Goal: Task Accomplishment & Management: Use online tool/utility

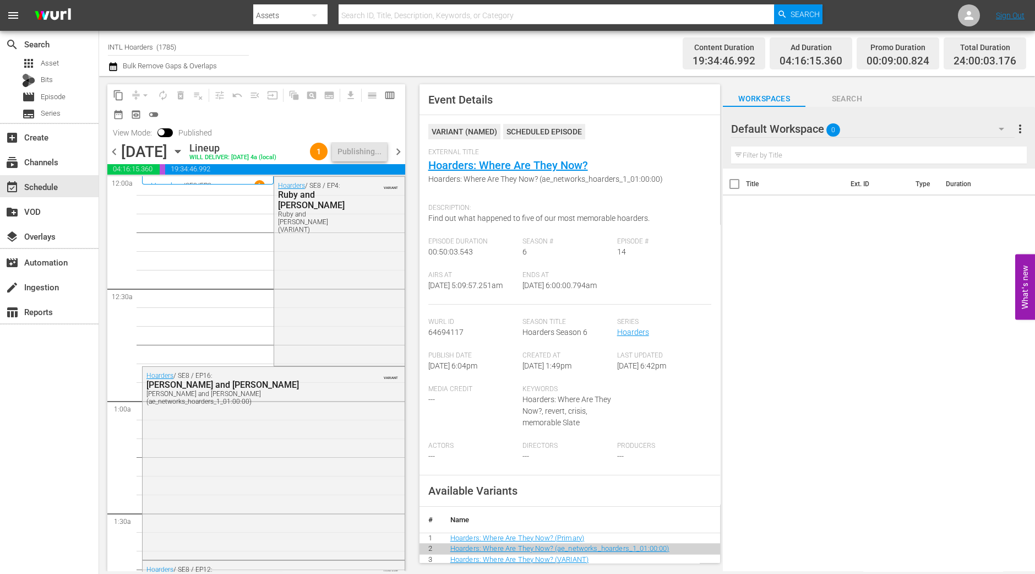
scroll to position [1307, 0]
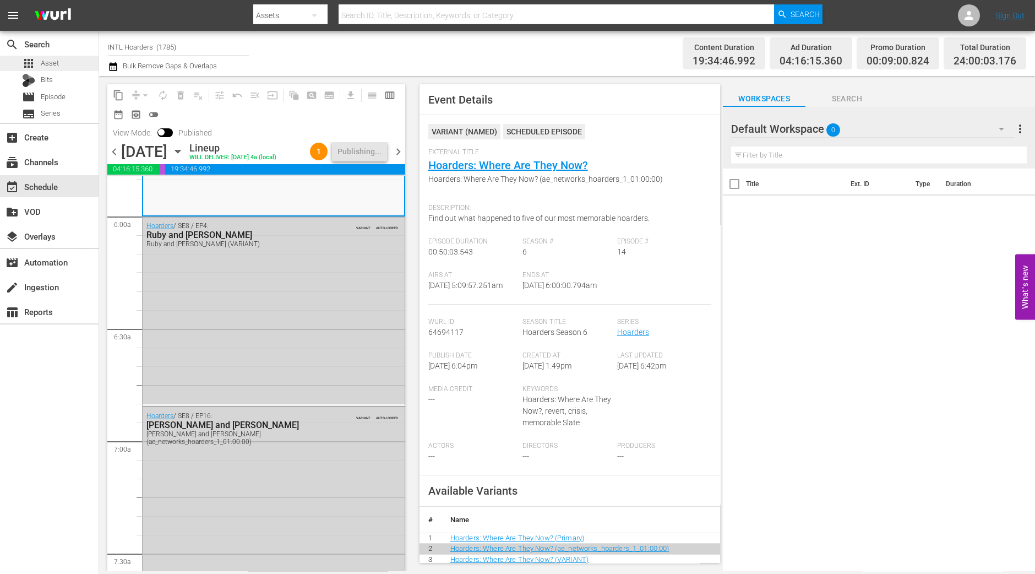
click at [50, 58] on span "Asset" at bounding box center [50, 63] width 18 height 11
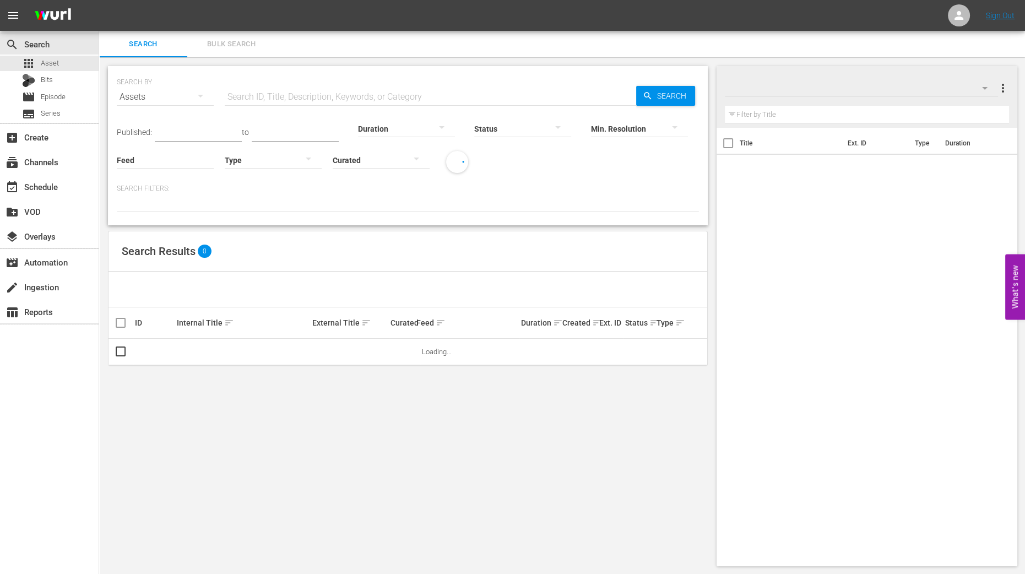
click at [239, 40] on span "Bulk Search" at bounding box center [231, 44] width 75 height 13
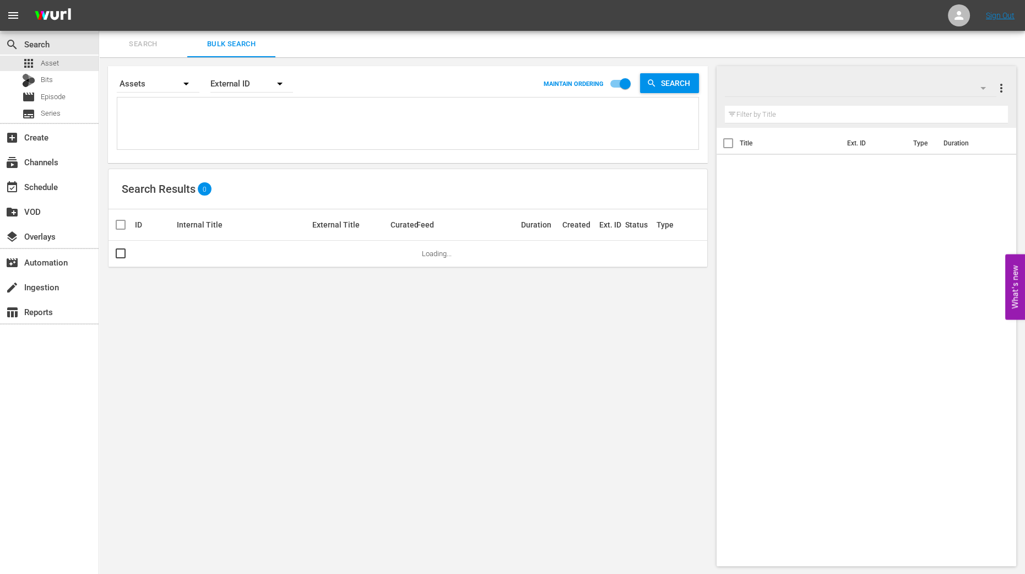
click at [976, 91] on icon "button" at bounding box center [982, 87] width 13 height 13
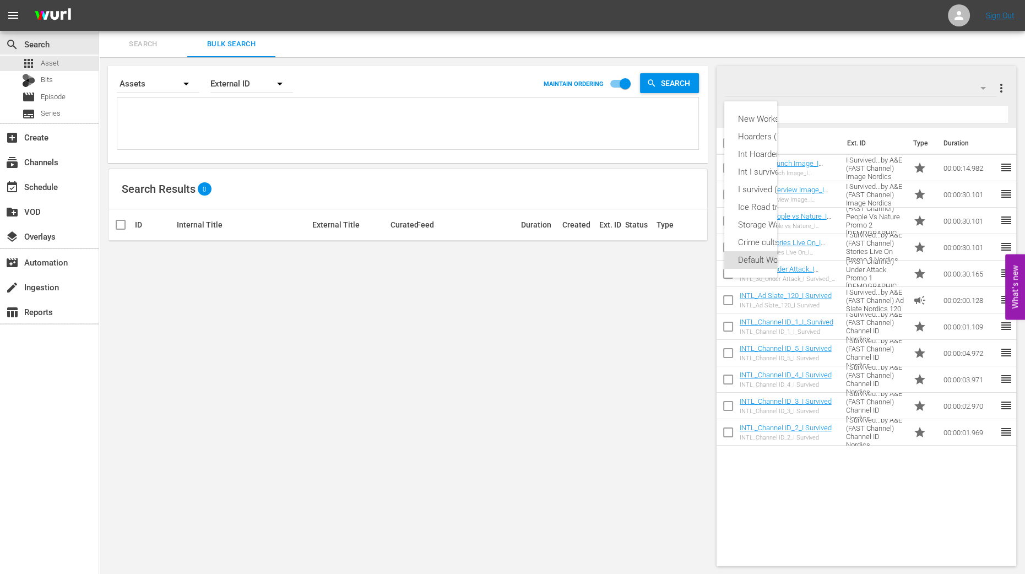
click at [651, 363] on div "New Workspace Tue Sep 02 2025 15:06:26 GMT+0000 (0) Hoarders (19) Int Hoarders …" at bounding box center [512, 287] width 1025 height 574
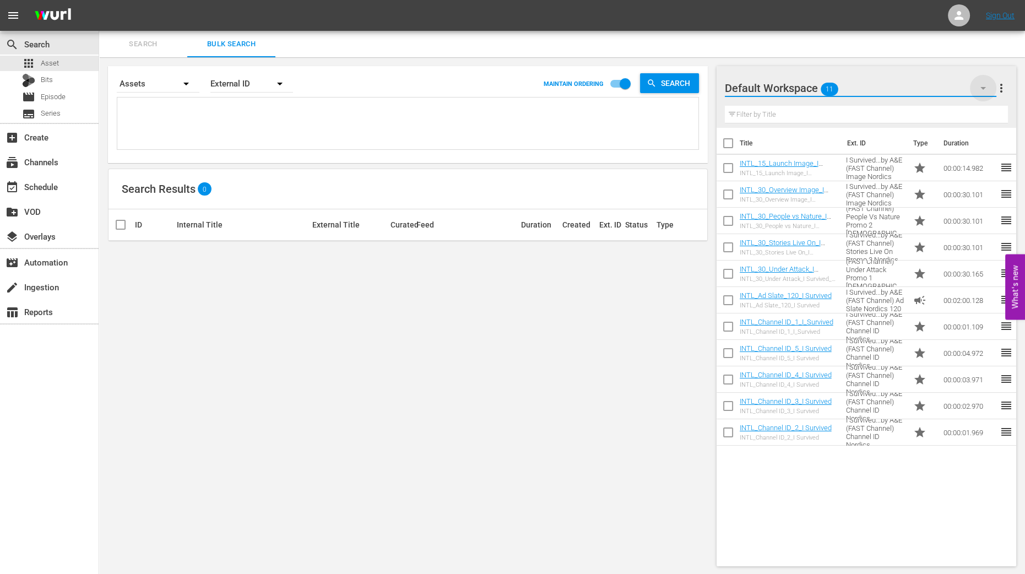
click at [982, 94] on icon "button" at bounding box center [982, 87] width 13 height 13
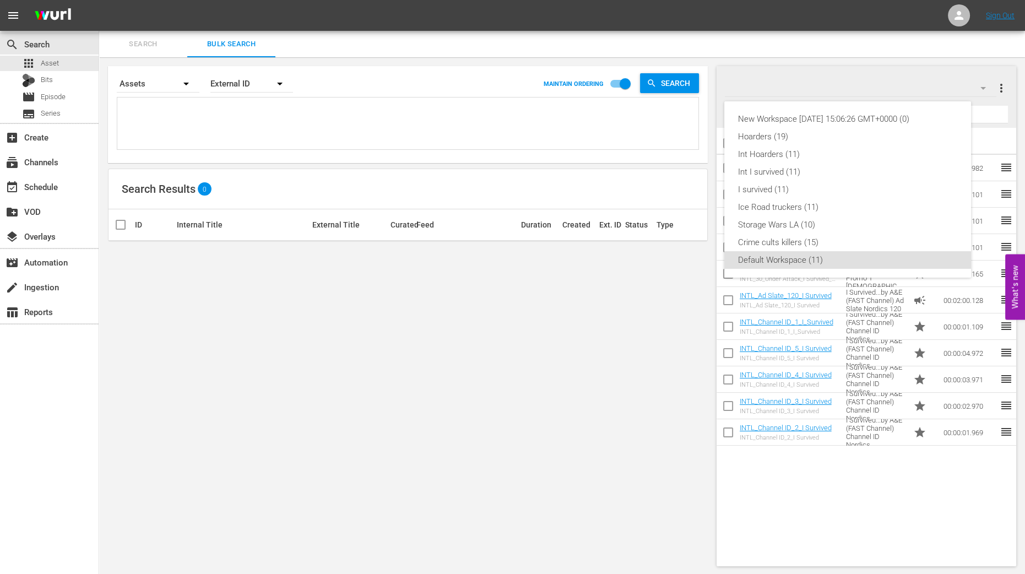
click at [938, 70] on div "New Workspace Tue Sep 02 2025 15:06:26 GMT+0000 (0) Hoarders (19) Int Hoarders …" at bounding box center [512, 287] width 1025 height 574
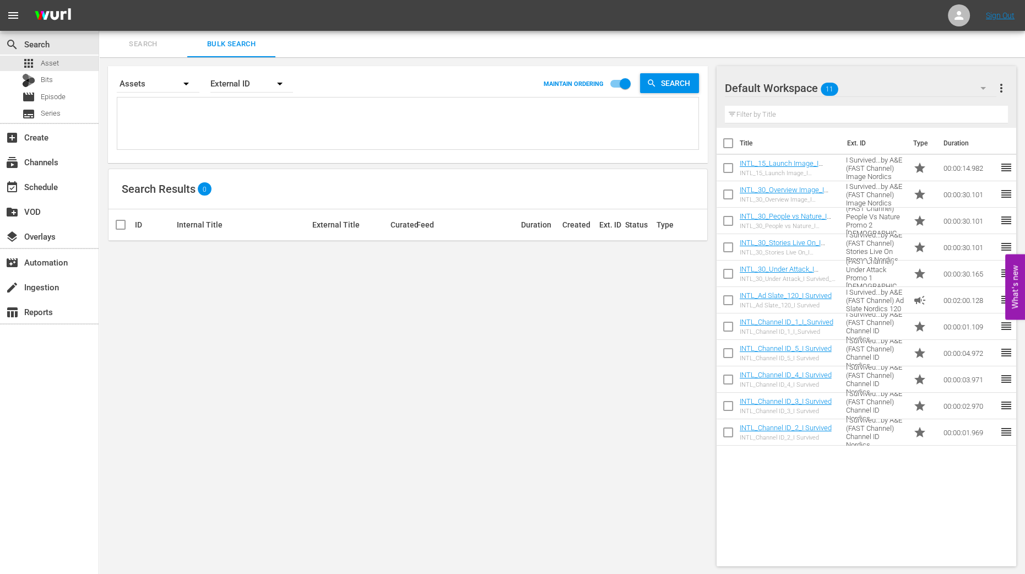
click at [999, 88] on span "more_vert" at bounding box center [1000, 87] width 13 height 13
click at [547, 354] on div "Search By Assets Order By External ID MAINTAIN ORDERING Search Search Results 0…" at bounding box center [407, 315] width 617 height 517
click at [724, 150] on input "checkbox" at bounding box center [727, 145] width 23 height 23
checkbox input "true"
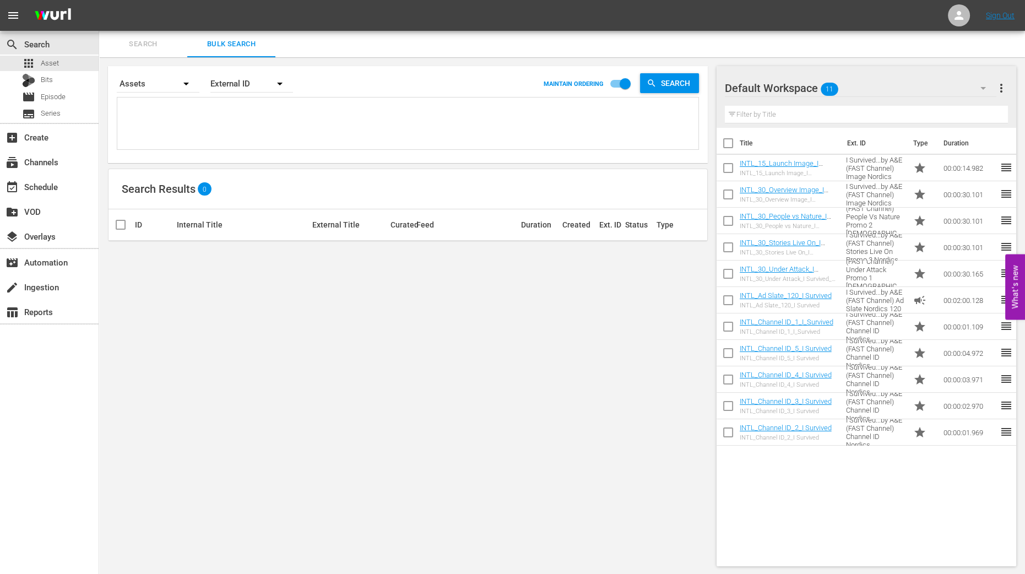
checkbox input "true"
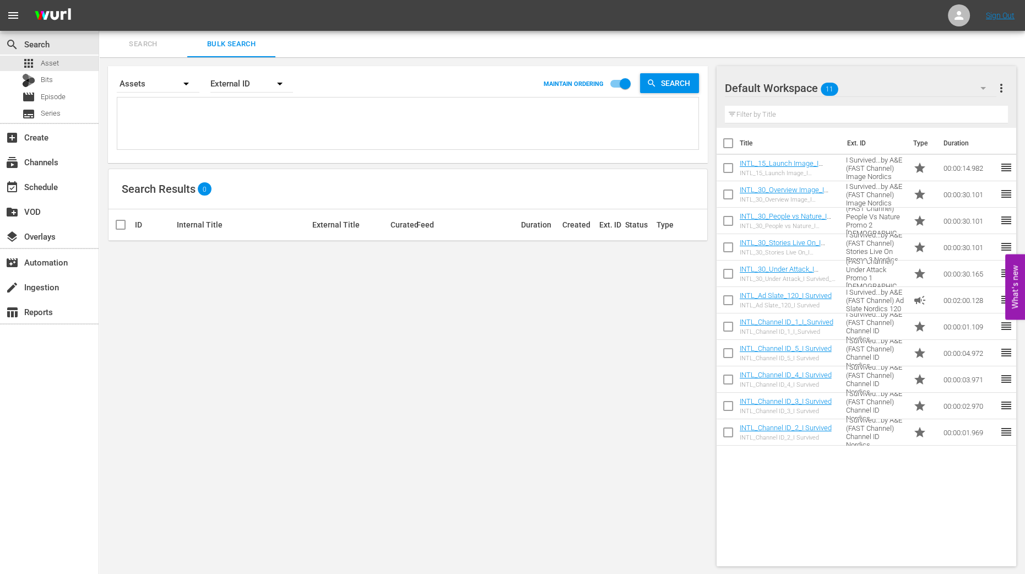
checkbox input "true"
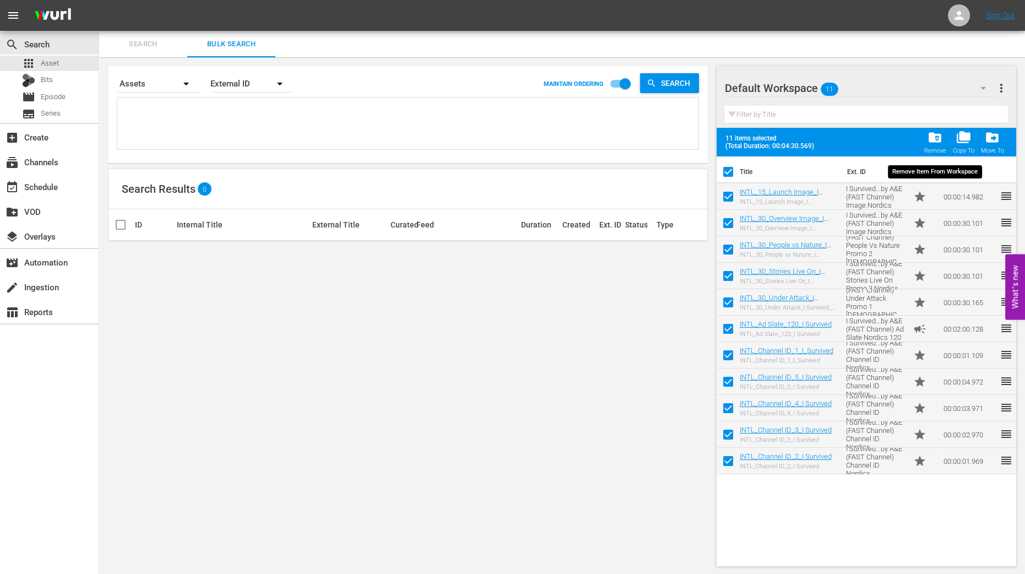
click at [921, 139] on button "folder_delete Remove" at bounding box center [934, 142] width 29 height 31
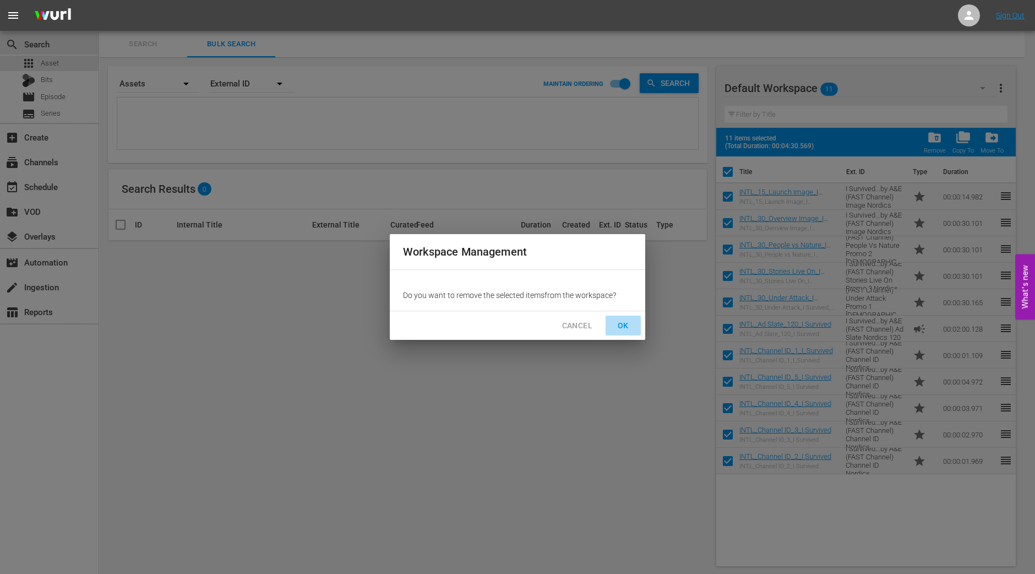
click at [631, 322] on span "OK" at bounding box center [623, 326] width 18 height 14
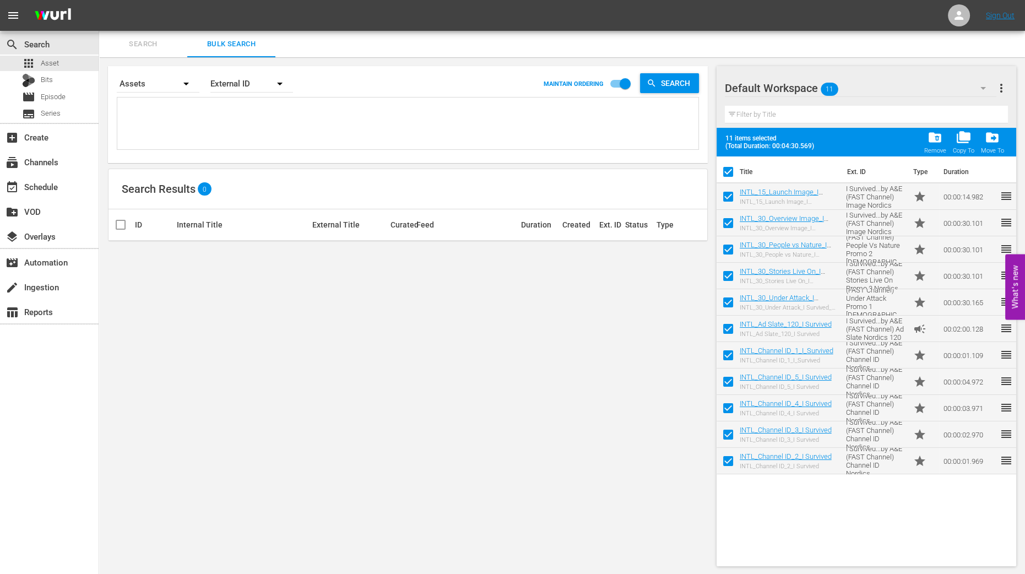
checkbox input "false"
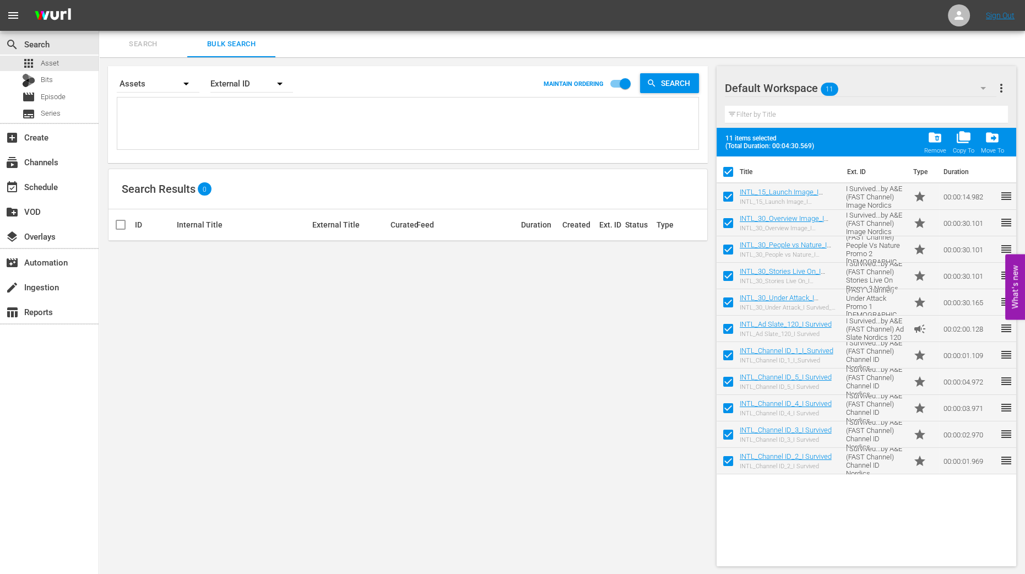
checkbox input "false"
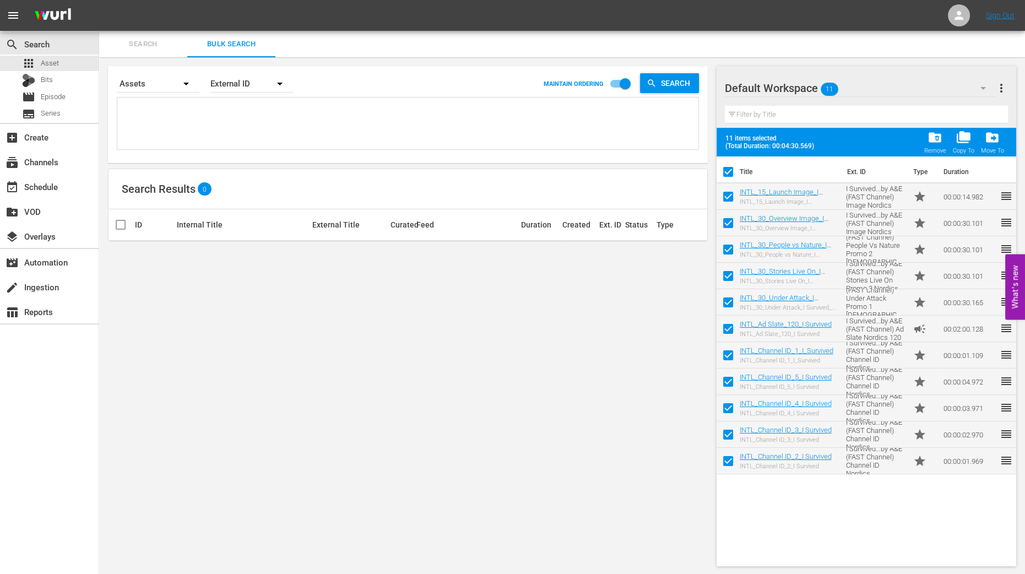
checkbox input "false"
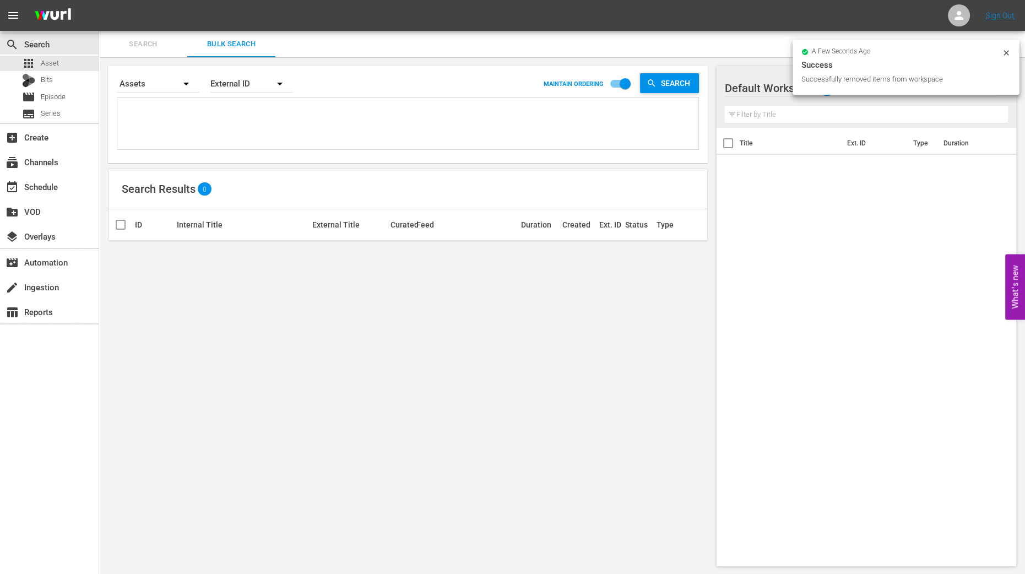
click at [1003, 55] on icon at bounding box center [1005, 52] width 9 height 9
click at [978, 91] on icon "button" at bounding box center [982, 87] width 13 height 13
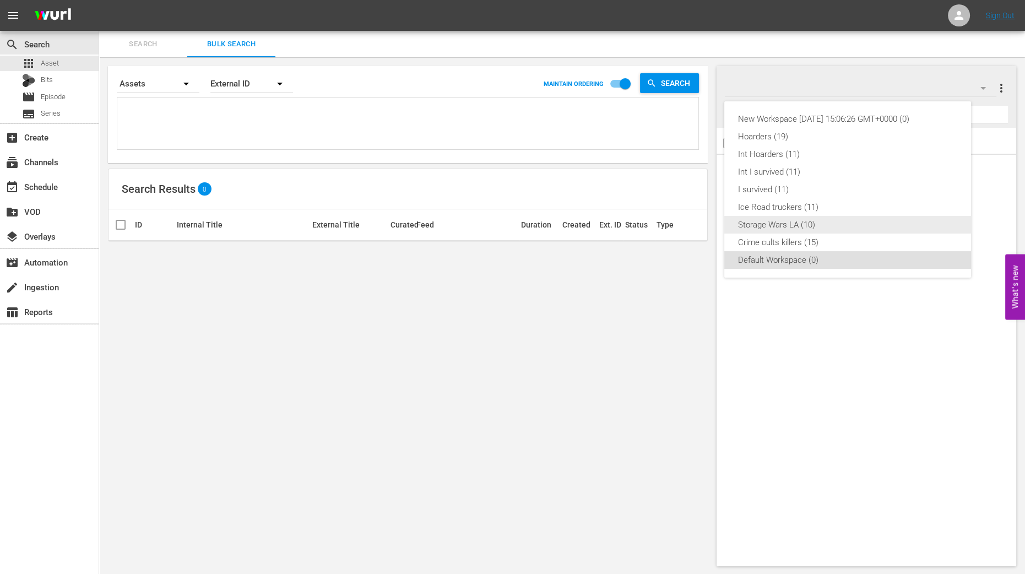
click at [860, 219] on div "Storage Wars LA (10)" at bounding box center [847, 225] width 220 height 18
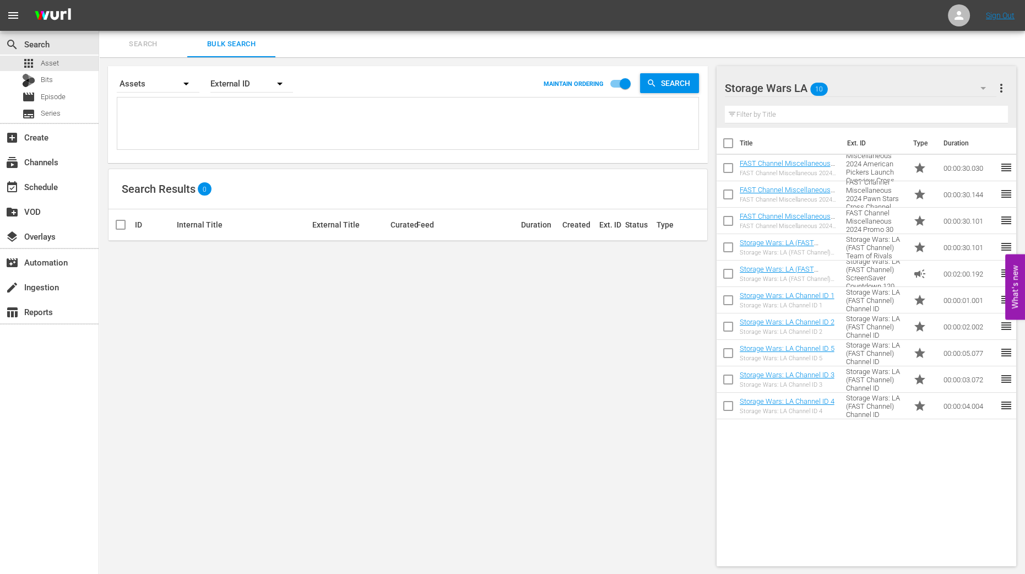
click at [727, 138] on input "checkbox" at bounding box center [727, 145] width 23 height 23
checkbox input "true"
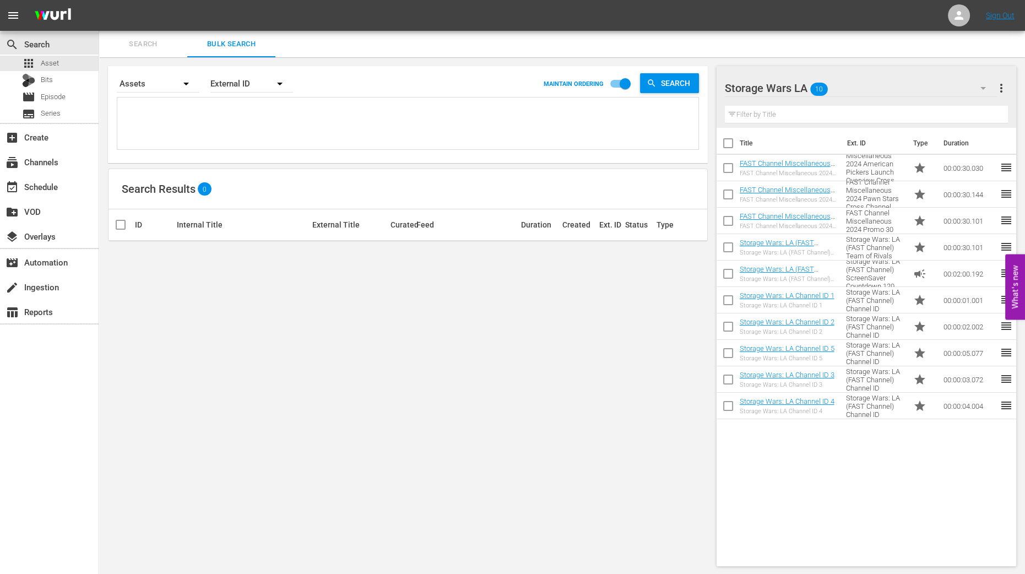
checkbox input "true"
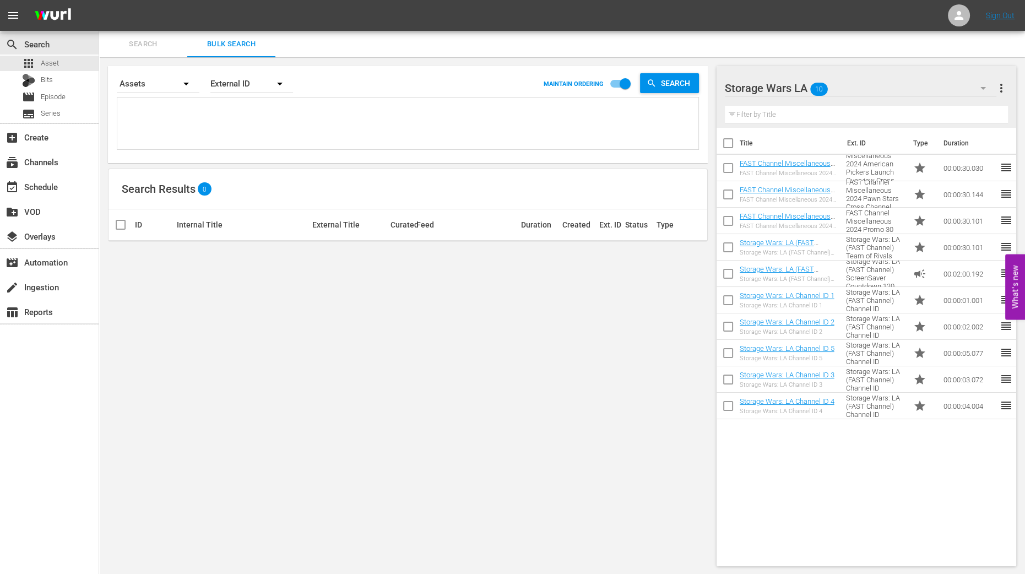
checkbox input "true"
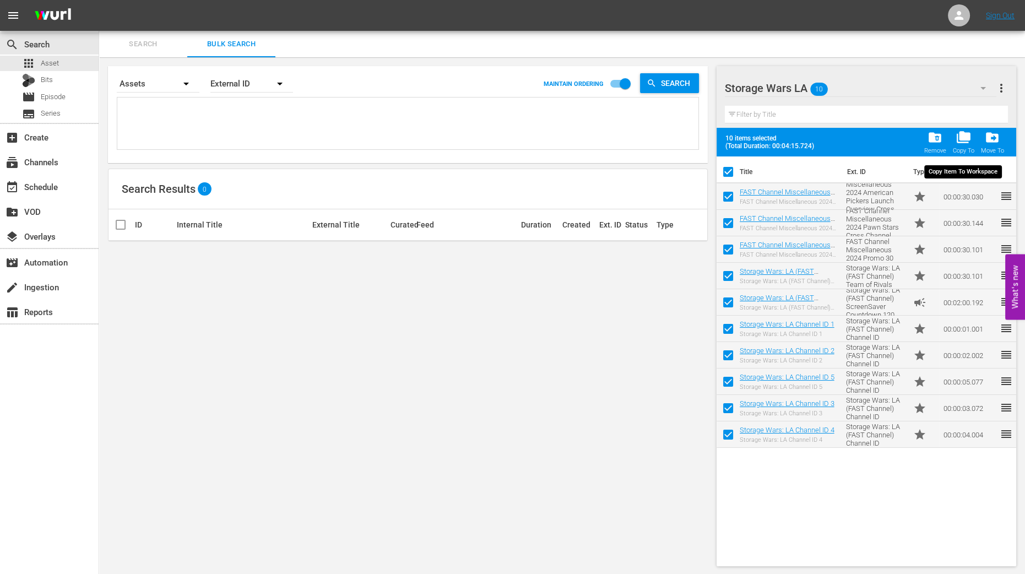
click at [965, 140] on span "folder_copy" at bounding box center [963, 137] width 15 height 15
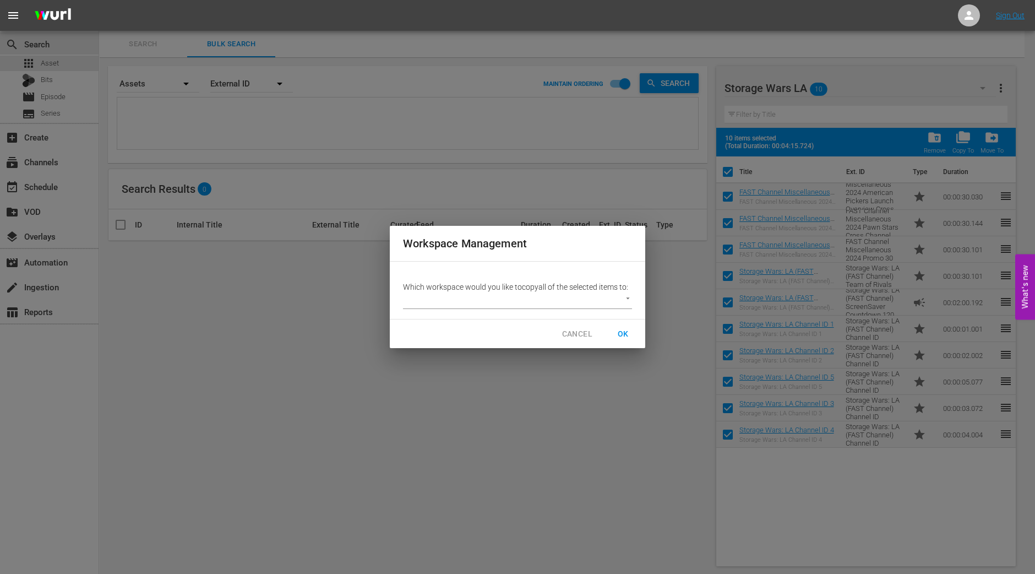
click at [619, 291] on p "Which workspace would you like to copy all of the selected items to:" at bounding box center [517, 286] width 229 height 11
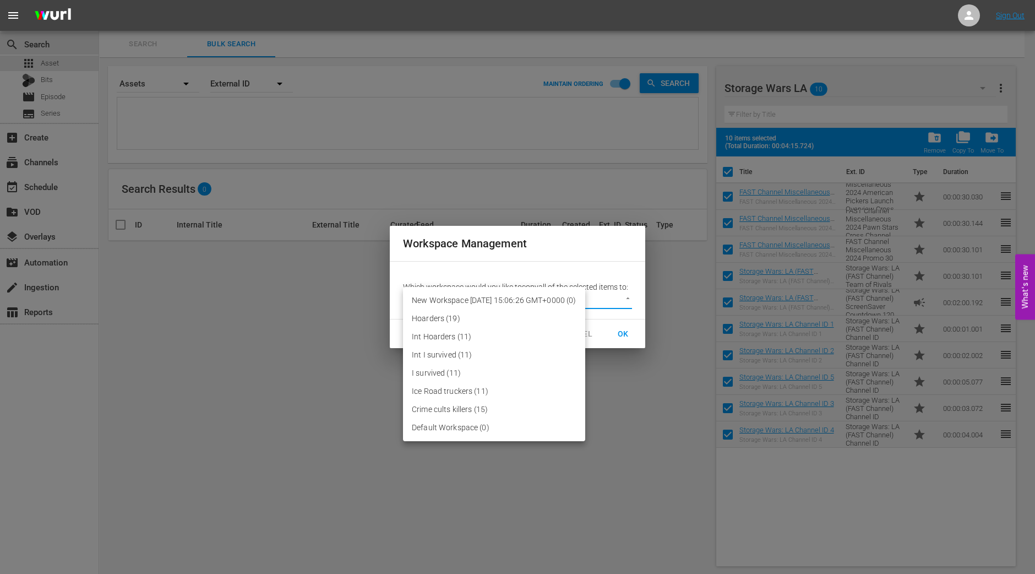
click at [627, 293] on body "menu Sign Out search Search apps Asset Bits movie Episode subtitles Series add_…" at bounding box center [517, 287] width 1035 height 574
click at [476, 426] on li "Default Workspace (0)" at bounding box center [494, 427] width 182 height 18
type input "2095"
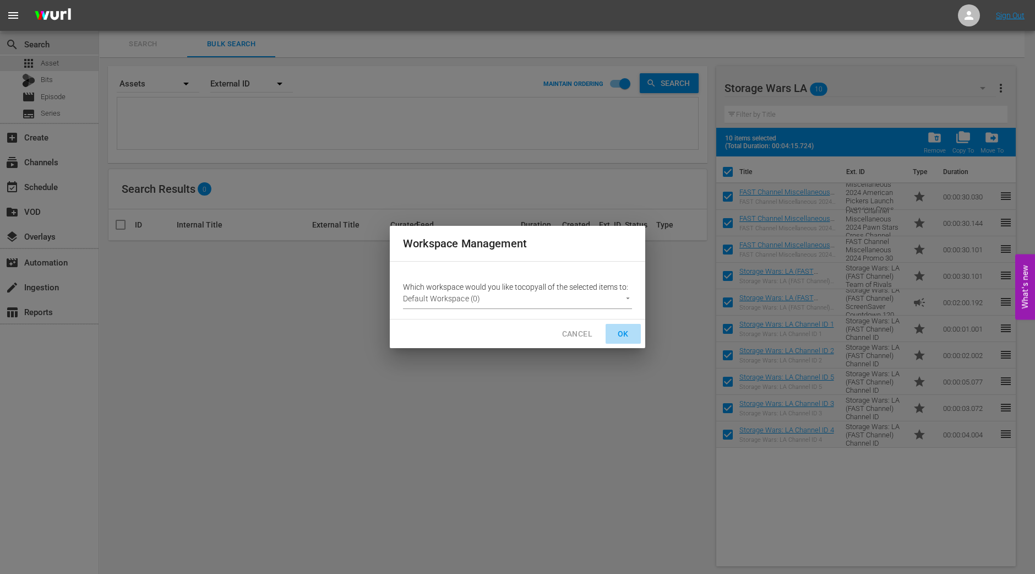
click at [619, 330] on span "OK" at bounding box center [623, 334] width 18 height 14
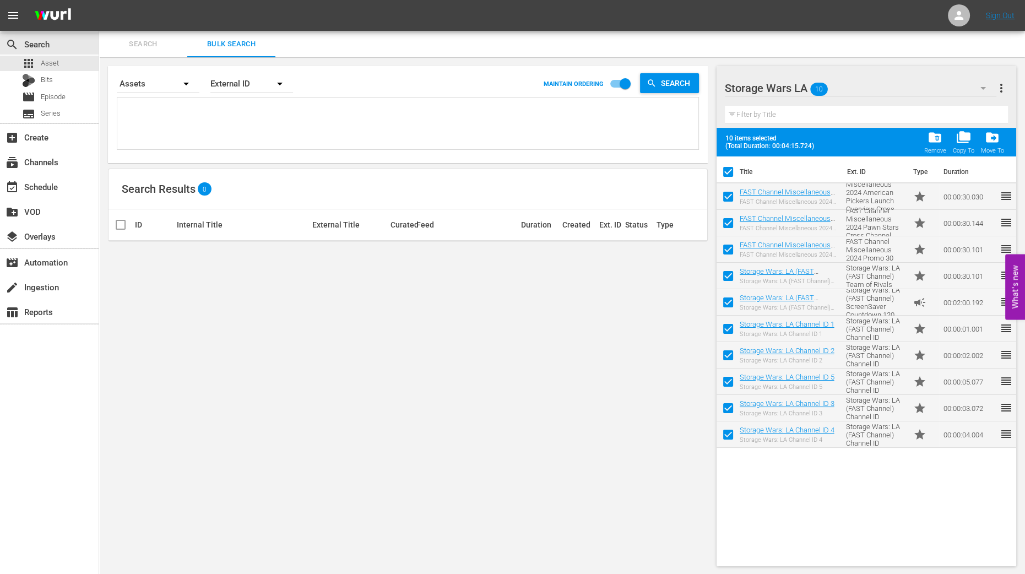
checkbox input "false"
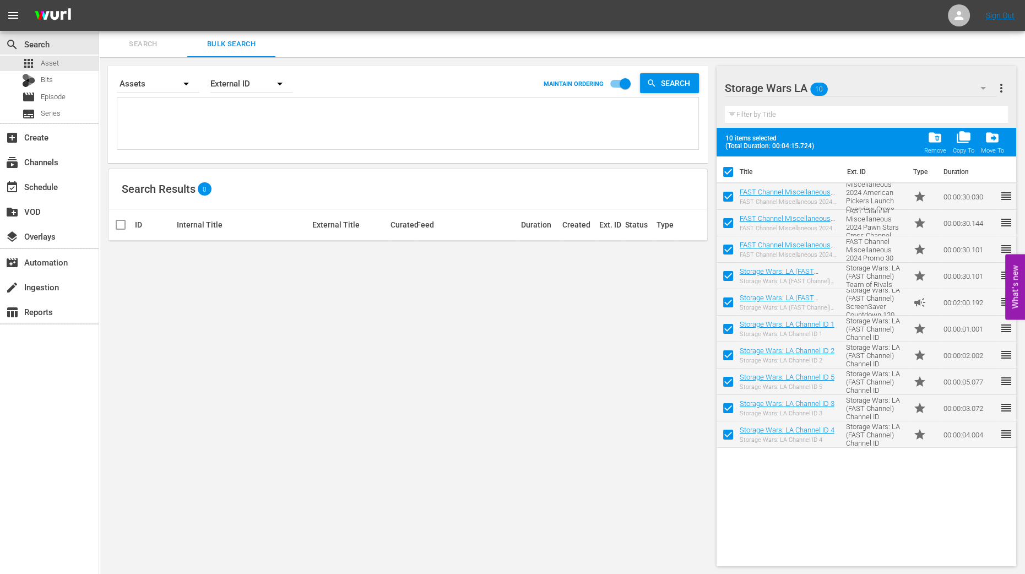
checkbox input "false"
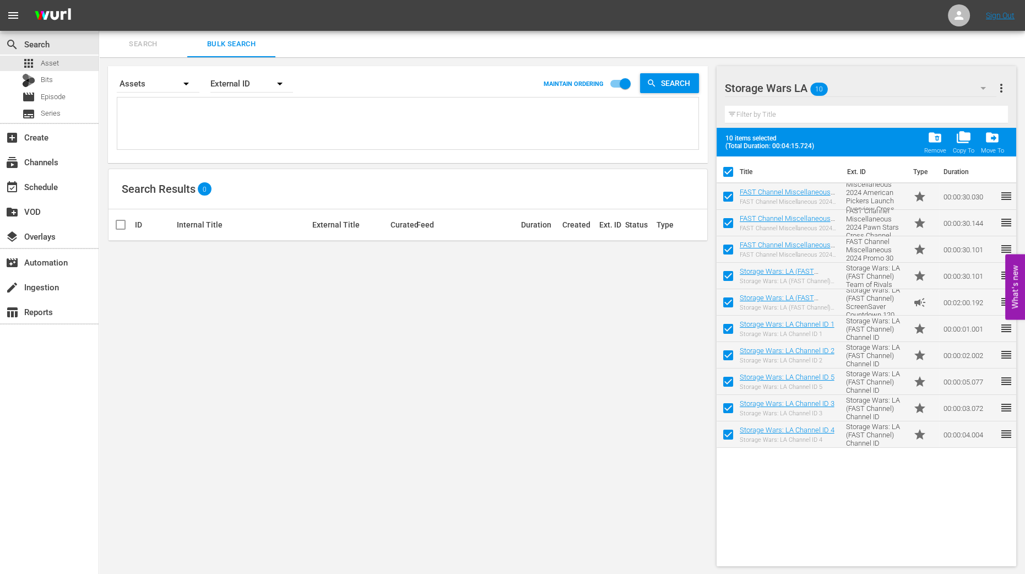
checkbox input "false"
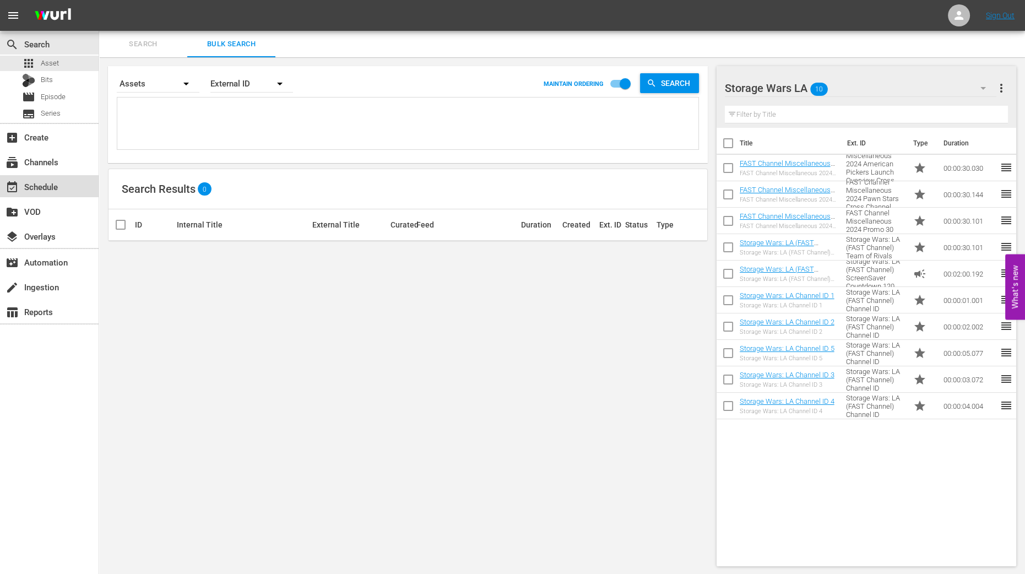
click at [61, 186] on div "event_available Schedule" at bounding box center [31, 185] width 62 height 10
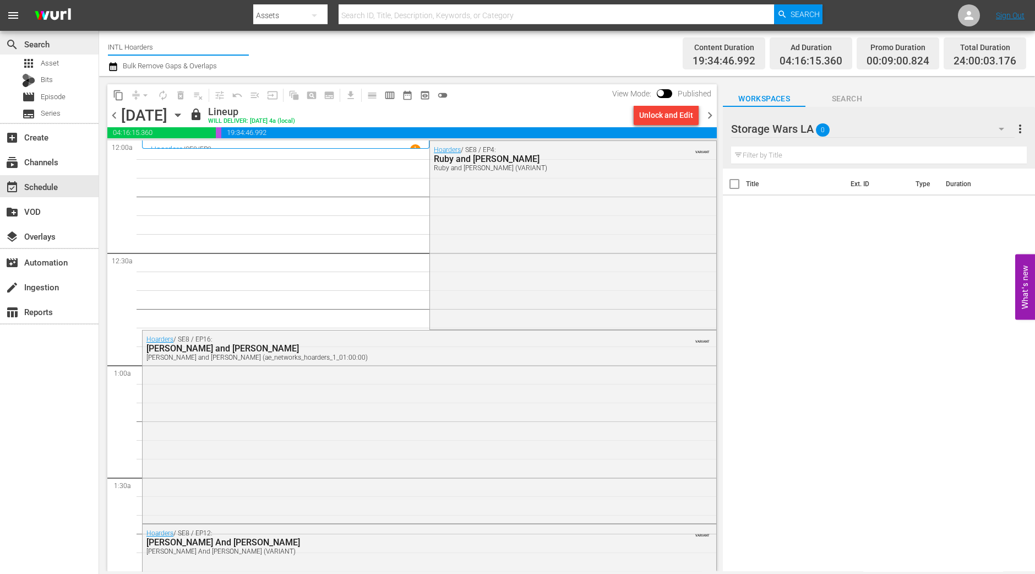
drag, startPoint x: 166, startPoint y: 41, endPoint x: 94, endPoint y: 41, distance: 72.1
click at [99, 0] on div "search Search apps Asset Bits movie Episode subtitles Series add_box Create sub…" at bounding box center [567, 0] width 936 height 0
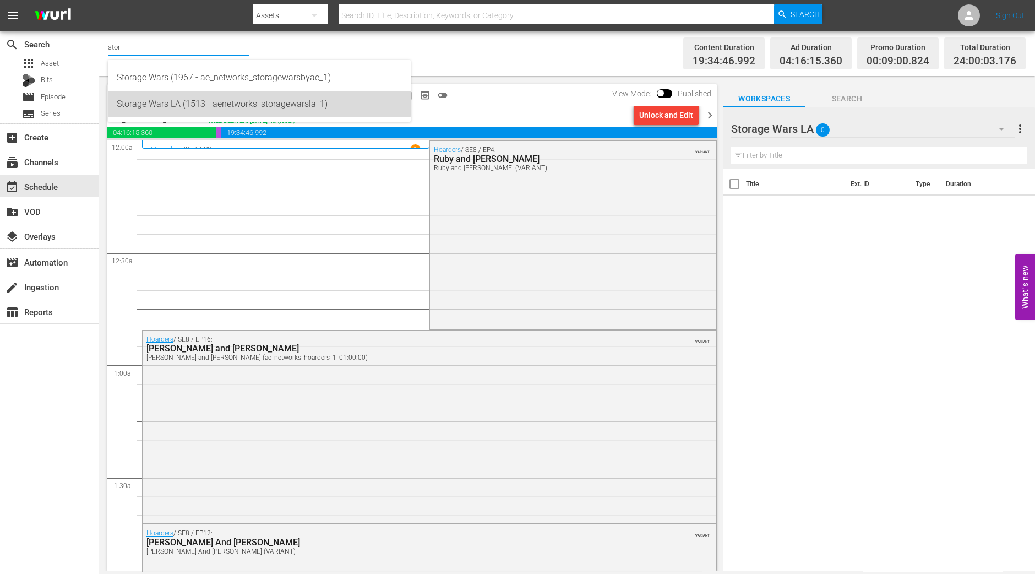
click at [133, 97] on div "Storage Wars LA (1513 - aenetworks_storagewarsla_1)" at bounding box center [259, 104] width 285 height 26
type input "Storage Wars LA (1513 - aenetworks_storagewarsla_1)"
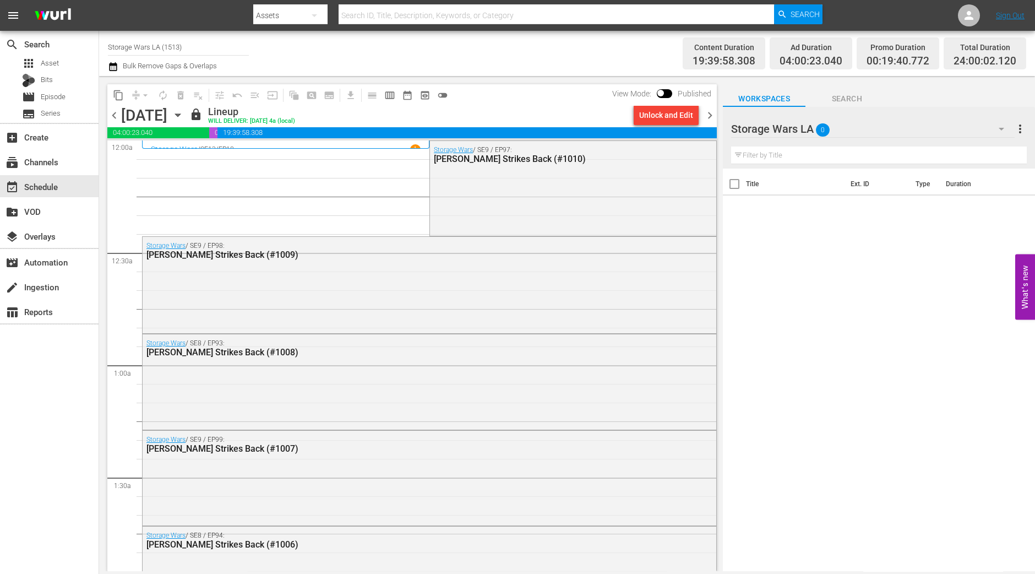
click at [184, 119] on icon "button" at bounding box center [178, 115] width 12 height 12
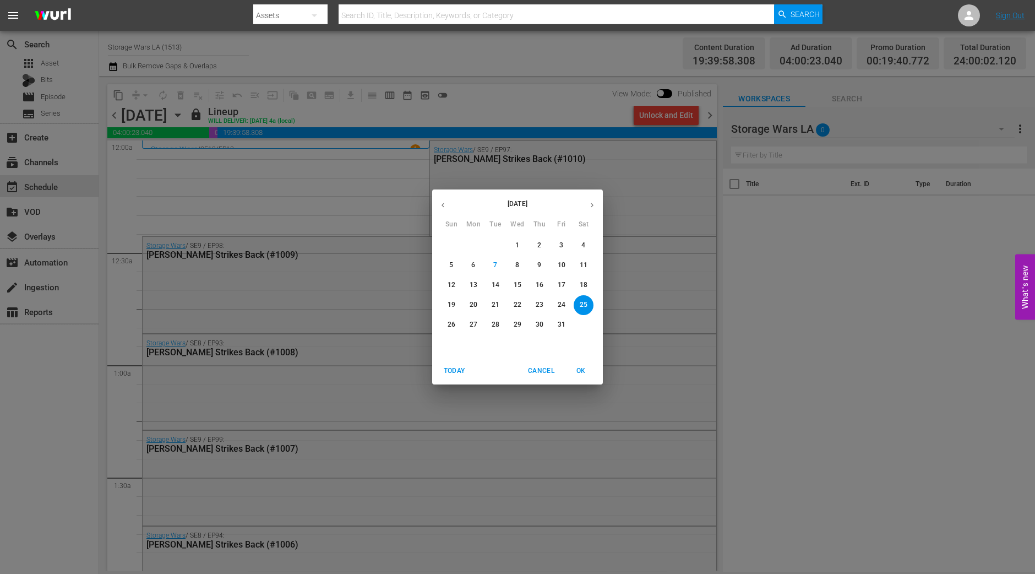
click at [587, 210] on button "button" at bounding box center [591, 204] width 21 height 21
click at [444, 205] on icon "button" at bounding box center [443, 205] width 8 height 8
click at [478, 323] on span "27" at bounding box center [474, 324] width 20 height 9
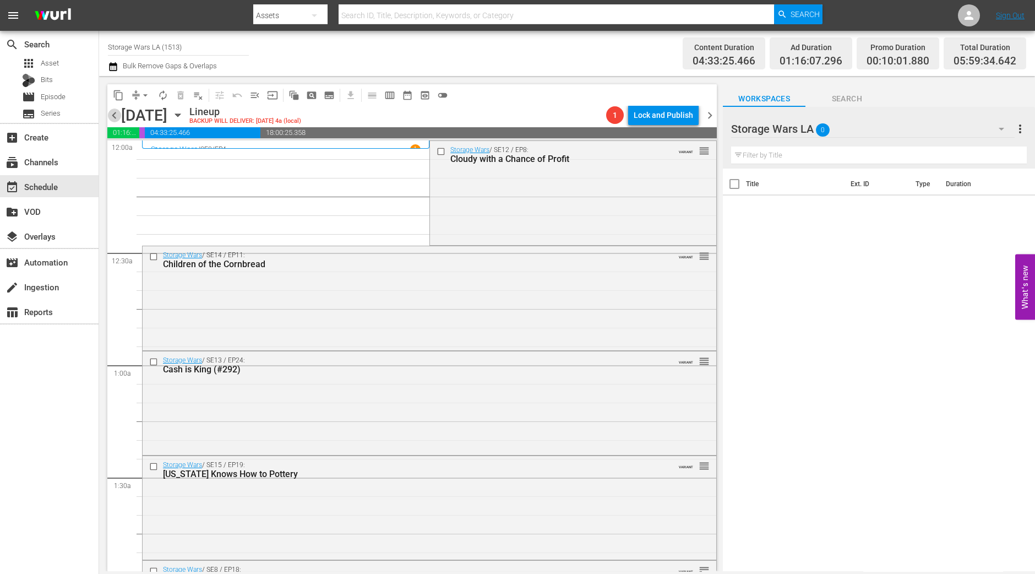
click at [110, 114] on span "chevron_left" at bounding box center [114, 115] width 14 height 14
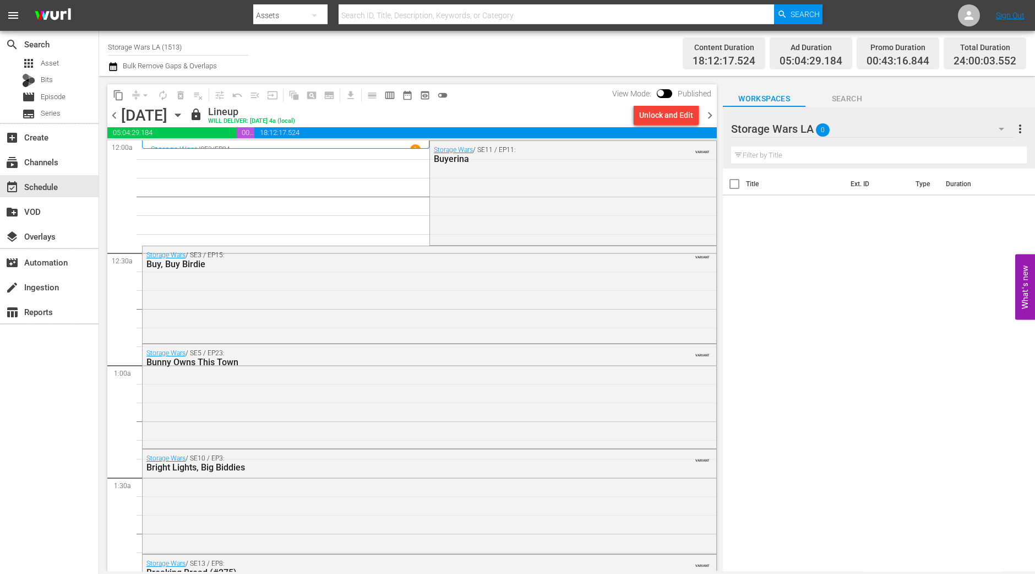
click at [705, 115] on span "chevron_right" at bounding box center [710, 115] width 14 height 14
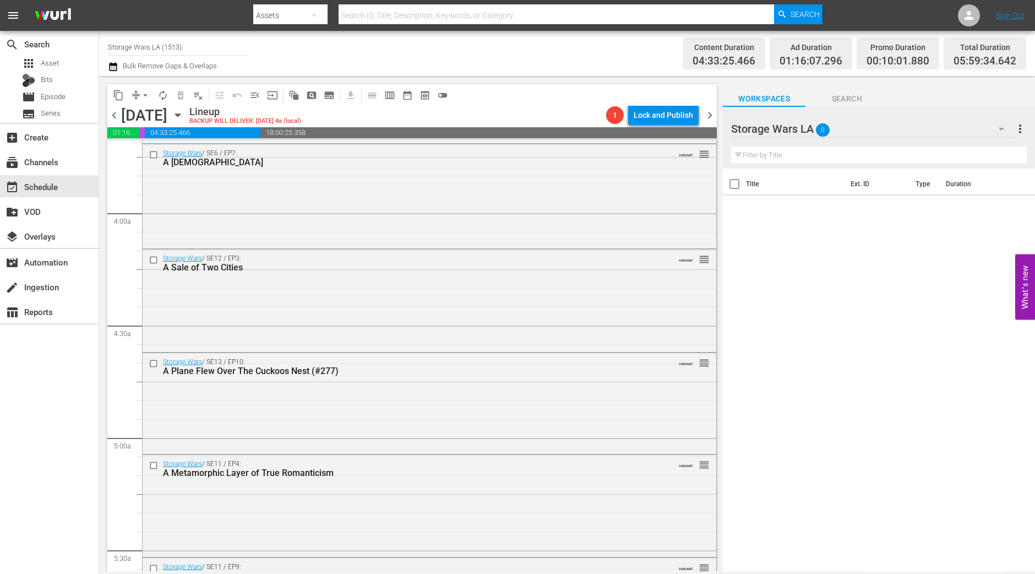
scroll to position [1239, 0]
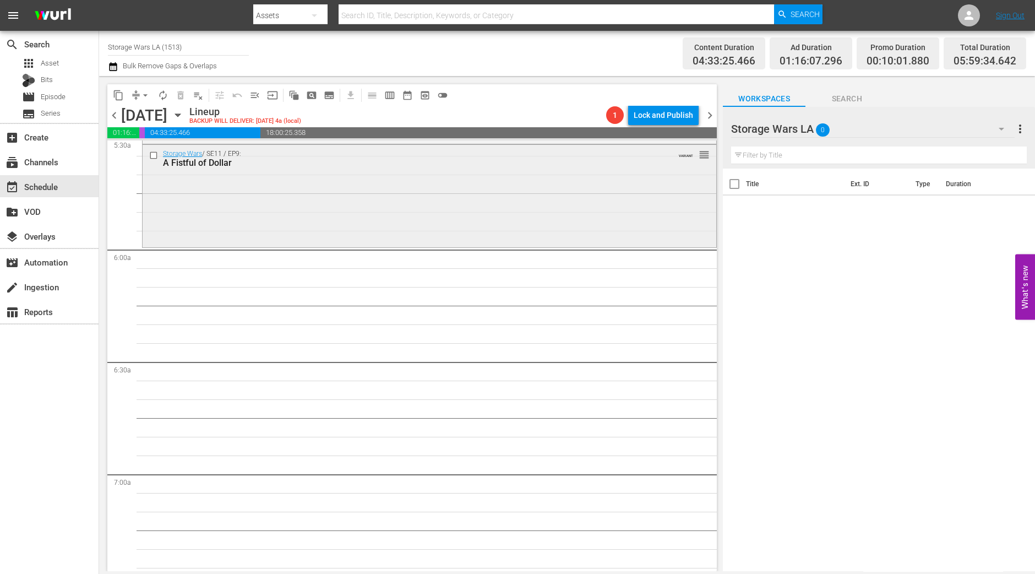
click at [361, 197] on div "Storage Wars / SE11 / EP9: A Fistful of Dollar VARIANT reorder" at bounding box center [430, 195] width 574 height 100
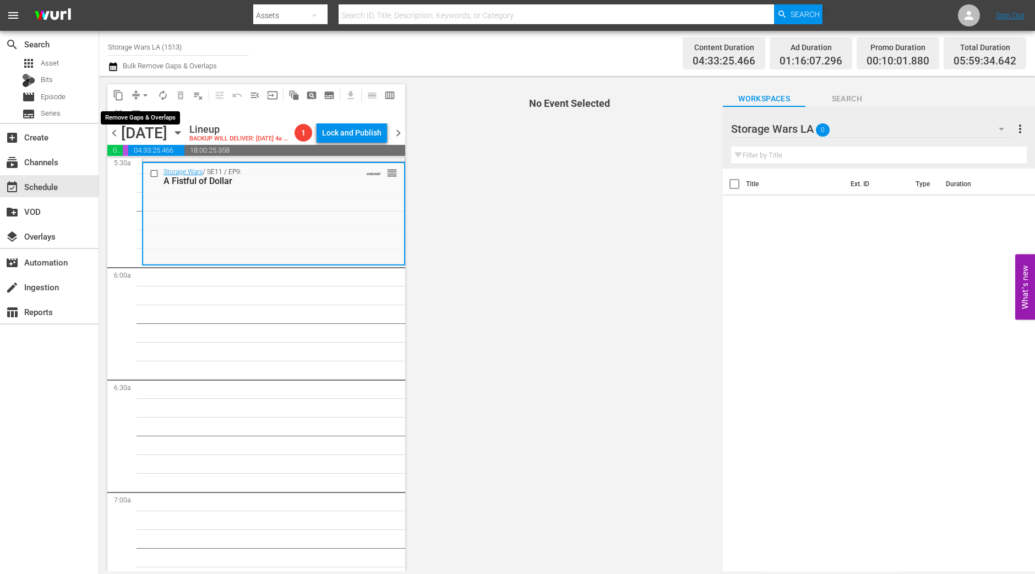
click at [146, 97] on span "arrow_drop_down" at bounding box center [145, 95] width 11 height 11
click at [145, 122] on li "Align to Midnight" at bounding box center [146, 117] width 116 height 18
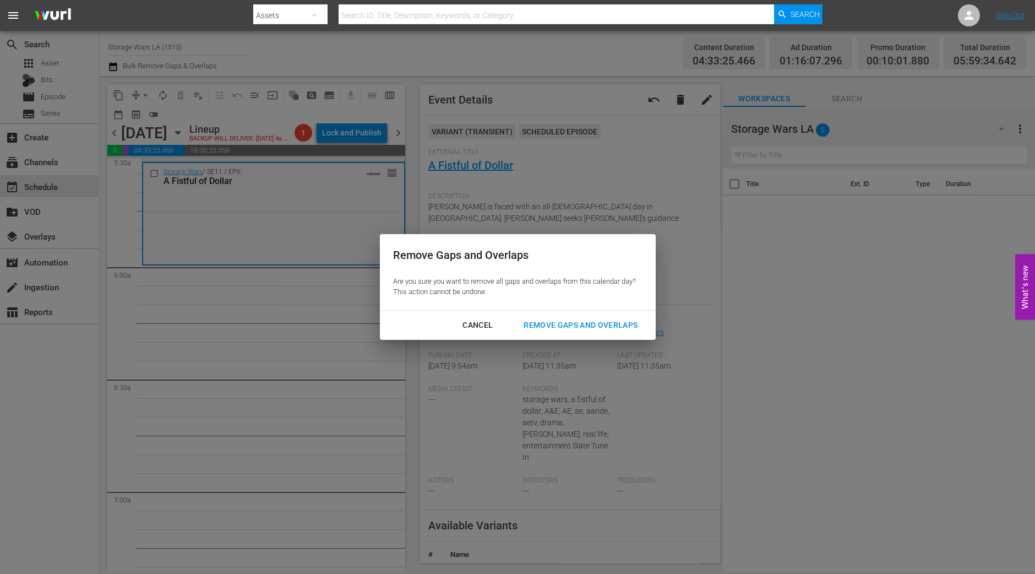
click at [562, 321] on div "Remove Gaps and Overlaps" at bounding box center [581, 325] width 132 height 14
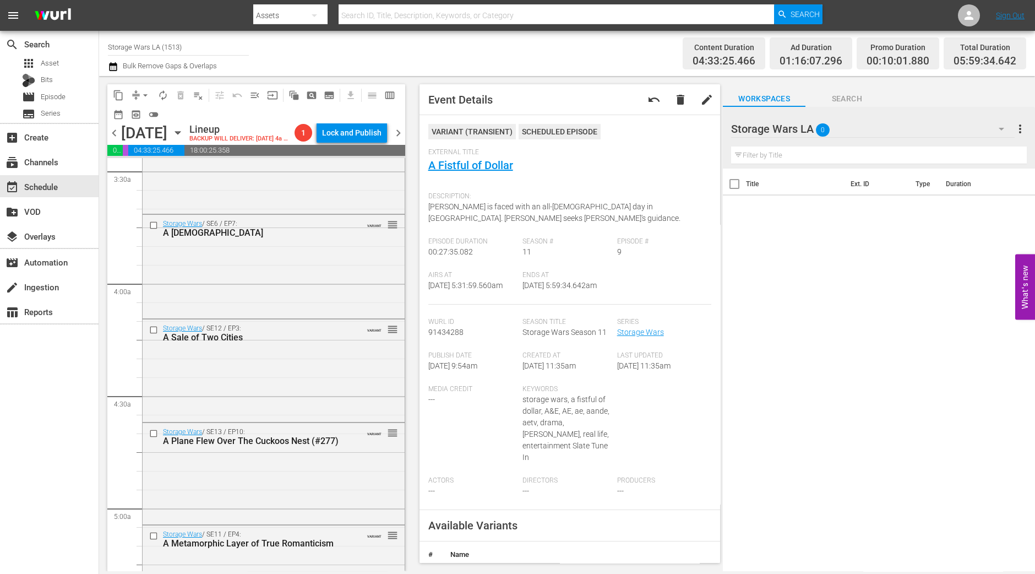
scroll to position [550, 0]
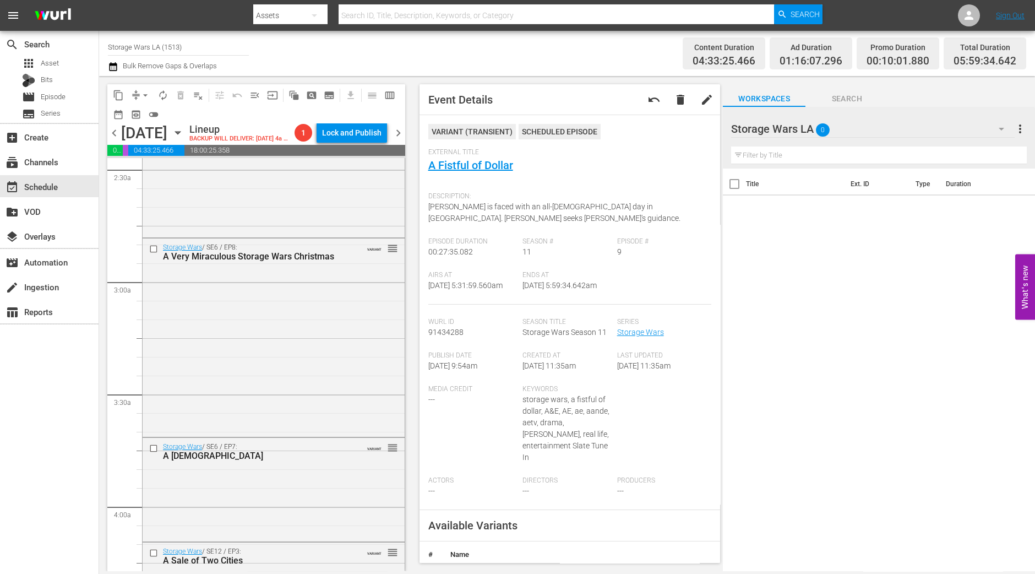
click at [217, 224] on div "Storage Wars / SE6 / EP6: All Along the Swatchtower VARIANT reorder" at bounding box center [274, 184] width 262 height 102
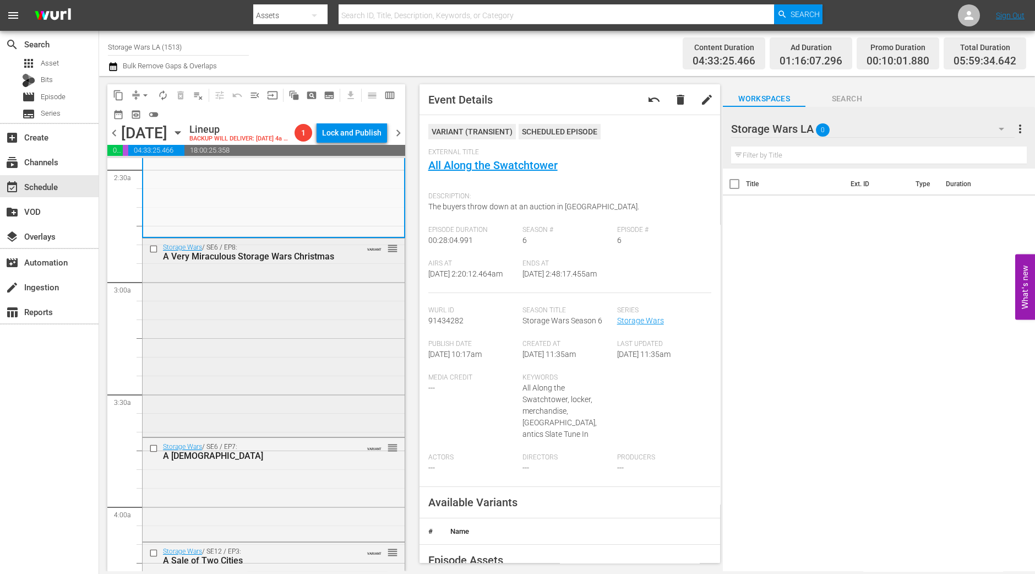
click at [373, 312] on div "Storage Wars / SE6 / EP8: A Very Miraculous Storage Wars Christmas VARIANT reor…" at bounding box center [274, 336] width 262 height 196
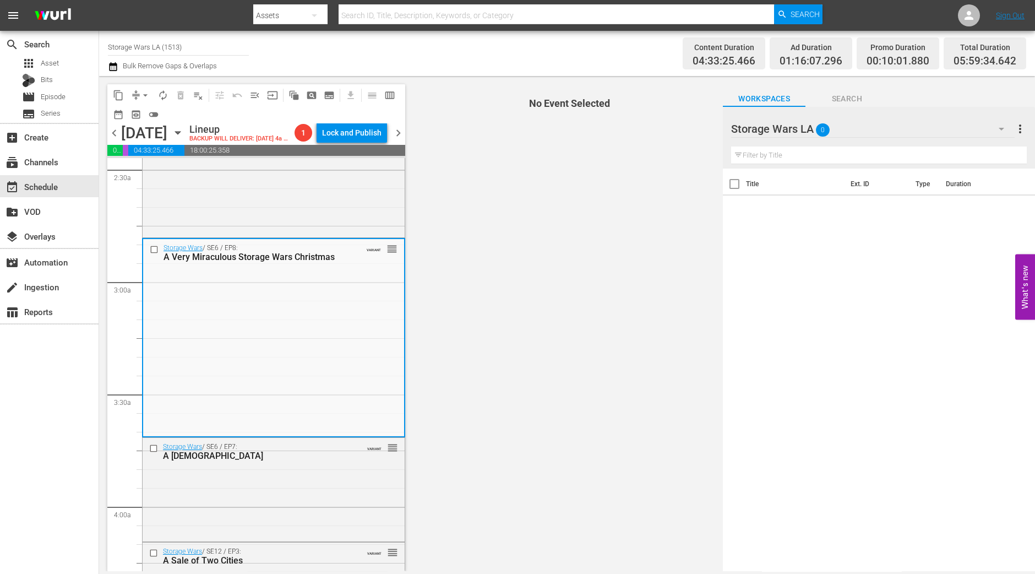
scroll to position [619, 0]
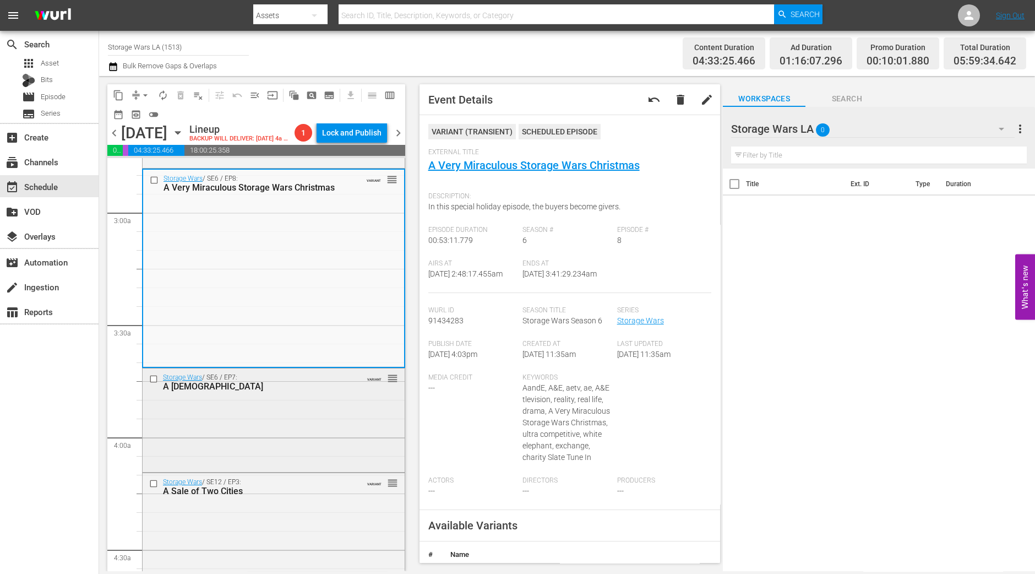
click at [318, 424] on div "Storage Wars / SE6 / EP7: A San Marcos Mitzvah VARIANT reorder" at bounding box center [274, 419] width 262 height 102
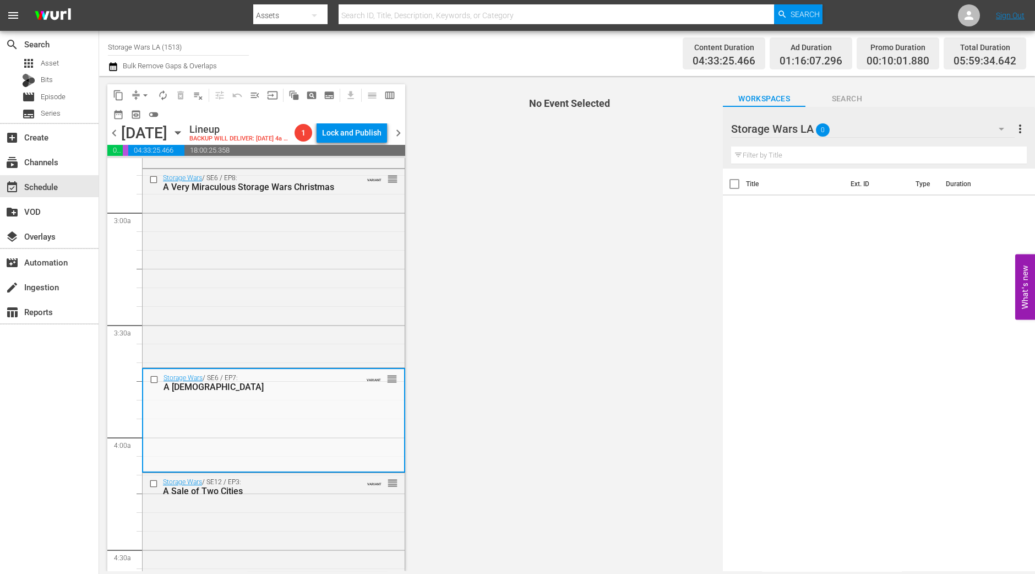
scroll to position [757, 0]
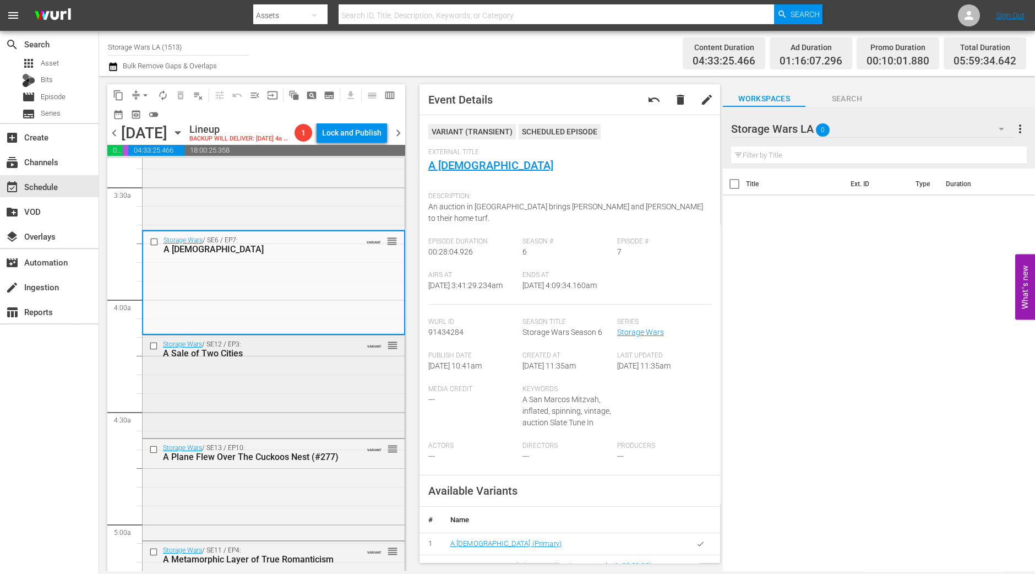
click at [311, 358] on div "A Sale of Two Cities" at bounding box center [256, 353] width 187 height 10
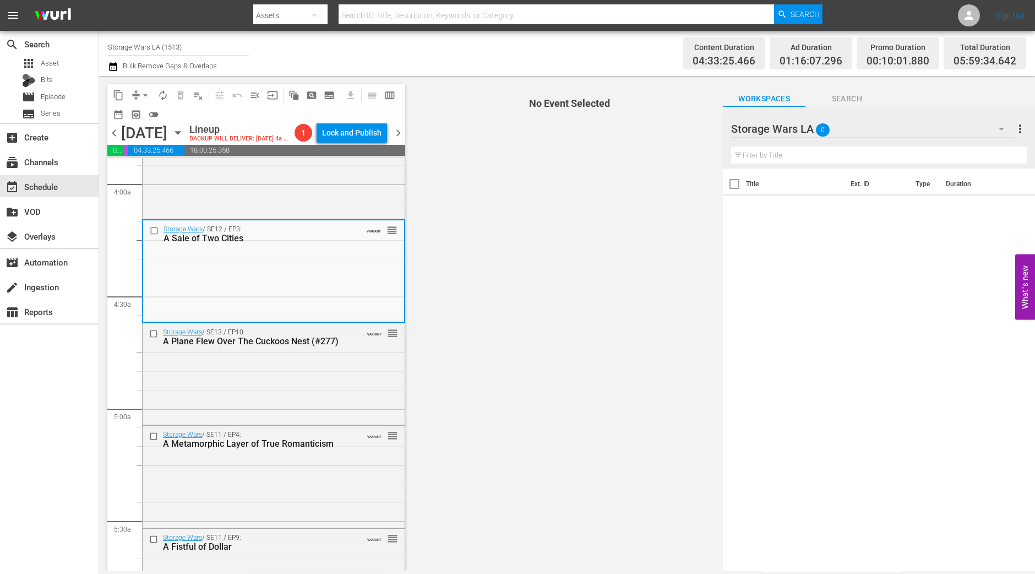
scroll to position [894, 0]
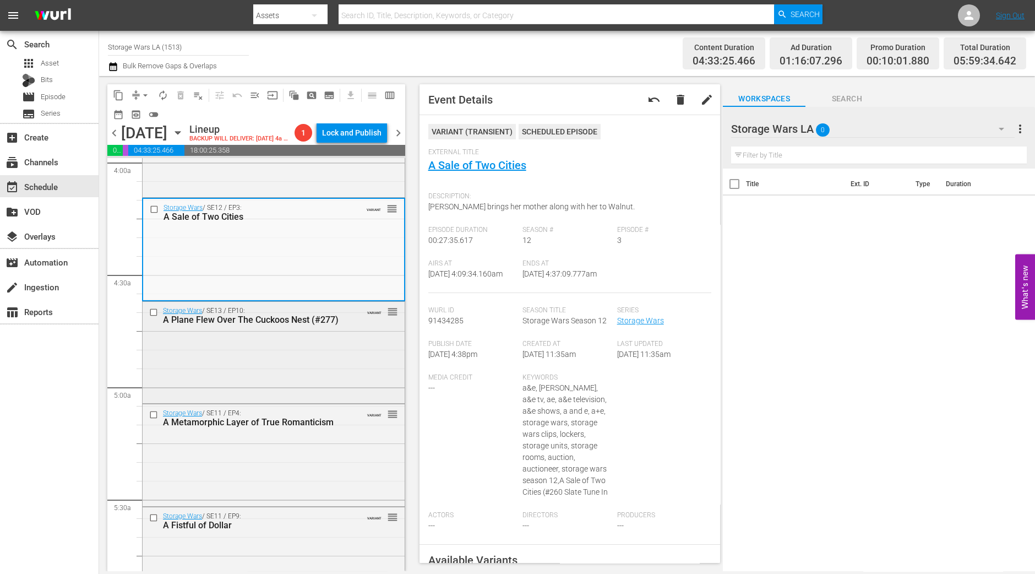
click at [318, 366] on div "Storage Wars / SE13 / EP10: A Plane Flew Over The Cuckoos Nest (#277) VARIANT r…" at bounding box center [274, 351] width 262 height 99
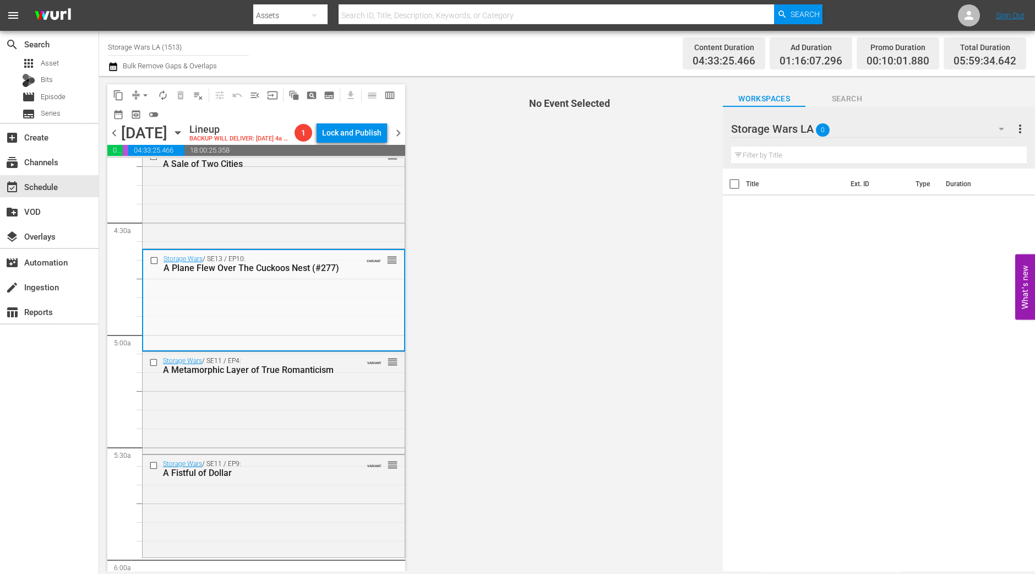
scroll to position [963, 0]
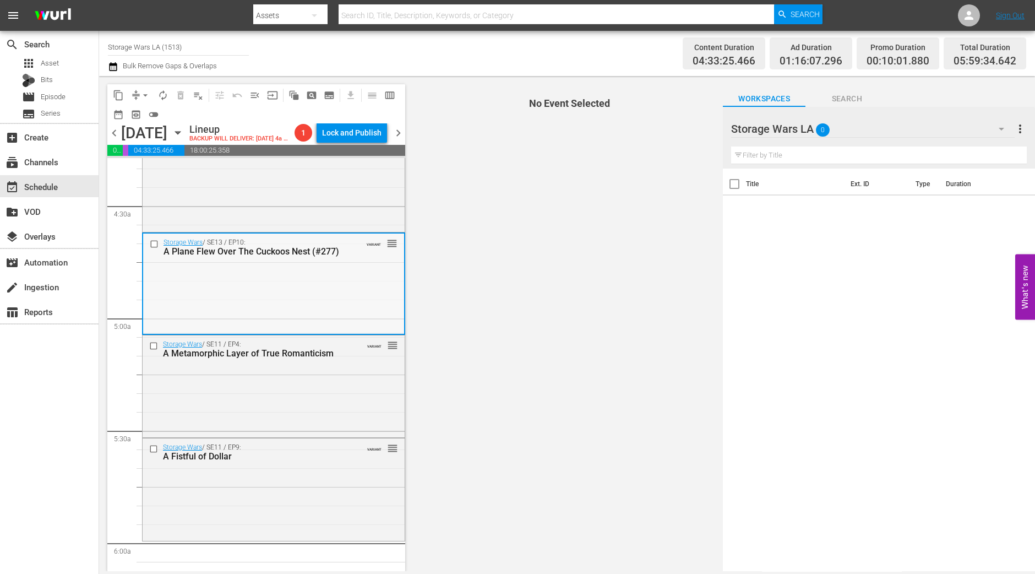
click at [308, 290] on div "Storage Wars / SE13 / EP10: A Plane Flew Over The Cuckoos Nest (#277) VARIANT r…" at bounding box center [273, 282] width 261 height 99
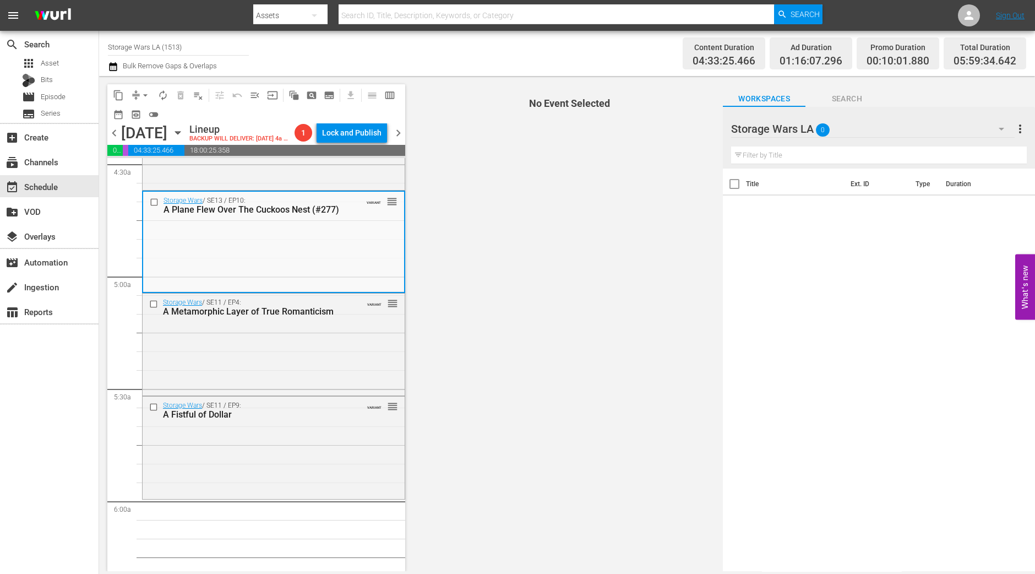
scroll to position [1032, 0]
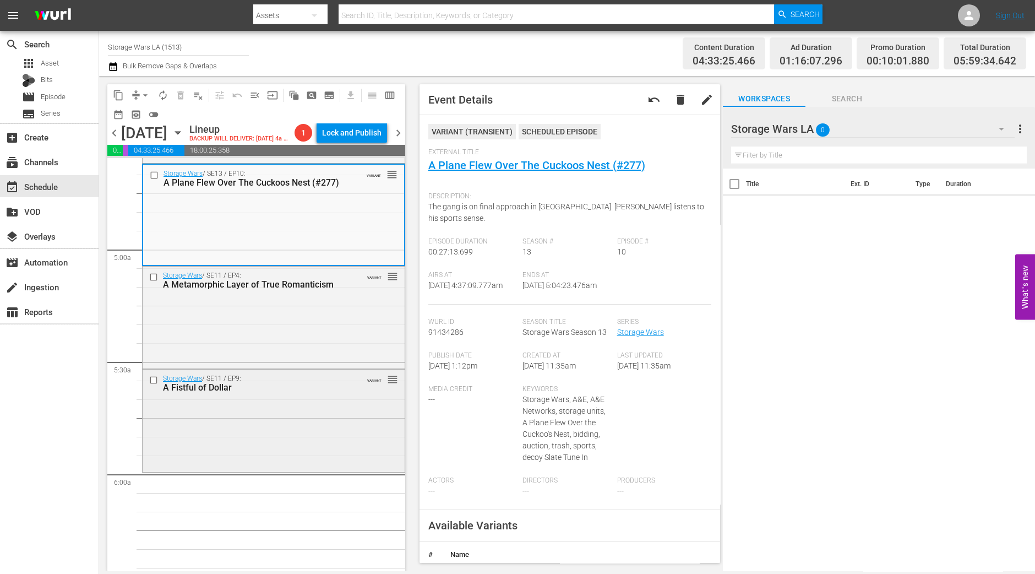
click at [228, 442] on div "Storage Wars / SE11 / EP9: A Fistful of Dollar VARIANT reorder" at bounding box center [274, 419] width 262 height 100
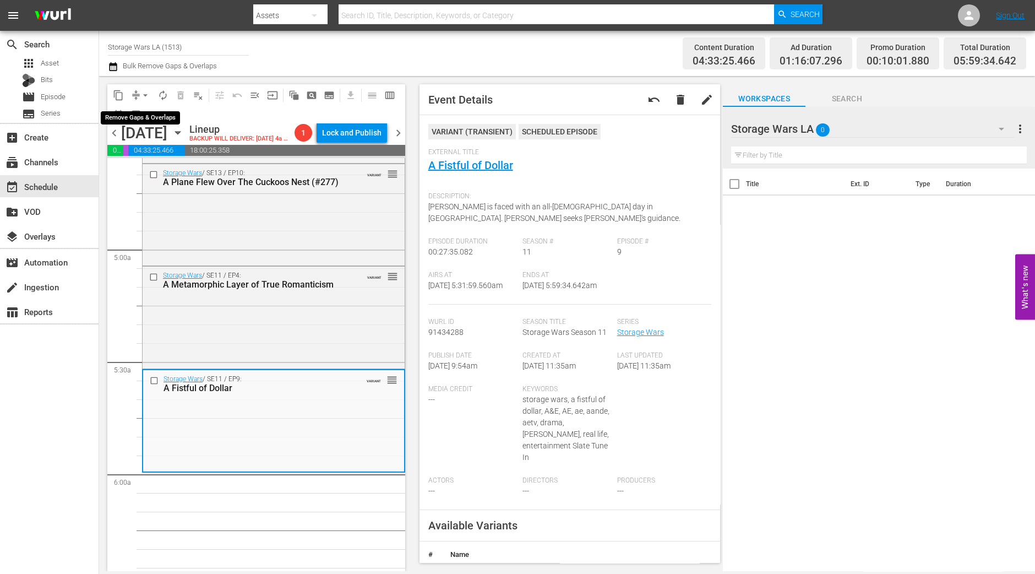
click at [141, 93] on span "arrow_drop_down" at bounding box center [145, 95] width 11 height 11
click at [143, 118] on li "Align to Midnight" at bounding box center [146, 117] width 116 height 18
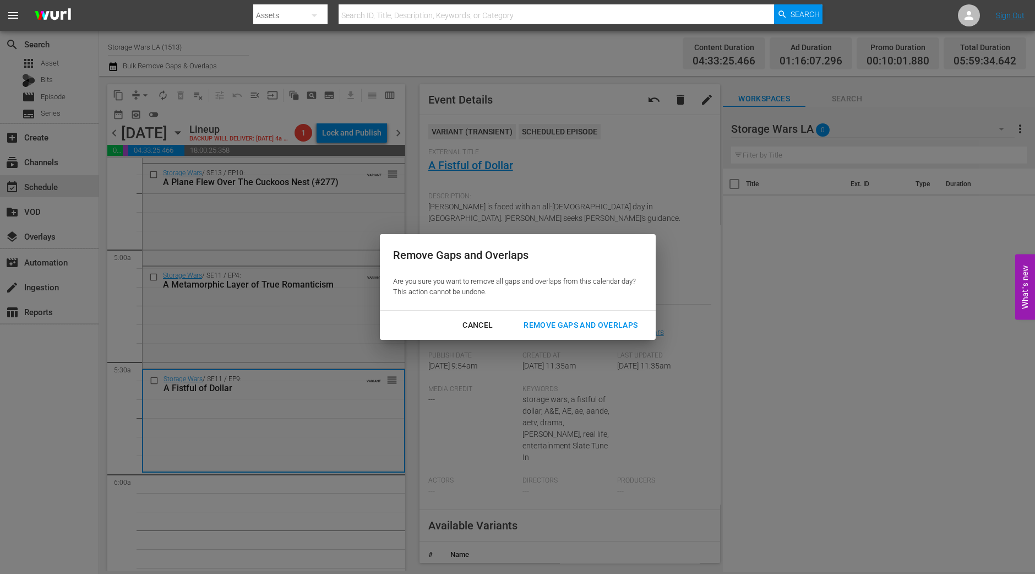
click at [620, 323] on div "Remove Gaps and Overlaps" at bounding box center [581, 325] width 132 height 14
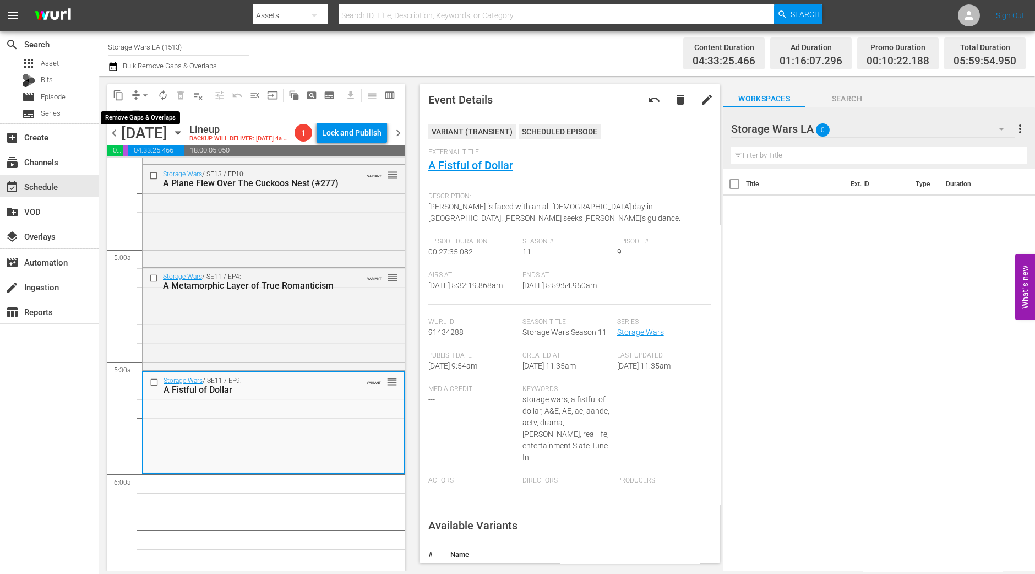
click at [143, 101] on button "arrow_drop_down" at bounding box center [146, 95] width 18 height 18
click at [143, 119] on li "Align to Midnight" at bounding box center [146, 117] width 116 height 18
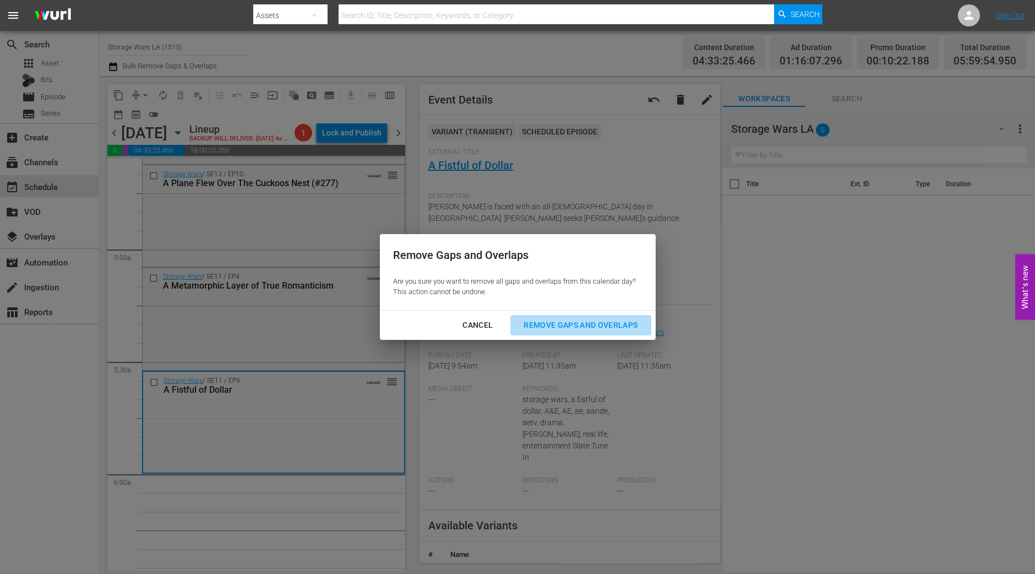
click at [552, 324] on div "Remove Gaps and Overlaps" at bounding box center [581, 325] width 132 height 14
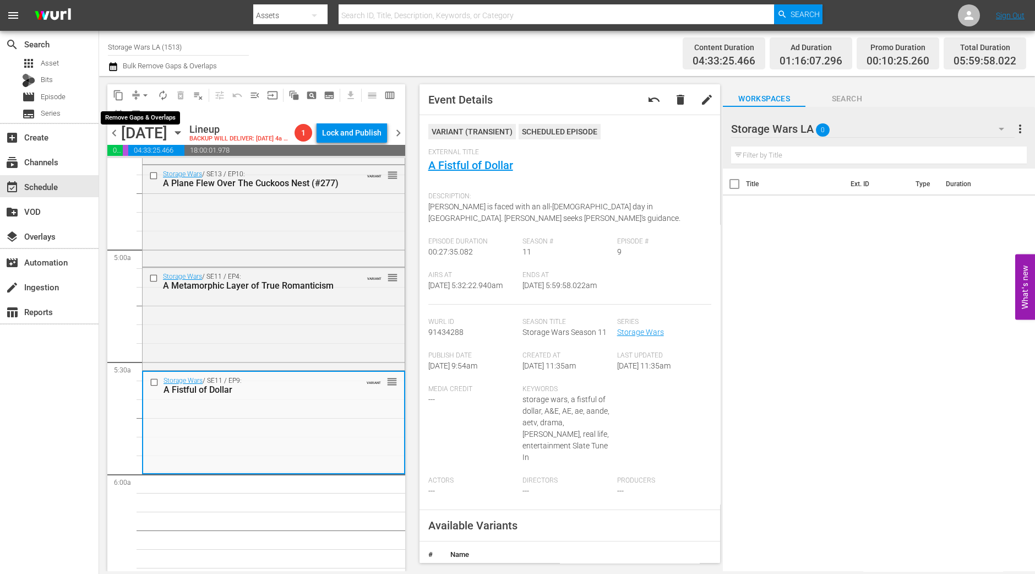
click at [141, 95] on span "arrow_drop_down" at bounding box center [145, 95] width 11 height 11
click at [141, 114] on li "Align to Midnight" at bounding box center [146, 117] width 116 height 18
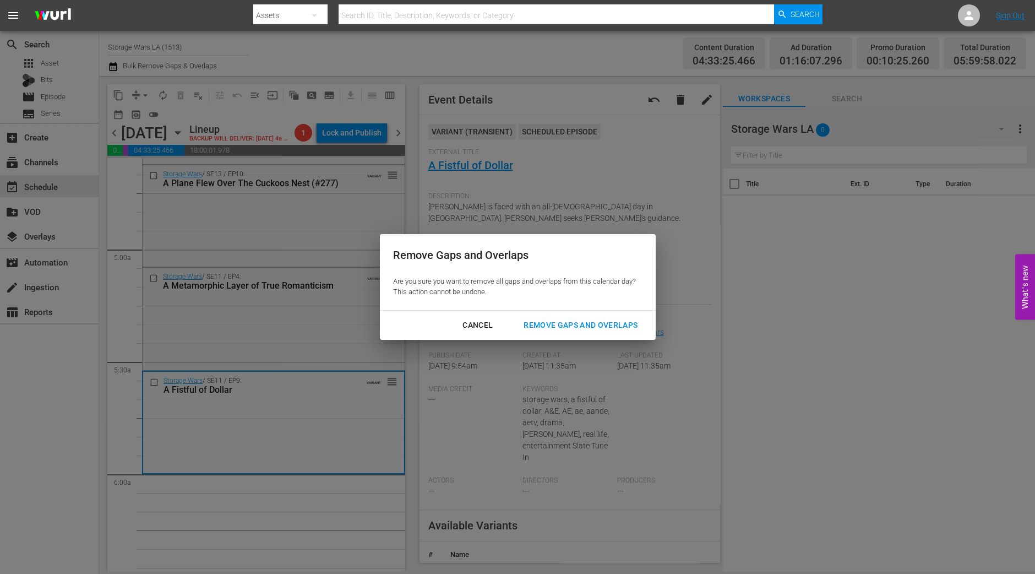
click at [576, 319] on div "Remove Gaps and Overlaps" at bounding box center [581, 325] width 132 height 14
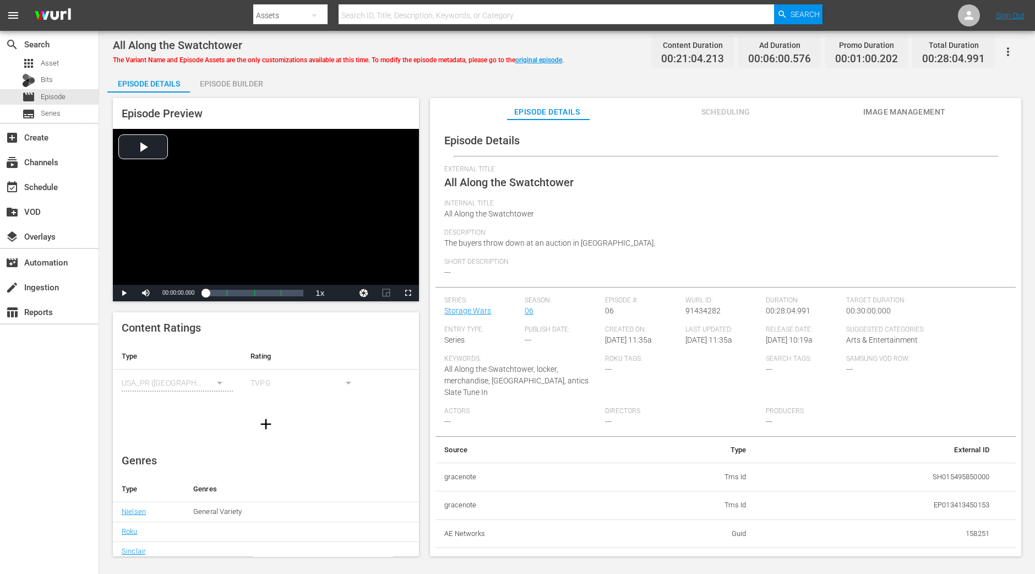
click at [238, 69] on div "All Along the Swatchtower The Variant Name and Episode Assets are the only cust…" at bounding box center [567, 294] width 936 height 527
click at [236, 78] on div "Episode Builder" at bounding box center [231, 83] width 83 height 26
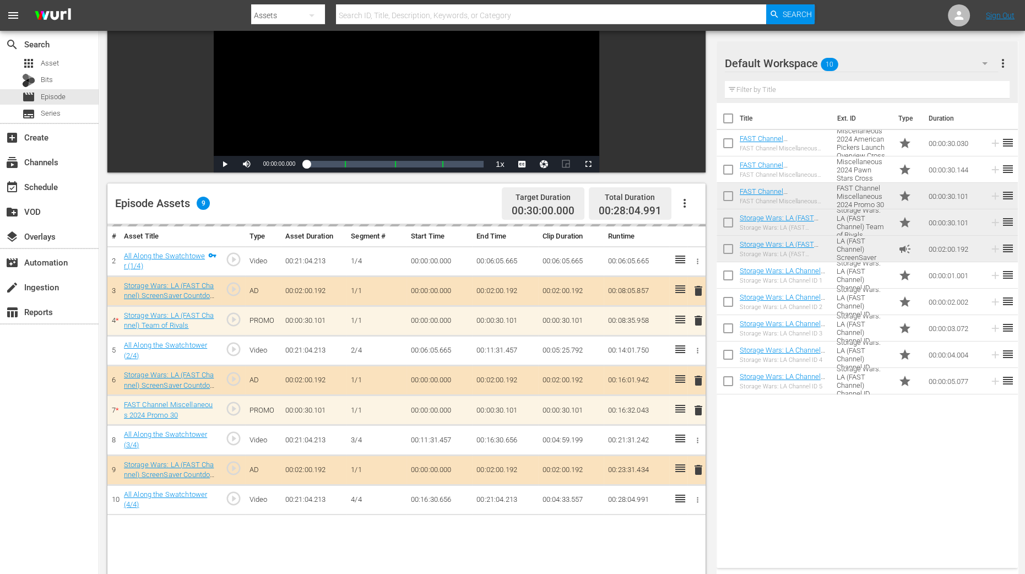
scroll to position [206, 0]
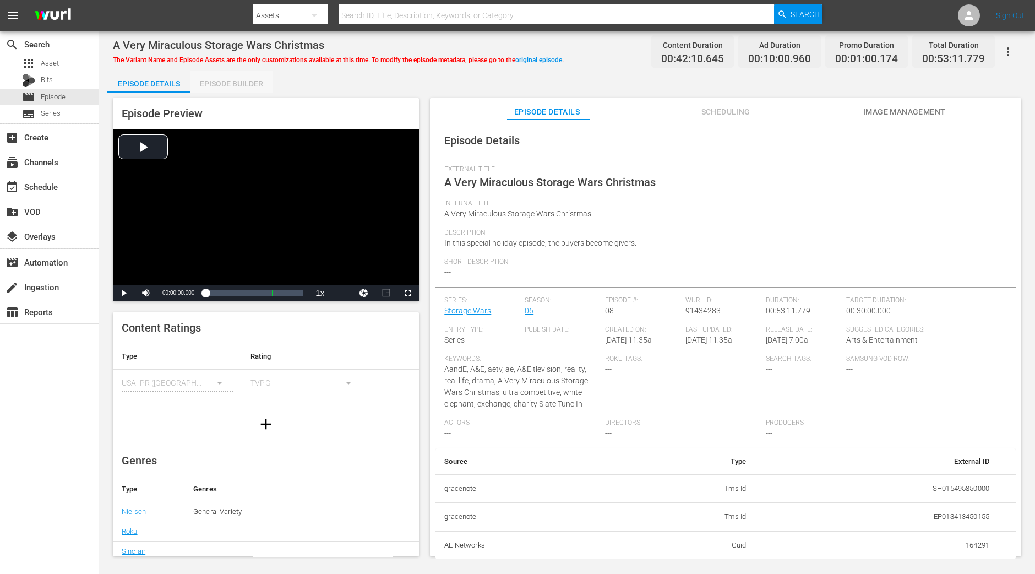
click at [254, 88] on div "Episode Builder" at bounding box center [231, 83] width 83 height 26
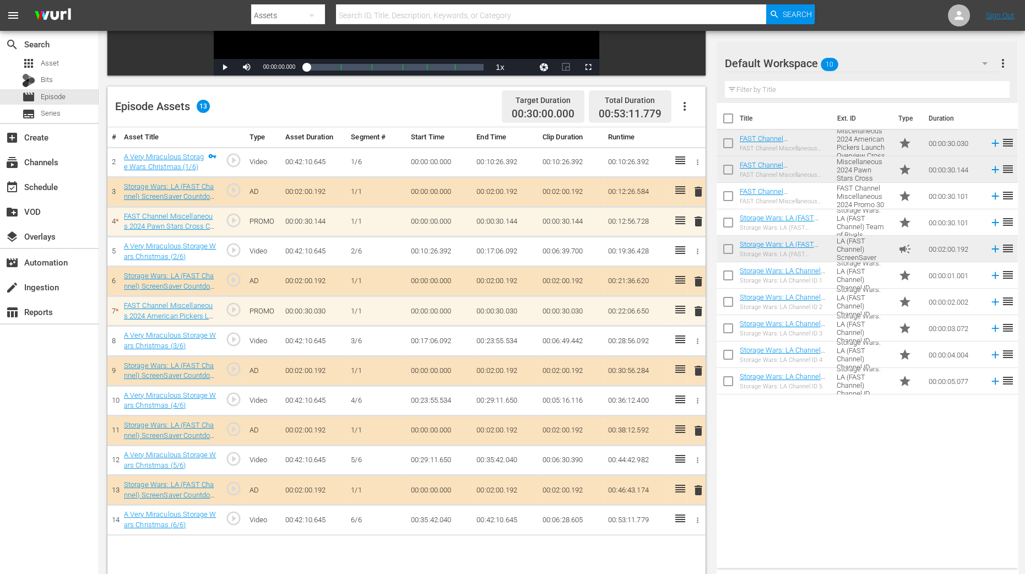
scroll to position [275, 0]
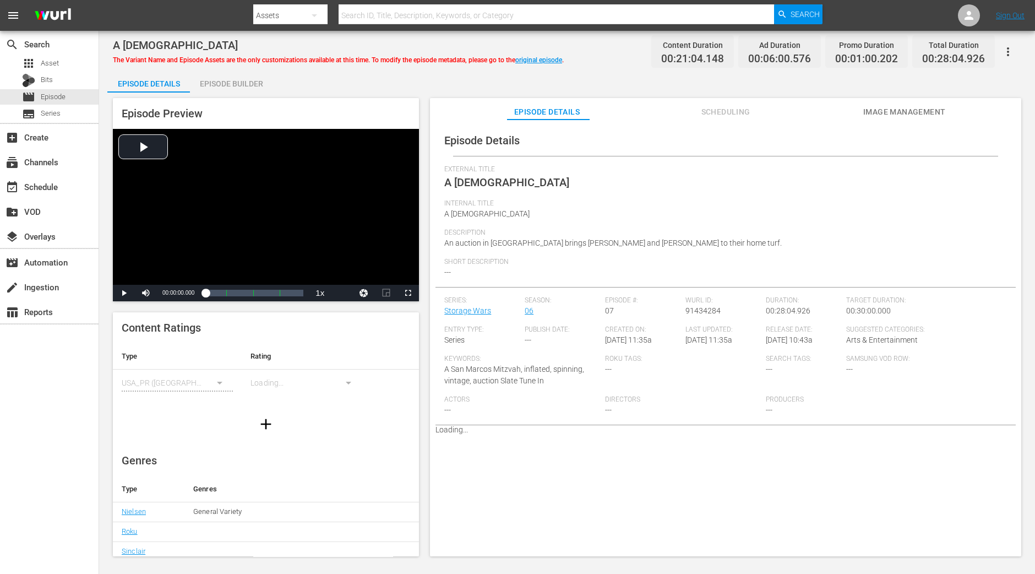
click at [260, 85] on div "Episode Builder" at bounding box center [231, 83] width 83 height 26
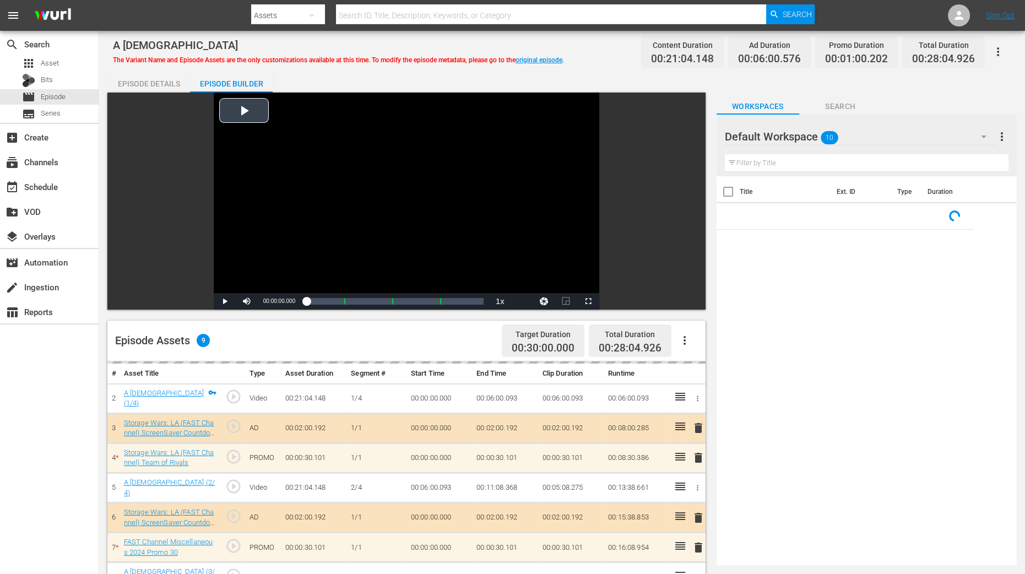
scroll to position [275, 0]
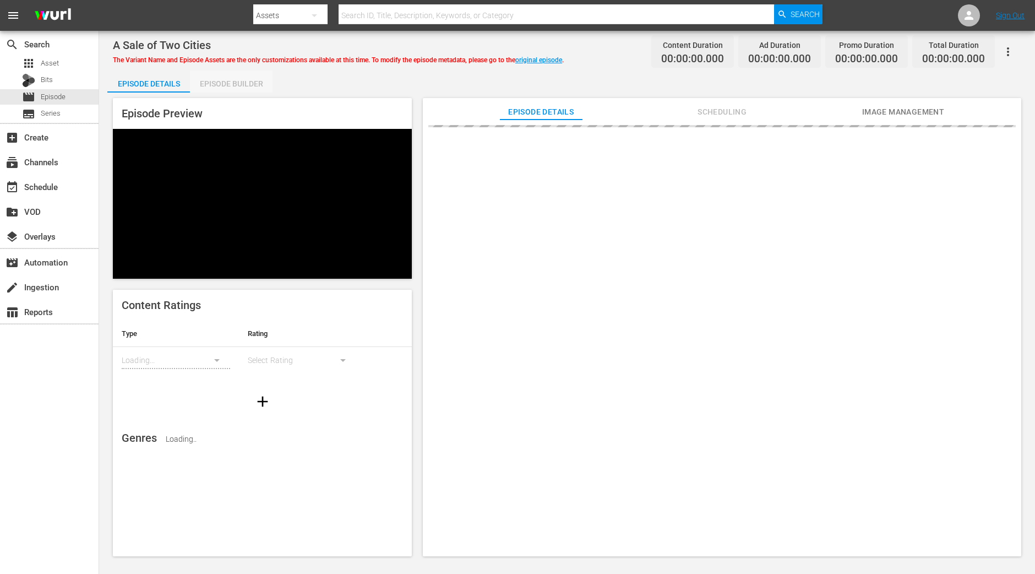
click at [250, 81] on div "Episode Builder" at bounding box center [231, 83] width 83 height 26
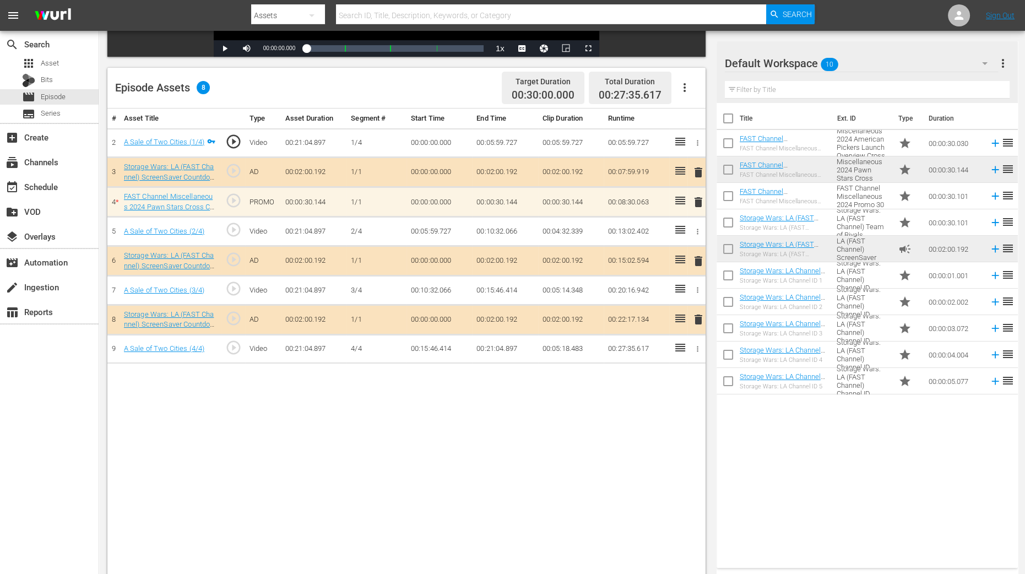
scroll to position [286, 0]
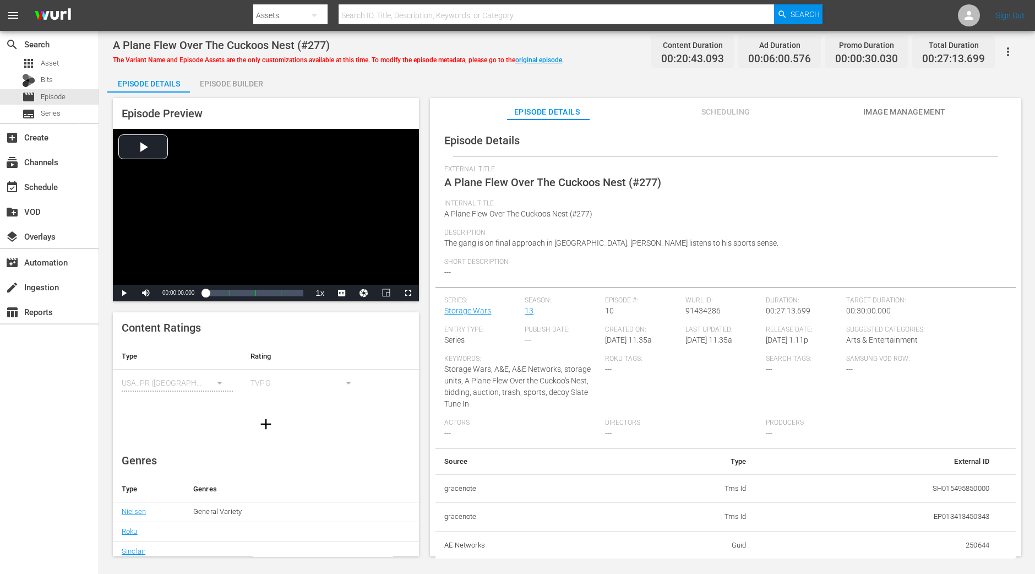
click at [248, 77] on div "Episode Builder" at bounding box center [231, 83] width 83 height 26
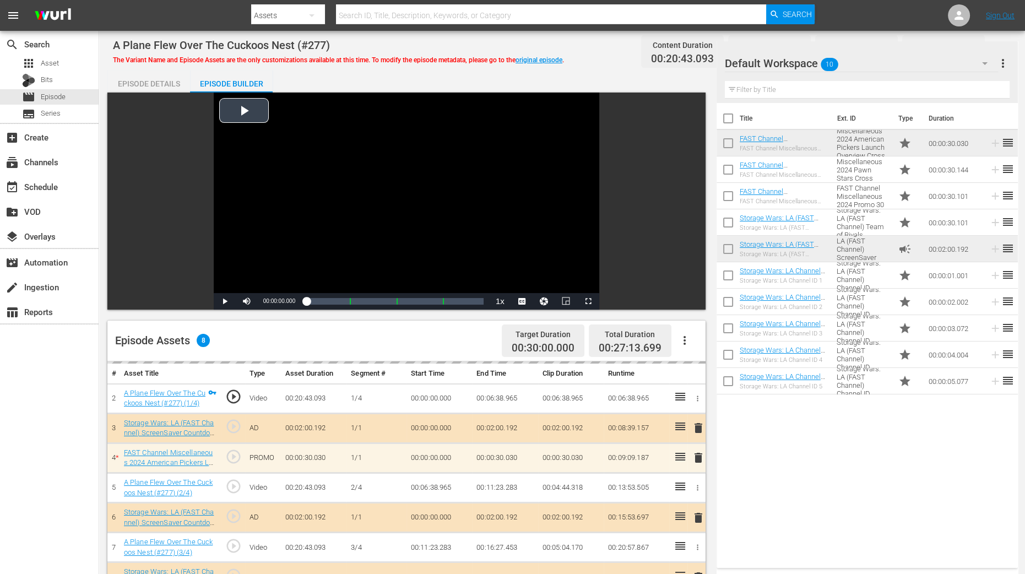
scroll to position [286, 0]
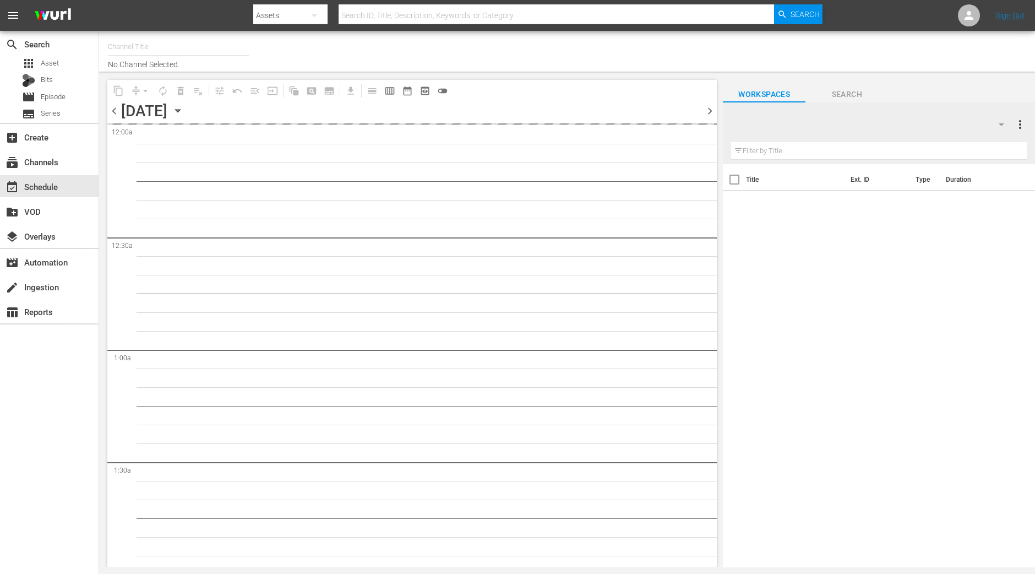
type input "Storage Wars LA (1513)"
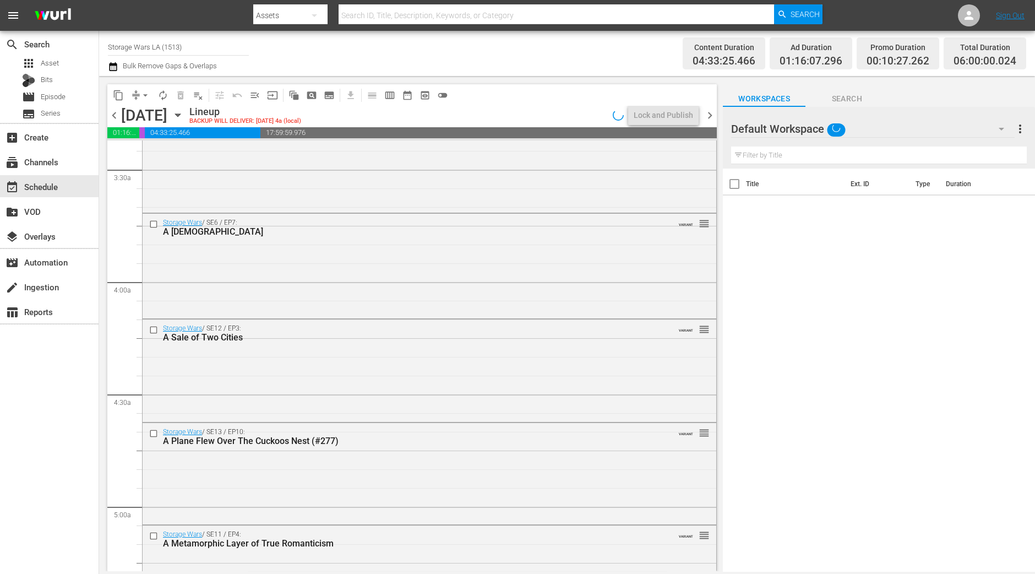
scroll to position [1170, 0]
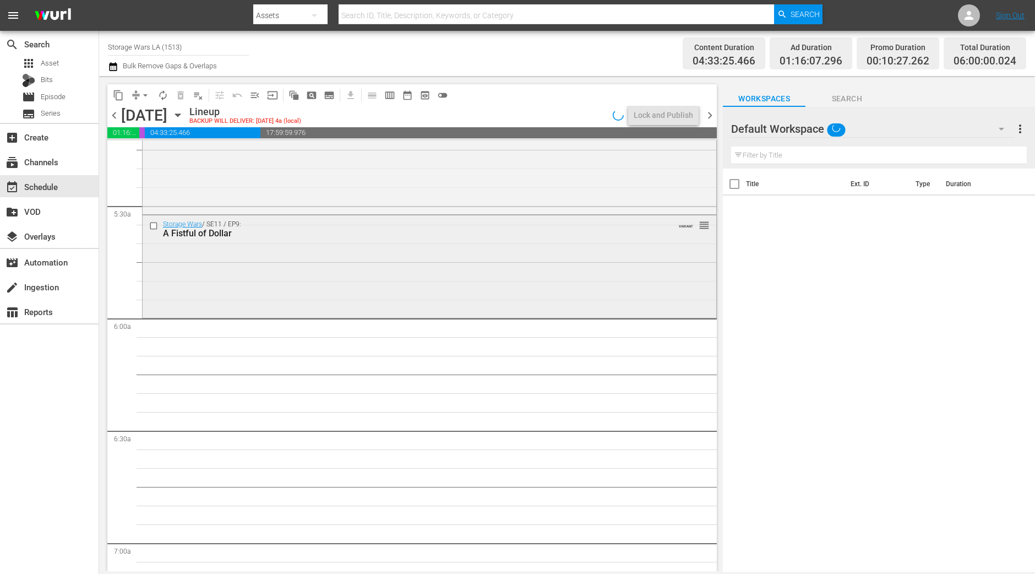
click at [235, 304] on div "Storage Wars / SE11 / EP9: A Fistful of Dollar VARIANT reorder" at bounding box center [430, 265] width 574 height 100
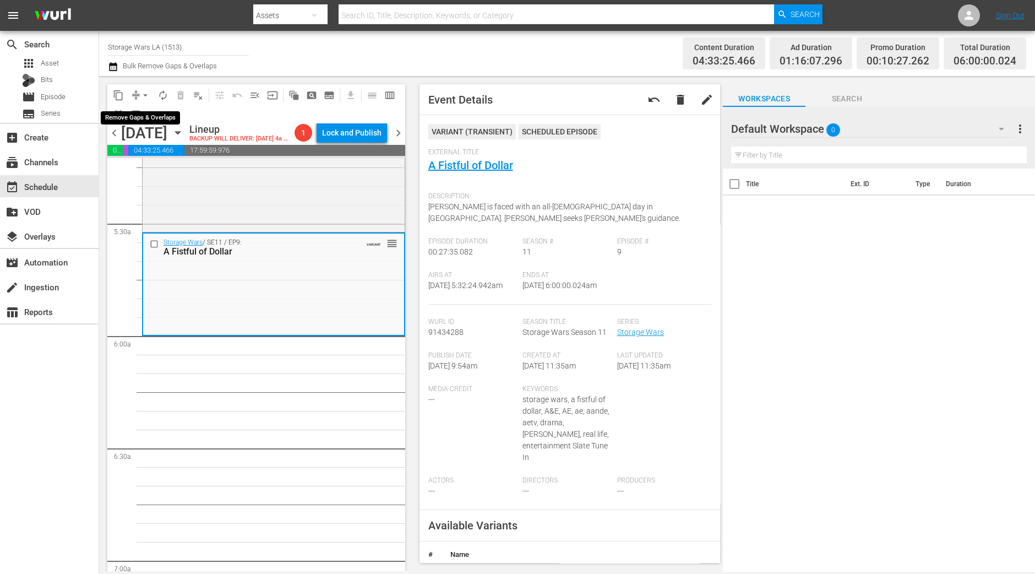
click at [140, 92] on span "arrow_drop_down" at bounding box center [145, 95] width 11 height 11
click at [165, 95] on span "autorenew_outlined" at bounding box center [162, 95] width 11 height 11
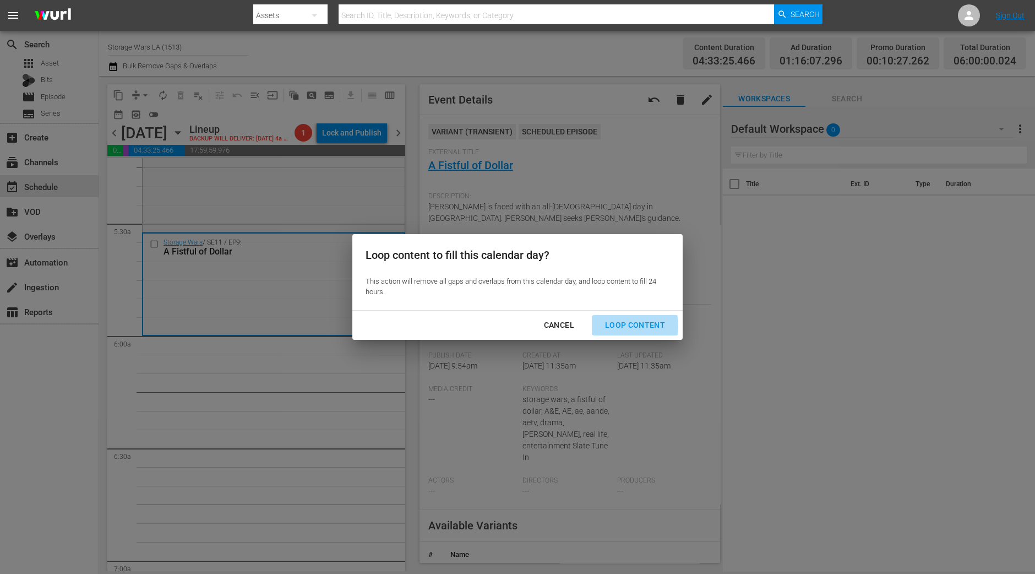
click at [619, 325] on div "Loop Content" at bounding box center [635, 325] width 78 height 14
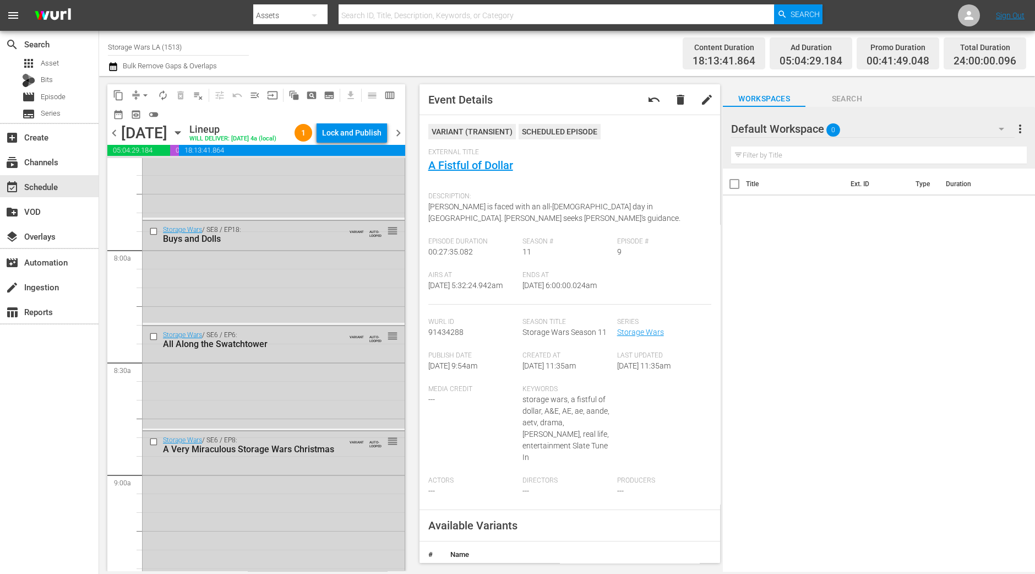
scroll to position [1583, 0]
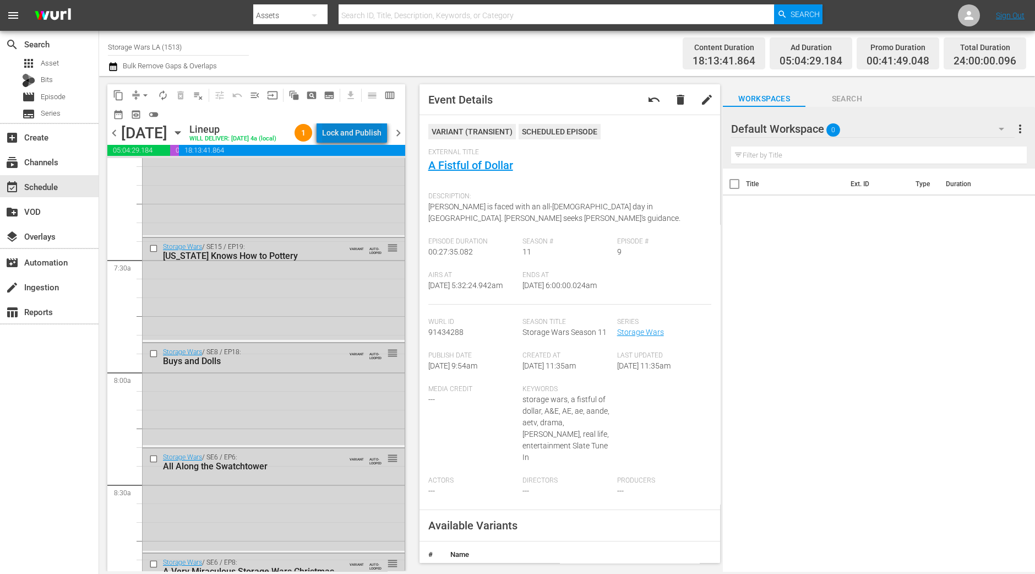
click at [359, 129] on div "Lock and Publish" at bounding box center [351, 133] width 59 height 20
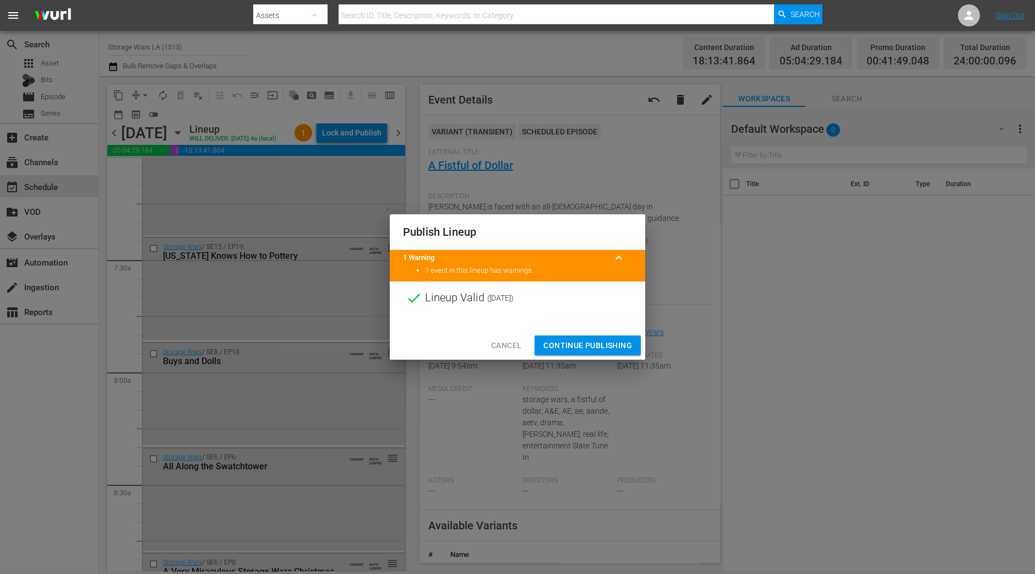
click at [600, 345] on span "Continue Publishing" at bounding box center [587, 346] width 89 height 14
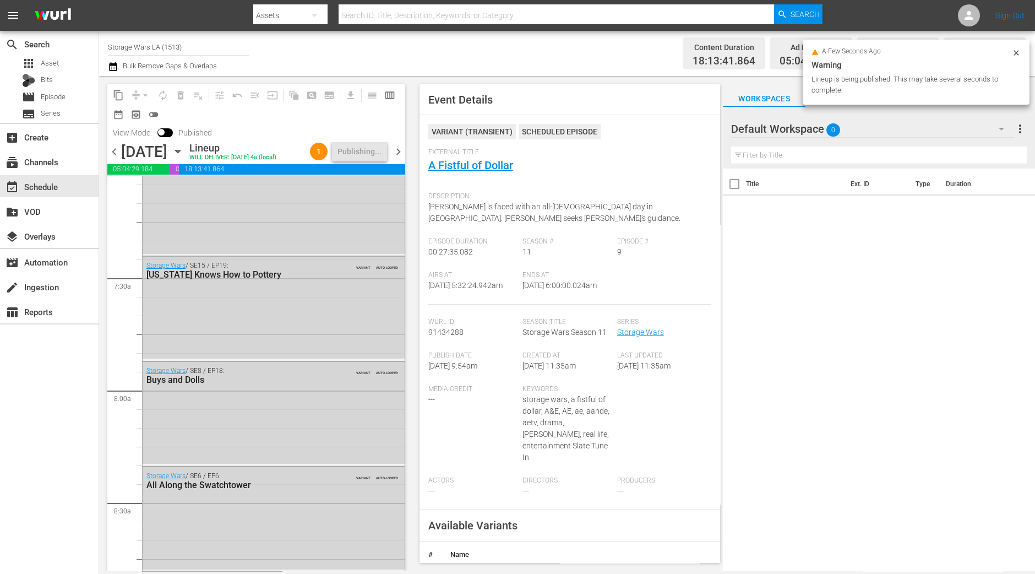
click at [402, 152] on span "chevron_right" at bounding box center [398, 152] width 14 height 14
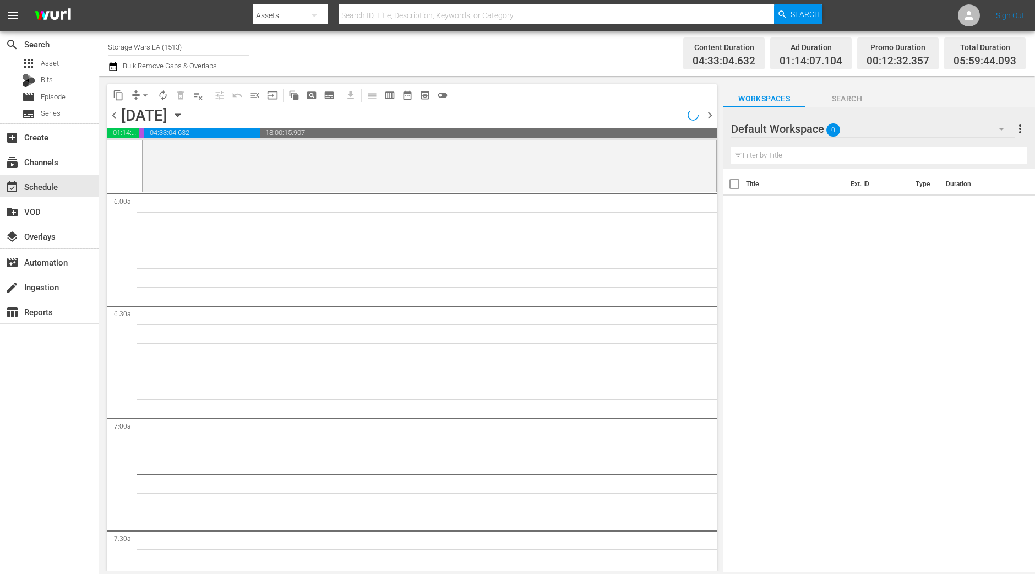
scroll to position [1276, 0]
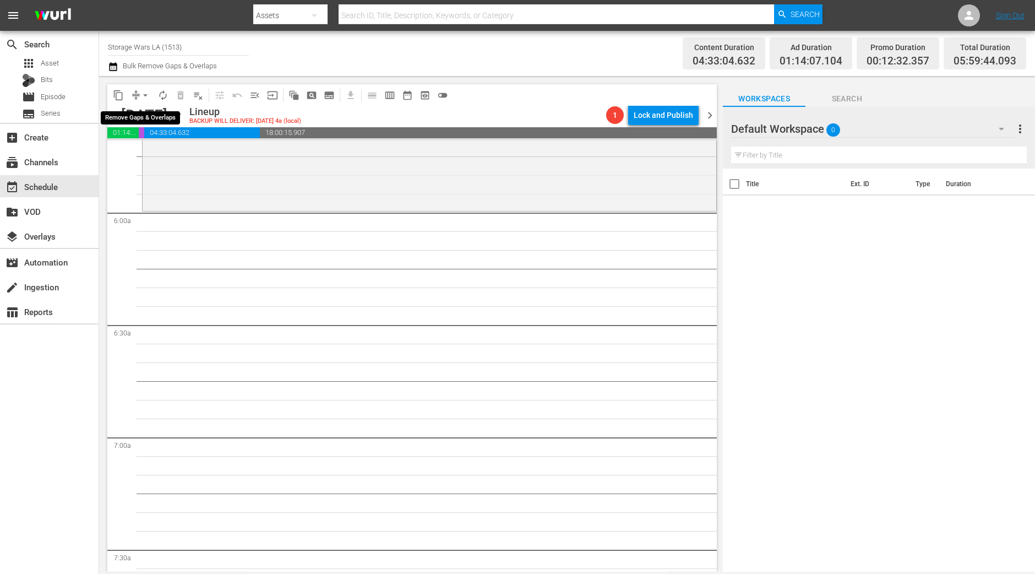
click at [145, 100] on span "arrow_drop_down" at bounding box center [145, 95] width 11 height 11
click at [146, 117] on li "Align to Midnight" at bounding box center [145, 117] width 91 height 18
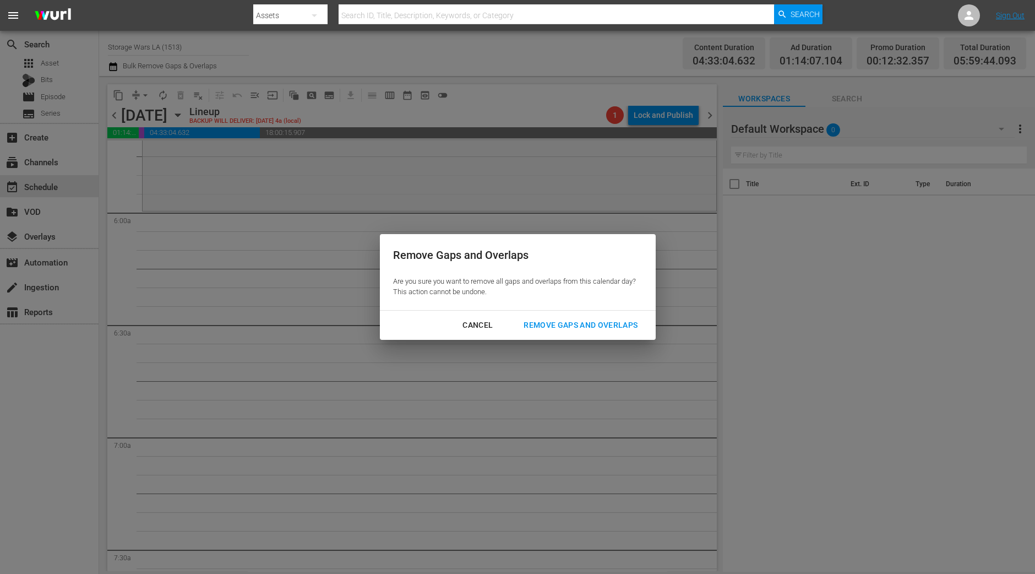
click at [591, 326] on div "Remove Gaps and Overlaps" at bounding box center [581, 325] width 132 height 14
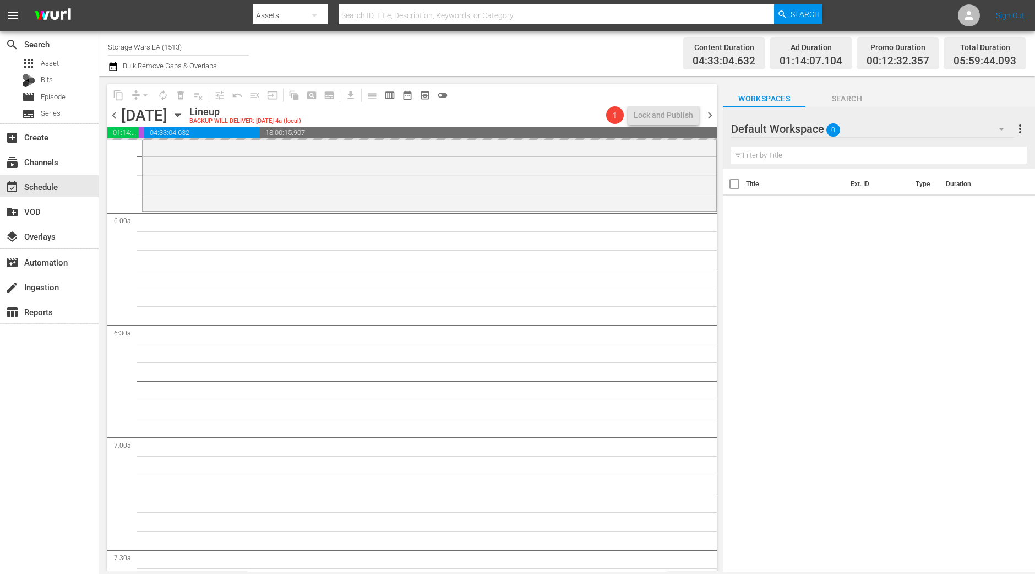
click at [517, 175] on div "Storage Wars / SE5 / EP10: Zen Masters of the Universe VARIANT reorder" at bounding box center [430, 159] width 574 height 99
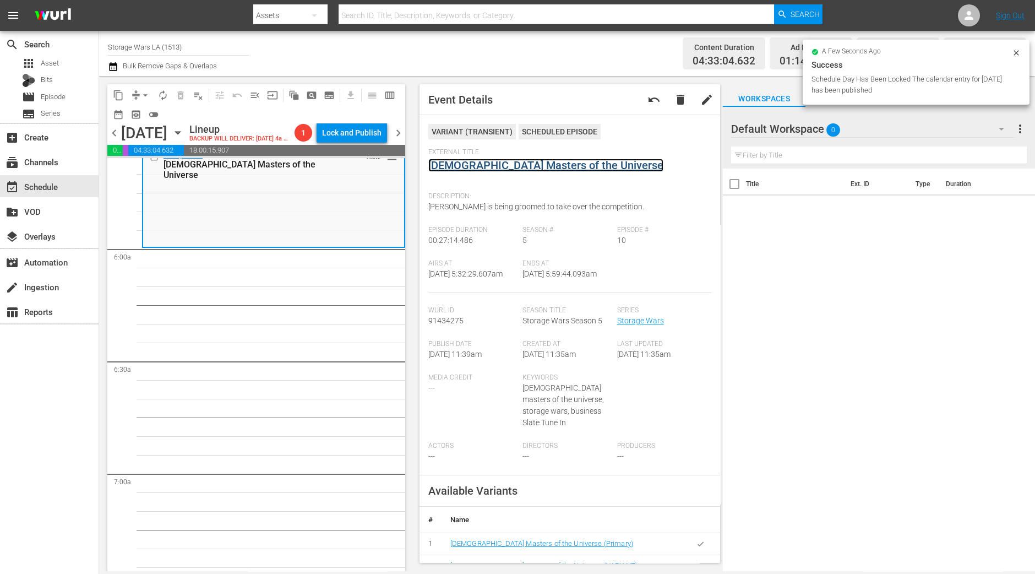
scroll to position [982, 0]
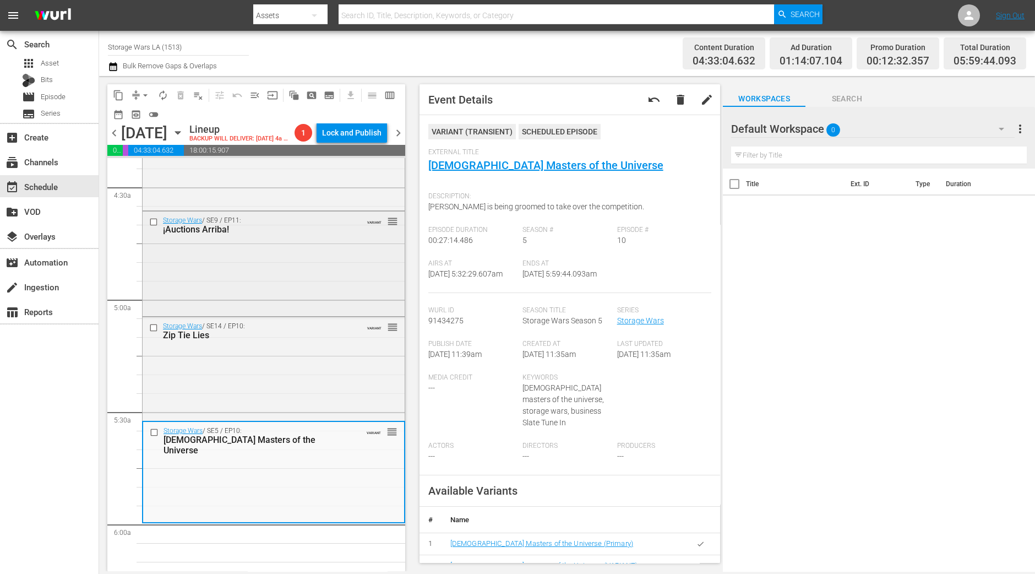
click at [311, 276] on div "Storage Wars / SE9 / EP11: ¡Auctions Arriba! VARIANT reorder" at bounding box center [274, 262] width 262 height 102
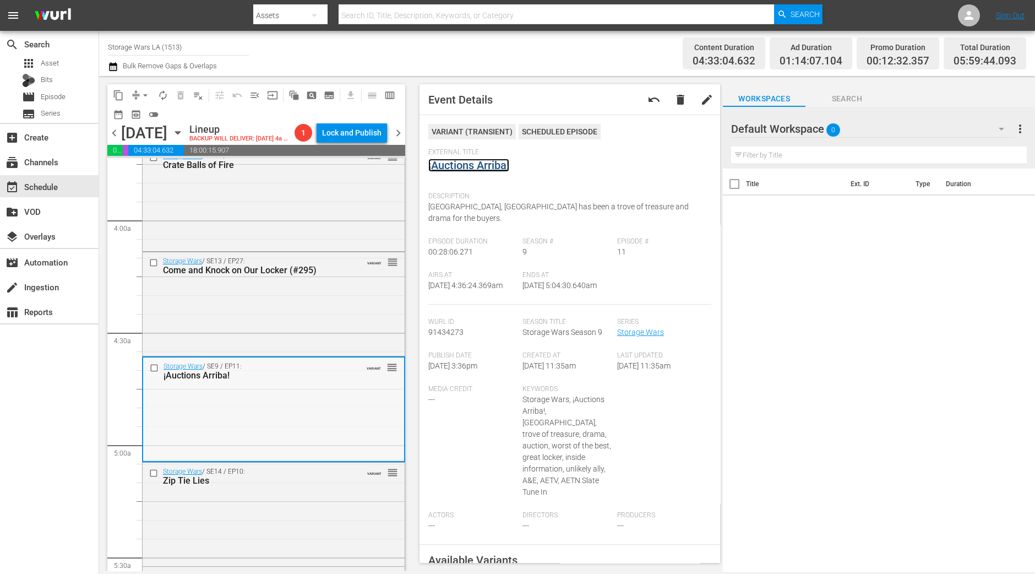
scroll to position [844, 0]
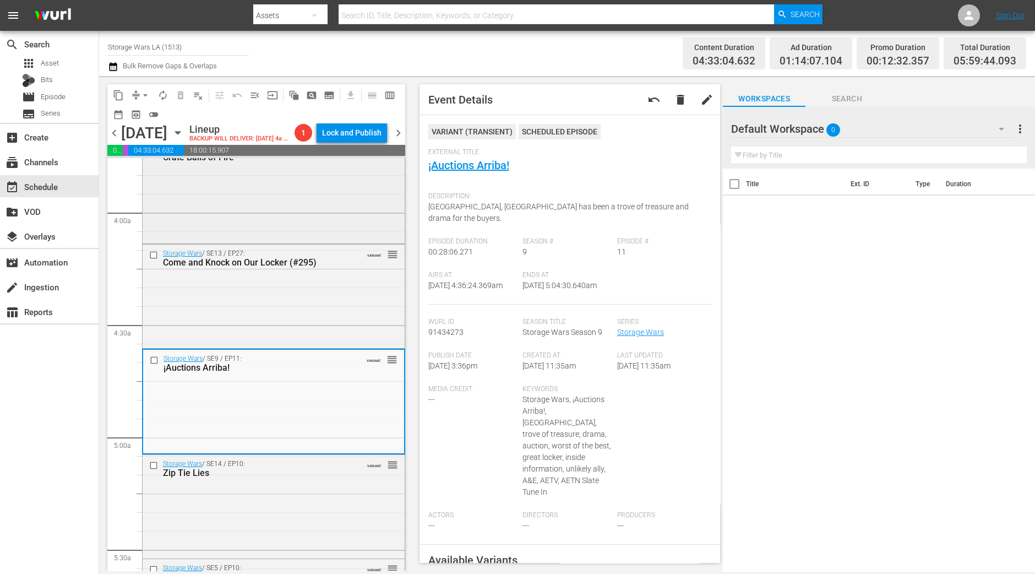
click at [358, 239] on div "Storage Wars / SE11 / EP16: Crate Balls of Fire VARIANT reorder" at bounding box center [274, 190] width 262 height 102
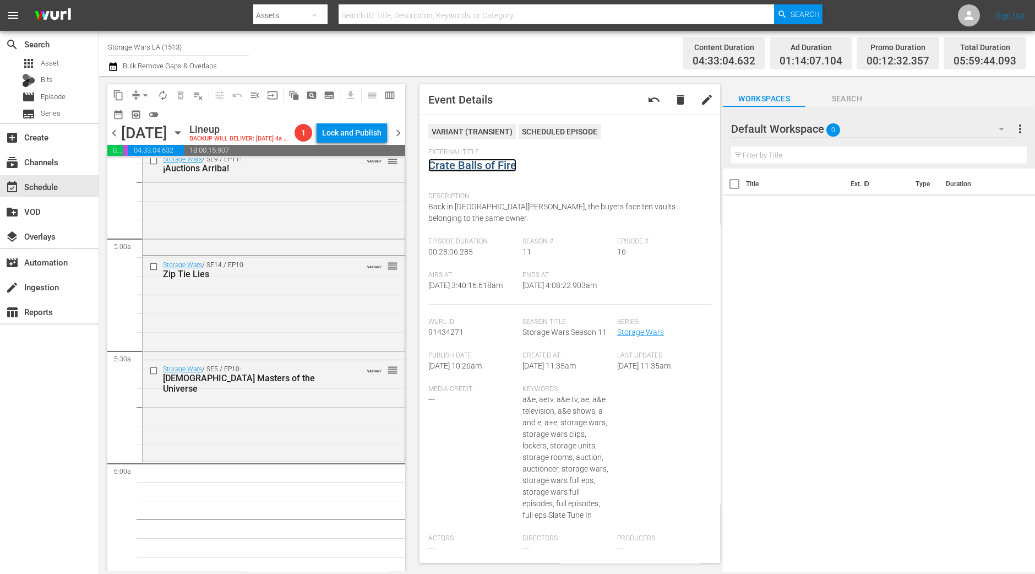
scroll to position [1050, 0]
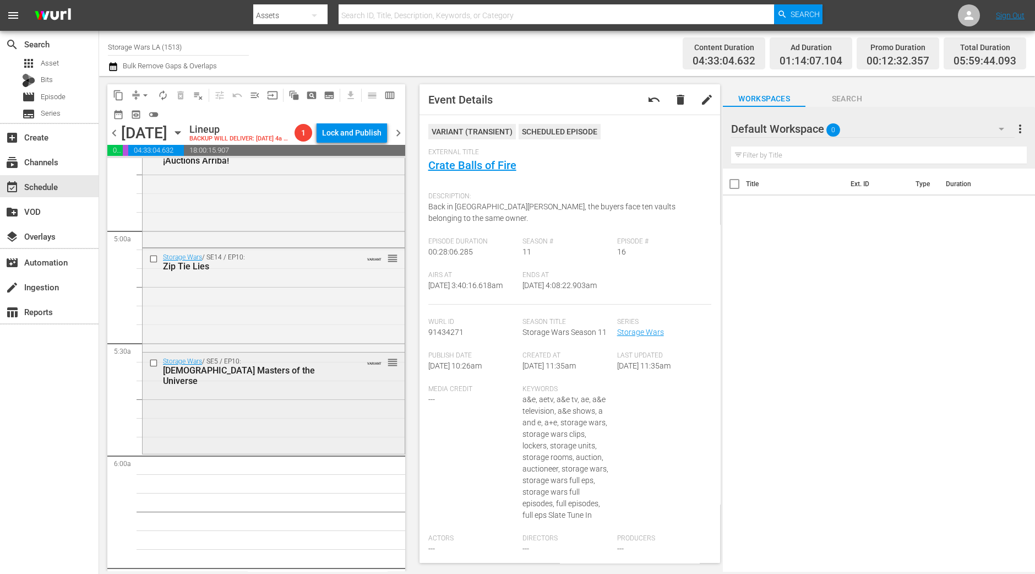
click at [234, 439] on div "Storage Wars / SE5 / EP10: Zen Masters of the Universe VARIANT reorder" at bounding box center [274, 401] width 262 height 99
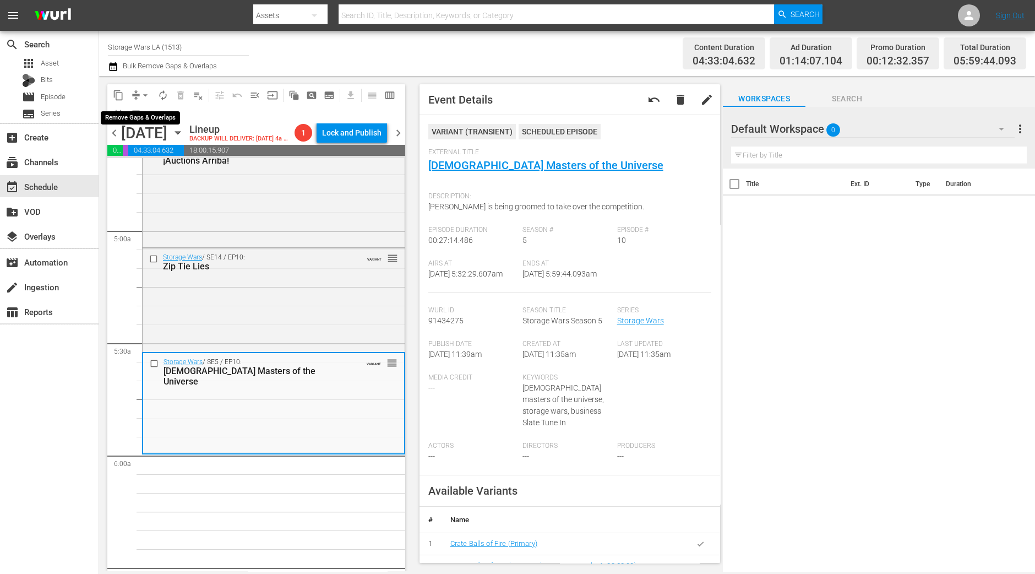
click at [140, 92] on span "arrow_drop_down" at bounding box center [145, 95] width 11 height 11
click at [147, 120] on li "Align to Midnight" at bounding box center [146, 117] width 116 height 18
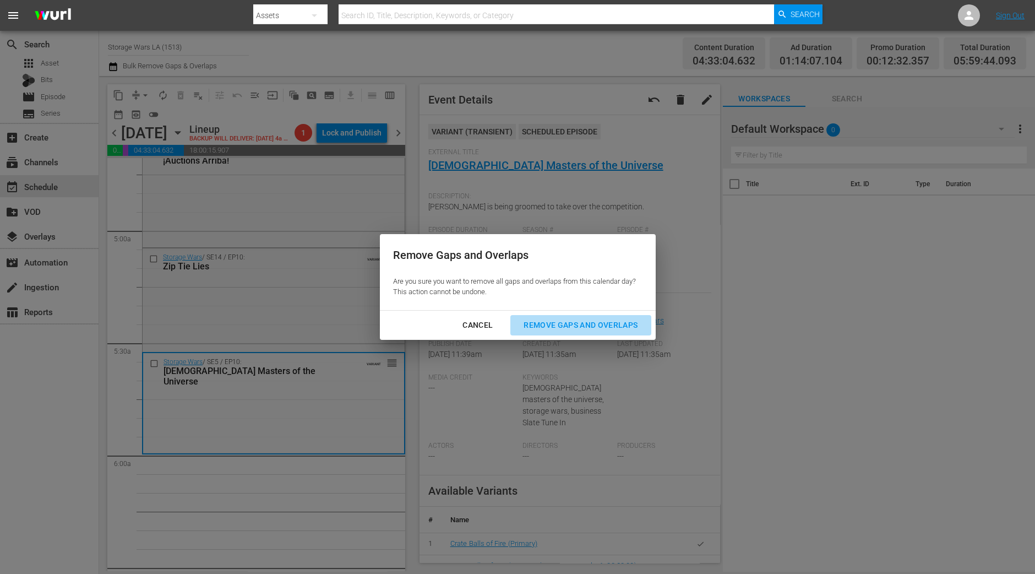
click at [615, 334] on button "Remove Gaps and Overlaps" at bounding box center [580, 325] width 140 height 20
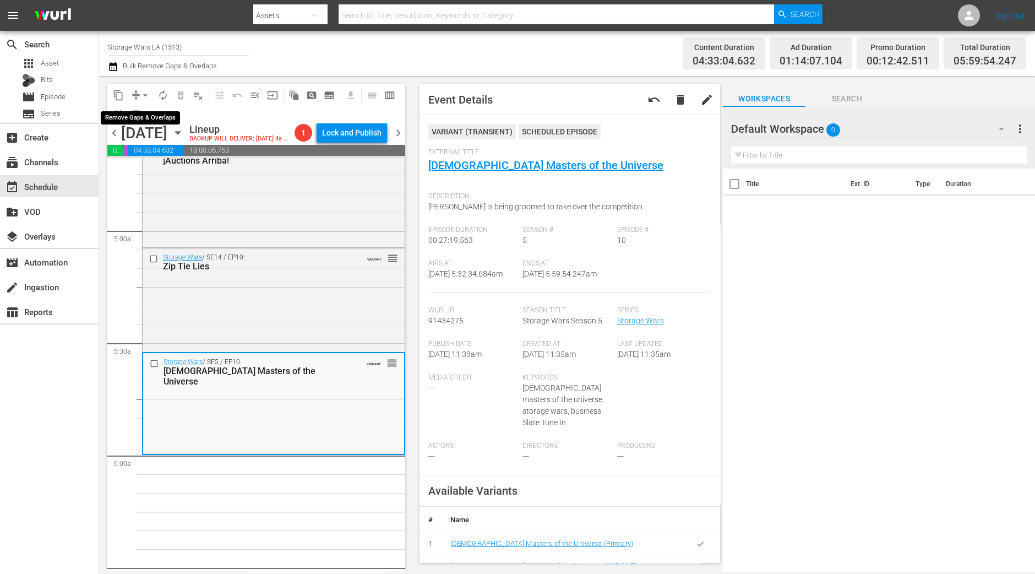
click at [141, 94] on span "arrow_drop_down" at bounding box center [145, 95] width 11 height 11
click at [163, 121] on li "Align to Midnight" at bounding box center [146, 117] width 116 height 18
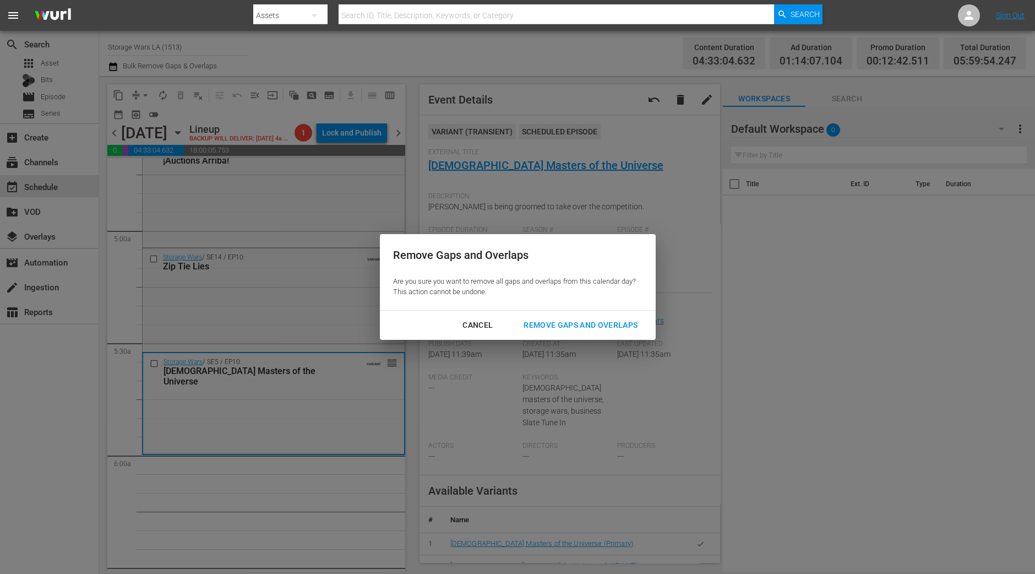
drag, startPoint x: 555, startPoint y: 329, endPoint x: 484, endPoint y: 251, distance: 105.6
click at [555, 330] on div "Remove Gaps and Overlaps" at bounding box center [581, 325] width 132 height 14
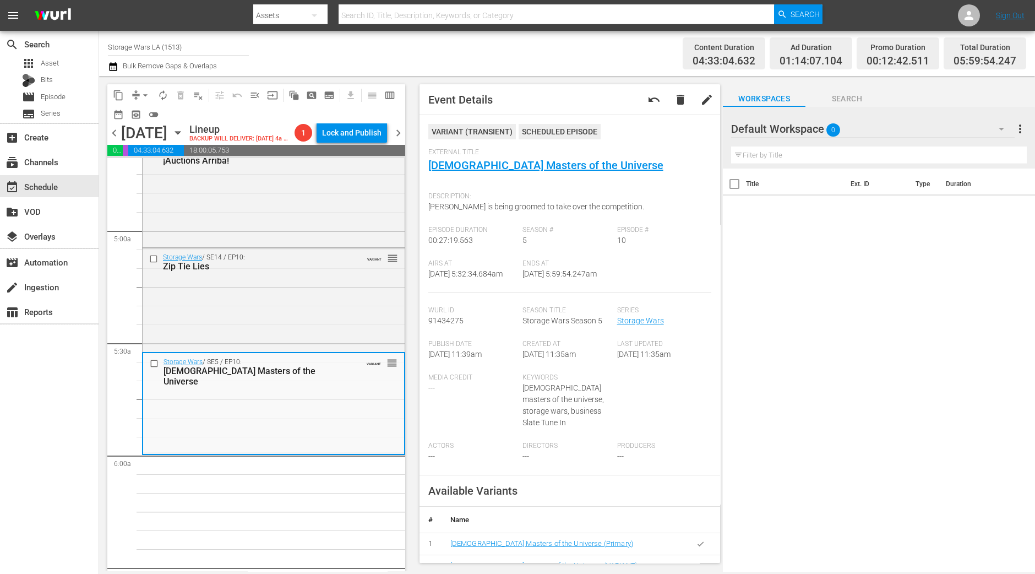
click at [148, 95] on span "arrow_drop_down" at bounding box center [145, 95] width 11 height 11
click at [137, 121] on li "Align to Midnight" at bounding box center [146, 117] width 116 height 18
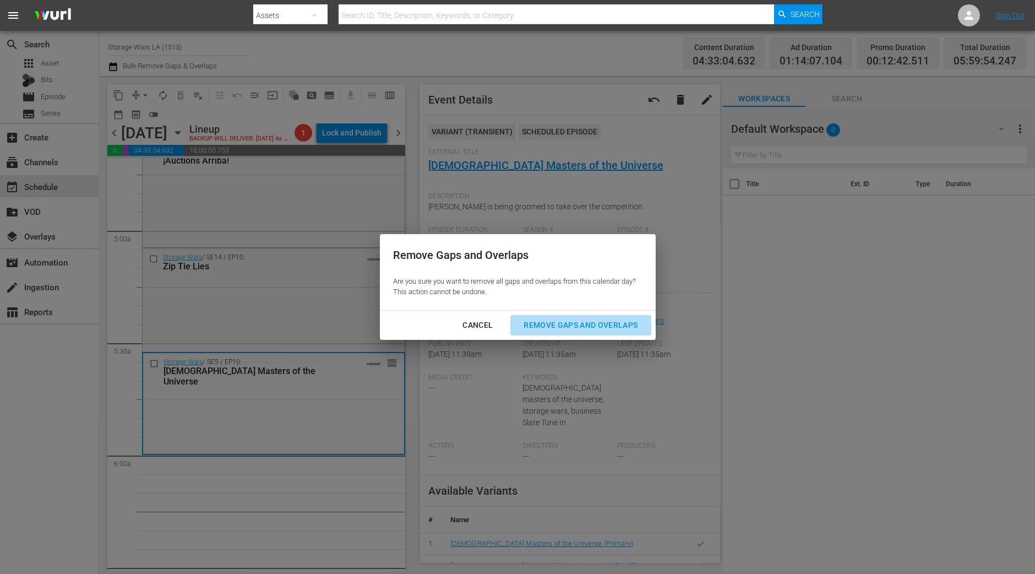
click at [596, 322] on div "Remove Gaps and Overlaps" at bounding box center [581, 325] width 132 height 14
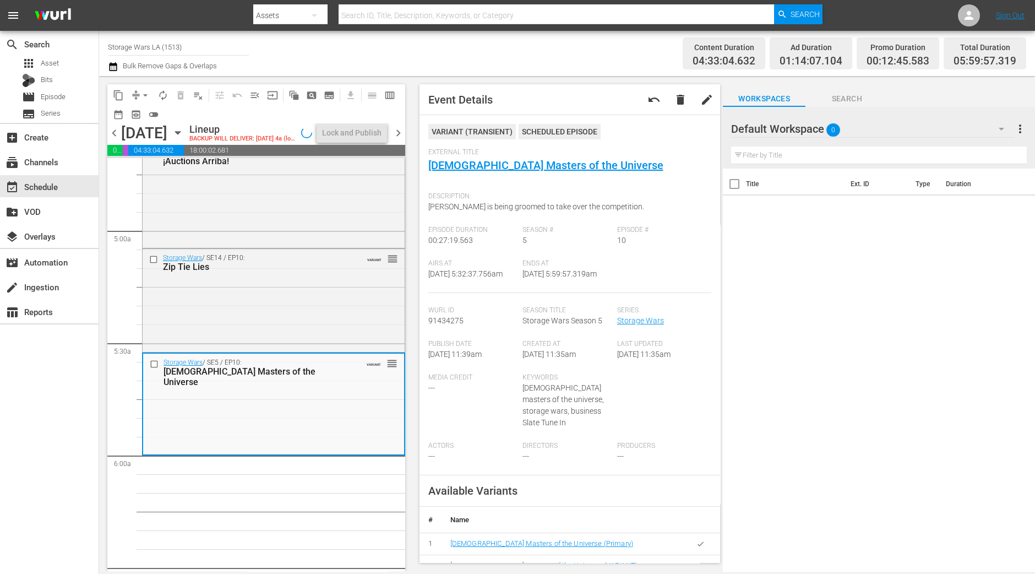
click at [260, 308] on div "Storage Wars / SE14 / EP10: Zip Tie Lies VARIANT reorder" at bounding box center [274, 299] width 262 height 101
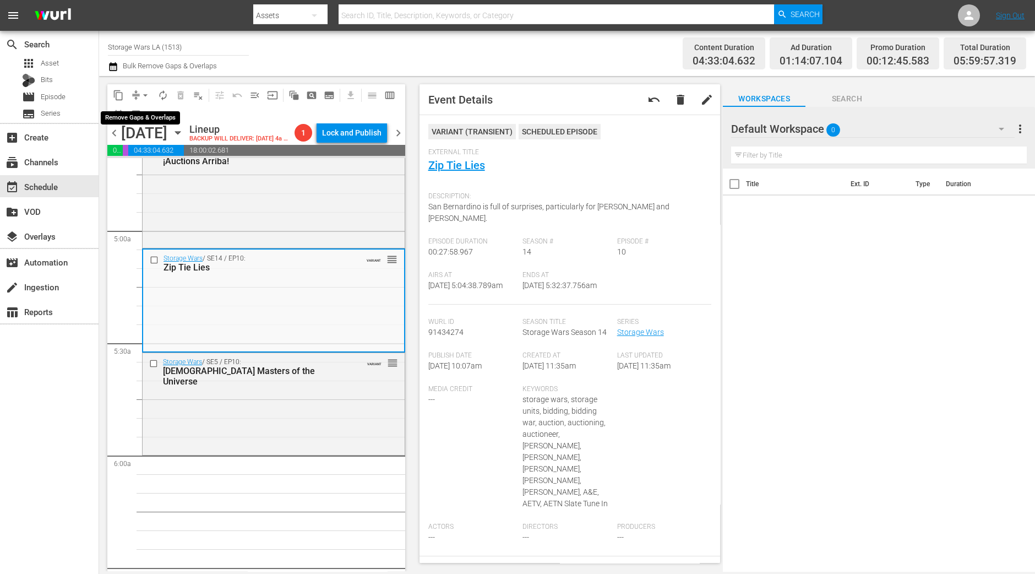
click at [139, 92] on button "arrow_drop_down" at bounding box center [146, 95] width 18 height 18
click at [139, 110] on li "Align to Midnight" at bounding box center [146, 117] width 116 height 18
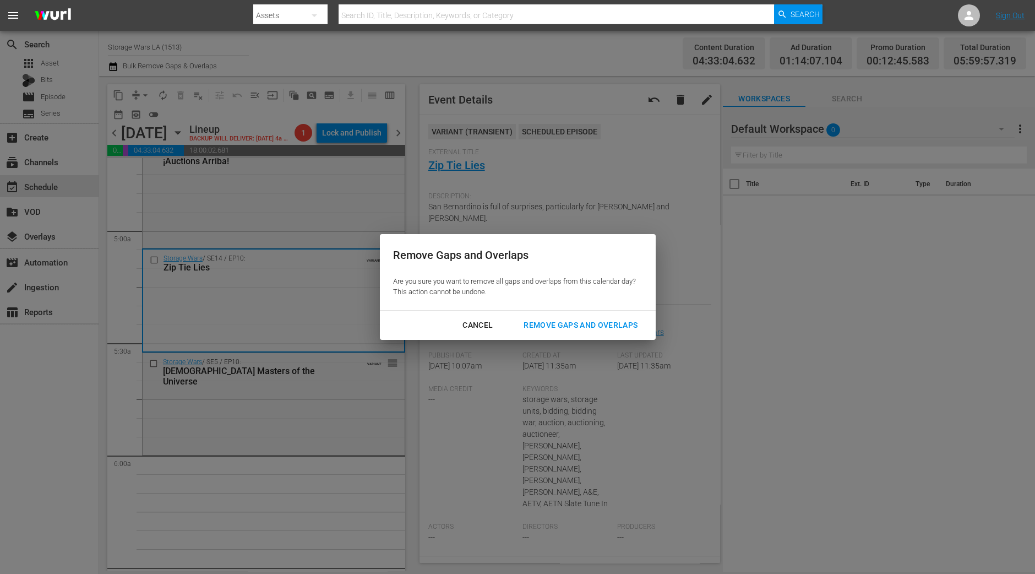
click at [550, 318] on div "Remove Gaps and Overlaps" at bounding box center [581, 325] width 132 height 14
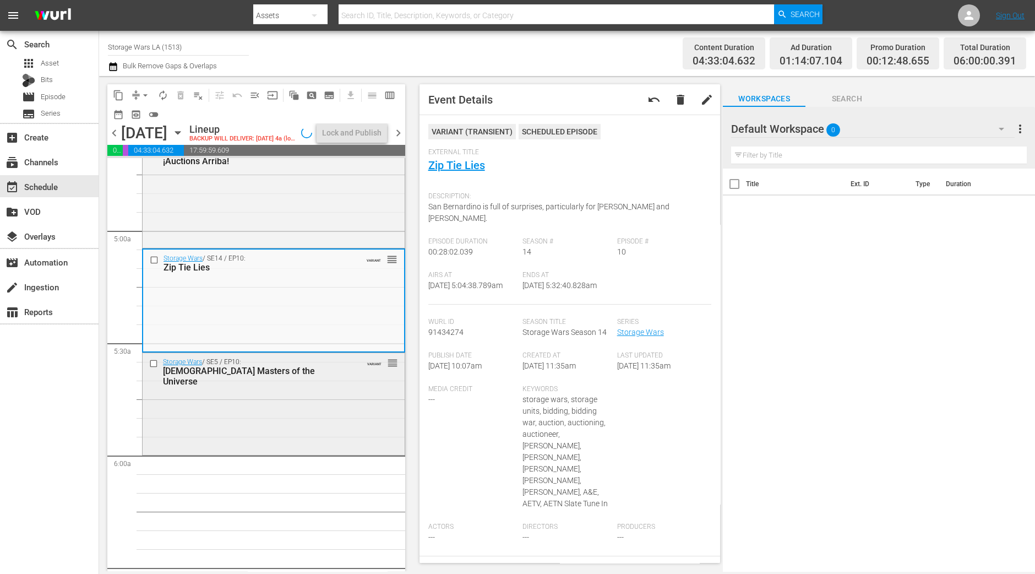
click at [349, 401] on div "Storage Wars / SE5 / EP10: Zen Masters of the Universe VARIANT reorder" at bounding box center [274, 402] width 262 height 99
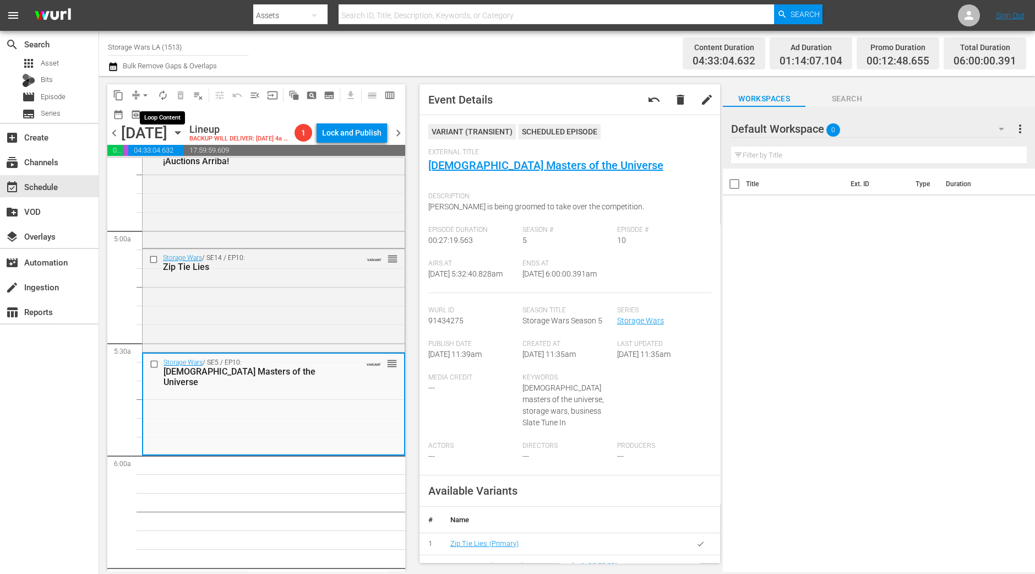
click at [166, 93] on span "autorenew_outlined" at bounding box center [162, 95] width 11 height 11
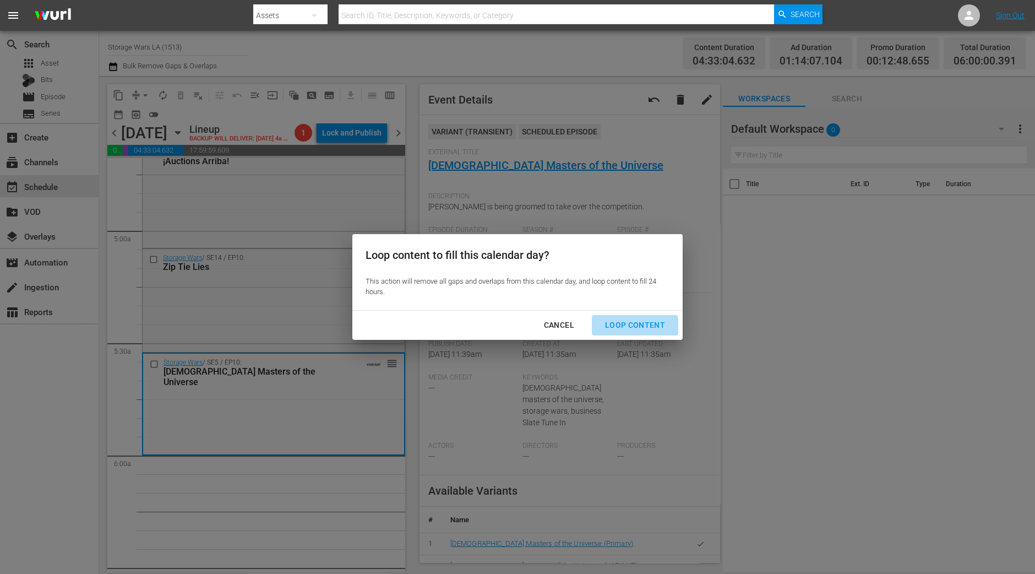
click at [636, 329] on div "Loop Content" at bounding box center [635, 325] width 78 height 14
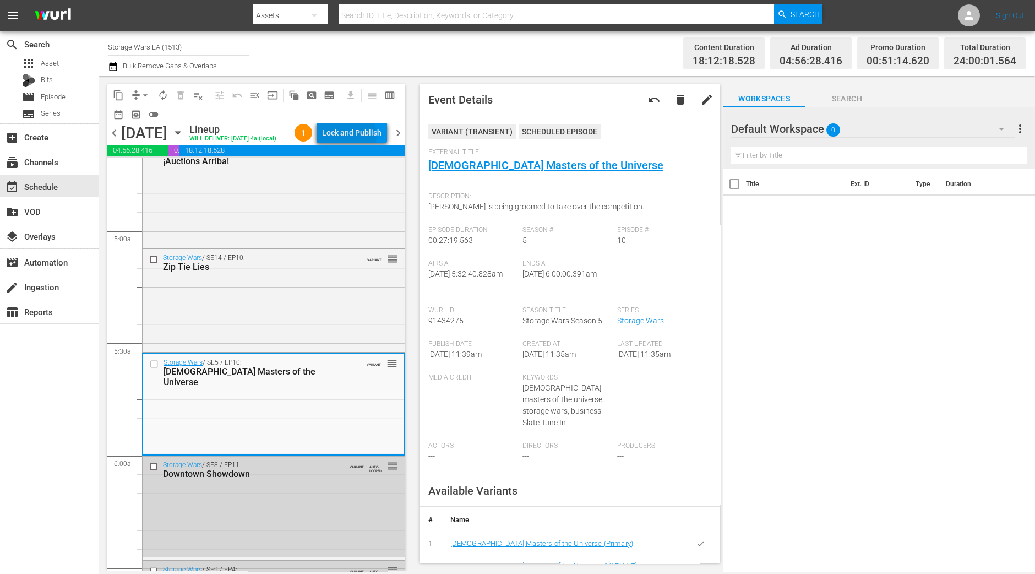
click at [354, 136] on div "Lock and Publish" at bounding box center [351, 133] width 59 height 20
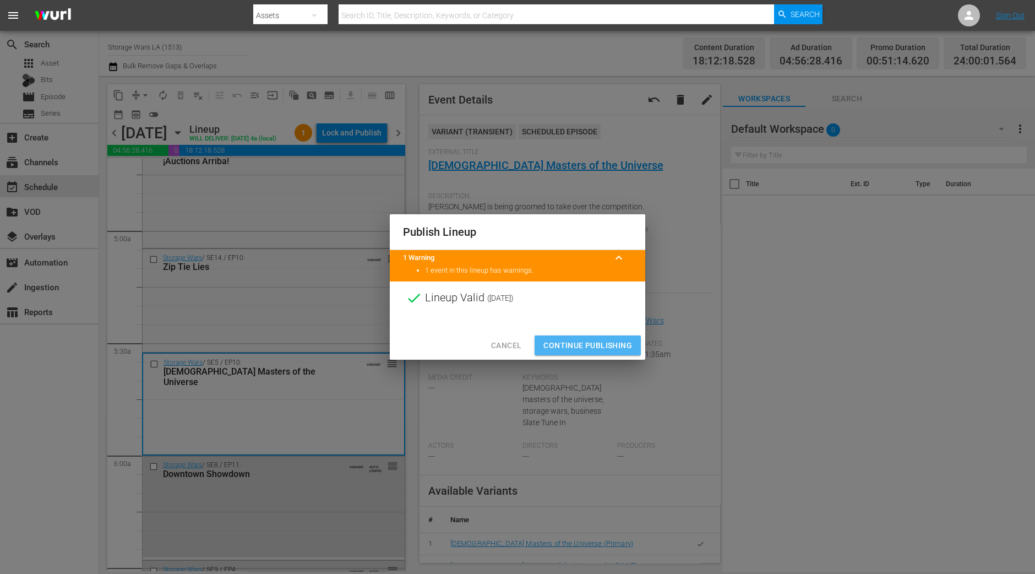
click at [592, 345] on span "Continue Publishing" at bounding box center [587, 346] width 89 height 14
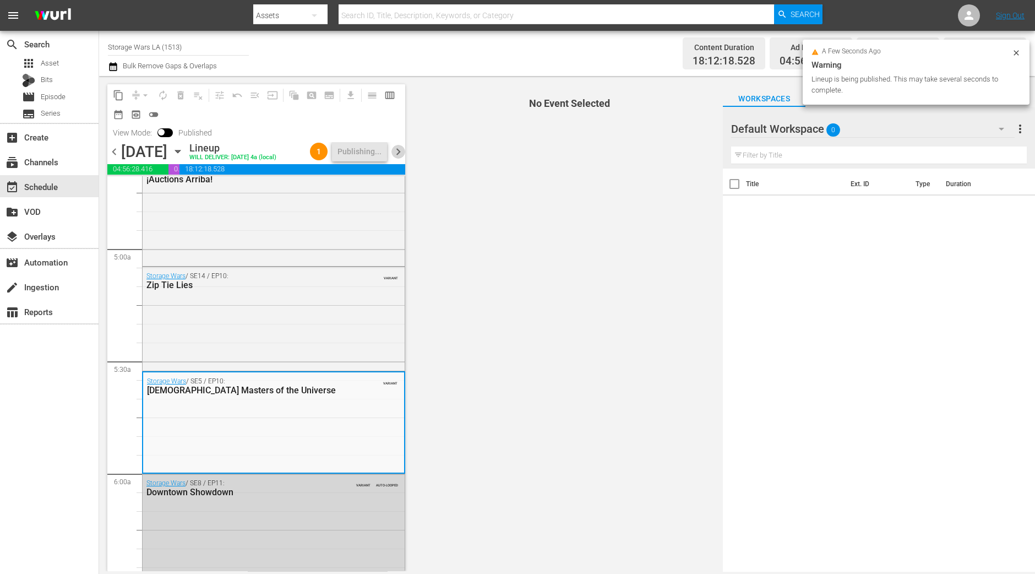
click at [396, 146] on span "chevron_right" at bounding box center [398, 152] width 14 height 14
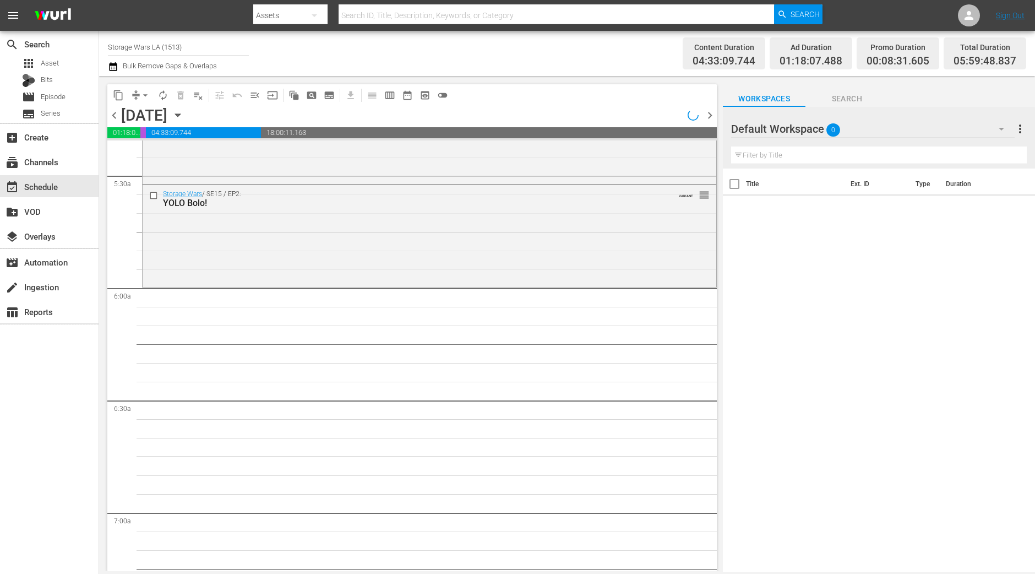
scroll to position [1069, 0]
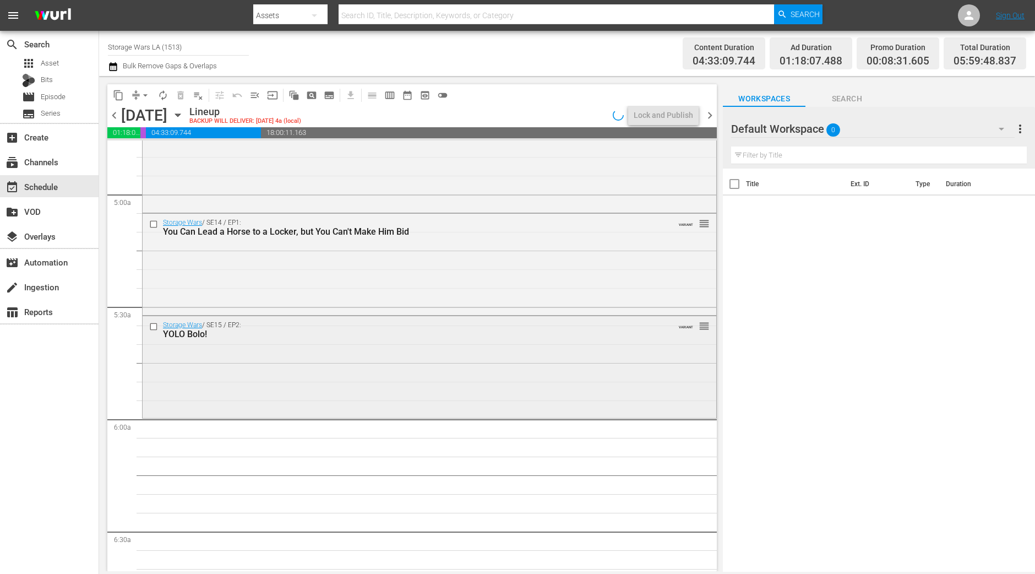
click at [347, 359] on div "Storage Wars / SE15 / EP2: YOLO Bolo! VARIANT reorder" at bounding box center [430, 365] width 574 height 99
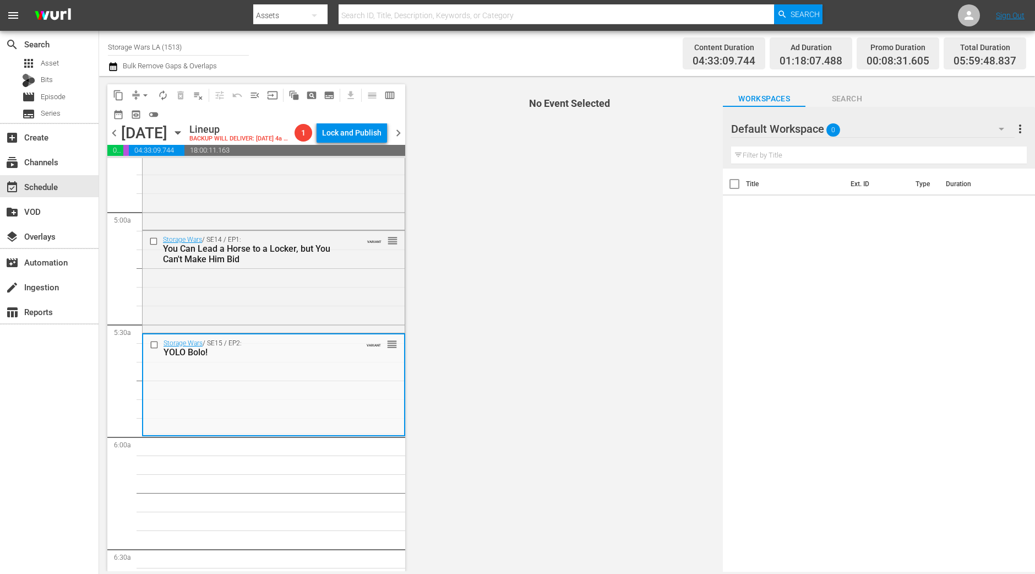
click at [143, 103] on div "content_copy compress arrow_drop_down autorenew_outlined delete_forever_outline…" at bounding box center [256, 103] width 298 height 39
click at [143, 98] on span "arrow_drop_down" at bounding box center [145, 95] width 11 height 11
click at [146, 122] on li "Align to Midnight" at bounding box center [146, 117] width 116 height 18
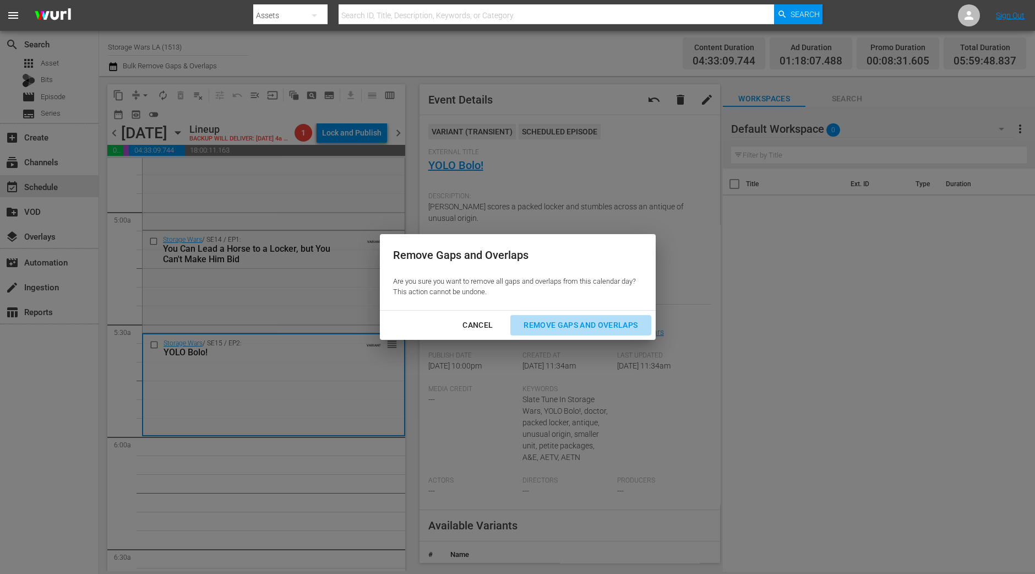
click at [570, 328] on div "Remove Gaps and Overlaps" at bounding box center [581, 325] width 132 height 14
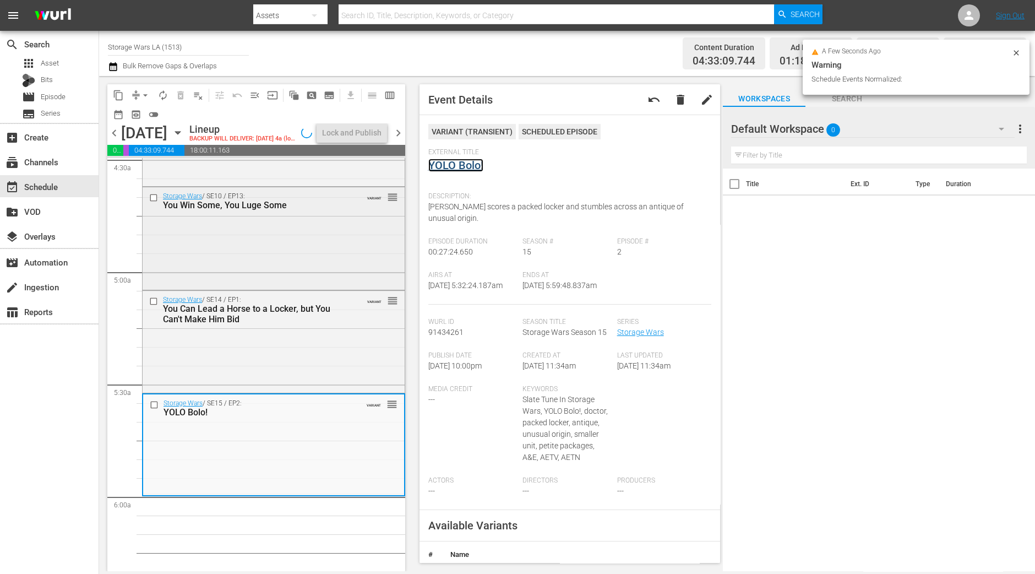
scroll to position [931, 0]
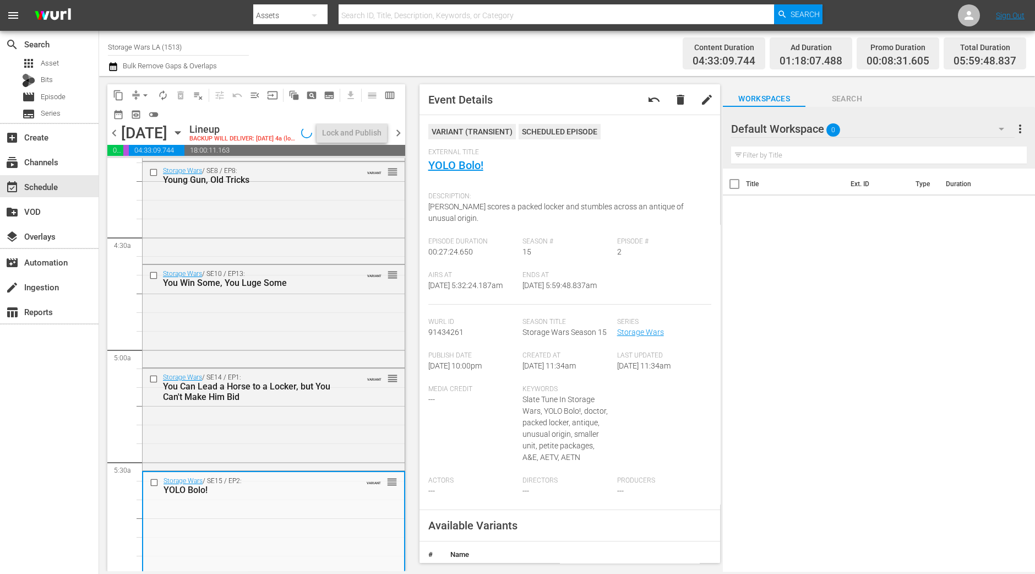
click at [306, 348] on div "Storage Wars / SE10 / EP13: You Win Some, You Luge Some VARIANT reorder" at bounding box center [274, 315] width 262 height 100
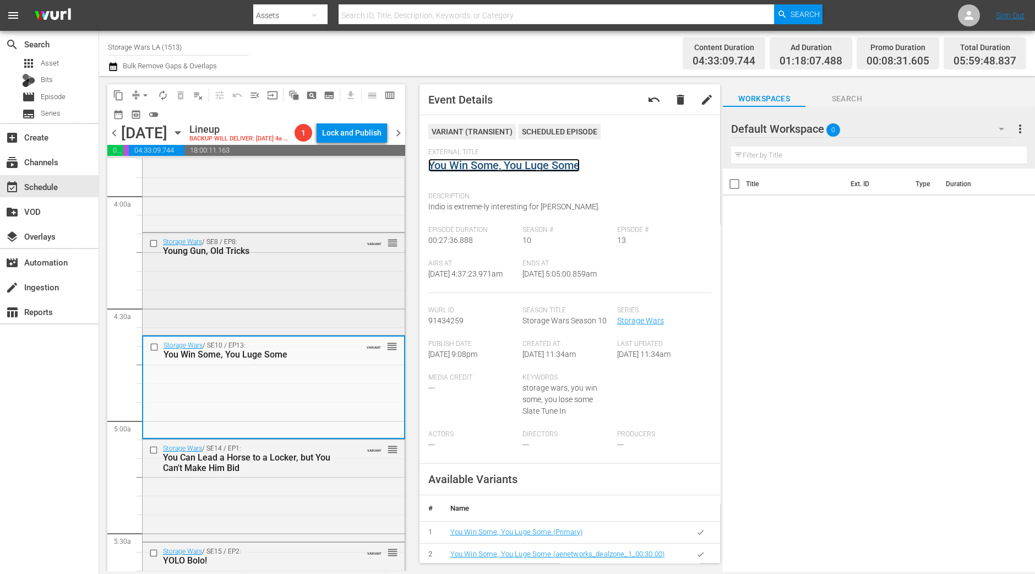
scroll to position [725, 0]
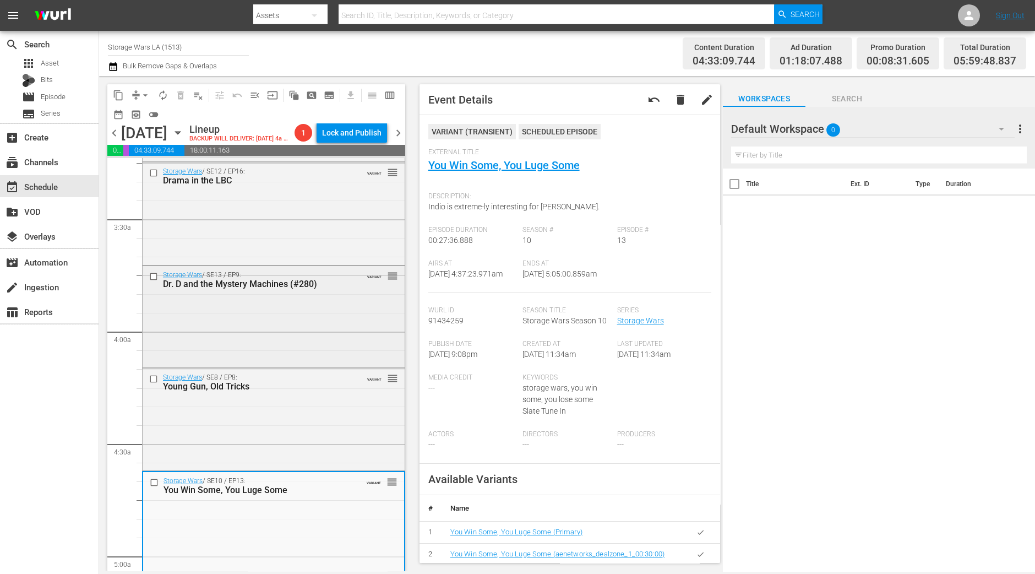
click at [261, 293] on div "Storage Wars / SE13 / EP9: Dr. D and the Mystery Machines (#280) VARIANT reorder" at bounding box center [274, 279] width 262 height 27
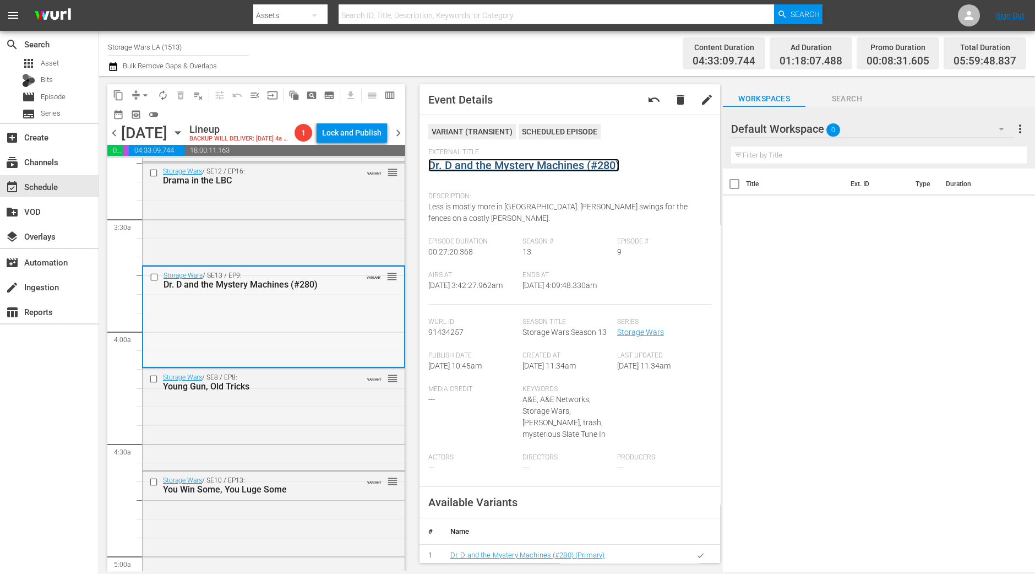
scroll to position [1000, 0]
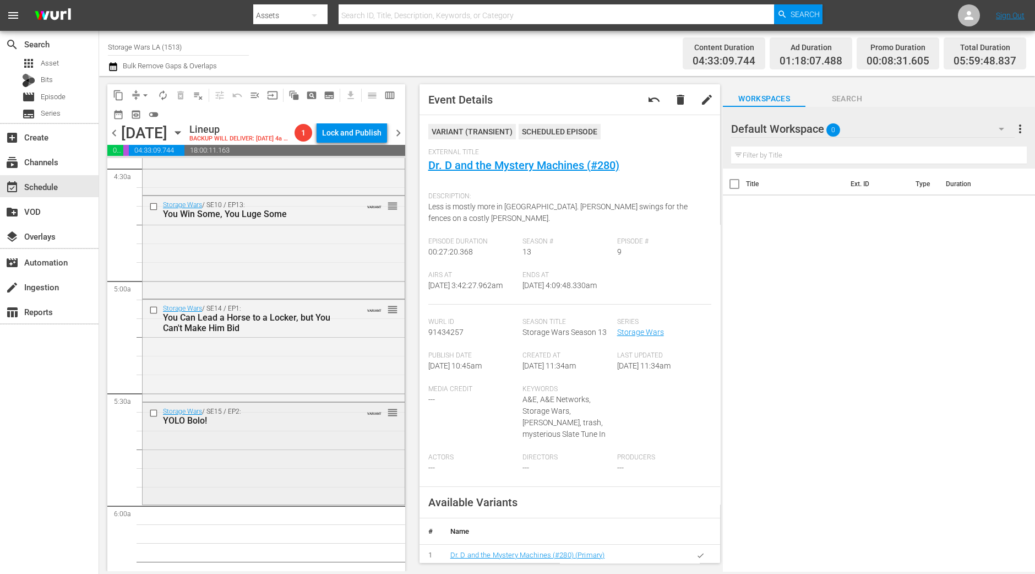
click at [283, 505] on div "Storage Wars / SE15 / EP2: YOLO Bolo! VARIANT reorder" at bounding box center [273, 453] width 263 height 103
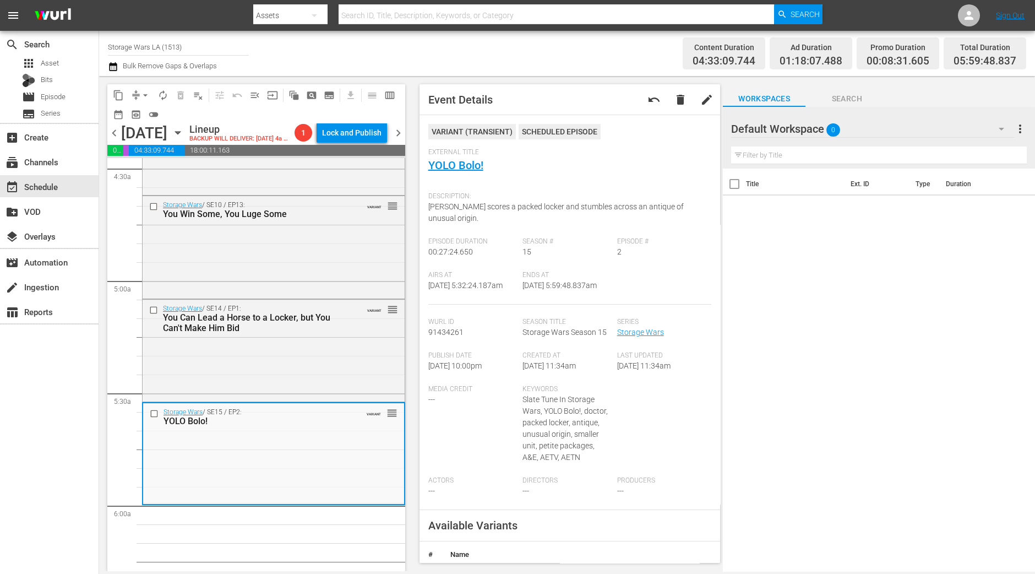
click at [283, 499] on div "Storage Wars / SE15 / EP2: YOLO Bolo! VARIANT reorder" at bounding box center [273, 452] width 261 height 99
click at [148, 91] on span "arrow_drop_down" at bounding box center [145, 95] width 11 height 11
click at [144, 116] on li "Align to Midnight" at bounding box center [146, 117] width 116 height 18
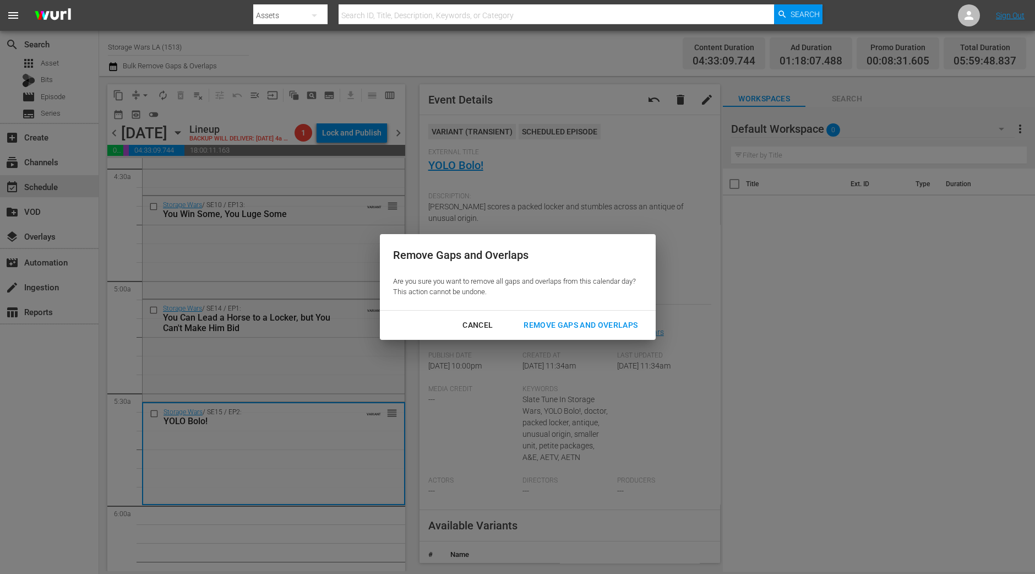
click at [564, 320] on div "Remove Gaps and Overlaps" at bounding box center [581, 325] width 132 height 14
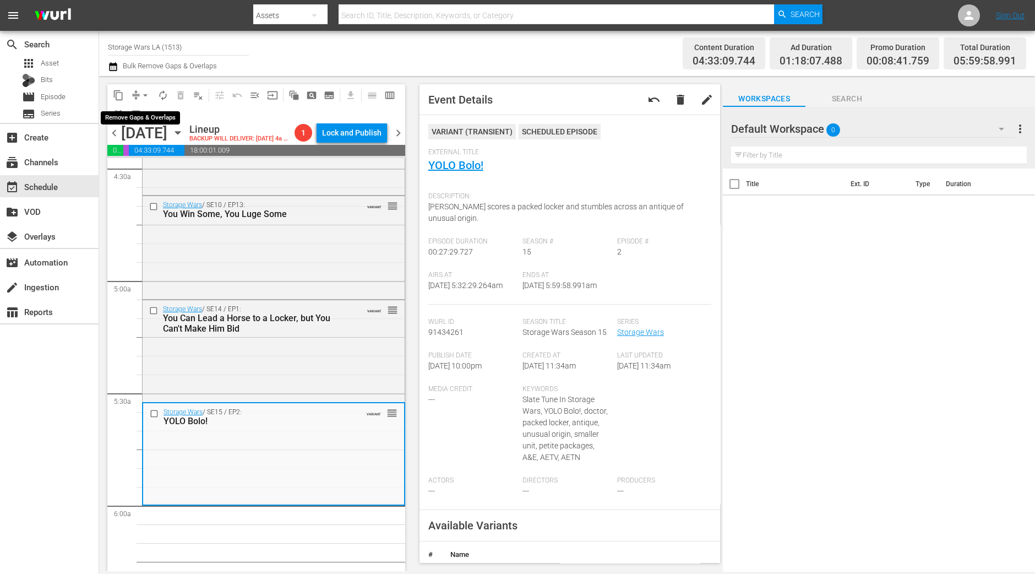
click at [146, 96] on span "arrow_drop_down" at bounding box center [145, 95] width 11 height 11
click at [143, 122] on li "Align to Midnight" at bounding box center [146, 117] width 116 height 18
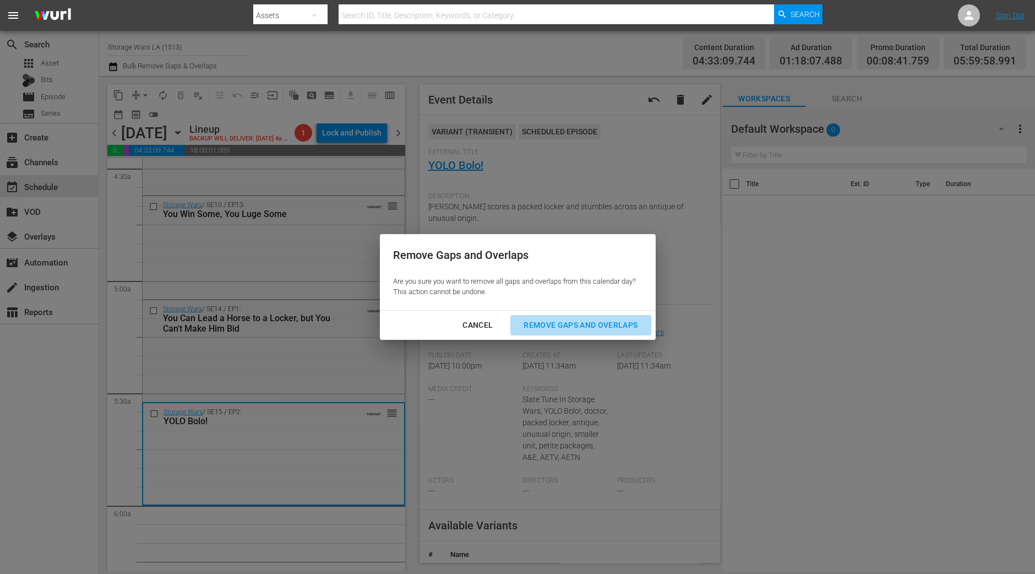
click at [614, 328] on div "Remove Gaps and Overlaps" at bounding box center [581, 325] width 132 height 14
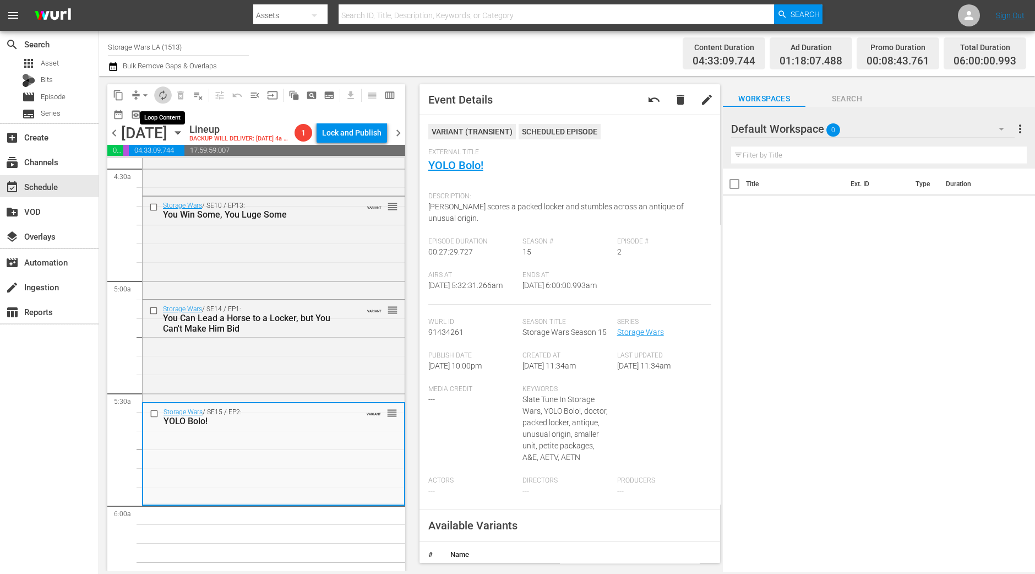
click at [162, 97] on span "autorenew_outlined" at bounding box center [162, 95] width 11 height 11
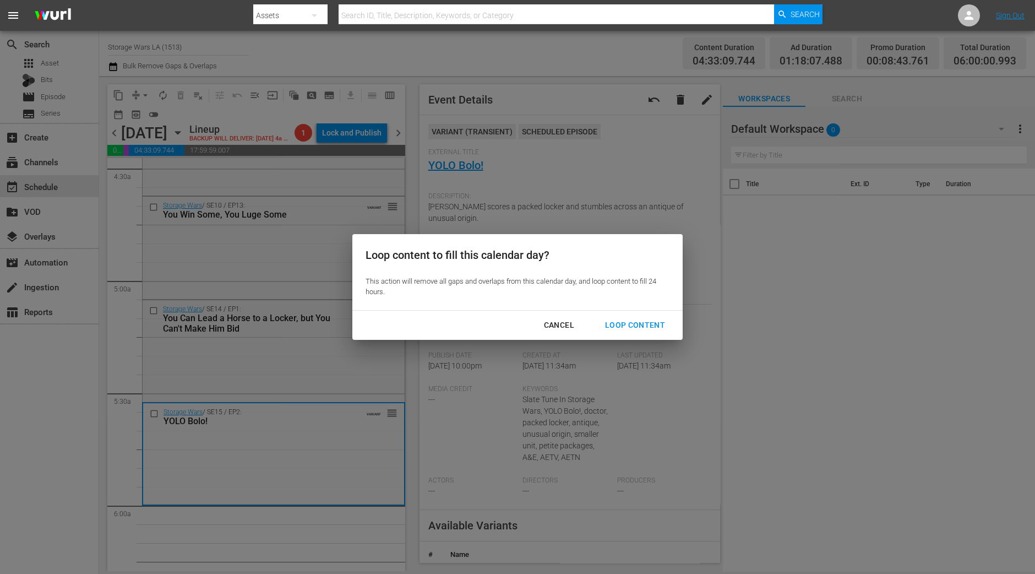
click at [643, 329] on div "Loop Content" at bounding box center [635, 325] width 78 height 14
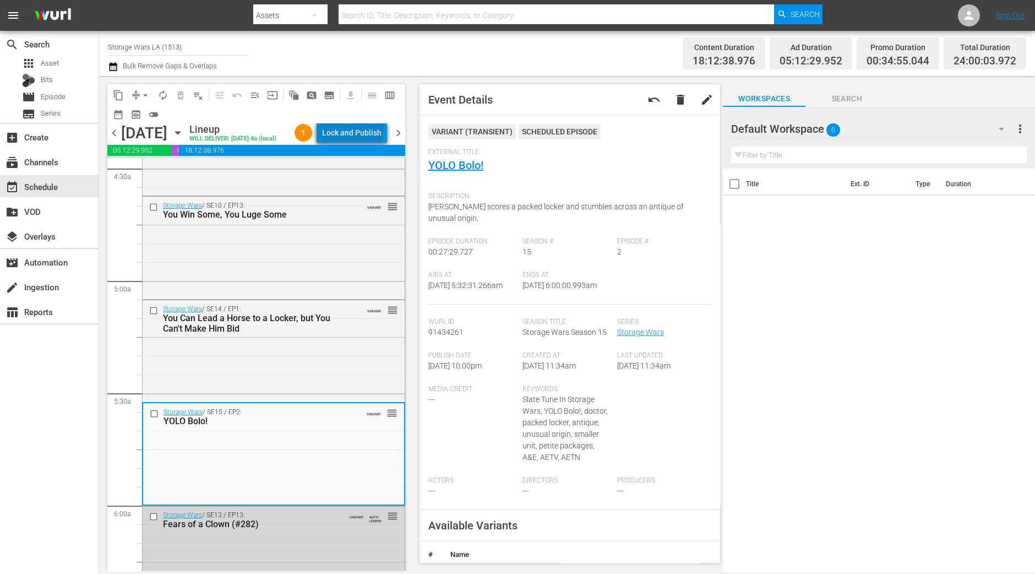
click at [366, 128] on div "Lock and Publish" at bounding box center [351, 133] width 59 height 20
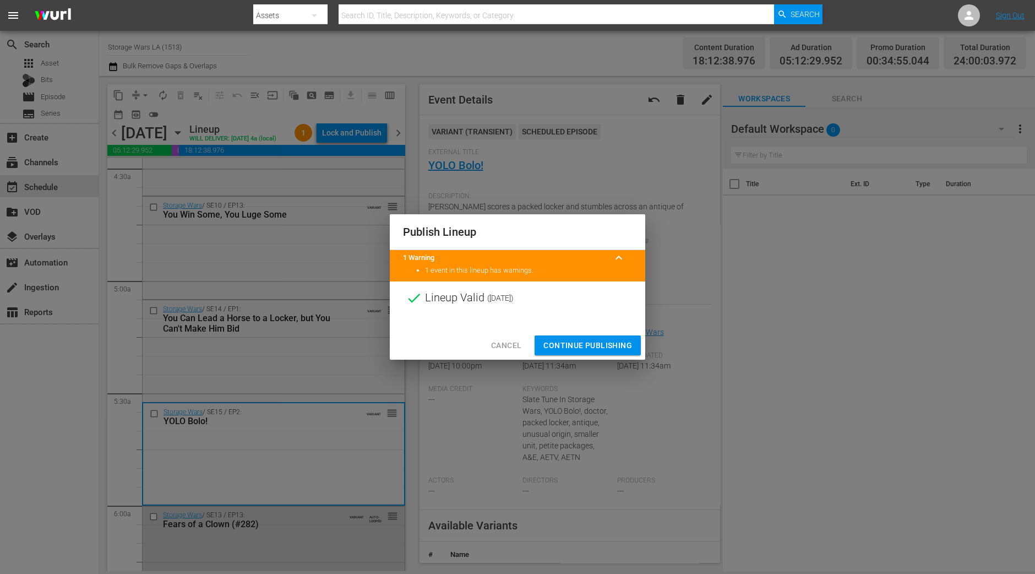
click at [587, 340] on span "Continue Publishing" at bounding box center [587, 346] width 89 height 14
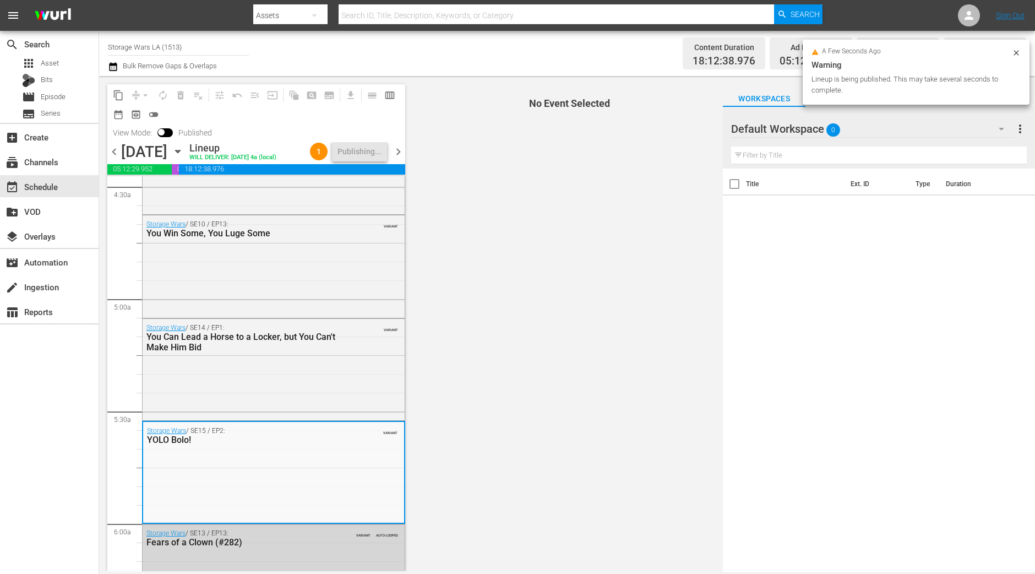
click at [400, 159] on span "chevron_right" at bounding box center [398, 152] width 14 height 14
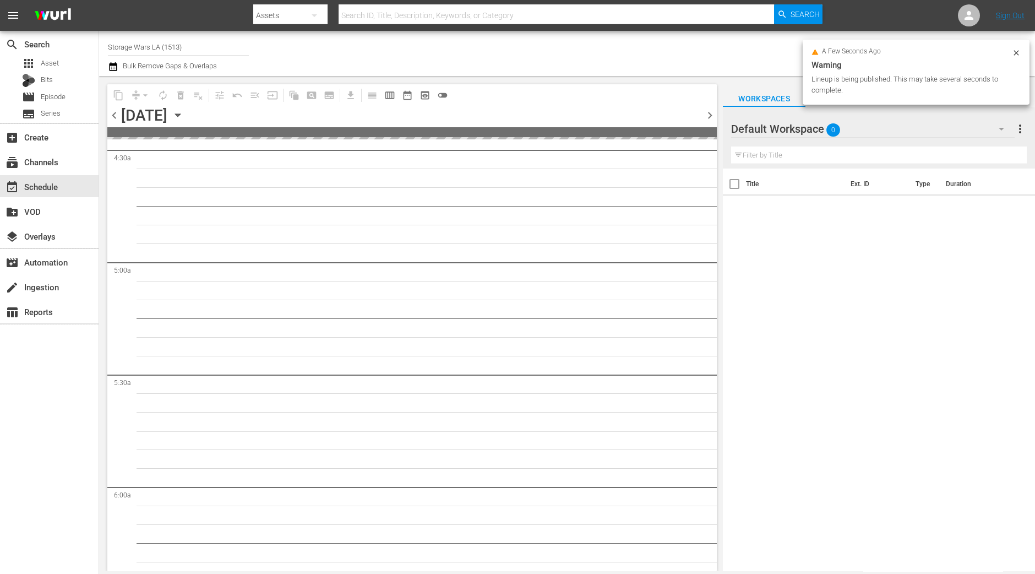
scroll to position [1113, 0]
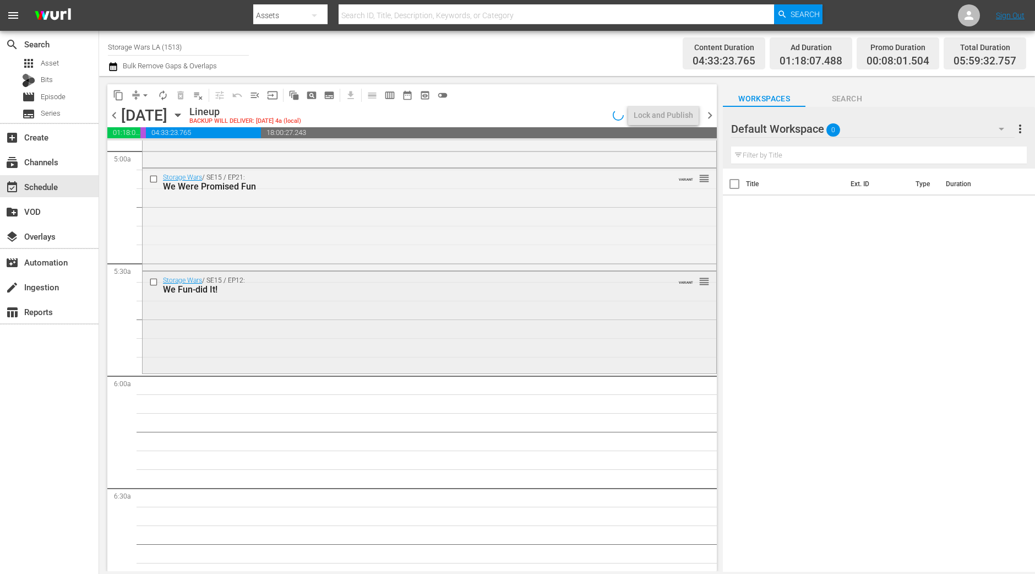
click at [322, 346] on div "Storage Wars / SE15 / EP12: We Fun-did It! VARIANT reorder" at bounding box center [430, 321] width 574 height 100
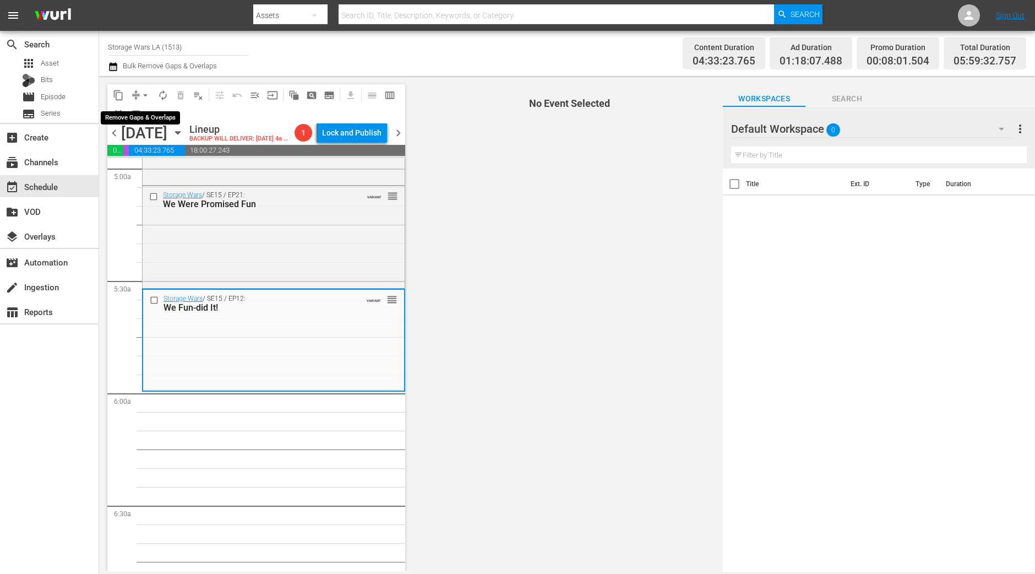
click at [145, 96] on span "arrow_drop_down" at bounding box center [145, 95] width 11 height 11
click at [144, 121] on li "Align to Midnight" at bounding box center [145, 117] width 91 height 18
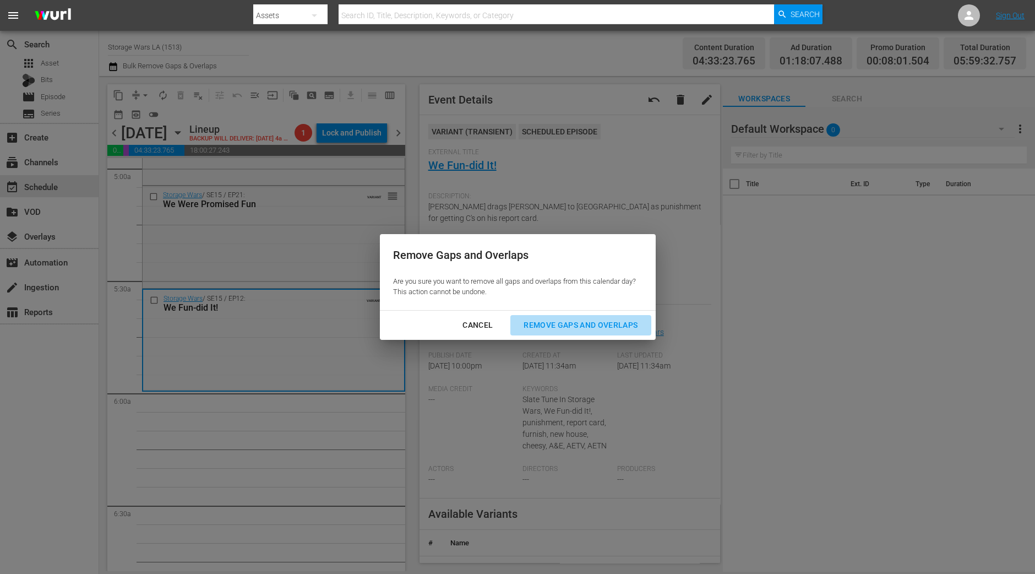
click at [607, 328] on div "Remove Gaps and Overlaps" at bounding box center [581, 325] width 132 height 14
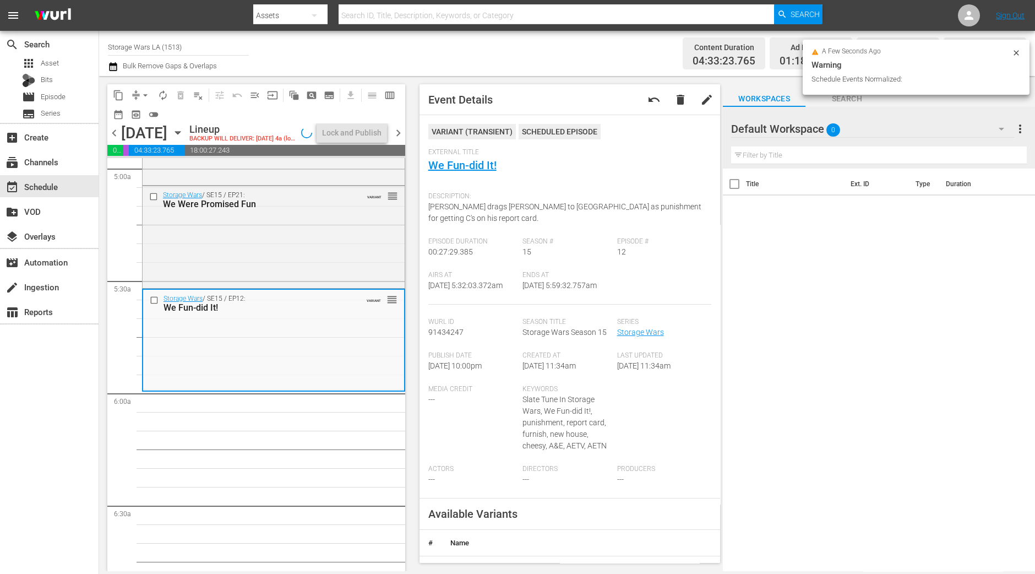
scroll to position [1094, 0]
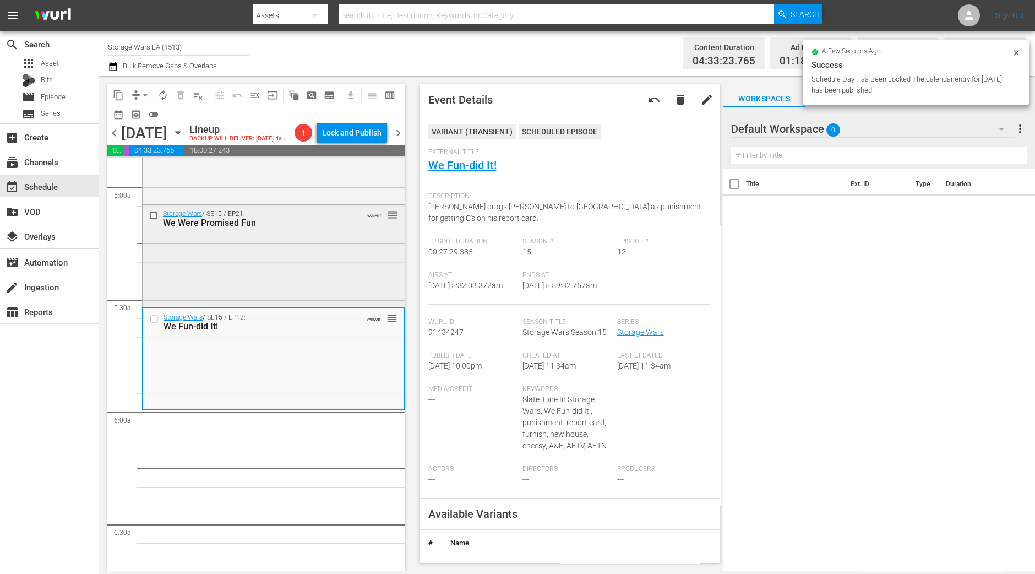
click at [292, 280] on div "Storage Wars / SE15 / EP21: We Were Promised Fun VARIANT reorder" at bounding box center [274, 255] width 262 height 100
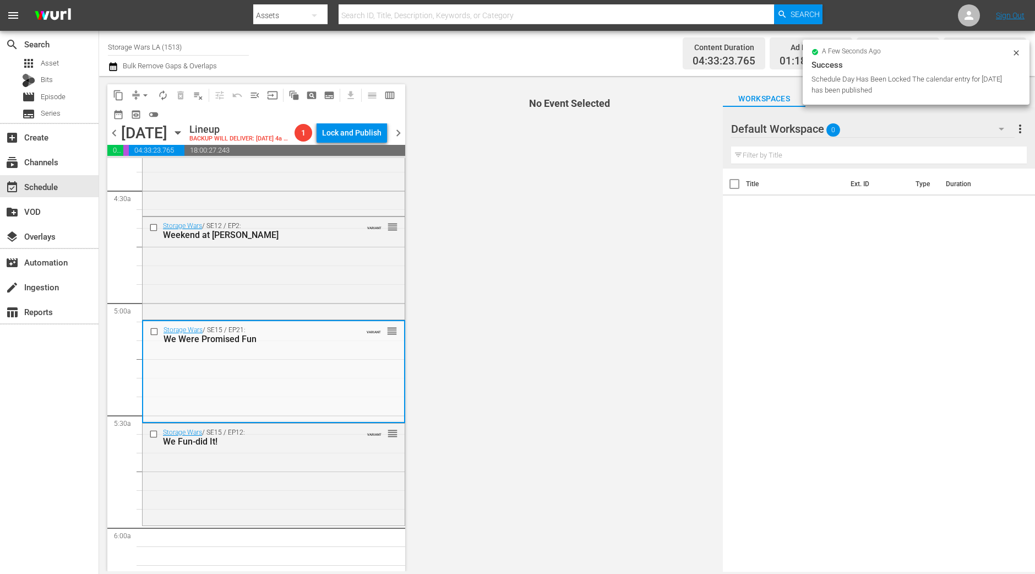
scroll to position [956, 0]
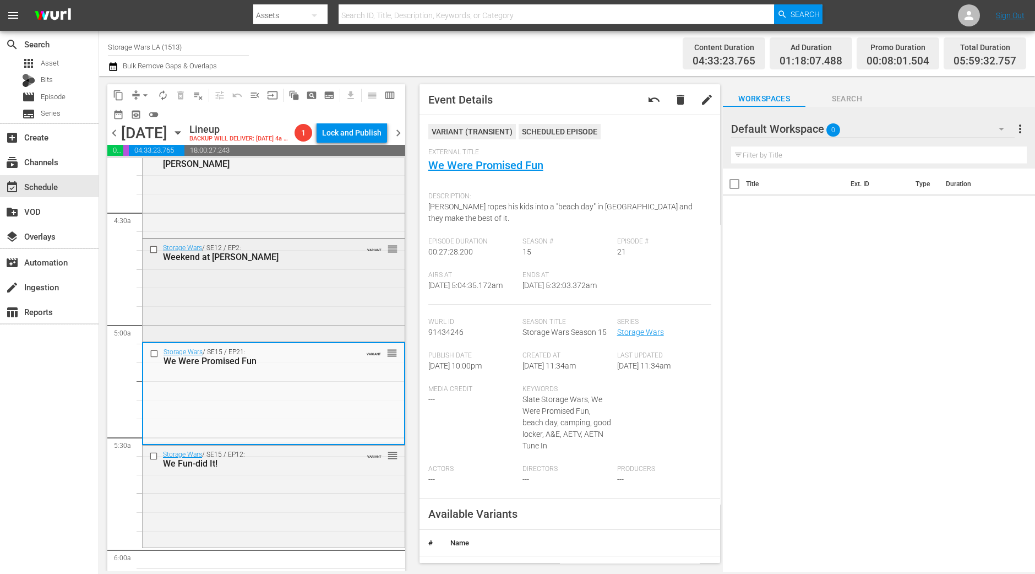
click at [363, 322] on div "Storage Wars / SE12 / EP2: Weekend at Barry's VARIANT reorder" at bounding box center [274, 289] width 262 height 100
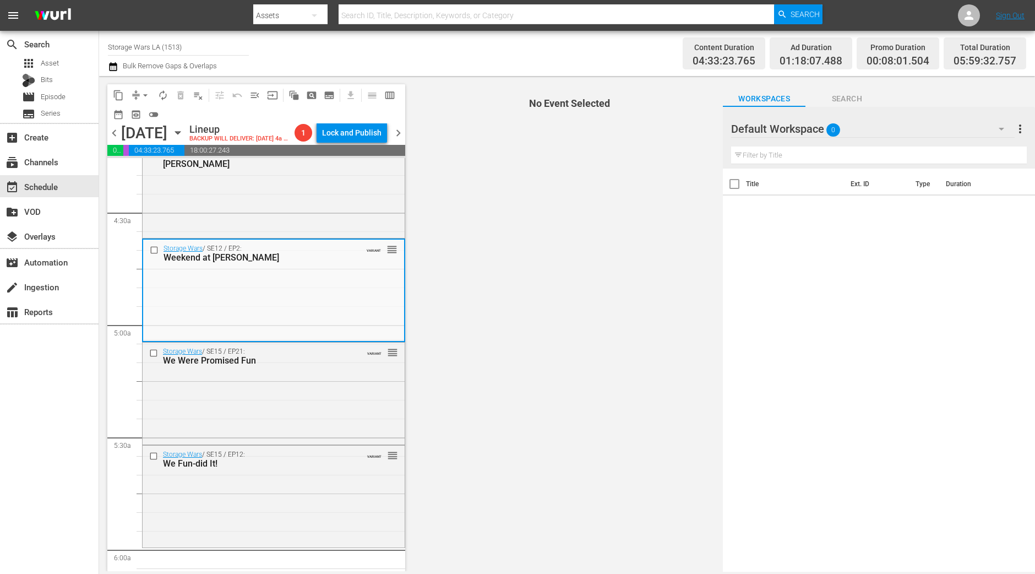
scroll to position [887, 0]
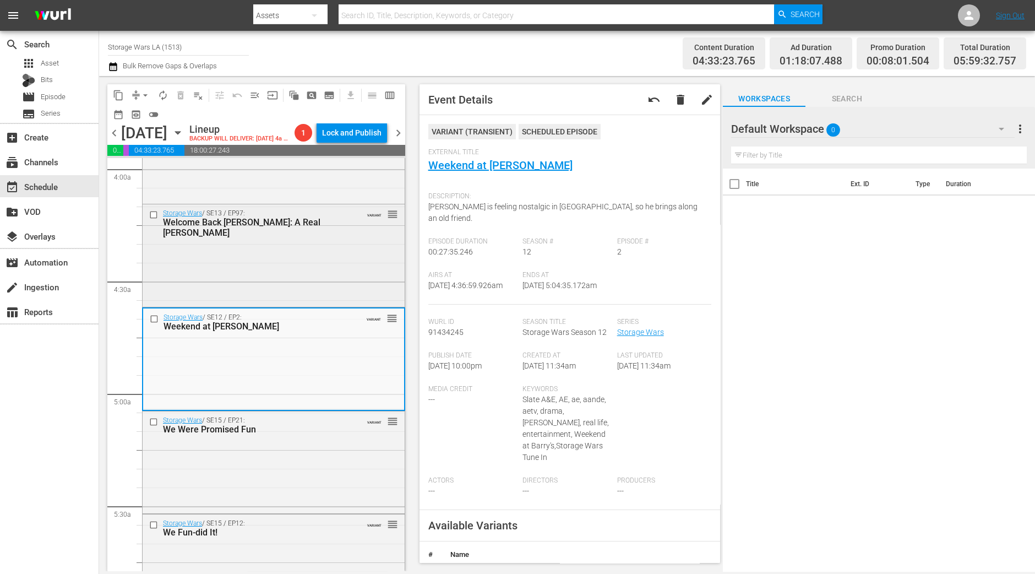
click at [342, 264] on div "Storage Wars / SE13 / EP97: Welcome Back Barry: A Real Weiss Guy VARIANT reorder" at bounding box center [274, 254] width 262 height 100
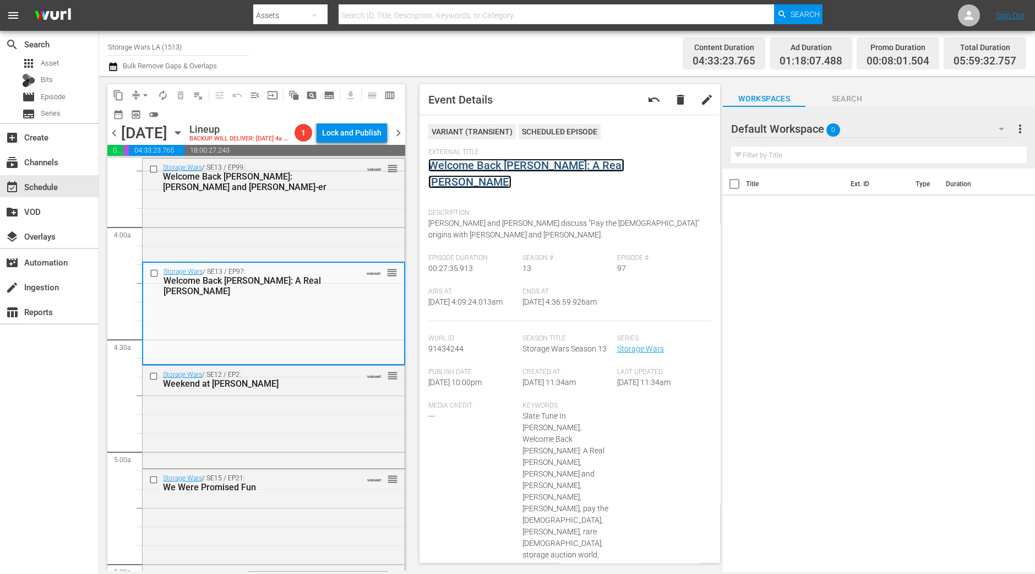
scroll to position [750, 0]
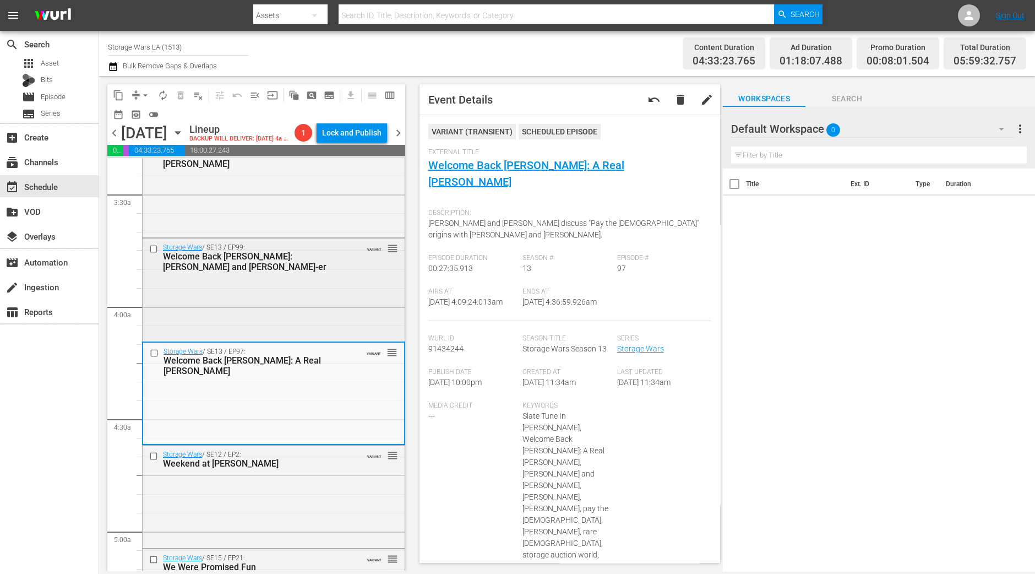
click at [338, 316] on div "Storage Wars / SE13 / EP99: Welcome Back Barry: Older and Weiss-er VARIANT reor…" at bounding box center [274, 288] width 262 height 100
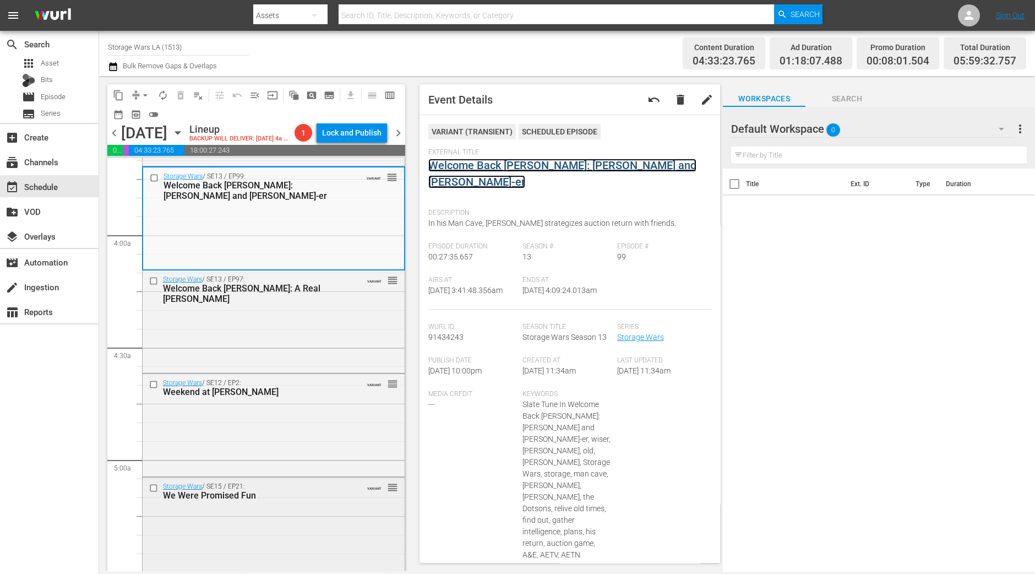
scroll to position [1025, 0]
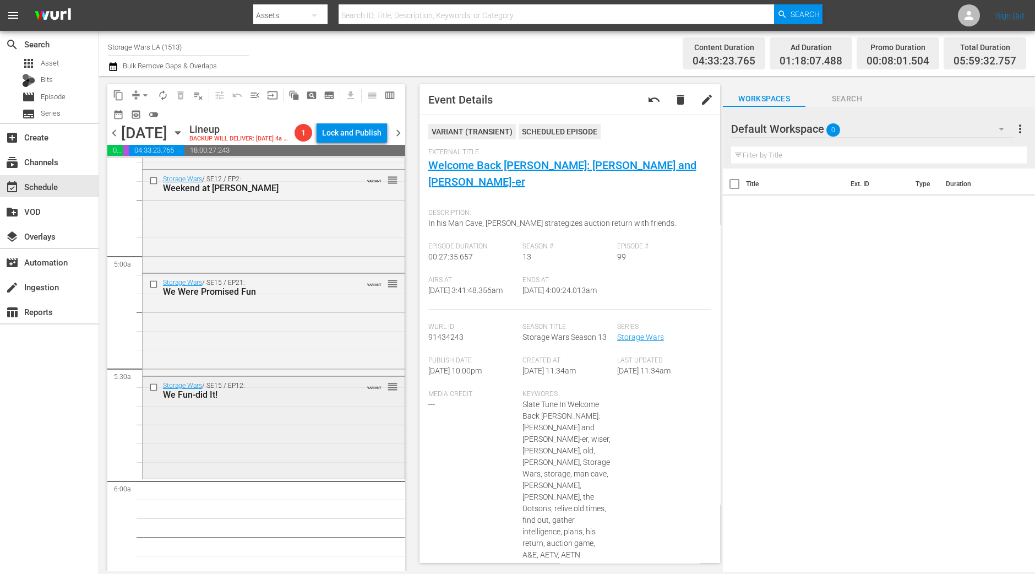
click at [276, 476] on div "Storage Wars / SE15 / EP12: We Fun-did It! VARIANT reorder" at bounding box center [274, 427] width 262 height 100
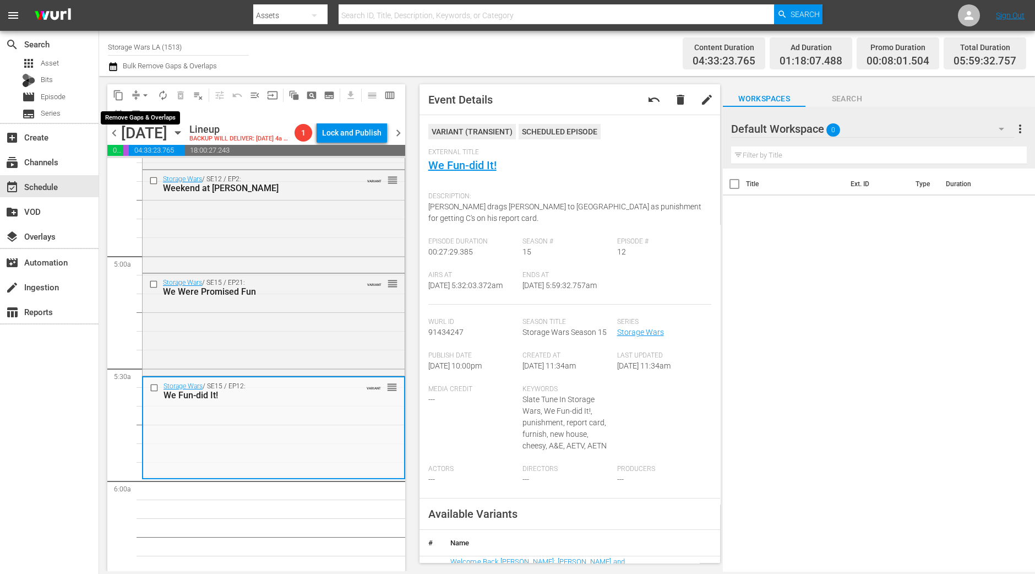
click at [146, 95] on span "arrow_drop_down" at bounding box center [145, 95] width 11 height 11
click at [146, 111] on li "Align to Midnight" at bounding box center [146, 117] width 116 height 18
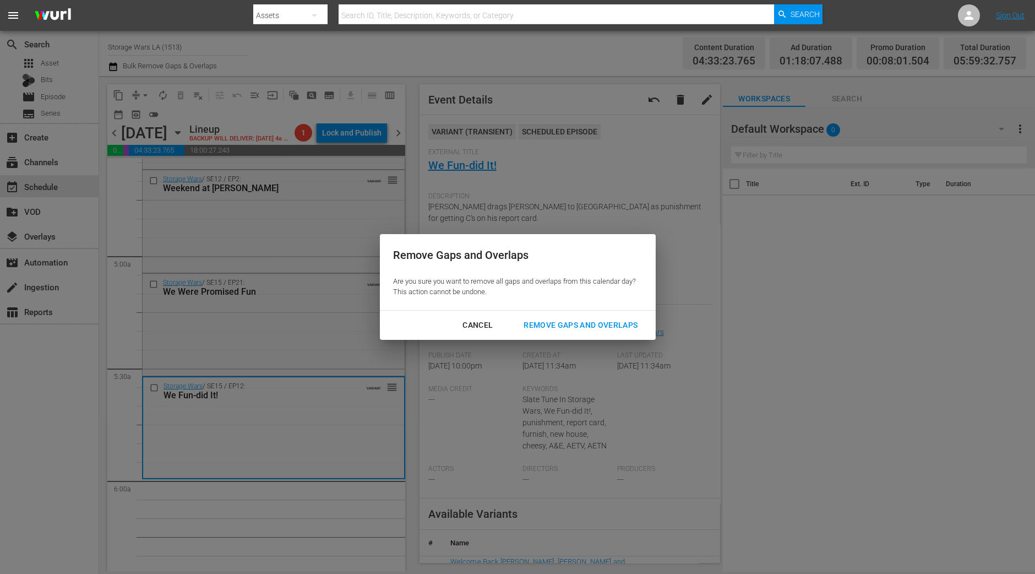
click at [597, 332] on button "Remove Gaps and Overlaps" at bounding box center [580, 325] width 140 height 20
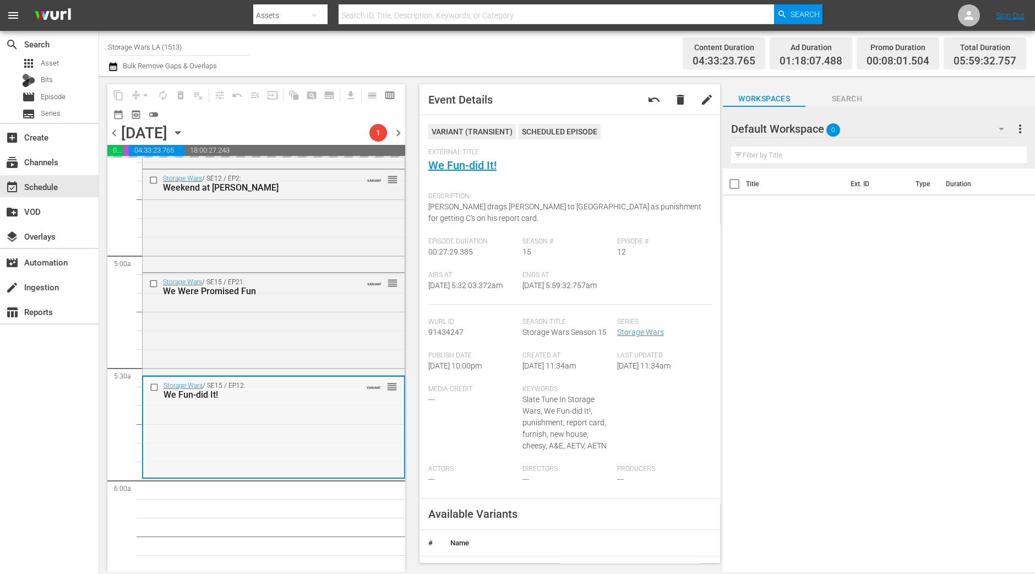
click at [268, 454] on div "Storage Wars / SE15 / EP12: We Fun-did It! VARIANT reorder" at bounding box center [273, 427] width 261 height 100
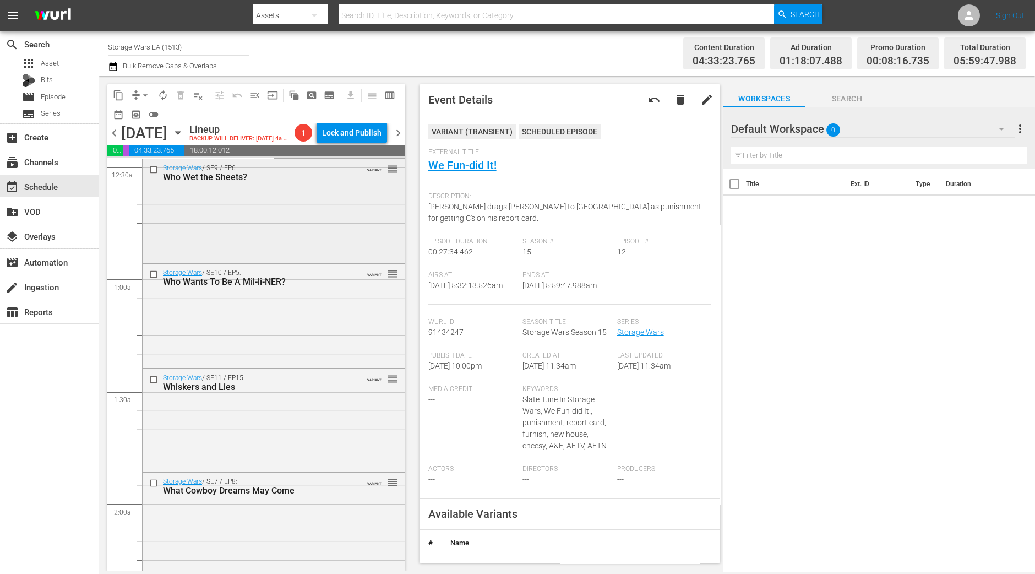
scroll to position [0, 0]
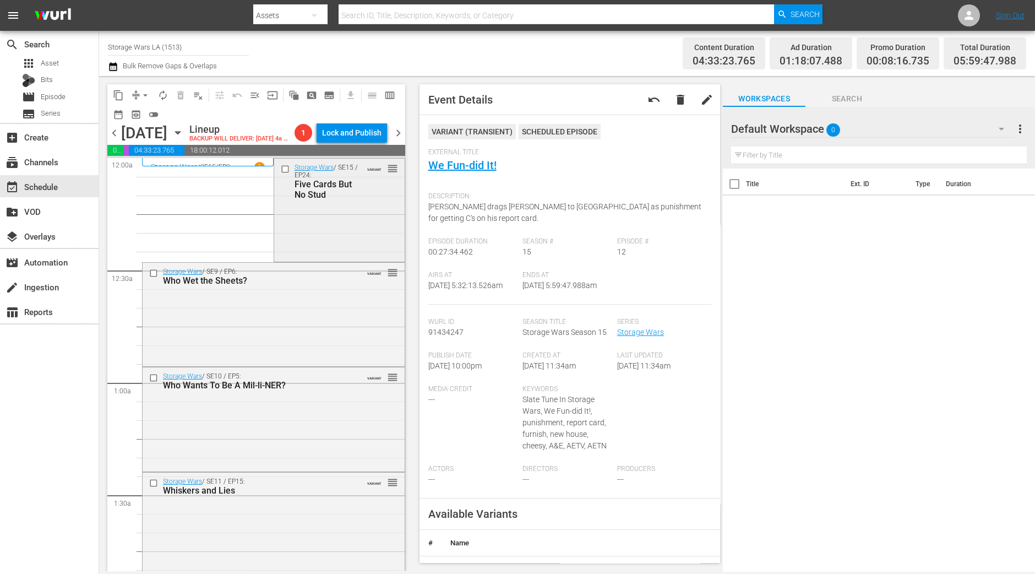
click at [300, 243] on div "Storage Wars / SE15 / EP24: Five Cards But No Stud VARIANT reorder" at bounding box center [339, 209] width 130 height 101
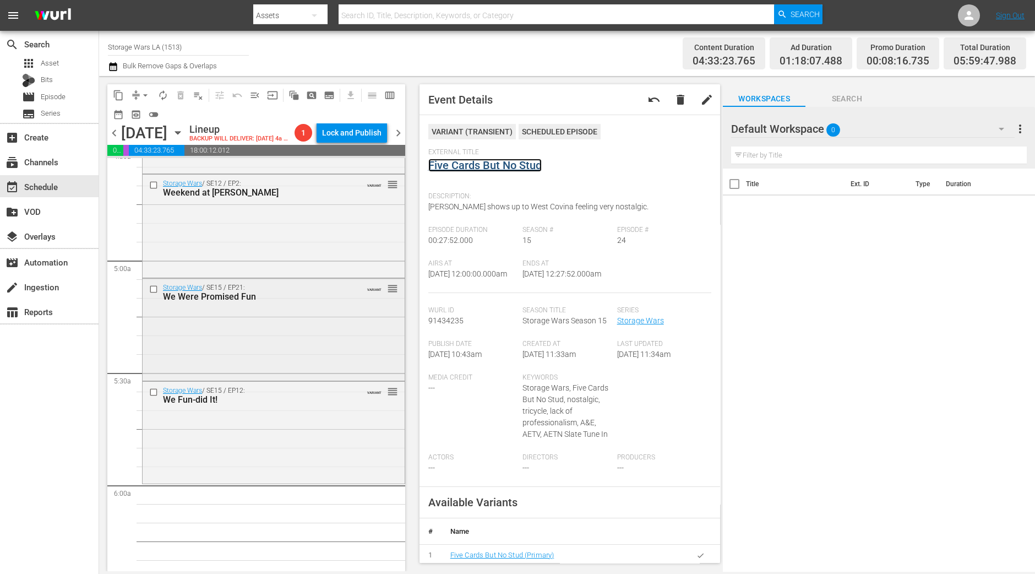
scroll to position [1100, 0]
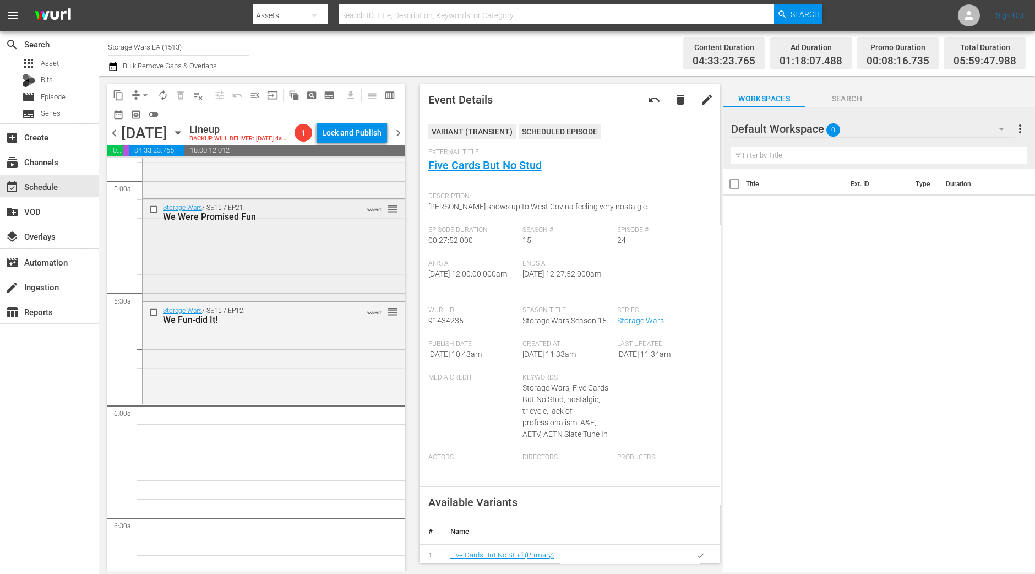
click at [345, 402] on div "Storage Wars / SE15 / EP12: We Fun-did It! VARIANT reorder" at bounding box center [274, 352] width 262 height 100
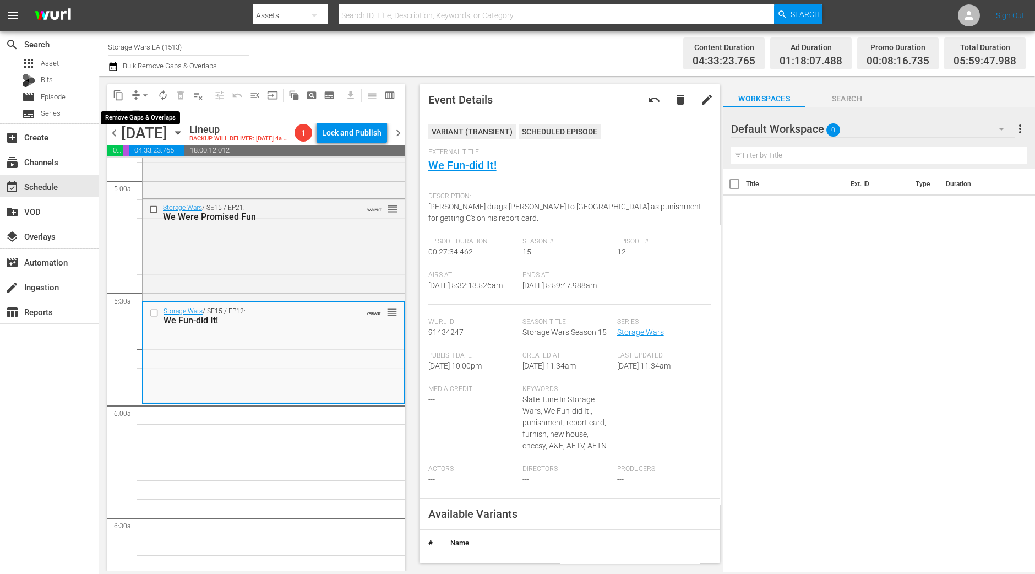
click at [141, 102] on button "arrow_drop_down" at bounding box center [146, 95] width 18 height 18
click at [150, 111] on li "Align to Midnight" at bounding box center [146, 117] width 116 height 18
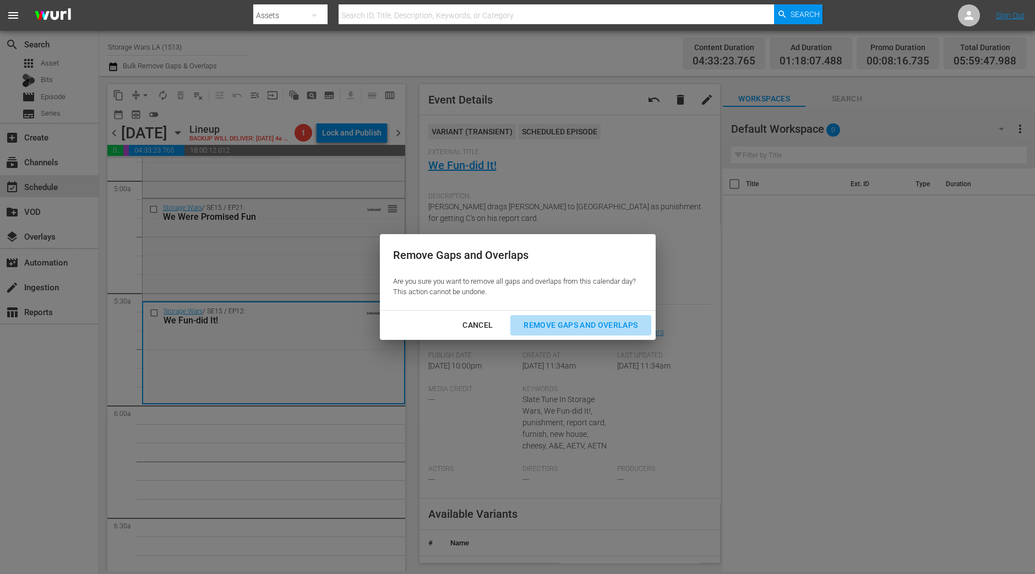
click at [615, 329] on div "Remove Gaps and Overlaps" at bounding box center [581, 325] width 132 height 14
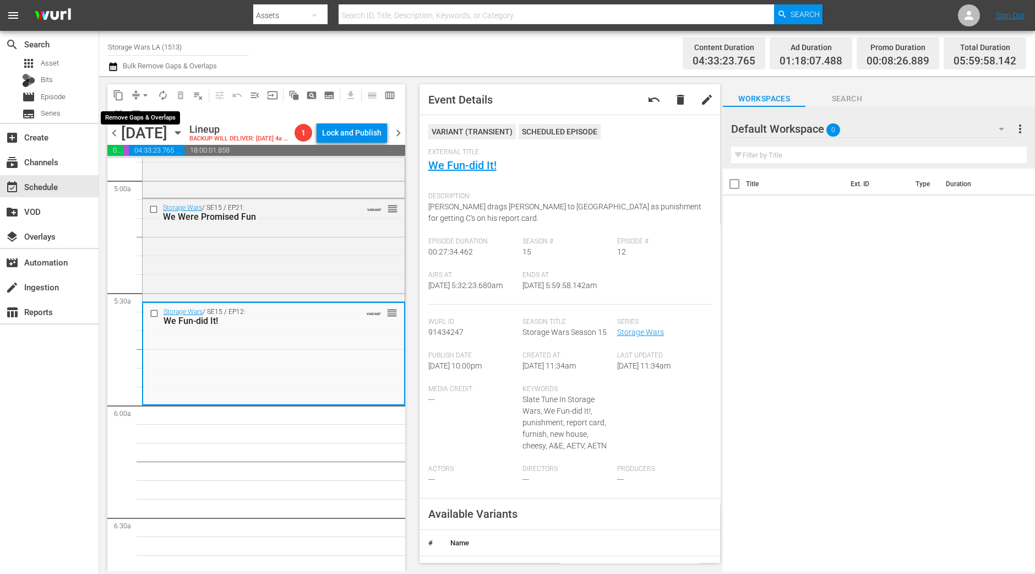
click at [142, 99] on span "arrow_drop_down" at bounding box center [145, 95] width 11 height 11
click at [155, 118] on li "Align to Midnight" at bounding box center [146, 117] width 116 height 18
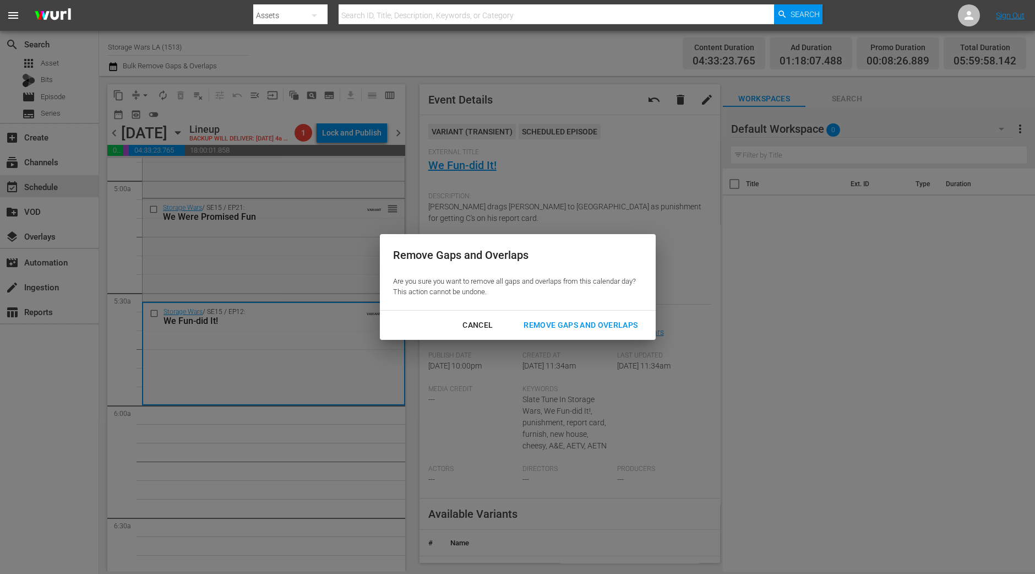
click at [628, 325] on div "Remove Gaps and Overlaps" at bounding box center [581, 325] width 132 height 14
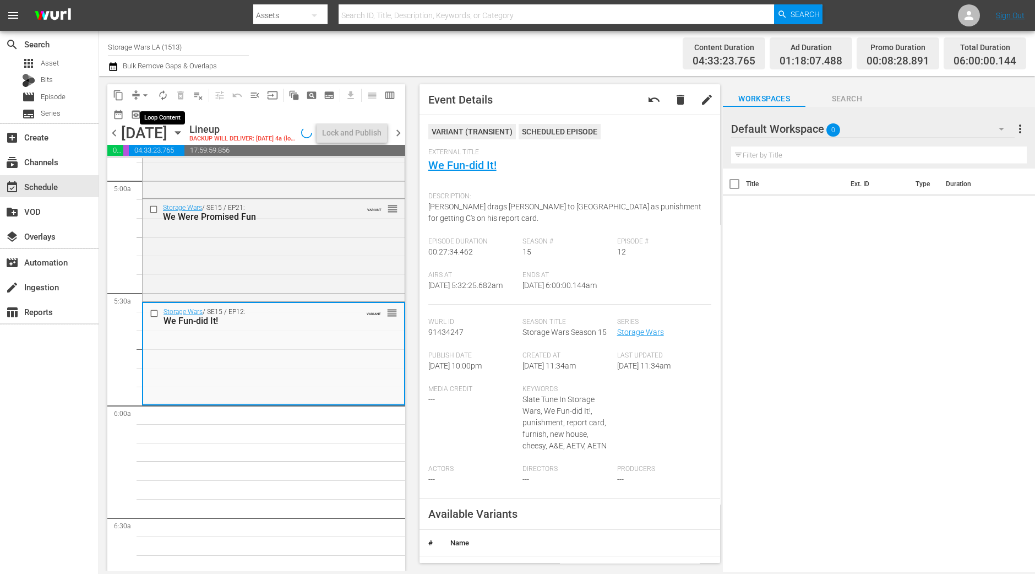
click at [166, 94] on span "autorenew_outlined" at bounding box center [162, 95] width 11 height 11
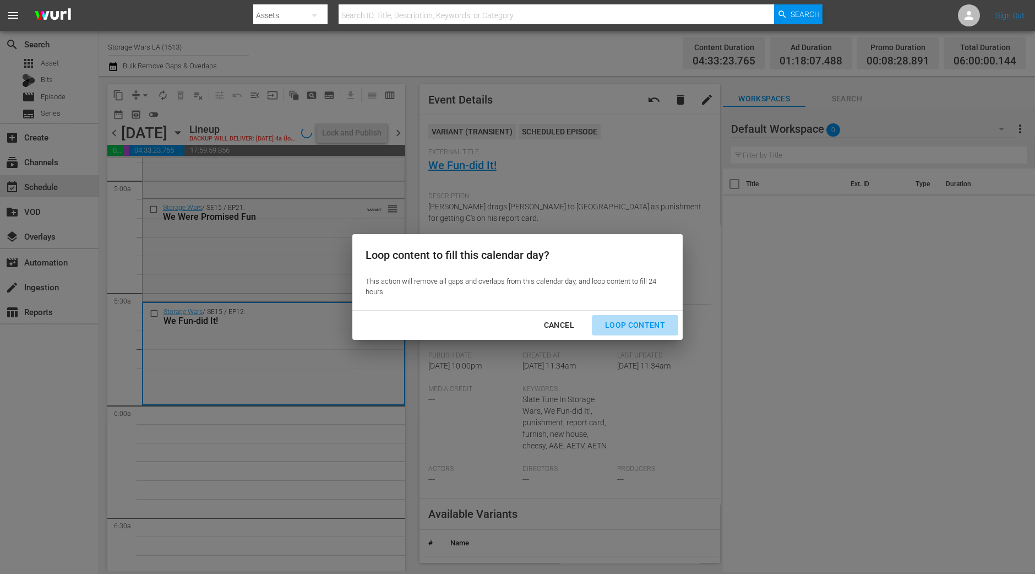
click at [646, 323] on div "Loop Content" at bounding box center [635, 325] width 78 height 14
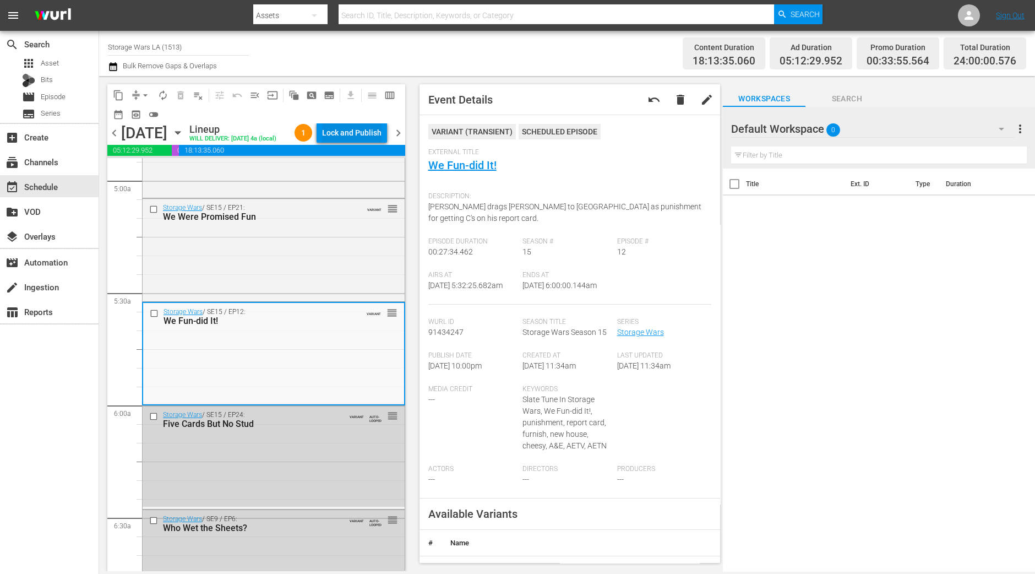
click at [357, 128] on div "Lock and Publish" at bounding box center [351, 133] width 59 height 20
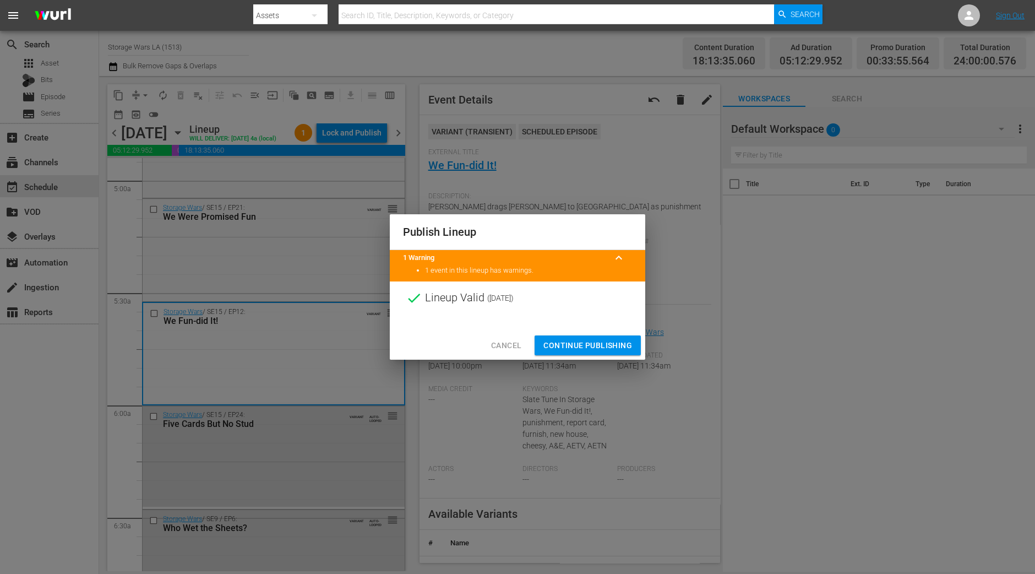
click at [571, 340] on span "Continue Publishing" at bounding box center [587, 346] width 89 height 14
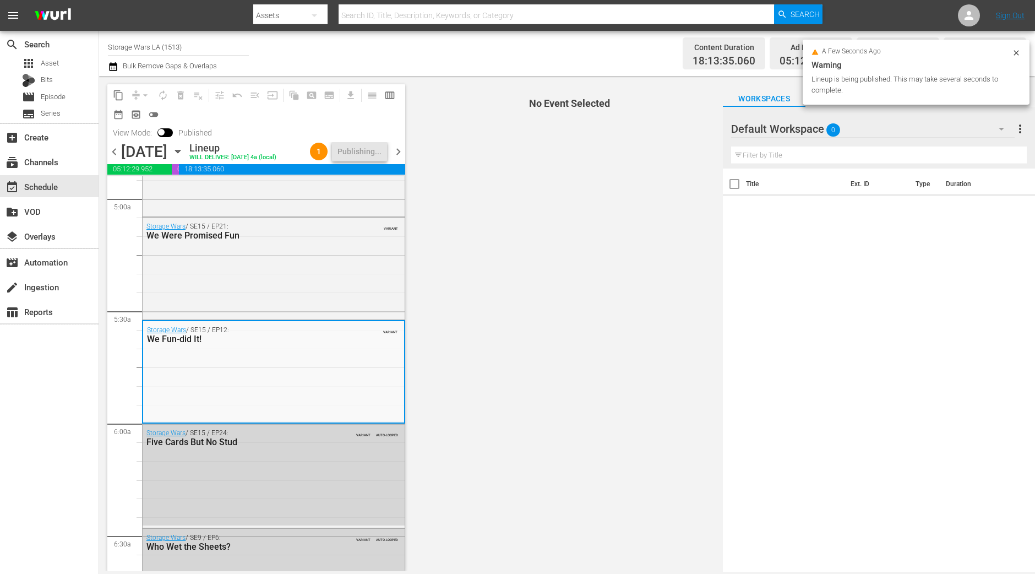
click at [400, 158] on div "chevron_left Thursday, October 30th October 30th Lineup WILL DELIVER: 10/29 @ 4…" at bounding box center [256, 152] width 298 height 21
click at [399, 149] on span "chevron_right" at bounding box center [398, 152] width 14 height 14
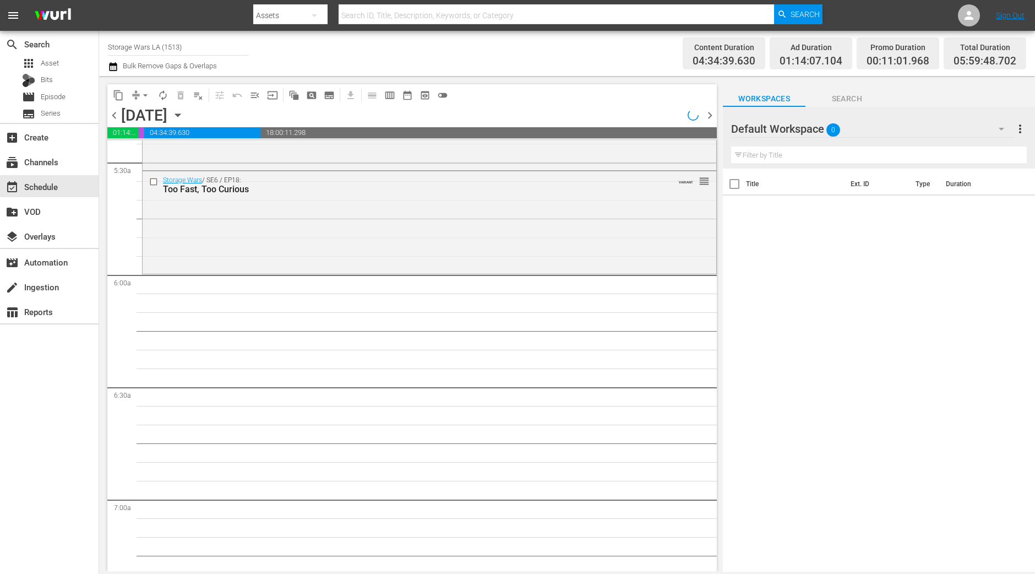
scroll to position [1100, 0]
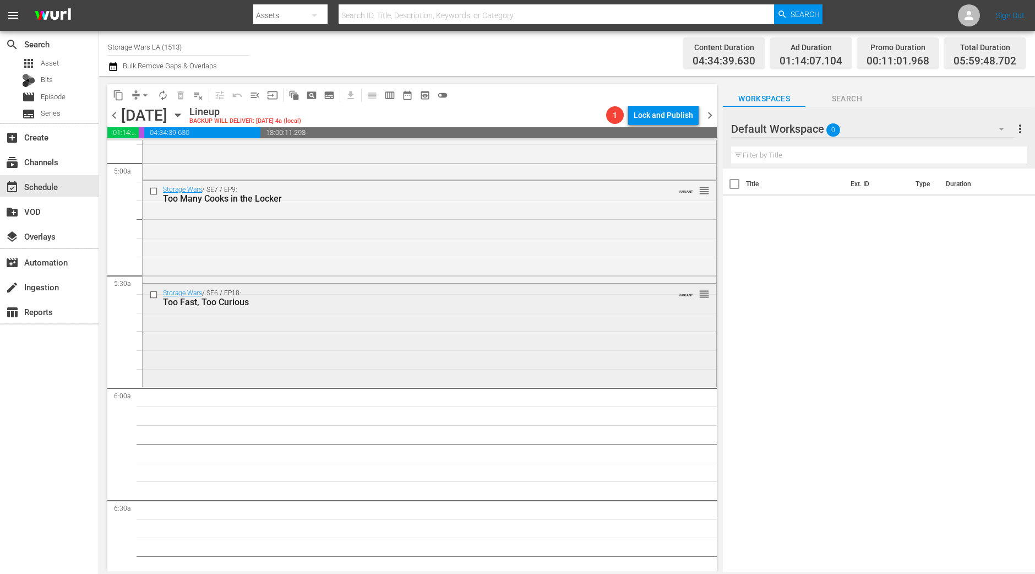
click at [339, 323] on div "Storage Wars / SE6 / EP18: Too Fast, Too Curious VARIANT reorder" at bounding box center [430, 334] width 574 height 100
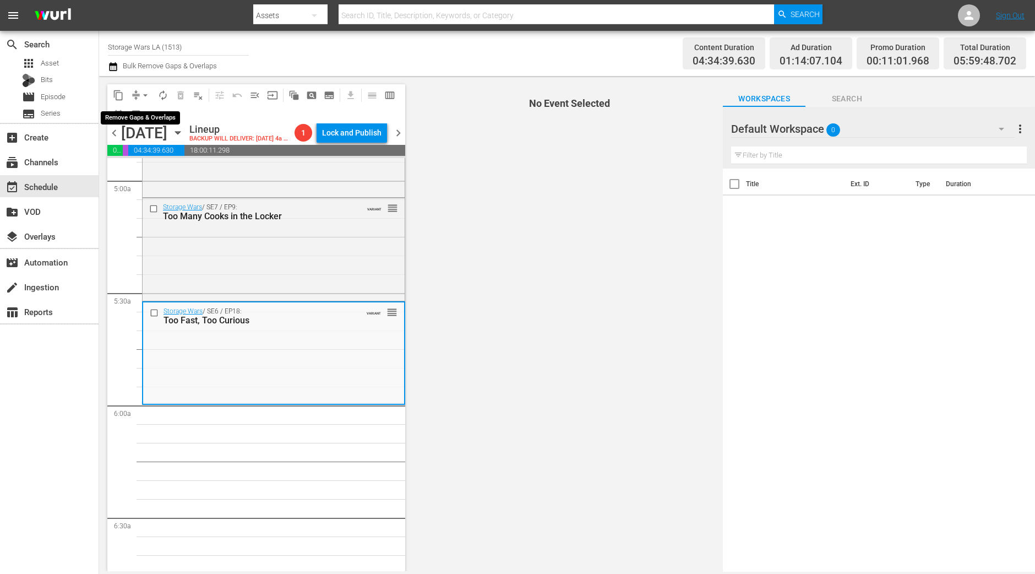
click at [141, 93] on span "arrow_drop_down" at bounding box center [145, 95] width 11 height 11
click at [140, 119] on li "Align to Midnight" at bounding box center [145, 117] width 91 height 18
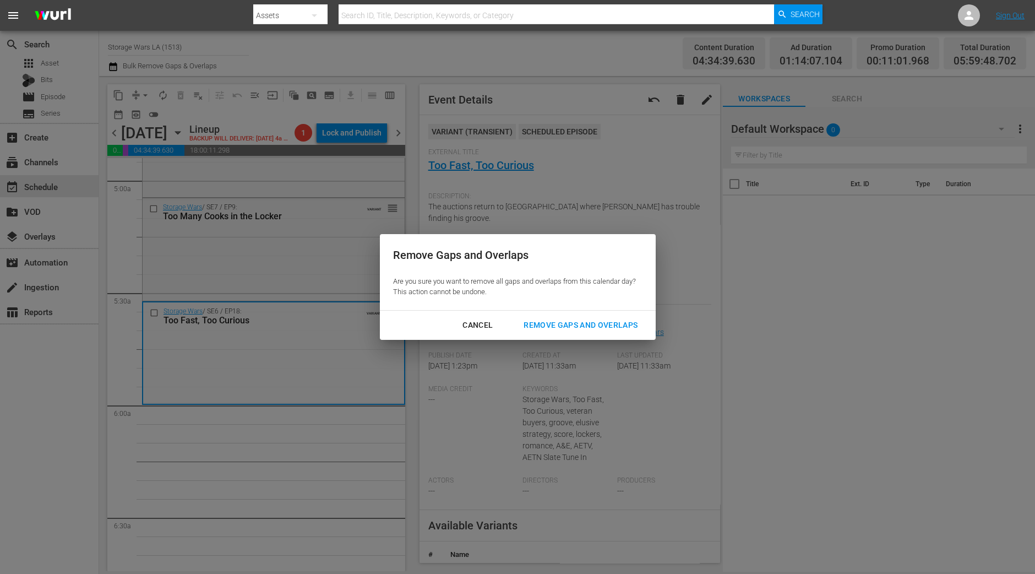
click at [602, 326] on div "Remove Gaps and Overlaps" at bounding box center [581, 325] width 132 height 14
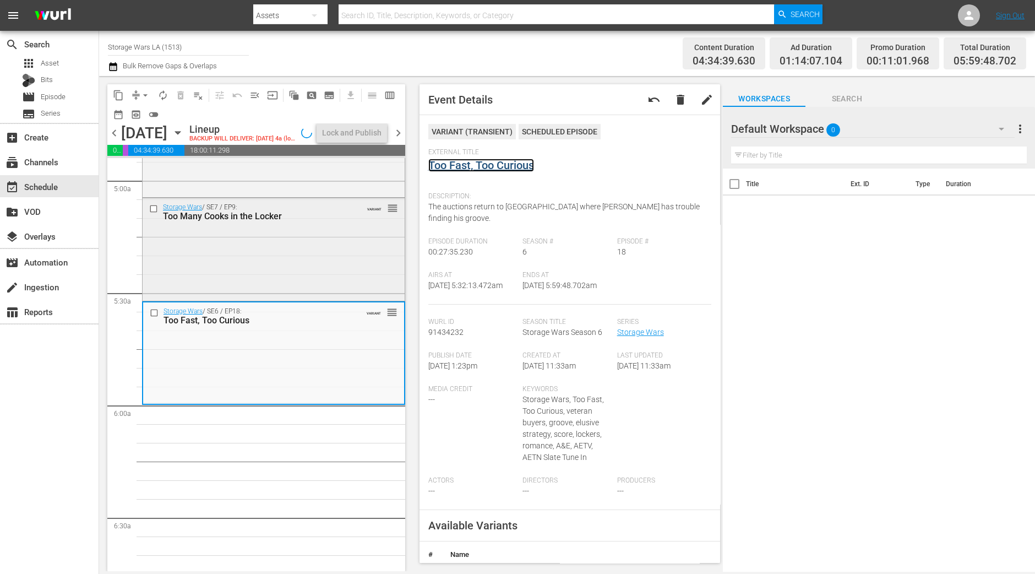
scroll to position [1082, 0]
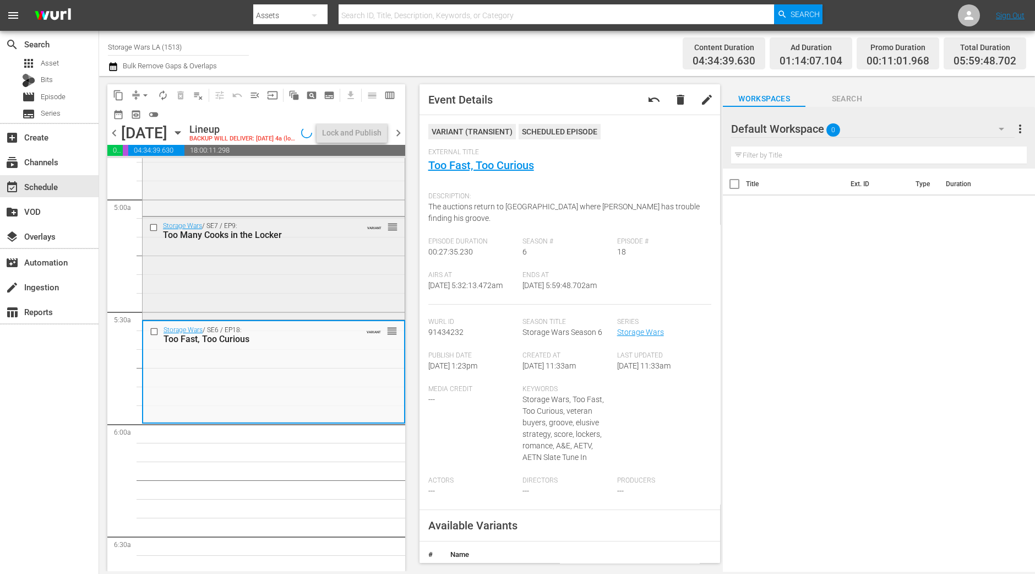
click at [313, 246] on div "Storage Wars / SE7 / EP9: Too Many Cooks in the Locker VARIANT reorder" at bounding box center [274, 267] width 262 height 100
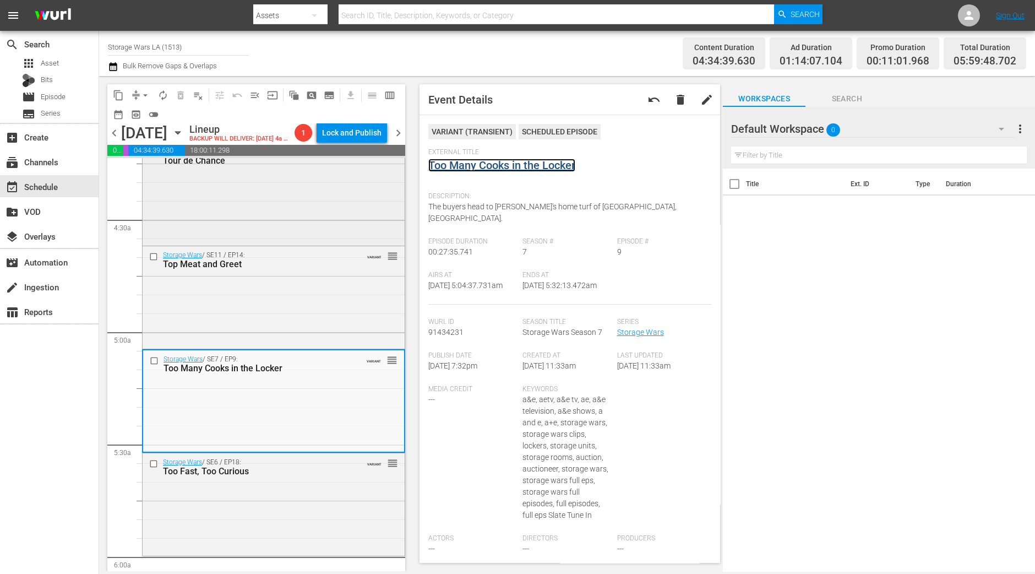
scroll to position [944, 0]
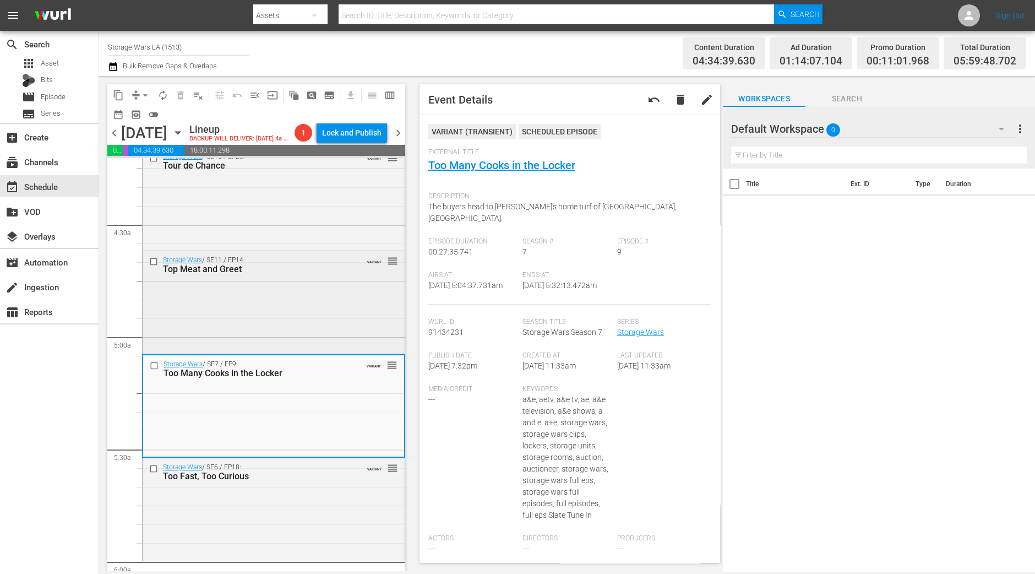
click at [348, 312] on div "Storage Wars / SE11 / EP14: Top Meat and Greet VARIANT reorder" at bounding box center [274, 301] width 262 height 100
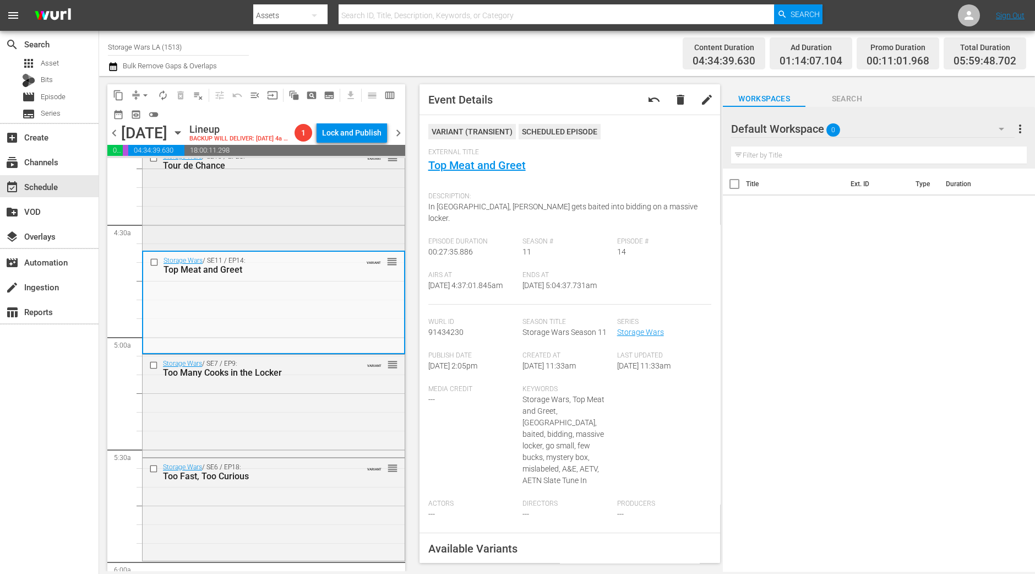
click at [211, 190] on div "Storage Wars / SE10 / EP25: Tour de Chance VARIANT reorder" at bounding box center [274, 198] width 262 height 100
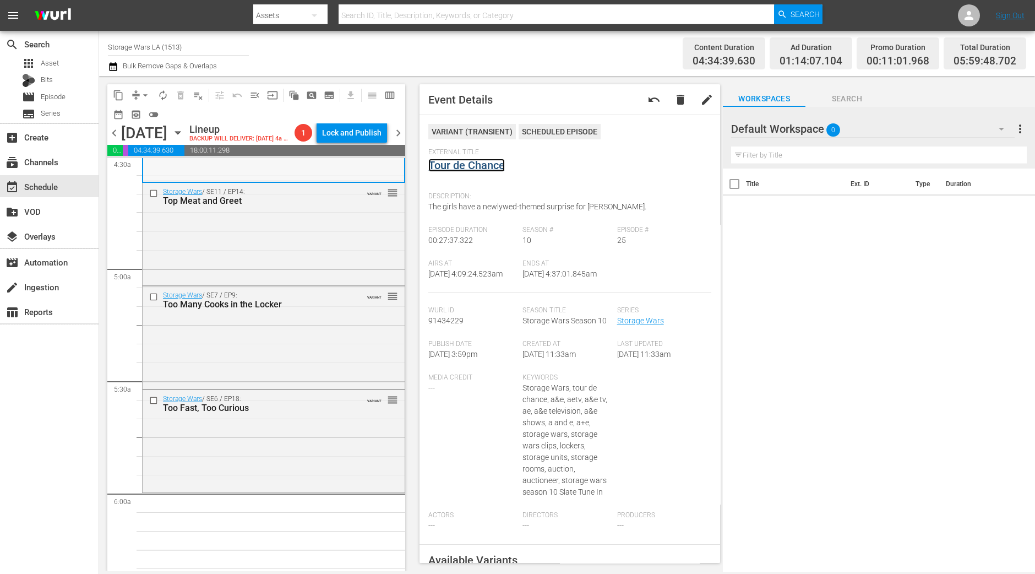
scroll to position [1219, 0]
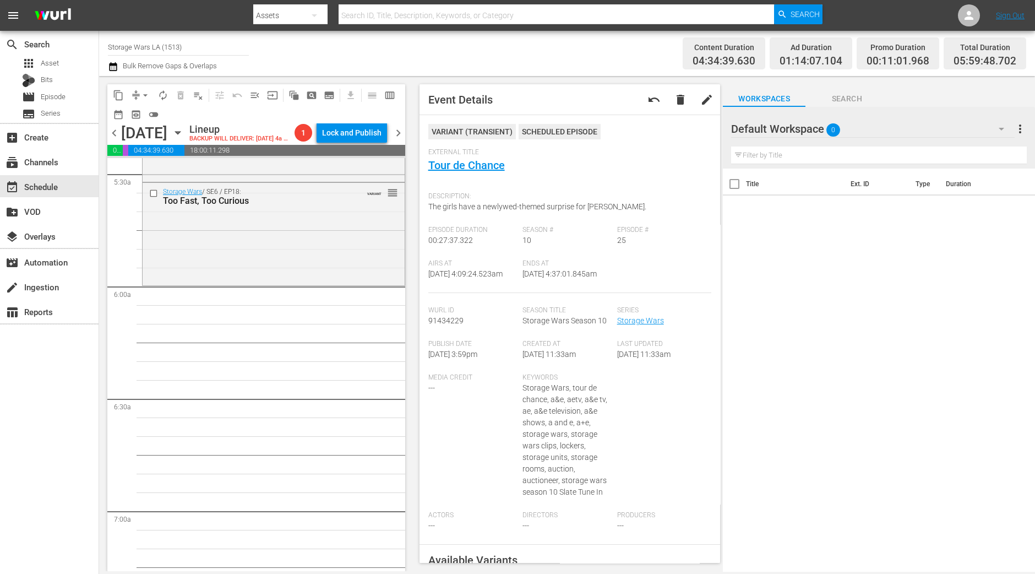
click at [344, 267] on div "Storage Wars / SE6 / EP18: Too Fast, Too Curious VARIANT reorder" at bounding box center [274, 233] width 262 height 100
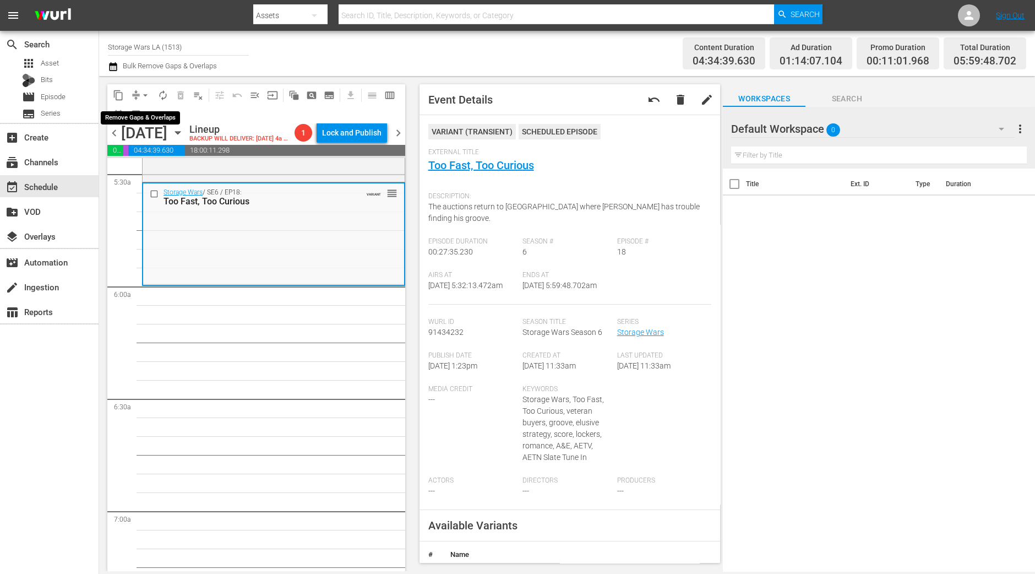
click at [141, 96] on span "arrow_drop_down" at bounding box center [145, 95] width 11 height 11
click at [140, 113] on li "Align to Midnight" at bounding box center [146, 117] width 116 height 18
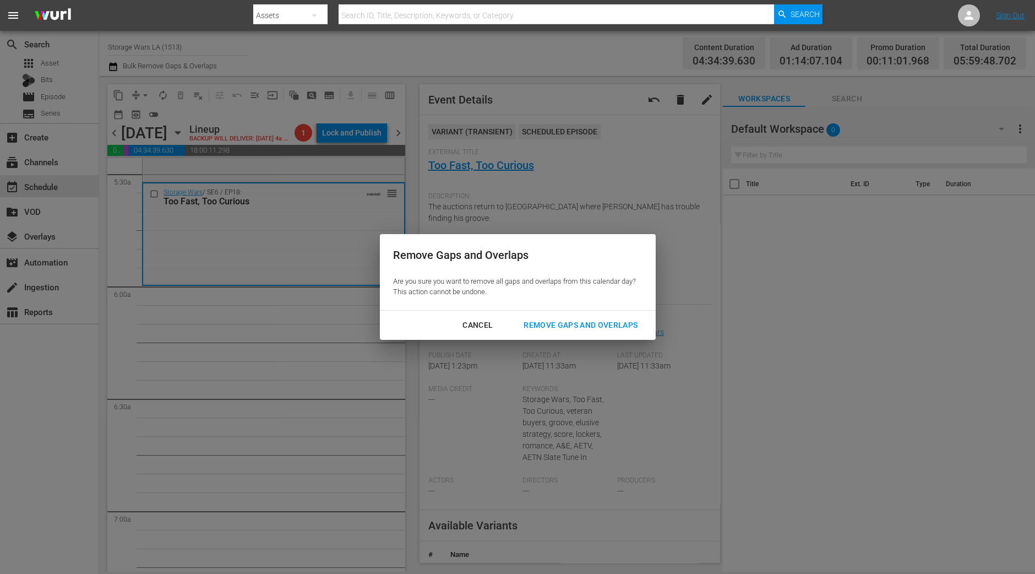
click at [589, 325] on div "Remove Gaps and Overlaps" at bounding box center [581, 325] width 132 height 14
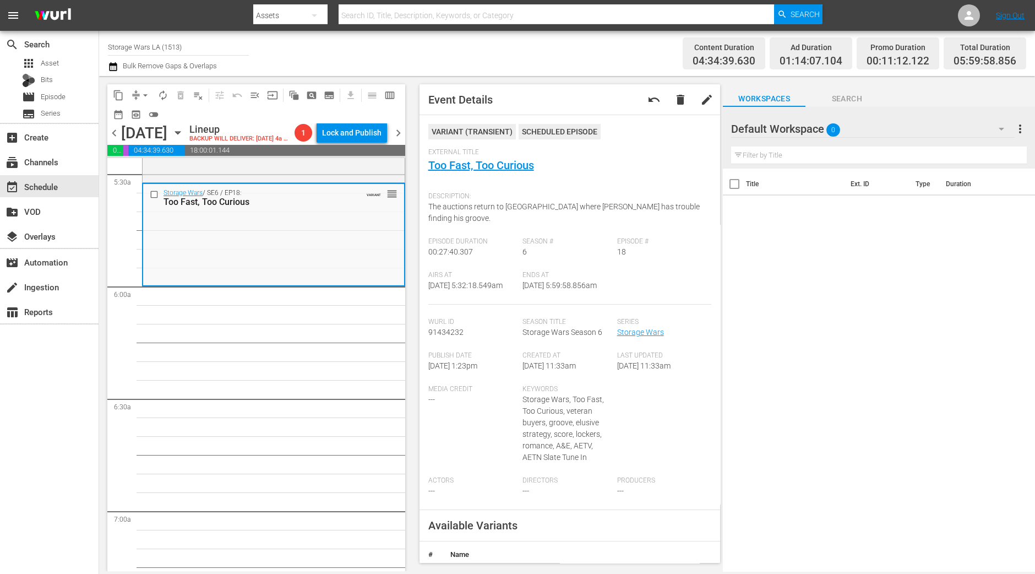
click at [140, 97] on span "arrow_drop_down" at bounding box center [145, 95] width 11 height 11
click at [148, 113] on li "Align to Midnight" at bounding box center [146, 117] width 116 height 18
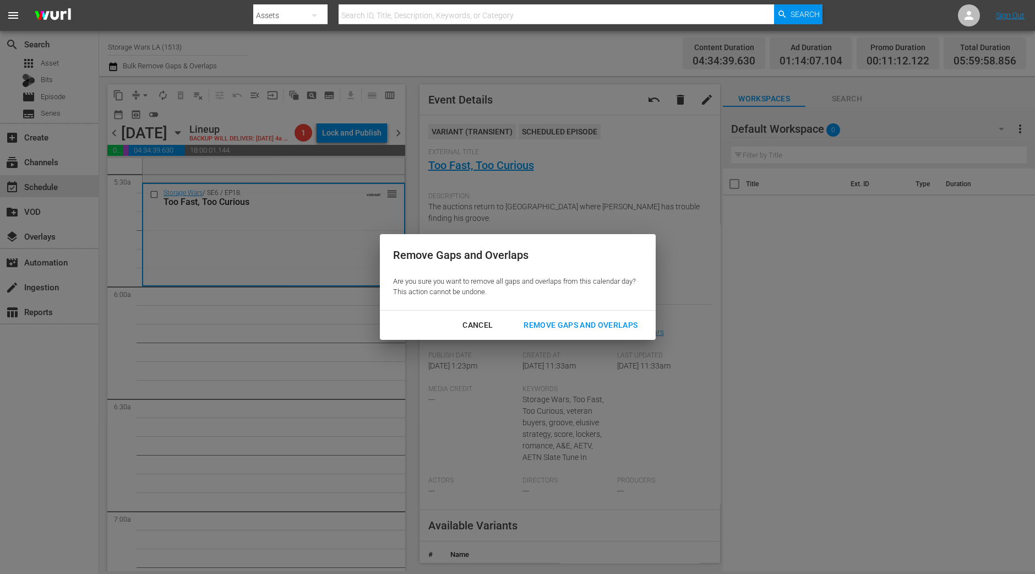
click at [584, 329] on div "Remove Gaps and Overlaps" at bounding box center [581, 325] width 132 height 14
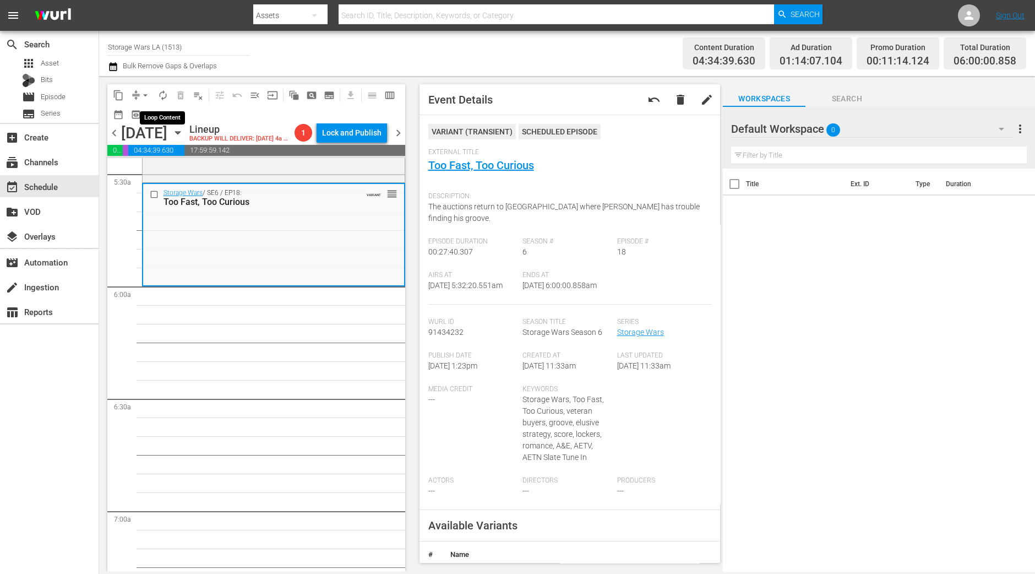
click at [158, 91] on span "autorenew_outlined" at bounding box center [162, 95] width 11 height 11
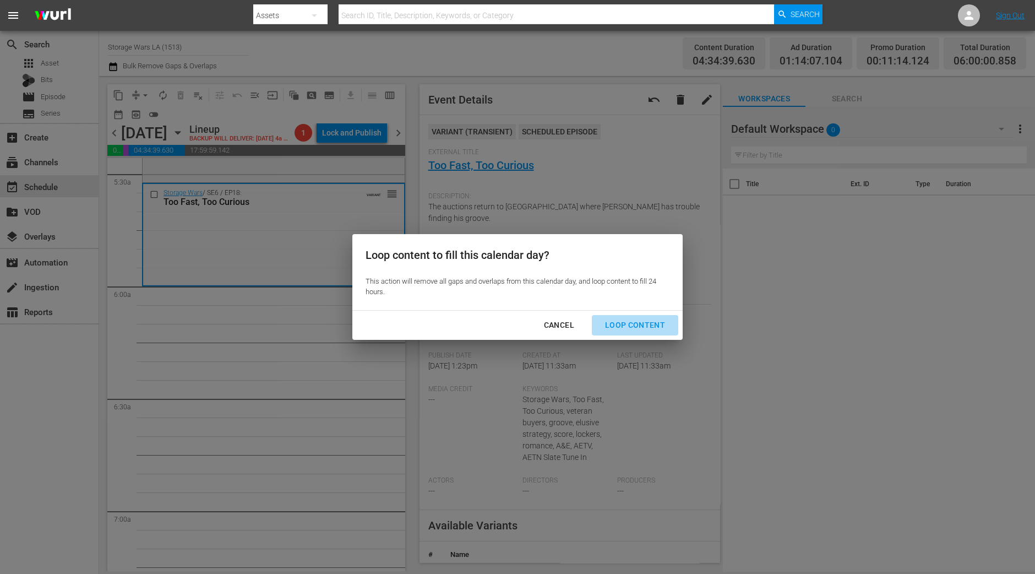
click at [652, 323] on div "Loop Content" at bounding box center [635, 325] width 78 height 14
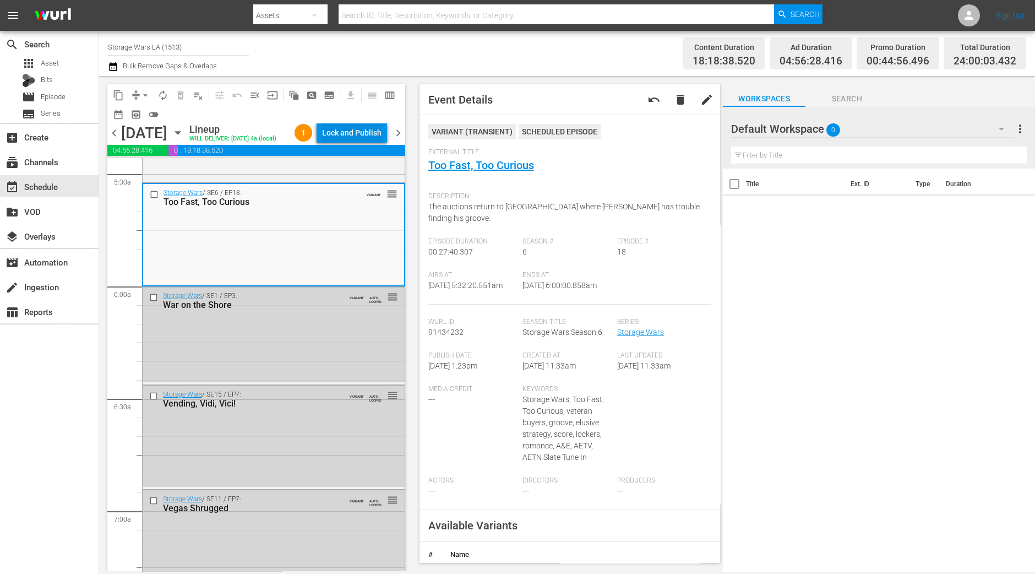
click at [360, 130] on div "Lock and Publish" at bounding box center [351, 133] width 59 height 20
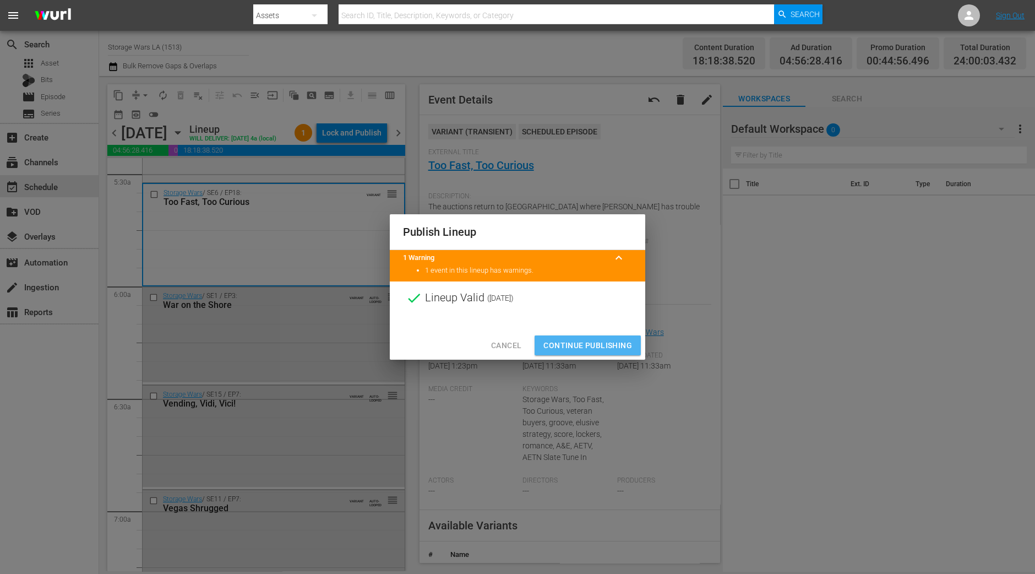
click at [584, 344] on span "Continue Publishing" at bounding box center [587, 346] width 89 height 14
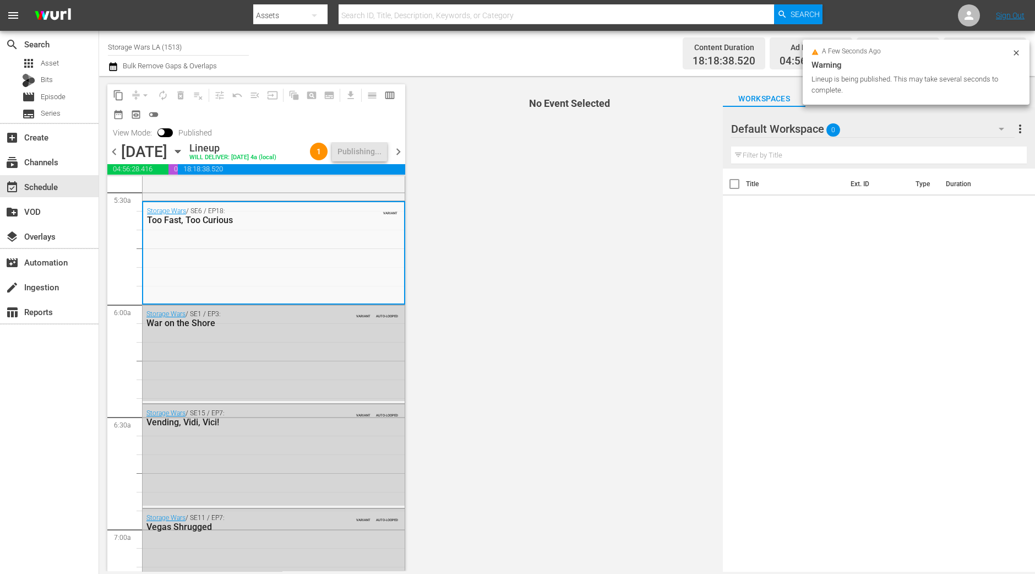
click at [399, 155] on span "chevron_right" at bounding box center [398, 152] width 14 height 14
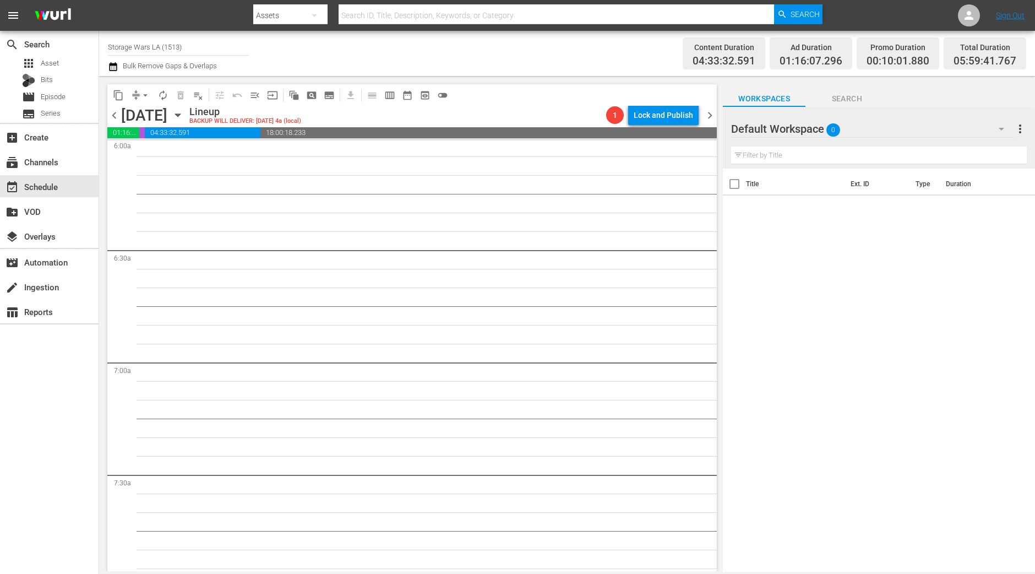
scroll to position [1219, 0]
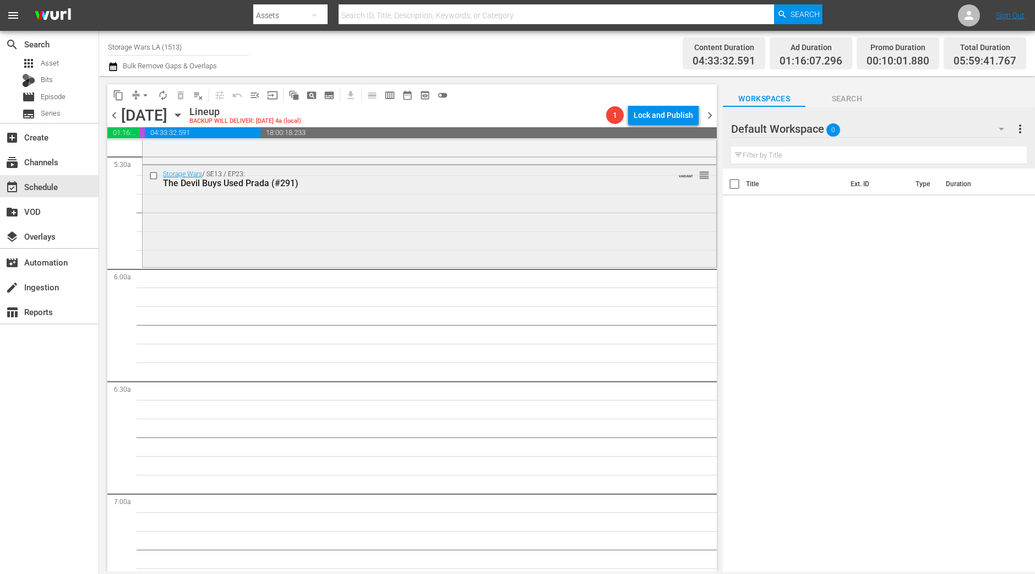
click at [261, 197] on div "Storage Wars / SE13 / EP23: The Devil Buys Used Prada (#291) VARIANT reorder" at bounding box center [430, 215] width 574 height 100
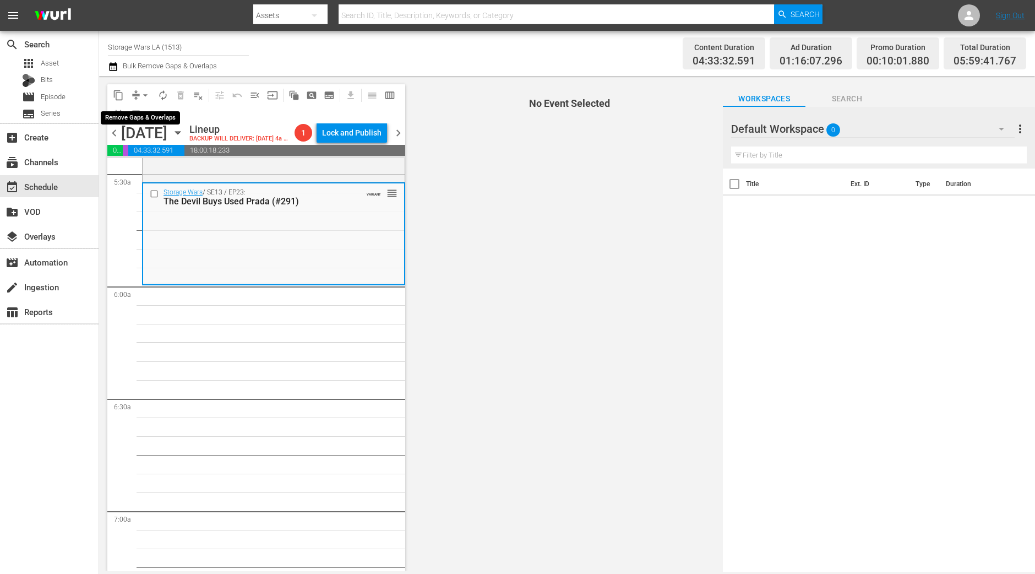
click at [140, 90] on span "arrow_drop_down" at bounding box center [145, 95] width 11 height 11
click at [143, 113] on li "Align to Midnight" at bounding box center [145, 117] width 91 height 18
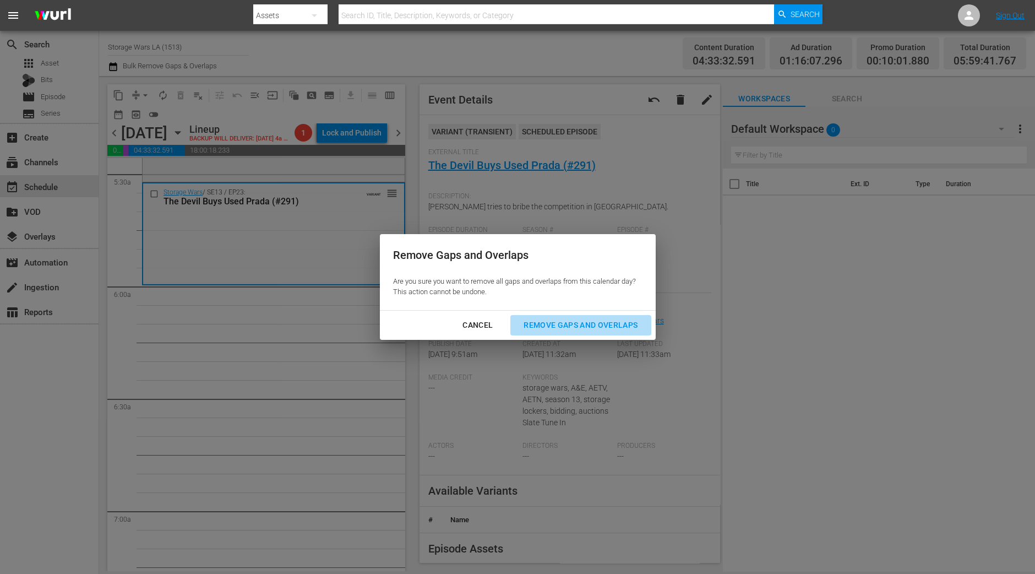
click at [619, 325] on div "Remove Gaps and Overlaps" at bounding box center [581, 325] width 132 height 14
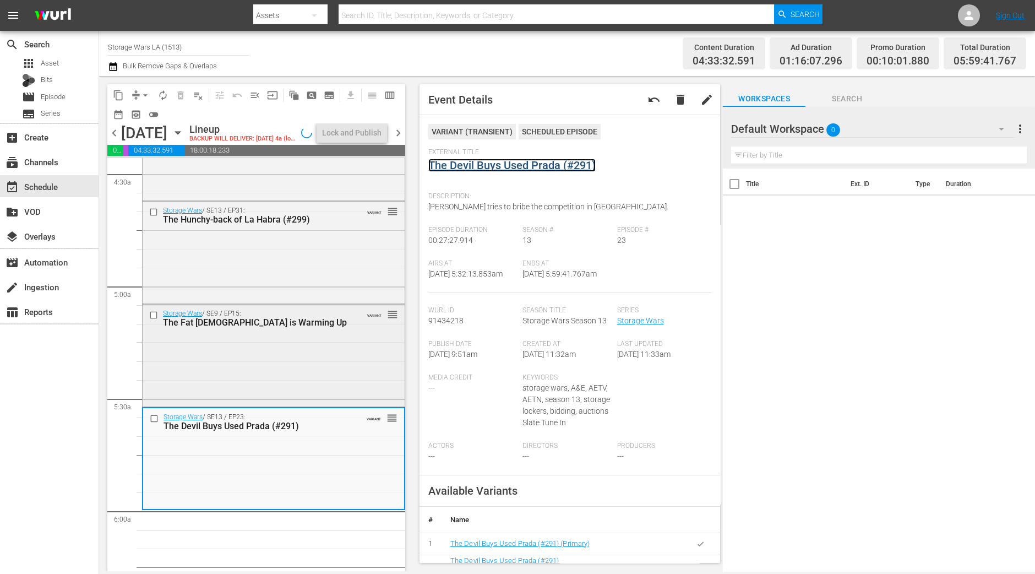
scroll to position [994, 0]
click at [277, 372] on div "Storage Wars / SE9 / EP15: The Fat Lady is Warming Up VARIANT reorder" at bounding box center [274, 355] width 262 height 100
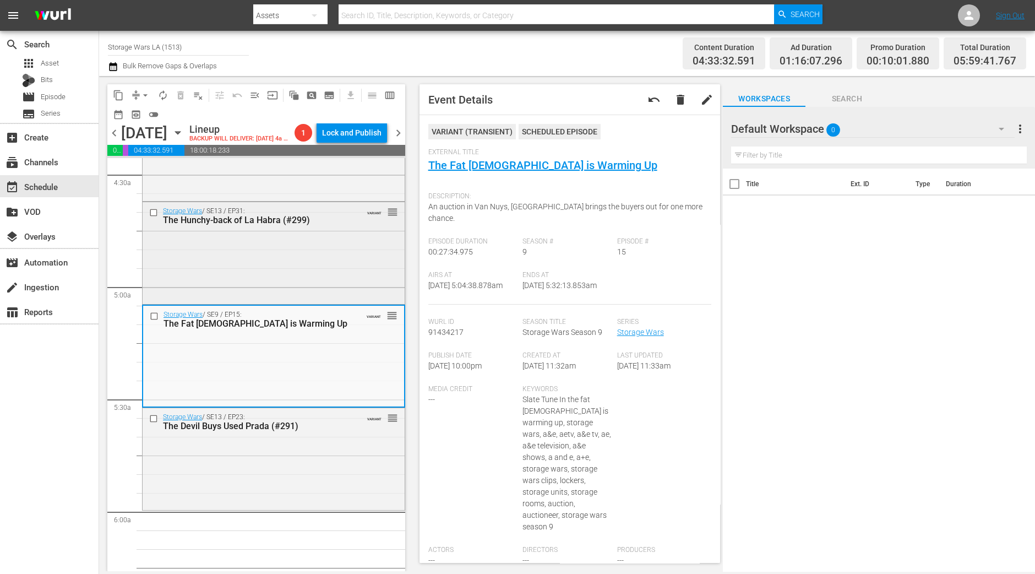
click at [331, 286] on div "Storage Wars / SE13 / EP31: The Hunchy-back of La Habra (#299) VARIANT reorder" at bounding box center [274, 251] width 262 height 99
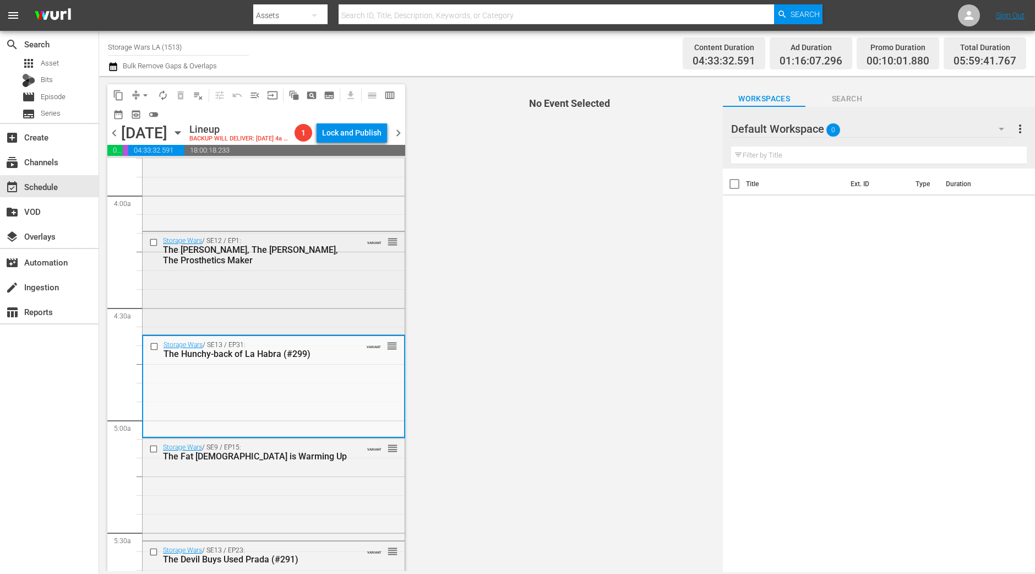
scroll to position [857, 0]
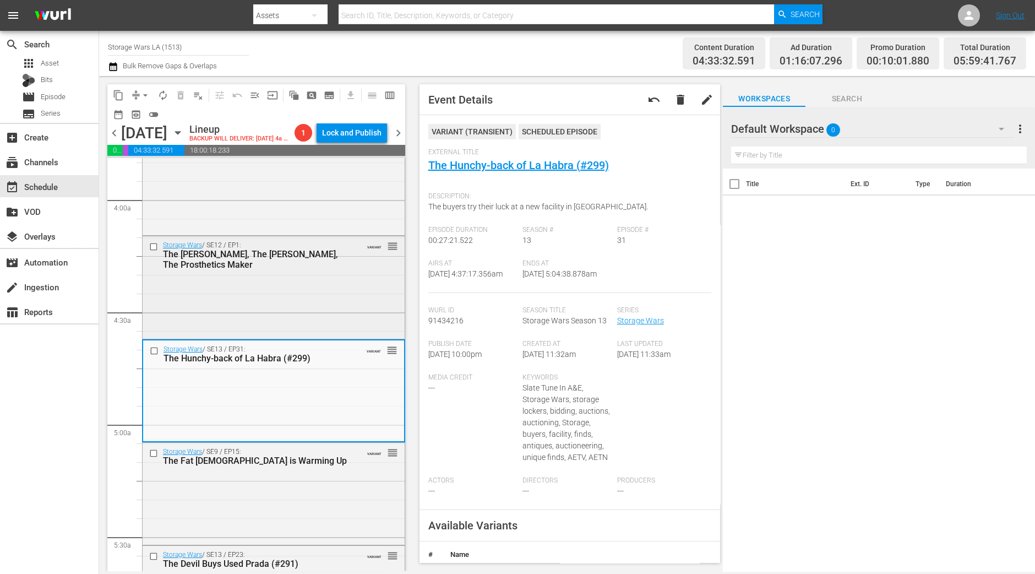
click at [275, 339] on div "Storage Wars / SE12 / EP1: The Jenny, The Baker, The Prosthetics Maker VARIANT …" at bounding box center [273, 287] width 263 height 103
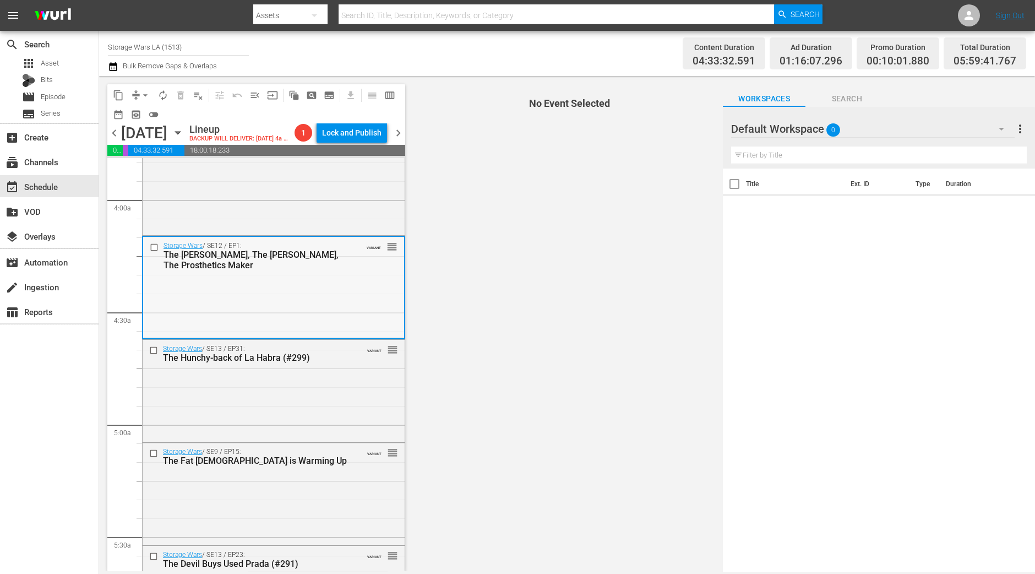
click at [286, 325] on div "Storage Wars / SE12 / EP1: The Jenny, The Baker, The Prosthetics Maker VARIANT …" at bounding box center [273, 287] width 261 height 100
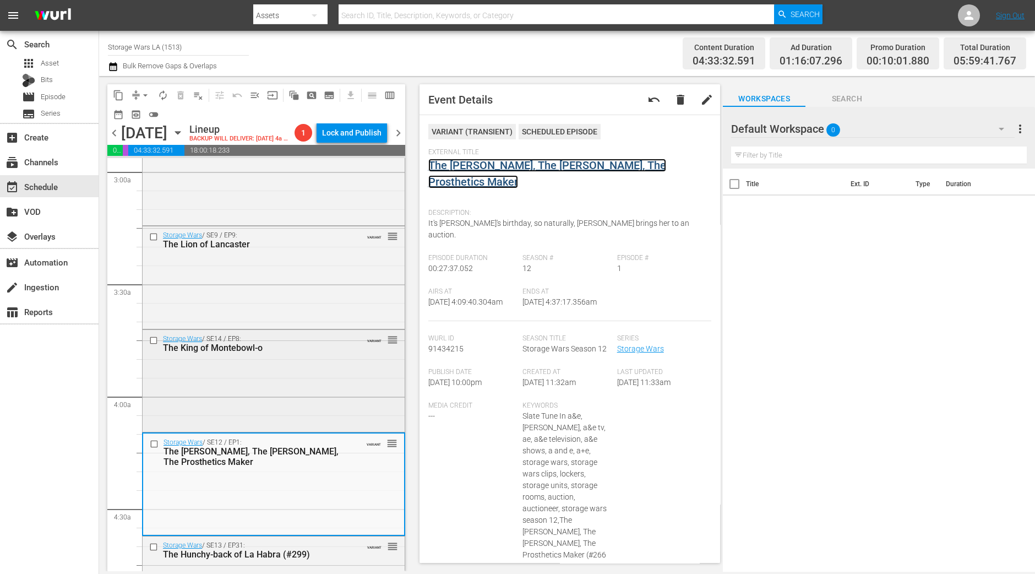
scroll to position [650, 0]
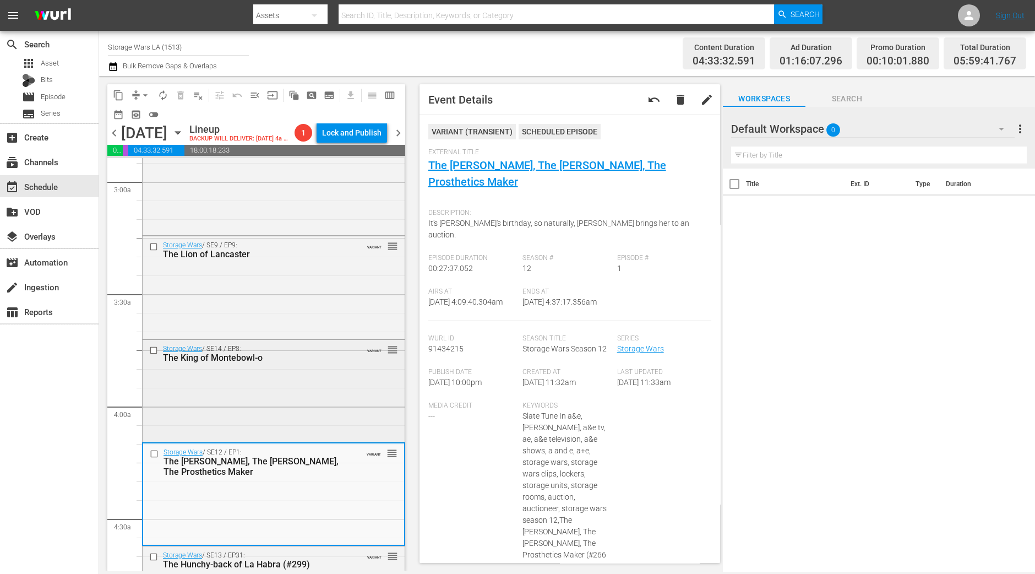
click at [348, 408] on div "Storage Wars / SE14 / EP8: The King of Montebowl-o VARIANT reorder" at bounding box center [274, 390] width 262 height 100
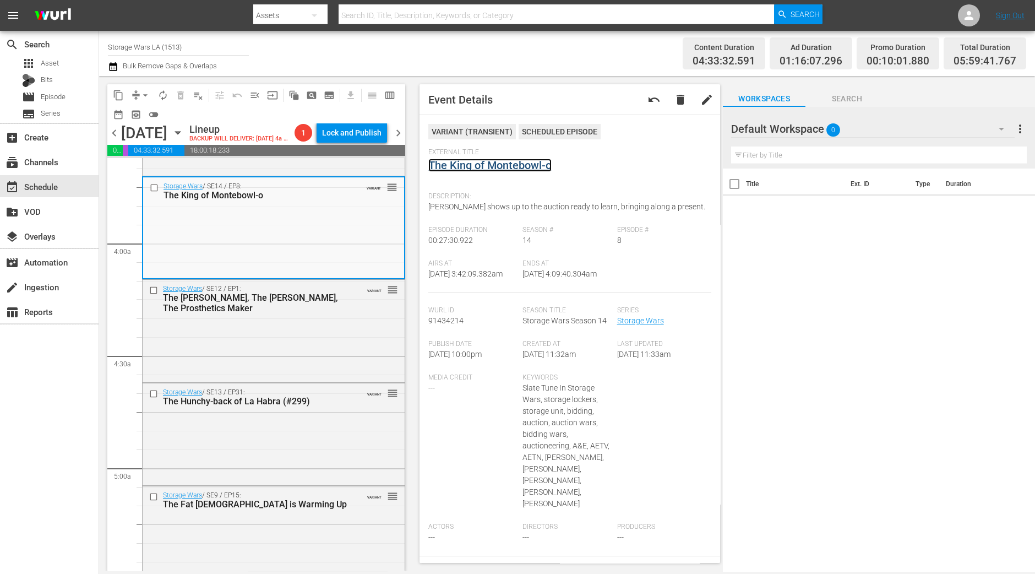
scroll to position [994, 0]
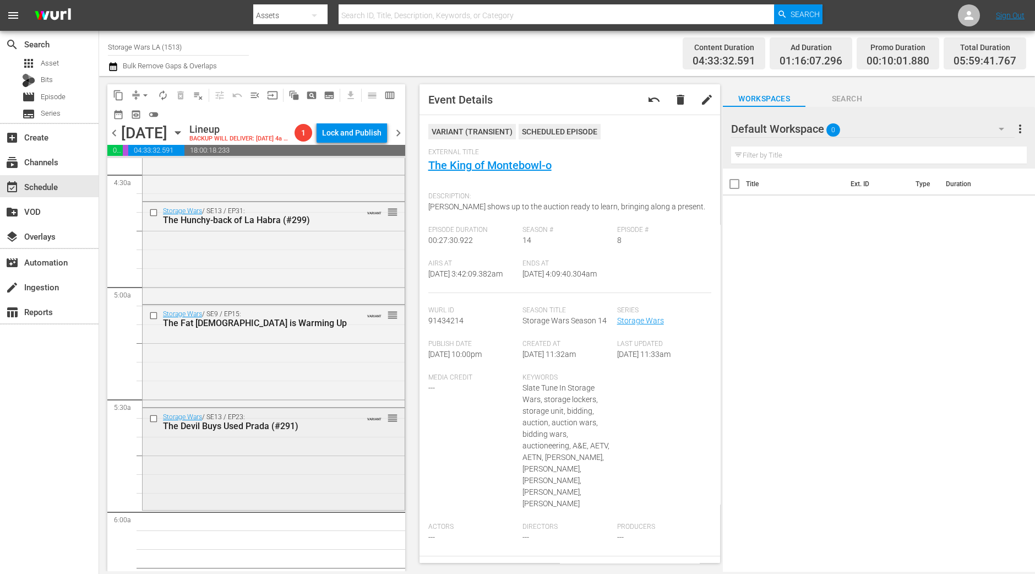
click at [203, 497] on div "Storage Wars / SE13 / EP23: The Devil Buys Used Prada (#291) VARIANT reorder" at bounding box center [274, 458] width 262 height 100
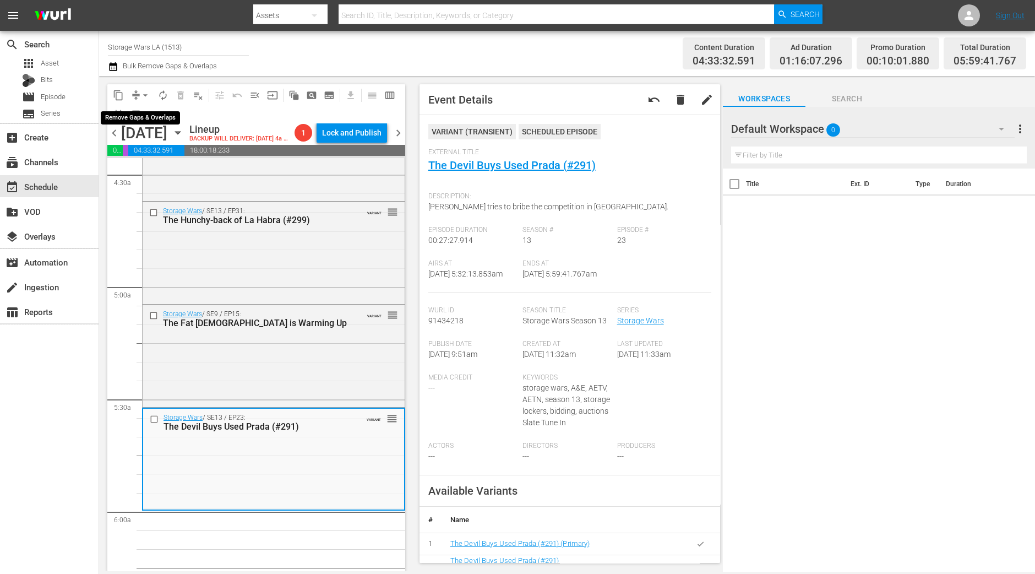
click at [146, 95] on span "arrow_drop_down" at bounding box center [145, 95] width 11 height 11
click at [149, 117] on li "Align to Midnight" at bounding box center [146, 117] width 116 height 18
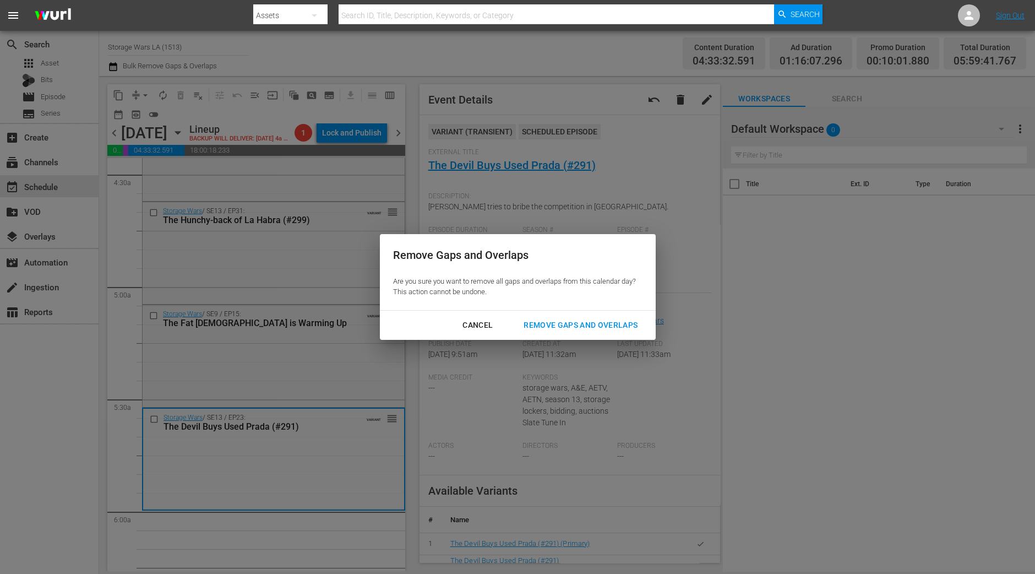
click at [613, 324] on div "Remove Gaps and Overlaps" at bounding box center [581, 325] width 132 height 14
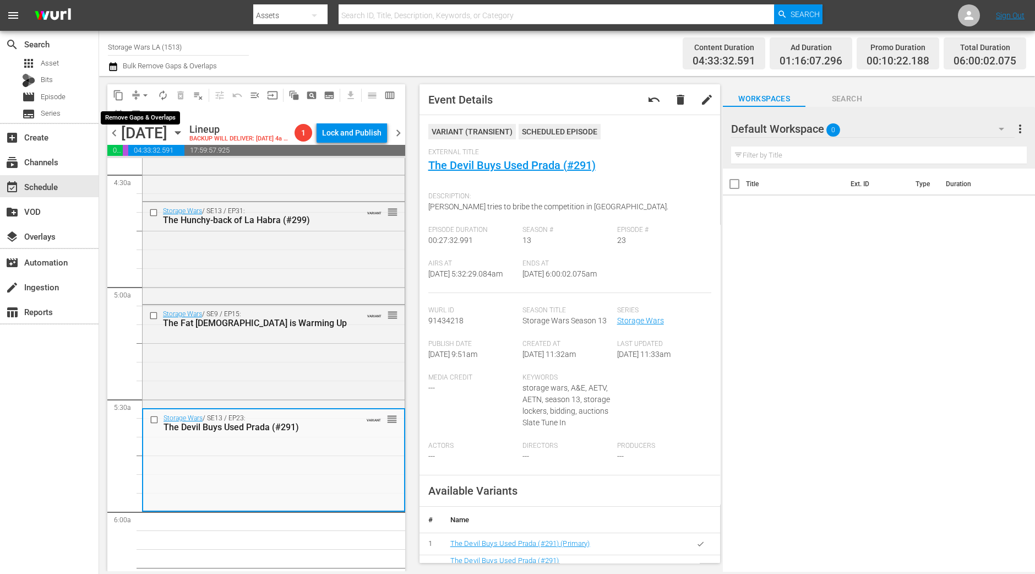
click at [144, 97] on span "arrow_drop_down" at bounding box center [145, 95] width 11 height 11
click at [144, 113] on li "Align to Midnight" at bounding box center [146, 117] width 116 height 18
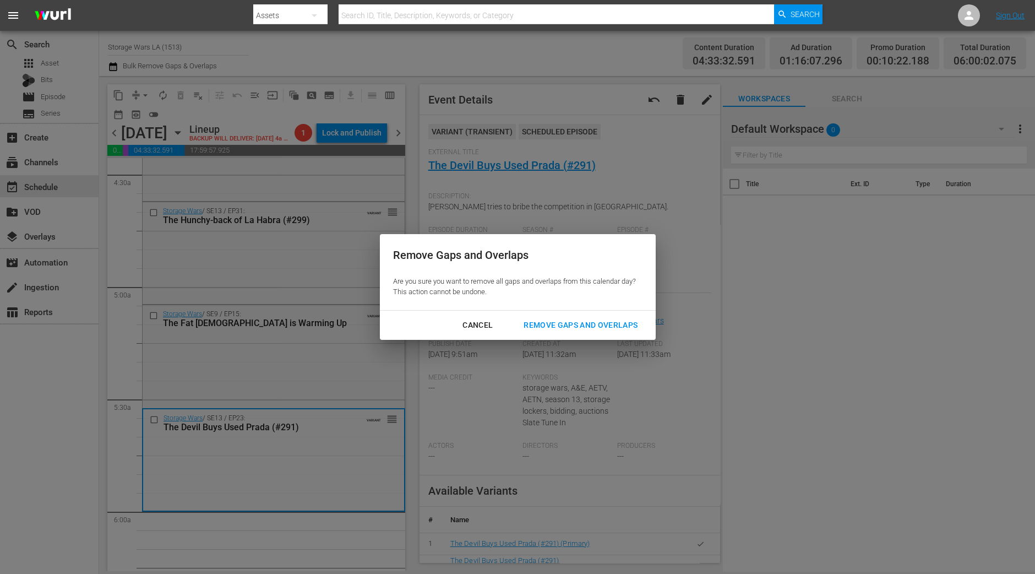
click at [564, 321] on div "Remove Gaps and Overlaps" at bounding box center [581, 325] width 132 height 14
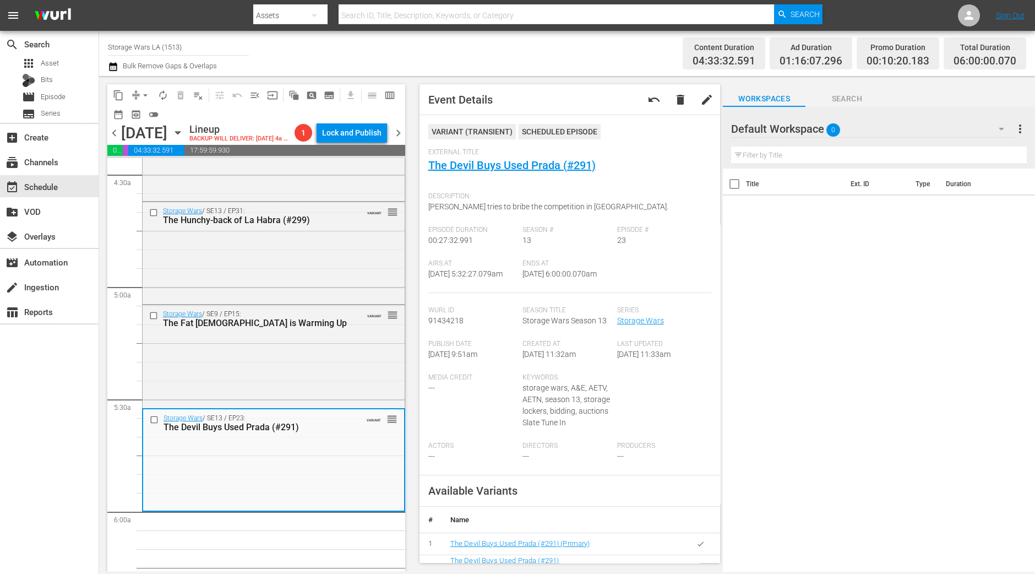
click at [164, 96] on span "autorenew_outlined" at bounding box center [162, 95] width 11 height 11
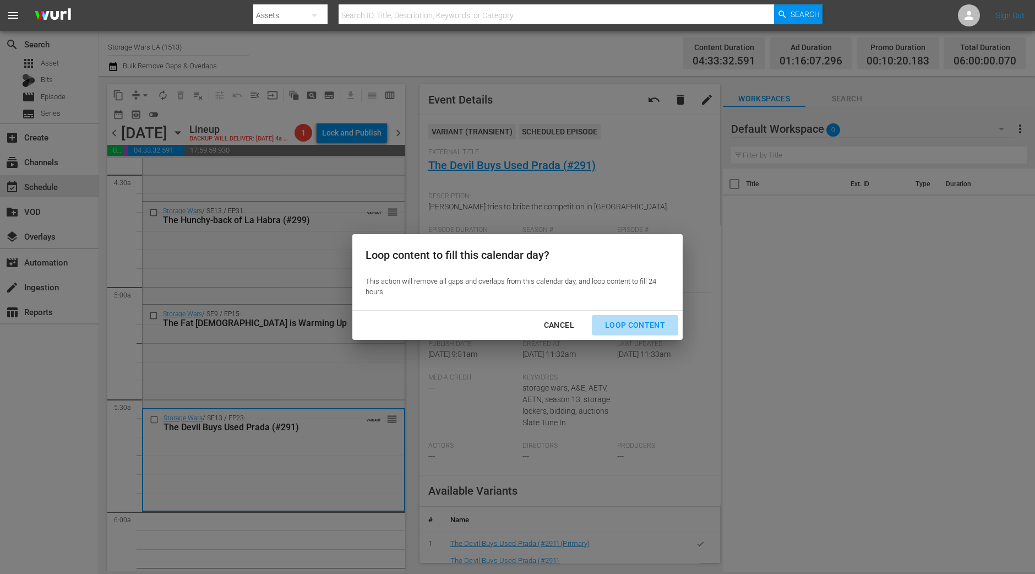
click at [655, 329] on div "Loop Content" at bounding box center [635, 325] width 78 height 14
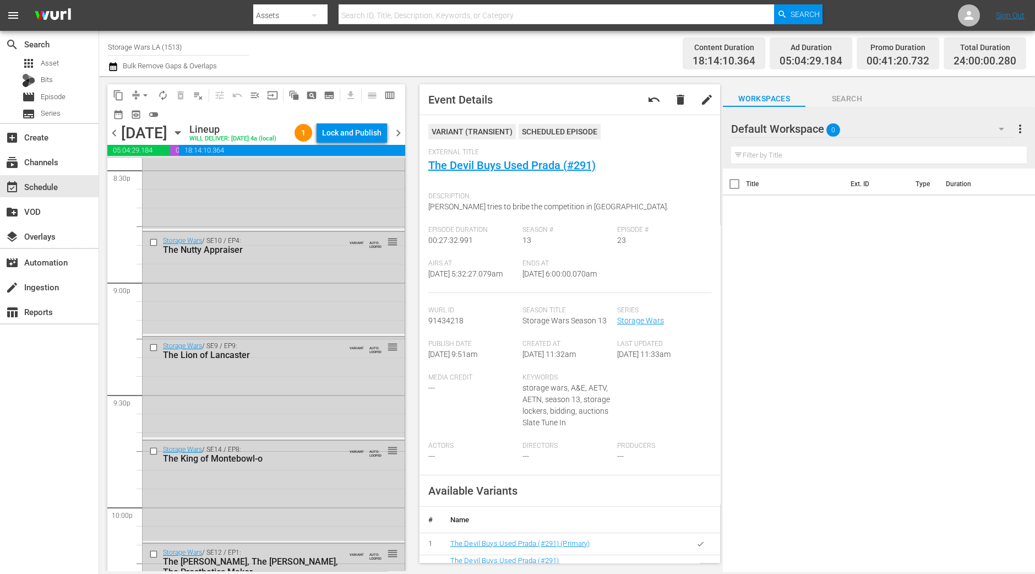
scroll to position [4995, 0]
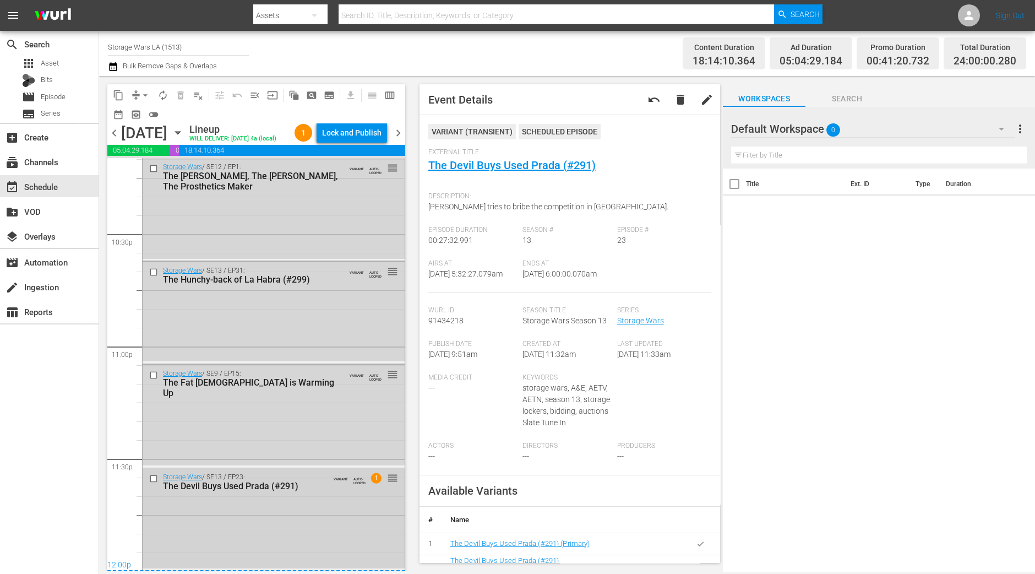
click at [329, 548] on div "Storage Wars / SE13 / EP23: The Devil Buys Used Prada (#291) VARIANT AUTO-LOOPE…" at bounding box center [274, 518] width 262 height 100
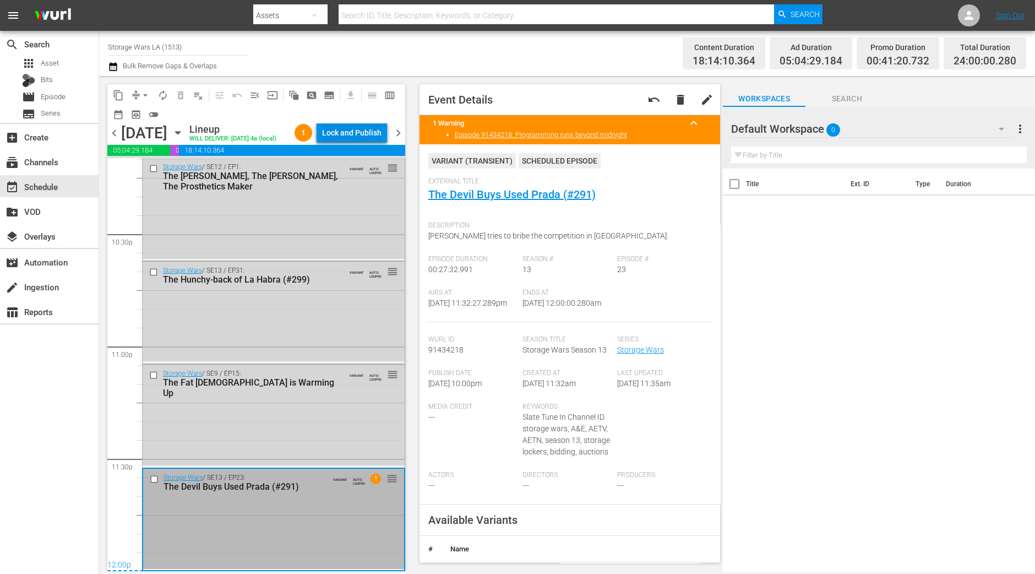
click at [369, 130] on div "Lock and Publish" at bounding box center [351, 133] width 59 height 20
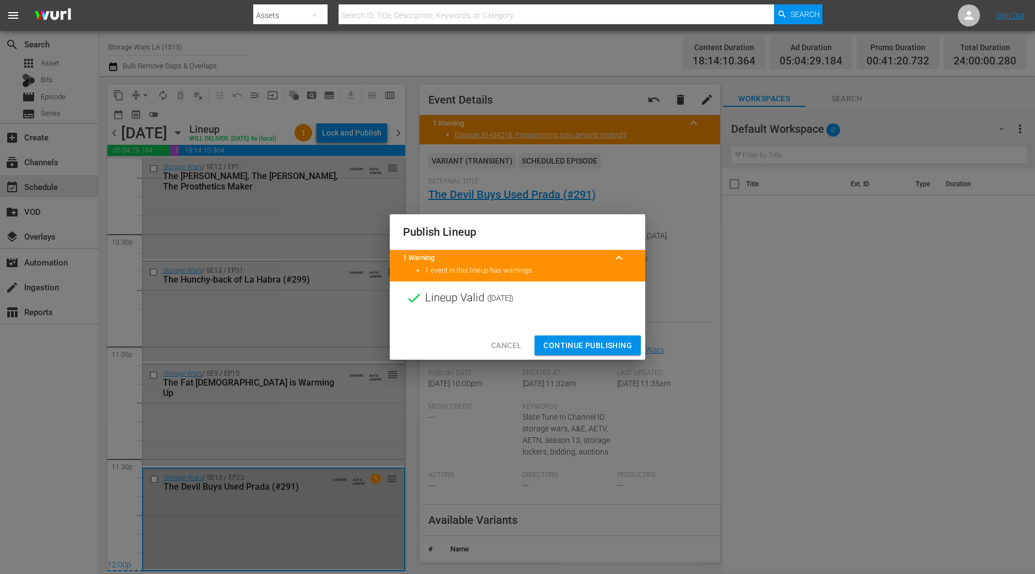
click at [607, 339] on span "Continue Publishing" at bounding box center [587, 346] width 89 height 14
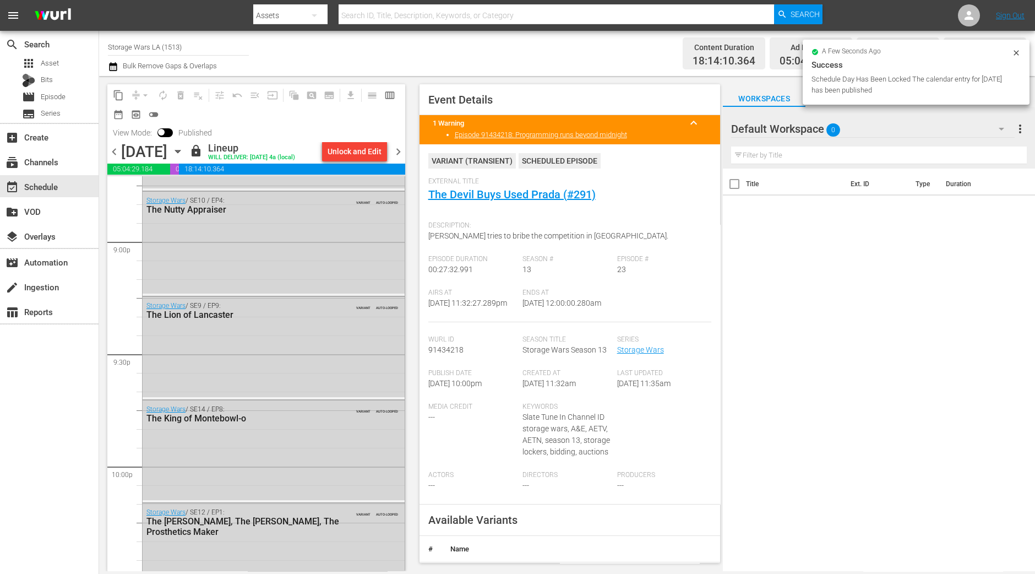
scroll to position [4651, 0]
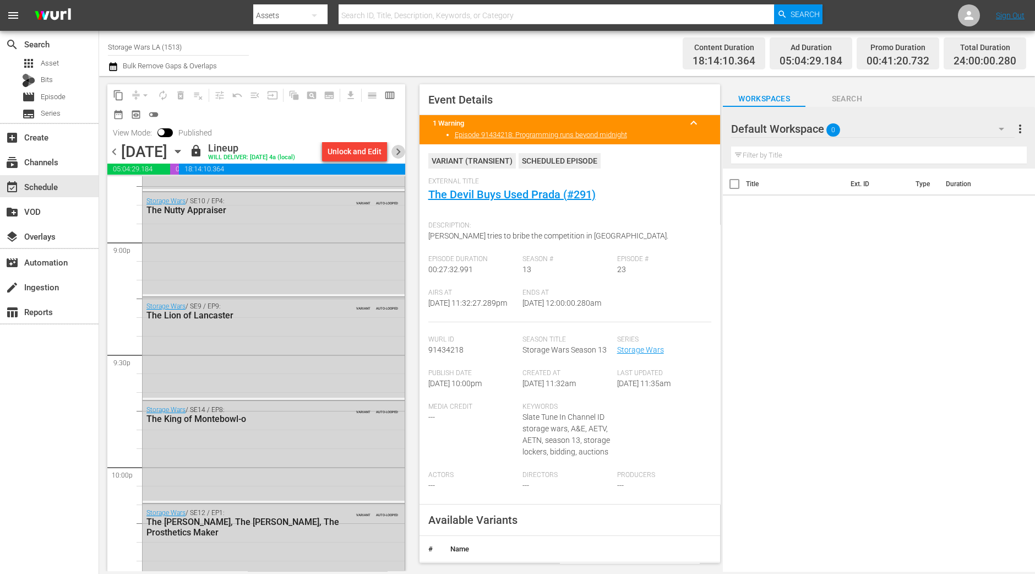
click at [400, 151] on span "chevron_right" at bounding box center [398, 152] width 14 height 14
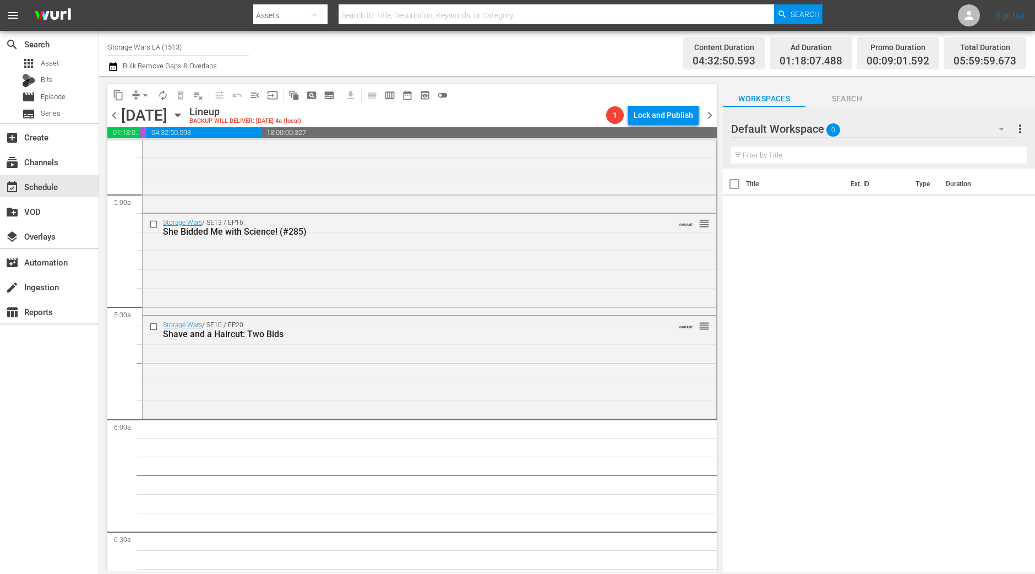
scroll to position [1056, 0]
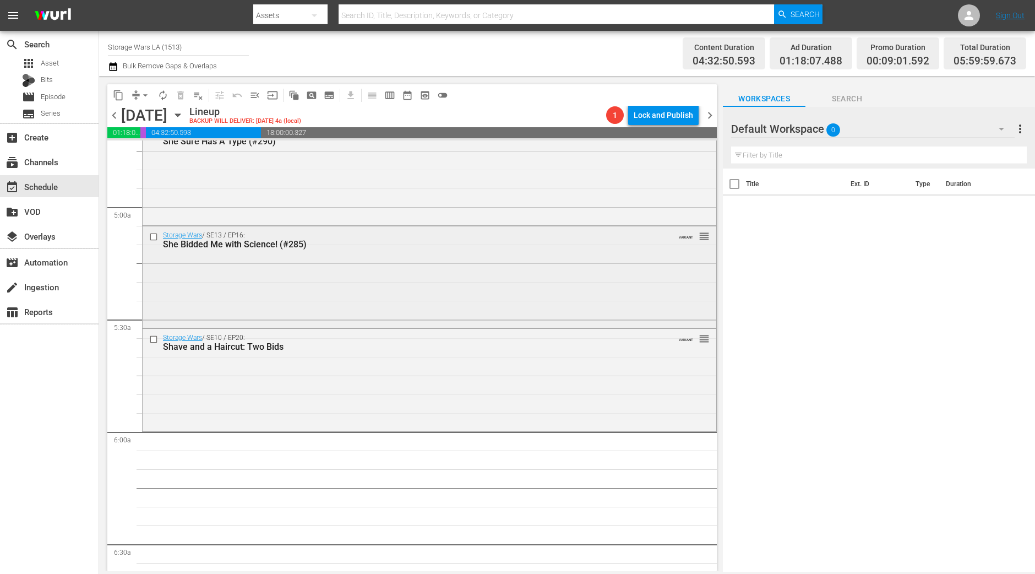
drag, startPoint x: 709, startPoint y: 431, endPoint x: 691, endPoint y: 241, distance: 190.7
click at [699, 241] on span "reorder" at bounding box center [704, 236] width 11 height 12
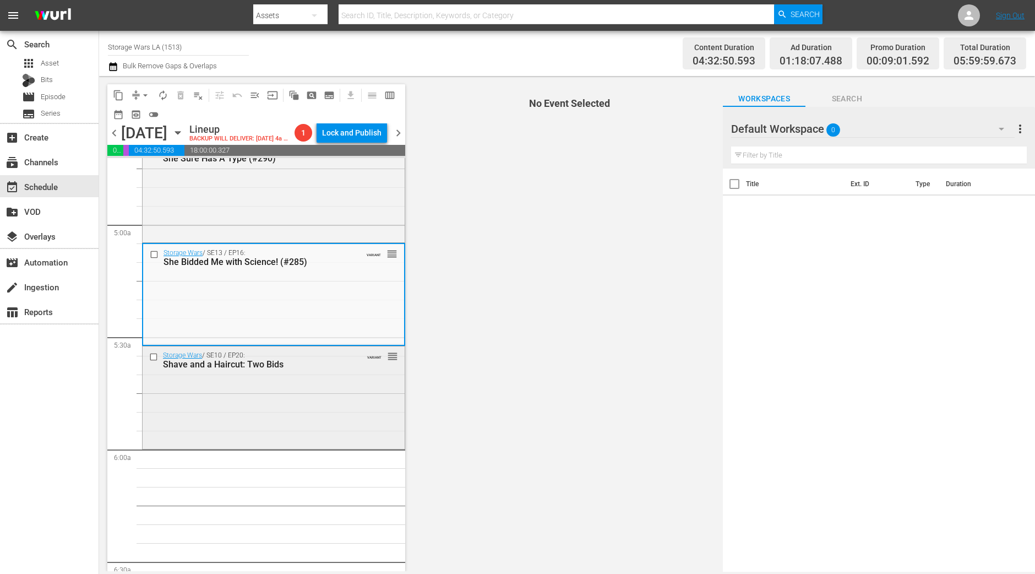
click at [312, 408] on div "Storage Wars / SE10 / EP20: Shave and a Haircut: Two Bids VARIANT reorder" at bounding box center [274, 396] width 262 height 100
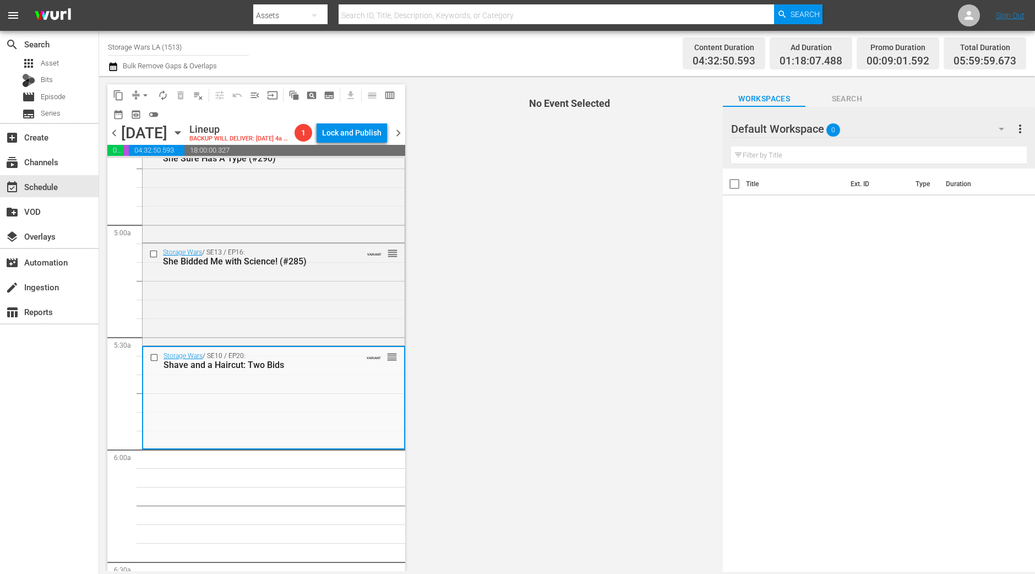
click at [141, 90] on span "arrow_drop_down" at bounding box center [145, 95] width 11 height 11
click at [141, 110] on li "Align to Midnight" at bounding box center [146, 117] width 116 height 18
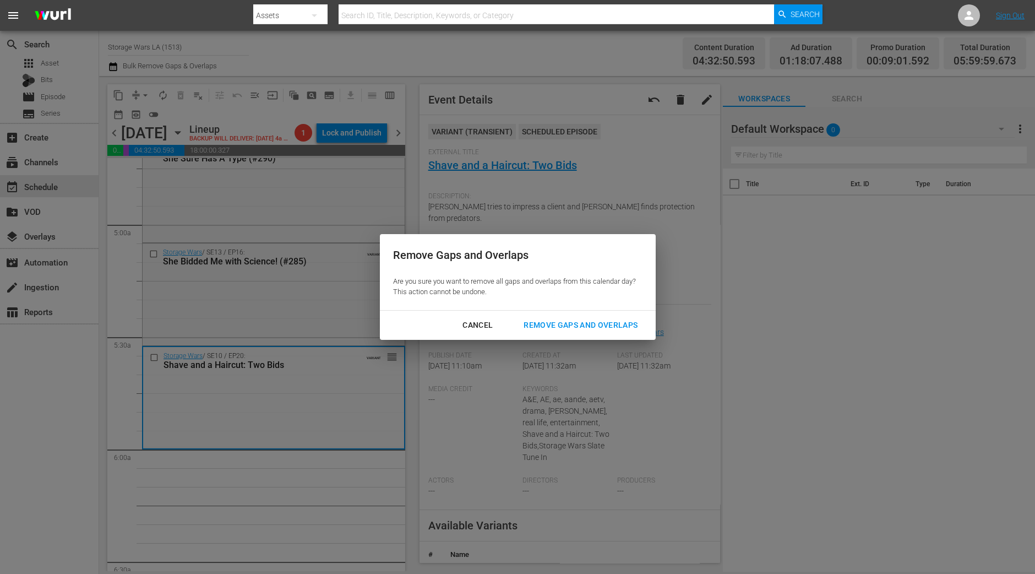
click at [554, 328] on div "Remove Gaps and Overlaps" at bounding box center [581, 325] width 132 height 14
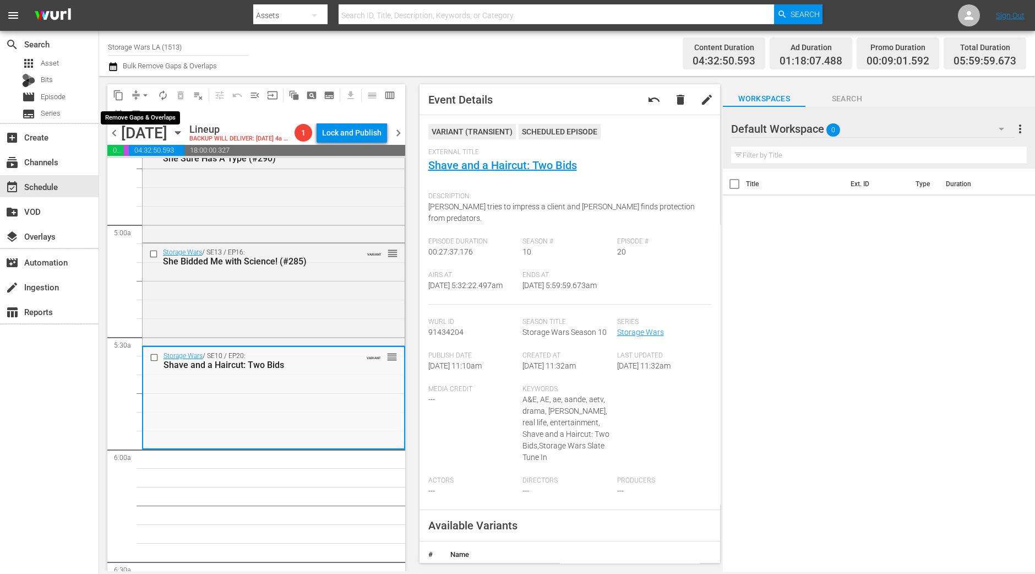
click at [143, 96] on span "arrow_drop_down" at bounding box center [145, 95] width 11 height 11
click at [142, 113] on li "Align to Midnight" at bounding box center [146, 117] width 116 height 18
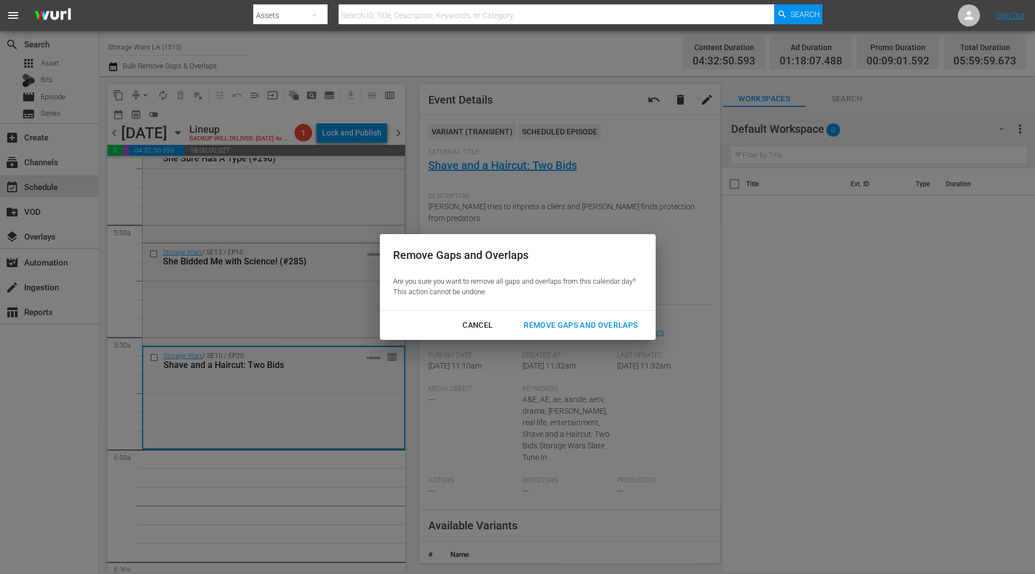
click at [615, 330] on div "Remove Gaps and Overlaps" at bounding box center [581, 325] width 132 height 14
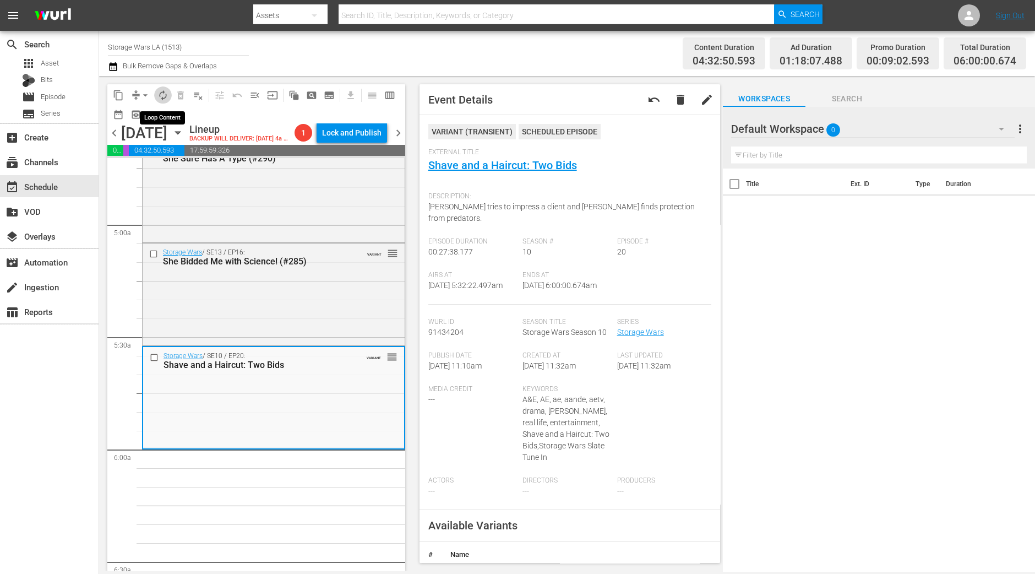
click at [161, 97] on span "autorenew_outlined" at bounding box center [162, 95] width 11 height 11
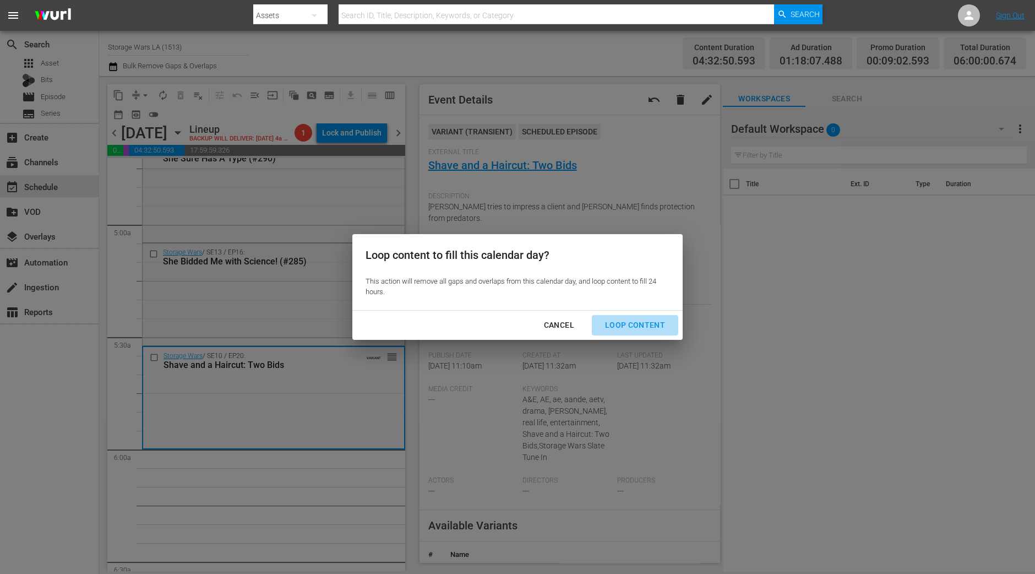
click at [644, 329] on div "Loop Content" at bounding box center [635, 325] width 78 height 14
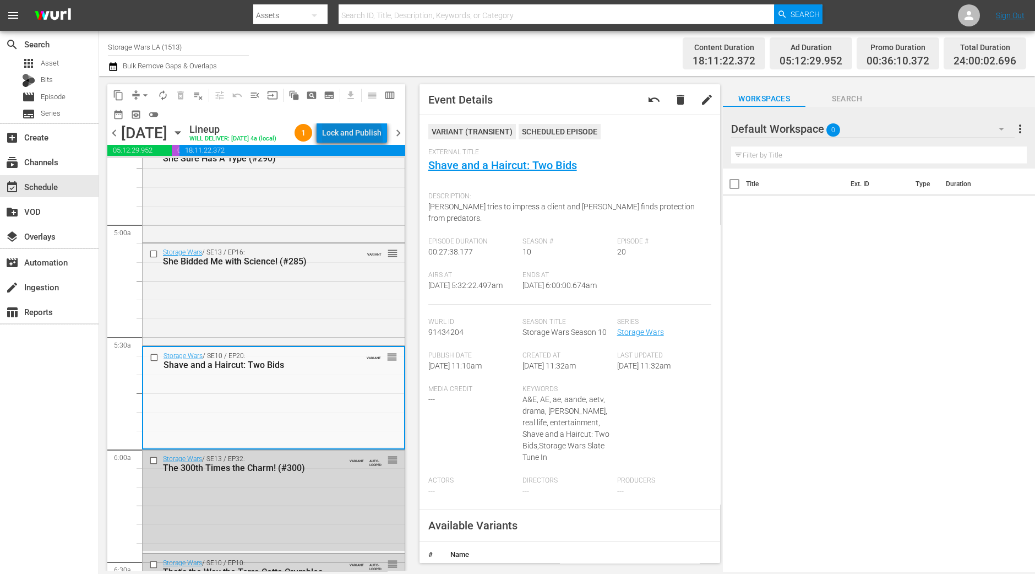
click at [358, 140] on div "Lock and Publish" at bounding box center [351, 133] width 59 height 20
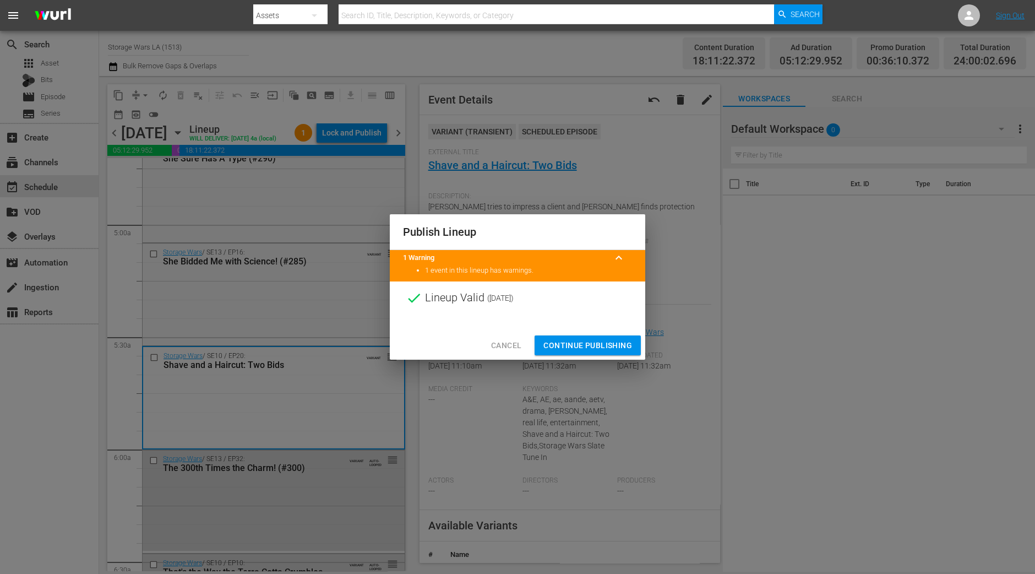
click at [575, 336] on button "Continue Publishing" at bounding box center [588, 345] width 106 height 20
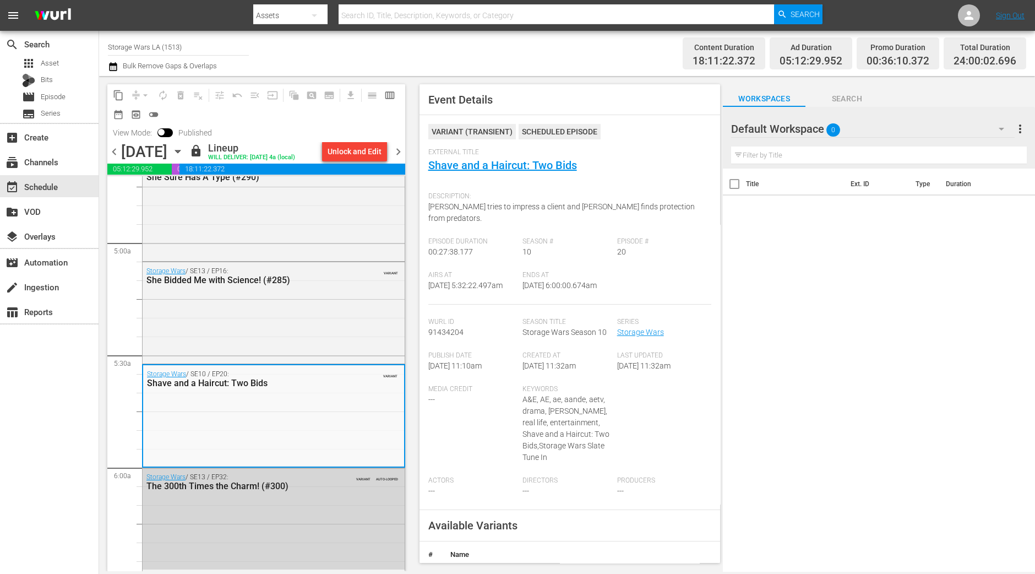
click at [67, 365] on div "search Search apps Asset Bits movie Episode subtitles Series add_box Create sub…" at bounding box center [49, 318] width 99 height 574
click at [61, 67] on div "apps Asset" at bounding box center [49, 63] width 99 height 15
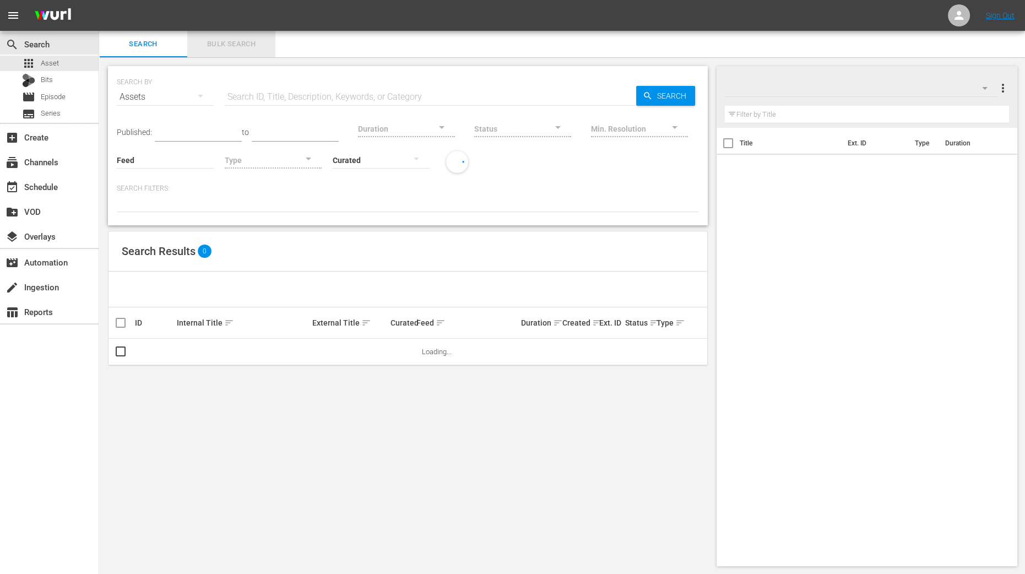
click at [256, 40] on span "Bulk Search" at bounding box center [231, 44] width 75 height 13
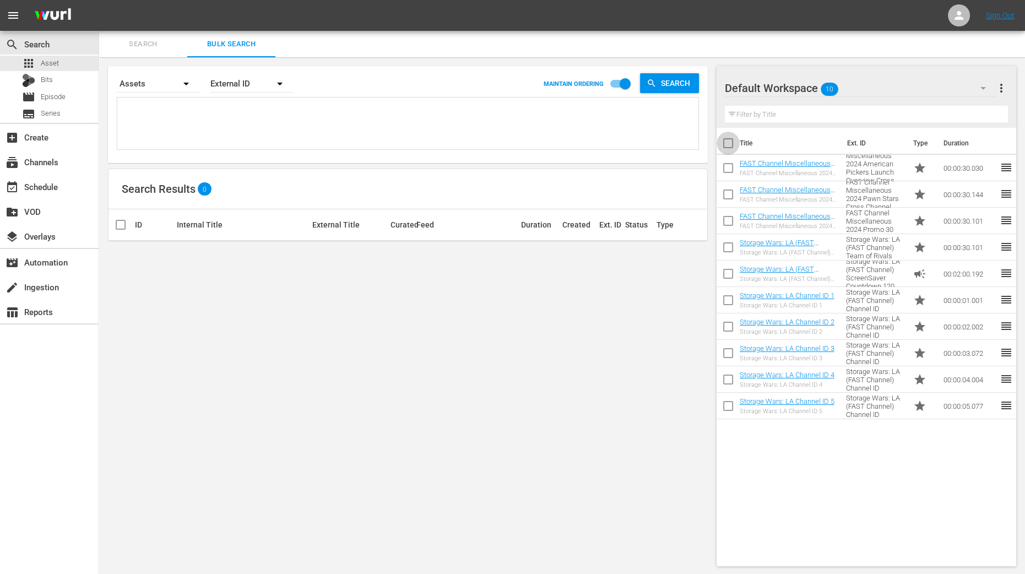
click at [731, 149] on input "checkbox" at bounding box center [727, 145] width 23 height 23
checkbox input "true"
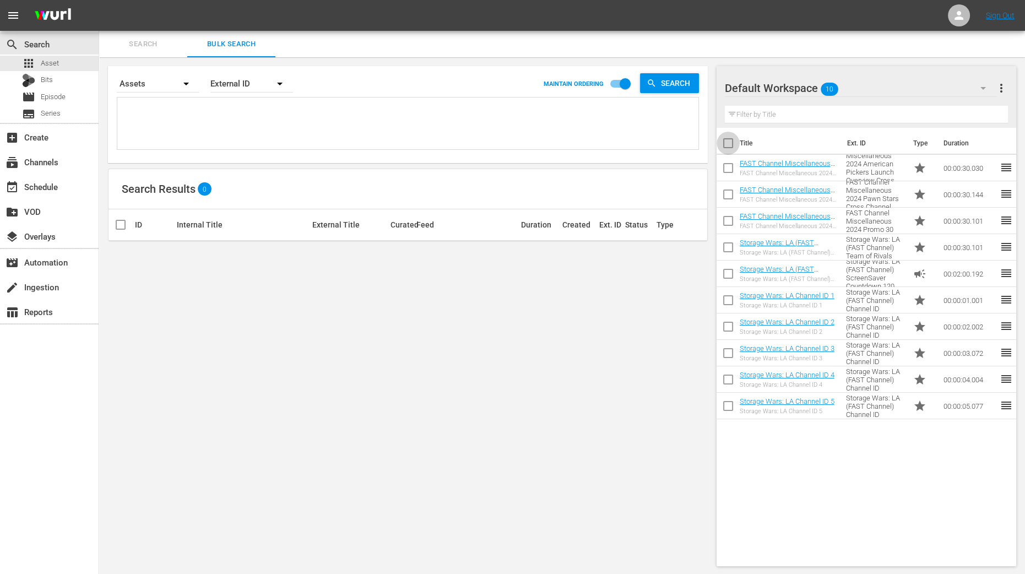
checkbox input "true"
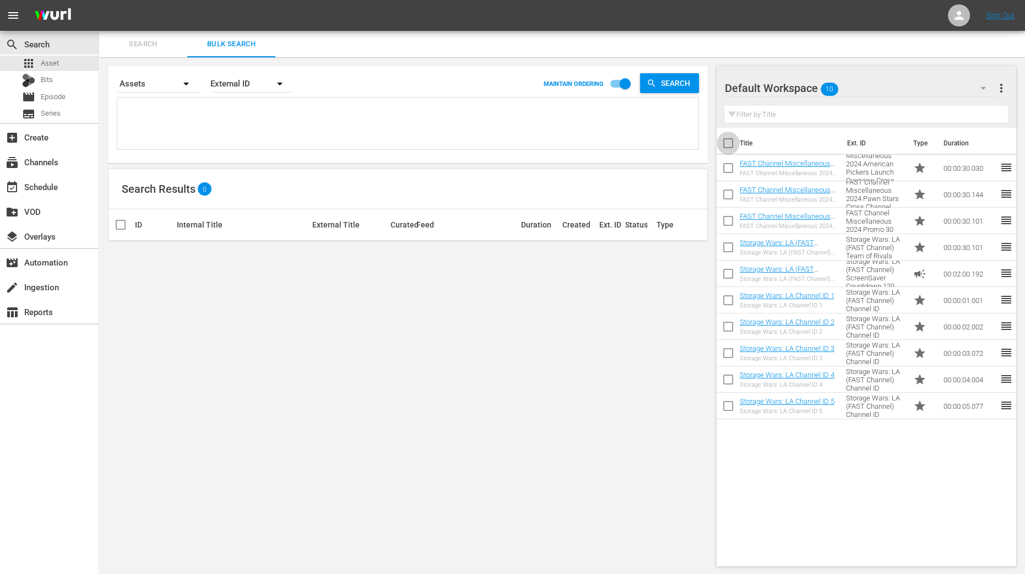
checkbox input "true"
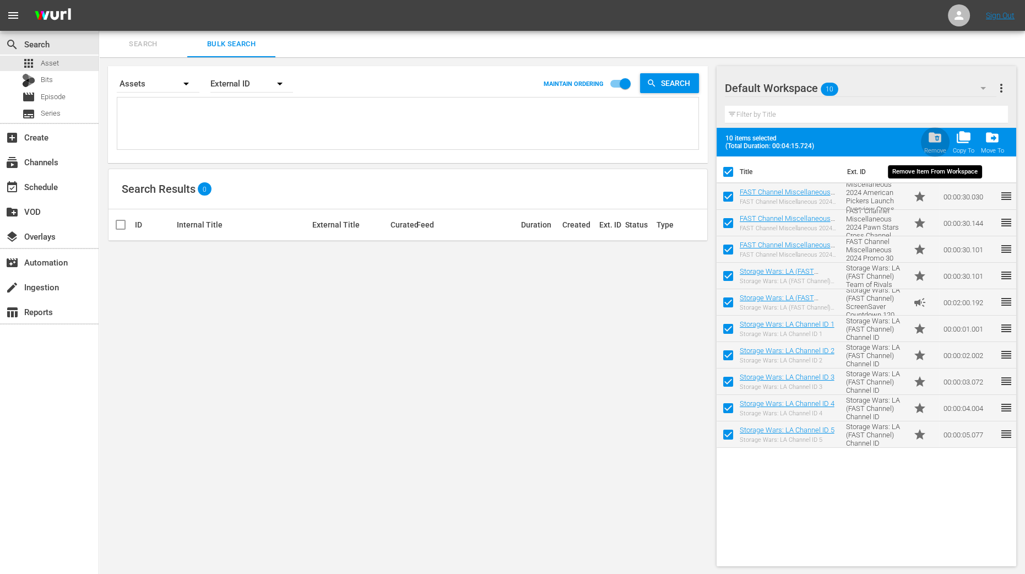
click at [933, 155] on button "folder_delete Remove" at bounding box center [934, 142] width 29 height 31
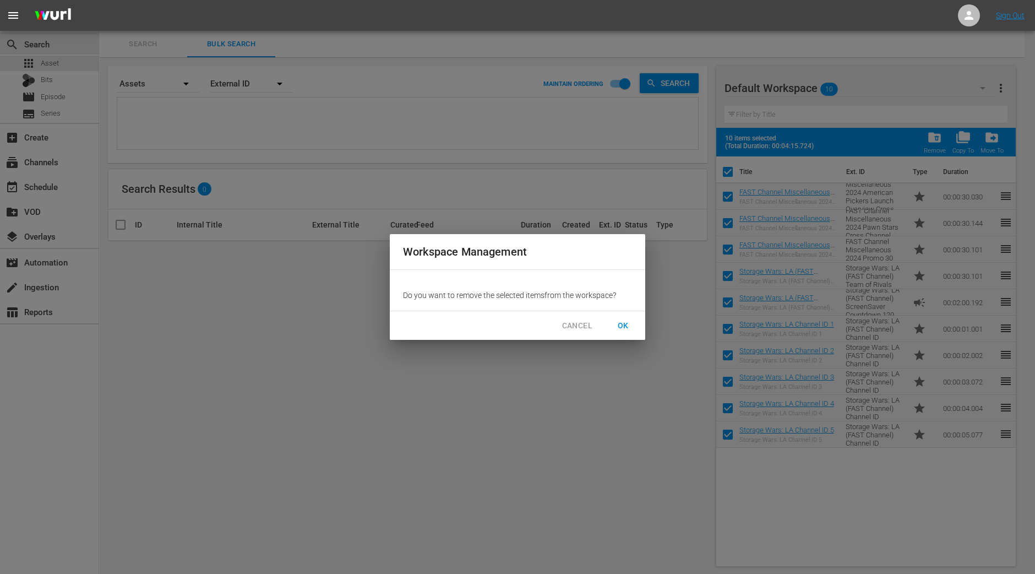
click at [623, 321] on span "OK" at bounding box center [623, 326] width 18 height 14
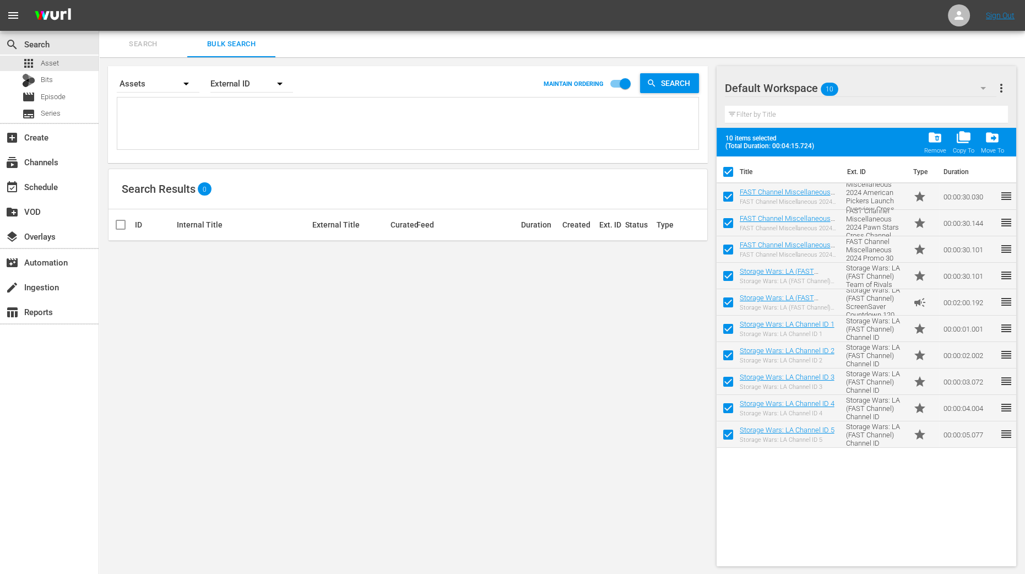
checkbox input "false"
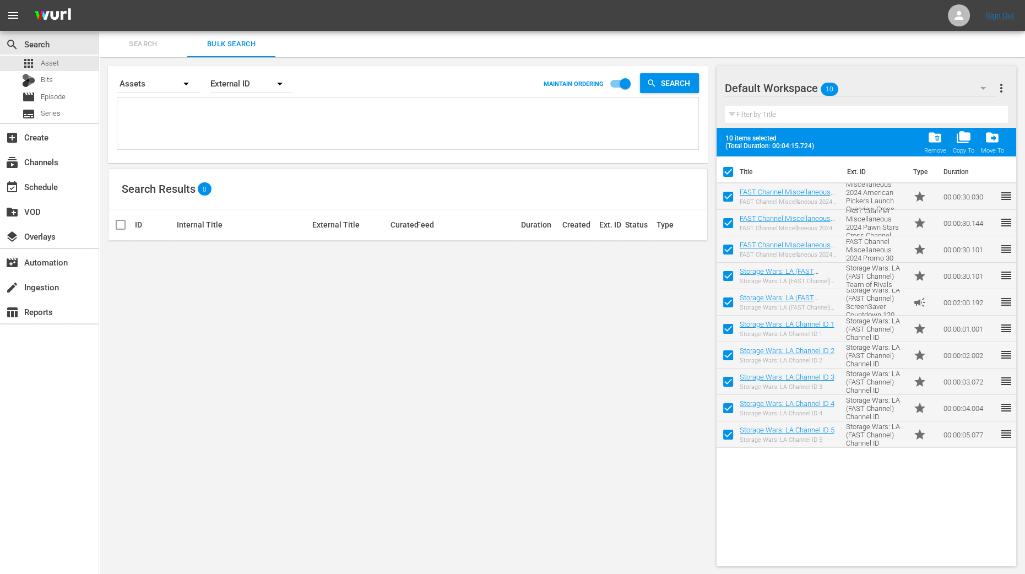
checkbox input "false"
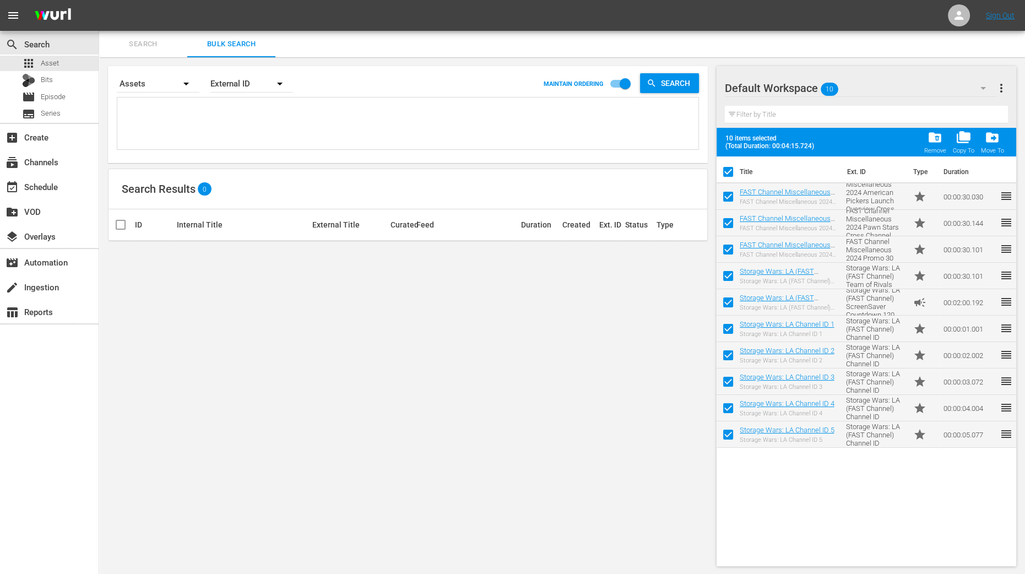
checkbox input "false"
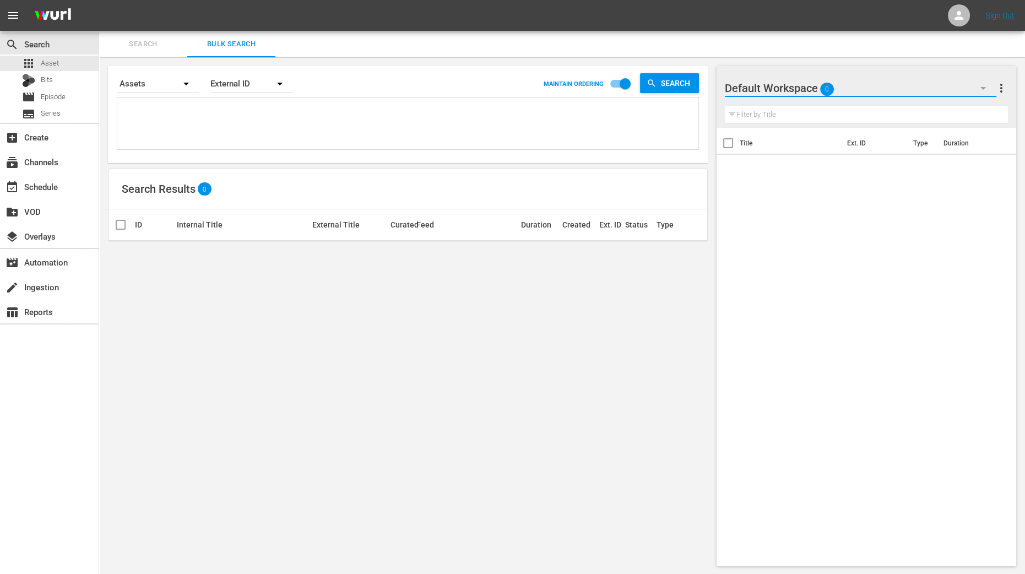
click at [974, 88] on button "button" at bounding box center [982, 88] width 26 height 26
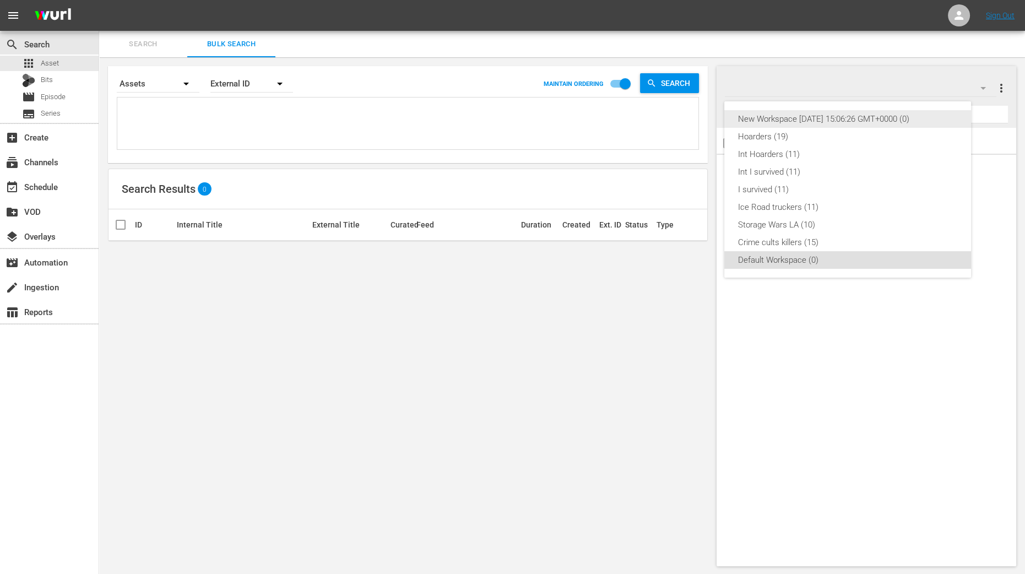
click at [883, 123] on div "New Workspace Tue Sep 02 2025 15:06:26 GMT+0000 (0)" at bounding box center [847, 119] width 220 height 18
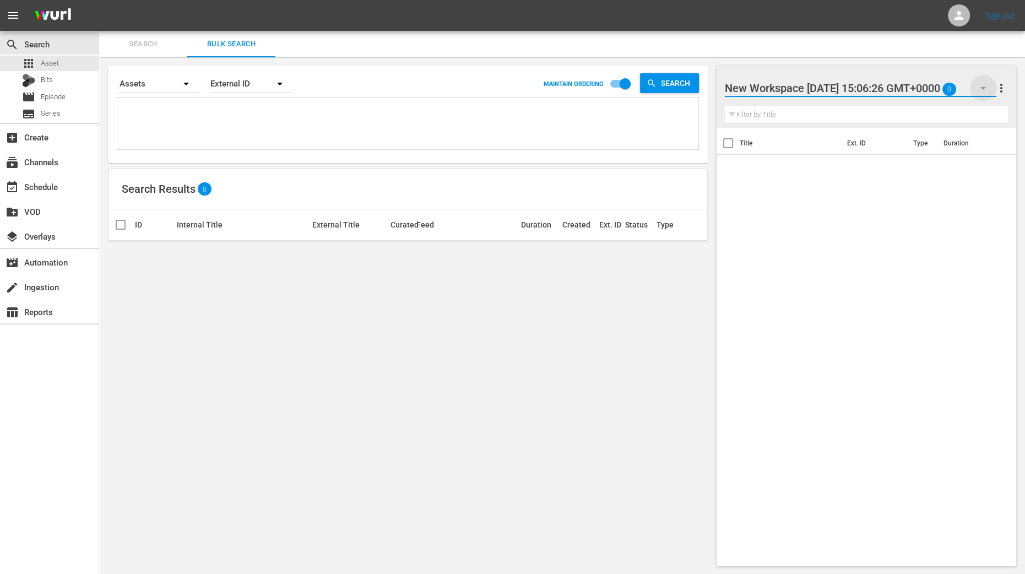
click at [983, 88] on icon "button" at bounding box center [983, 88] width 6 height 3
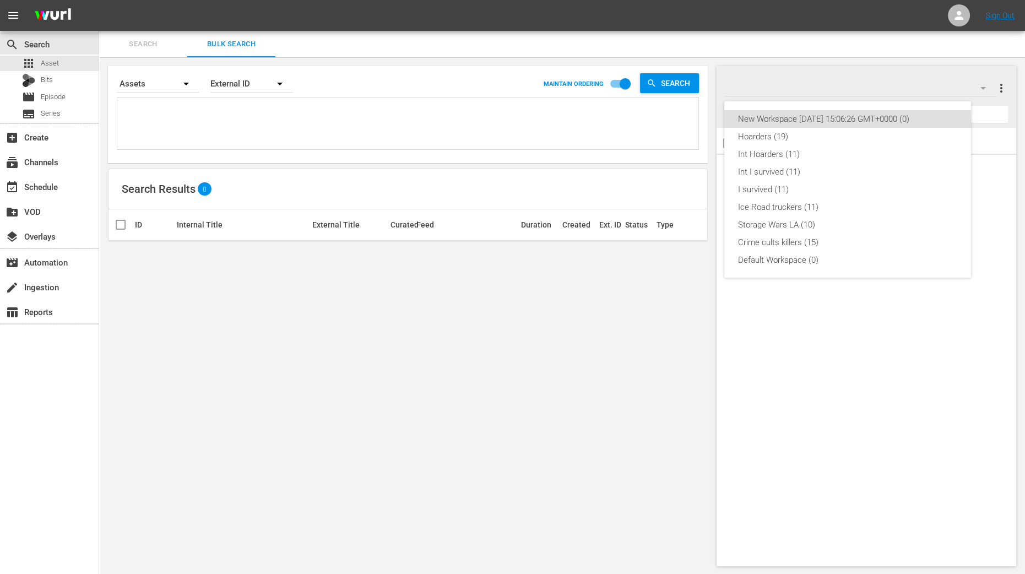
click at [996, 200] on div "New Workspace Tue Sep 02 2025 15:06:26 GMT+0000 (0) Hoarders (19) Int Hoarders …" at bounding box center [512, 287] width 1025 height 574
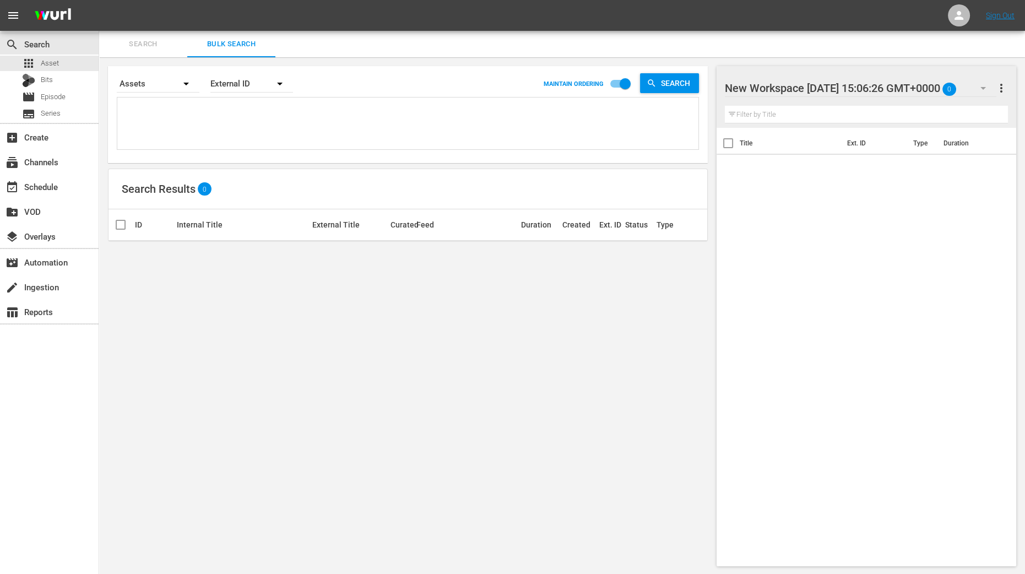
click at [998, 84] on span "more_vert" at bounding box center [1000, 87] width 13 height 13
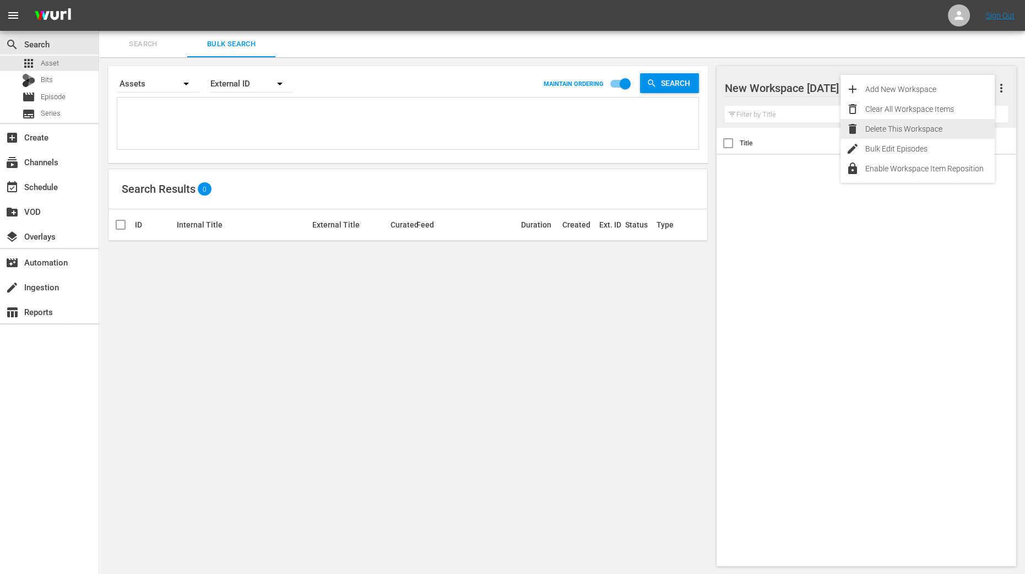
click at [939, 125] on div "Delete This Workspace" at bounding box center [929, 129] width 129 height 20
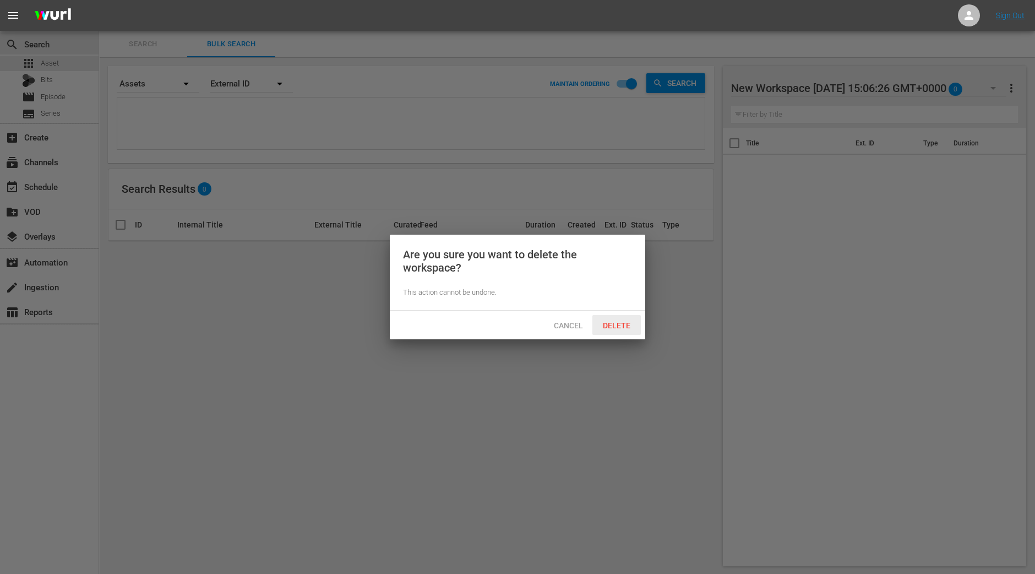
click at [625, 317] on div "Delete" at bounding box center [616, 325] width 48 height 20
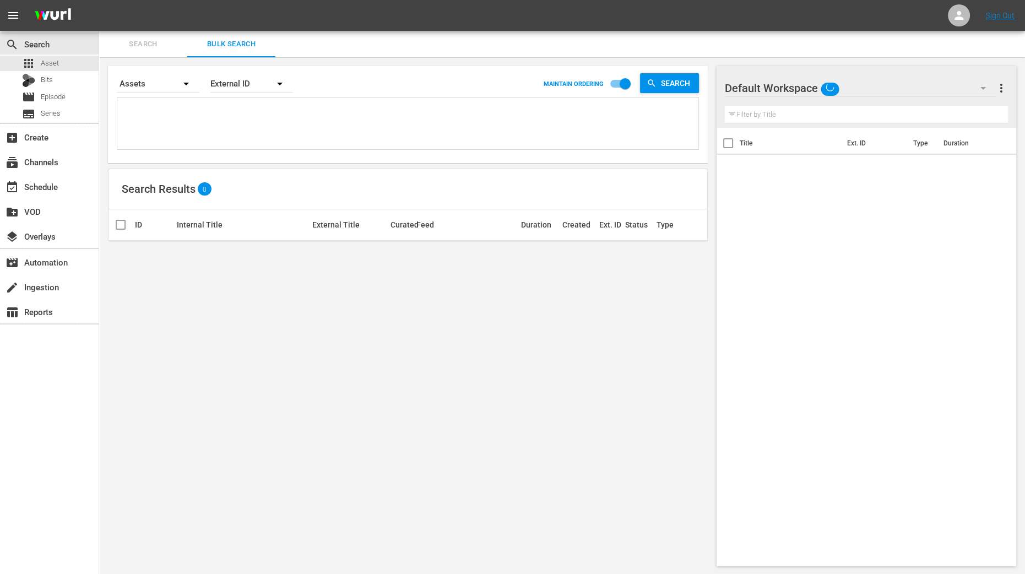
click at [982, 91] on icon "button" at bounding box center [982, 87] width 13 height 13
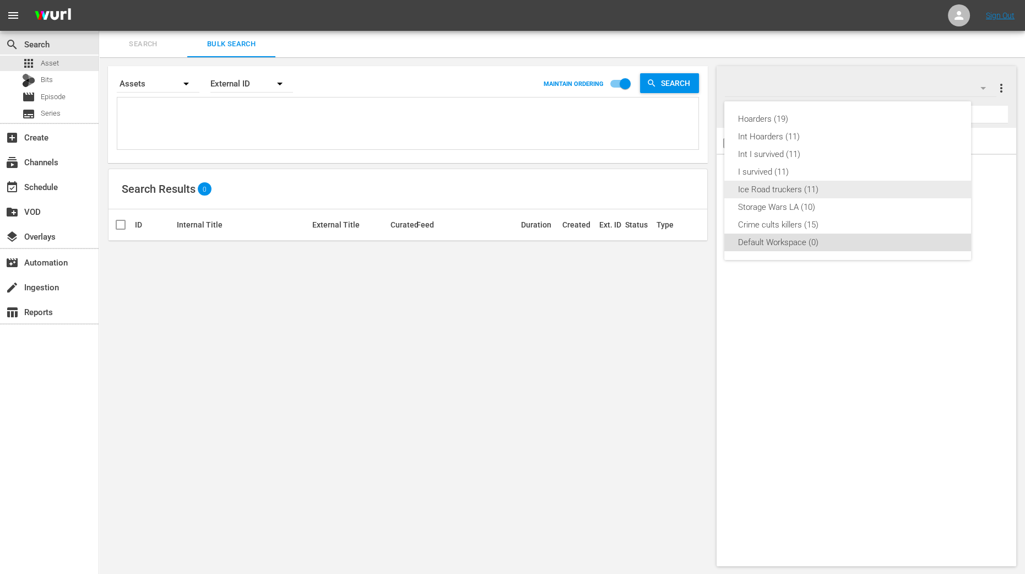
click at [884, 189] on div "Ice Road truckers (11)" at bounding box center [847, 190] width 220 height 18
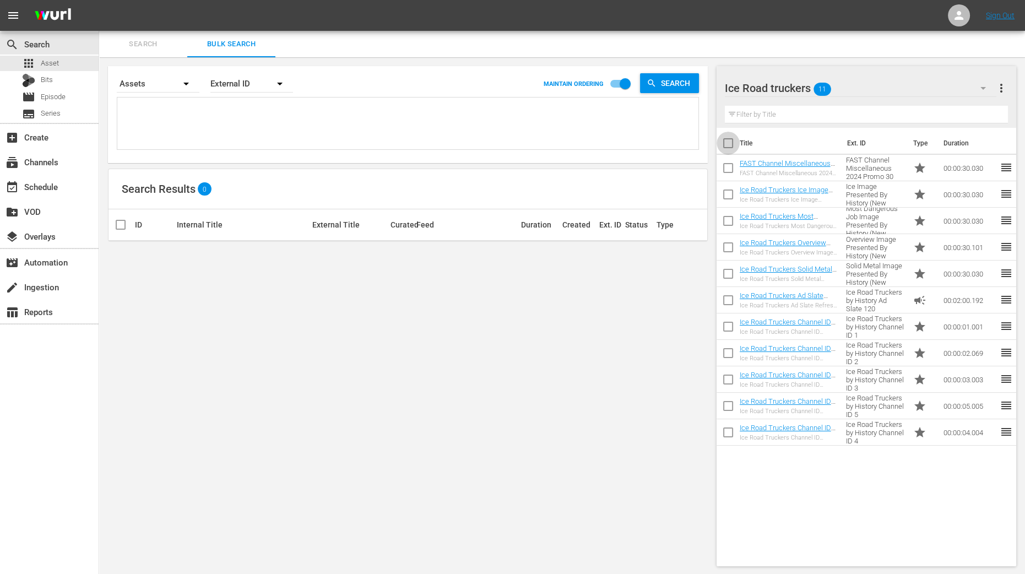
click at [730, 144] on input "checkbox" at bounding box center [727, 145] width 23 height 23
checkbox input "true"
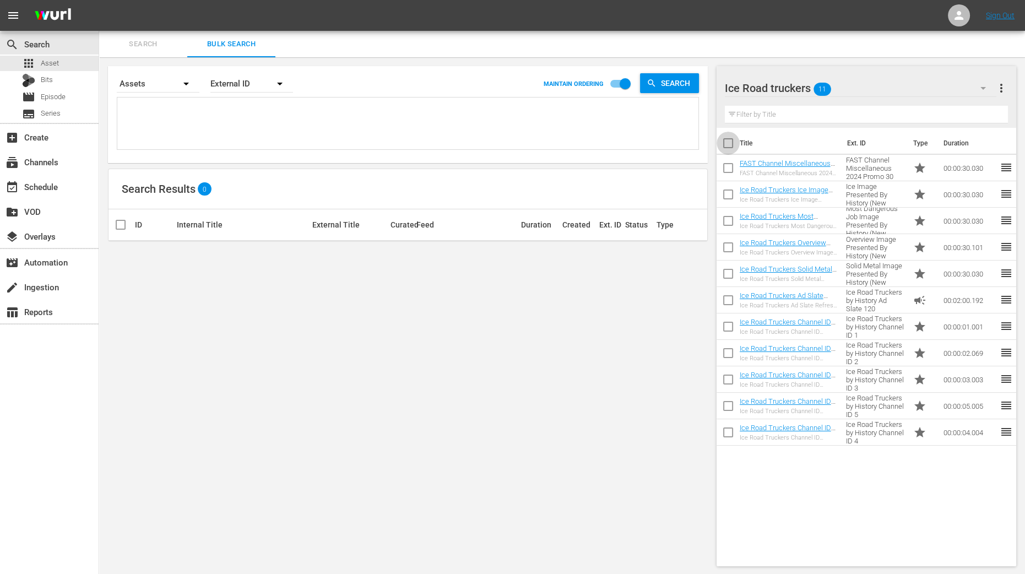
checkbox input "true"
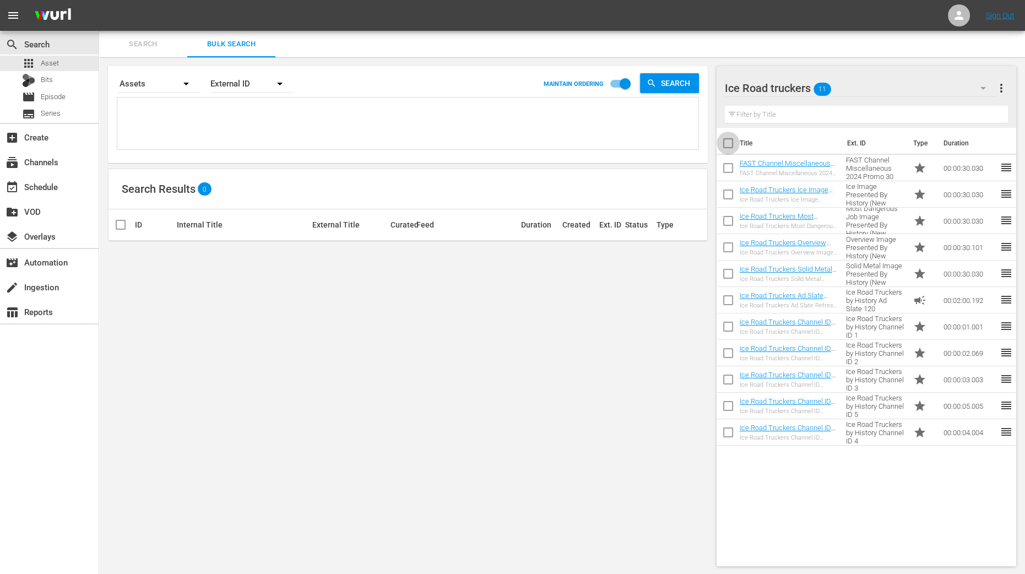
checkbox input "true"
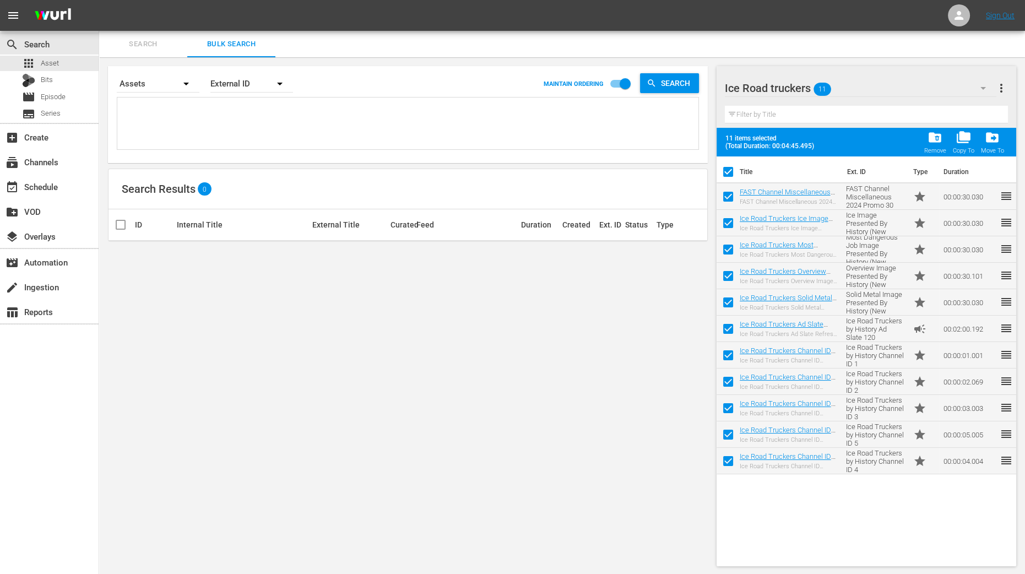
click at [959, 141] on span "folder_copy" at bounding box center [963, 137] width 15 height 15
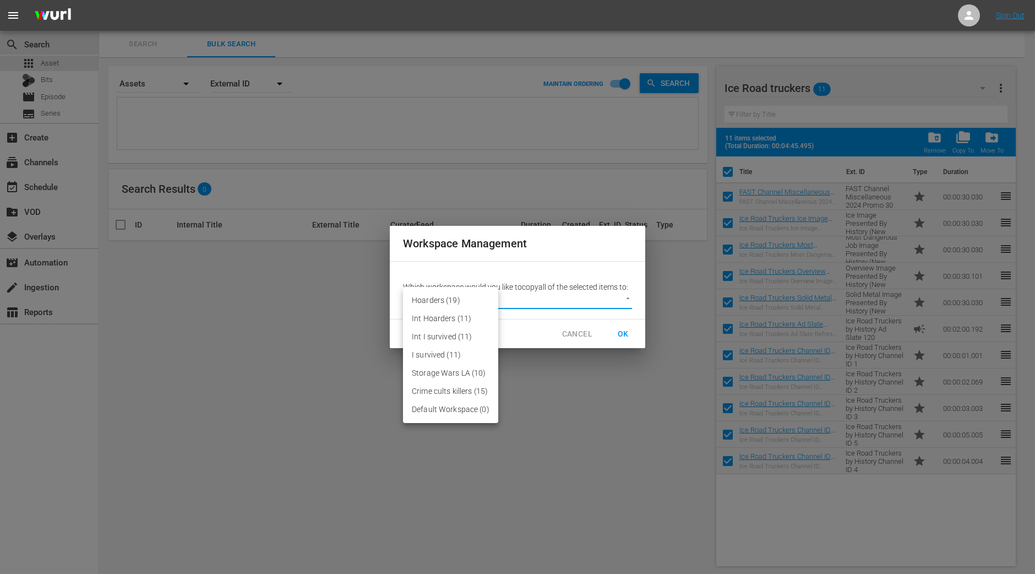
click at [586, 295] on body "menu Sign Out search Search apps Asset Bits movie Episode subtitles Series add_…" at bounding box center [517, 287] width 1035 height 574
drag, startPoint x: 443, startPoint y: 411, endPoint x: 483, endPoint y: 401, distance: 40.9
click at [443, 413] on li "Default Workspace (0)" at bounding box center [450, 409] width 95 height 18
type input "2095"
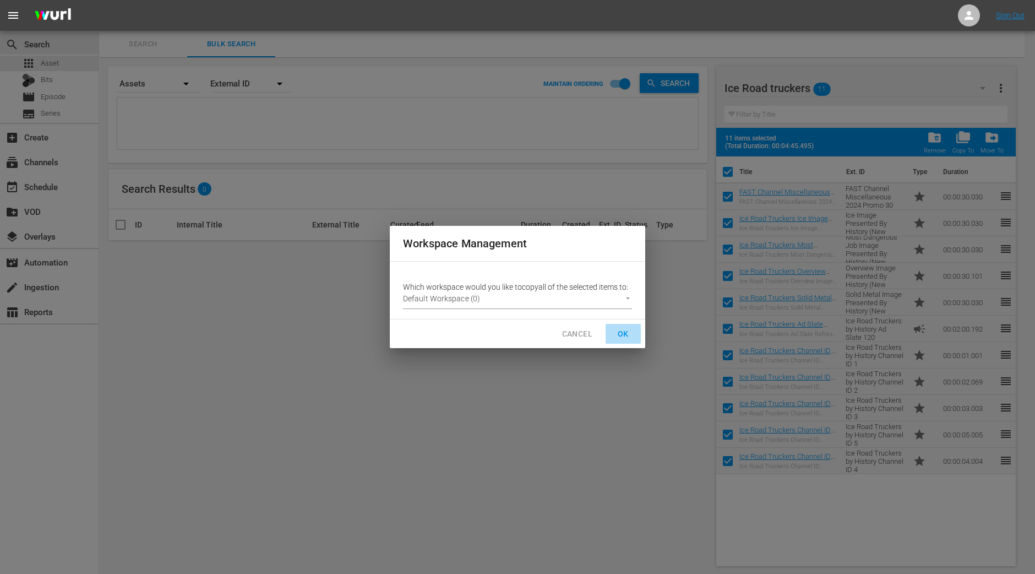
click at [627, 327] on span "OK" at bounding box center [623, 334] width 18 height 14
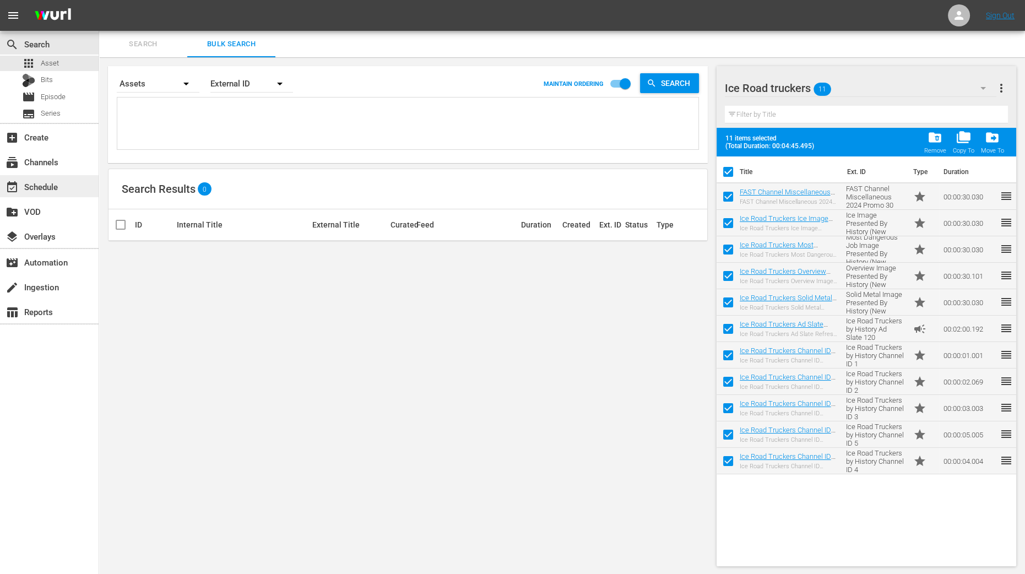
checkbox input "false"
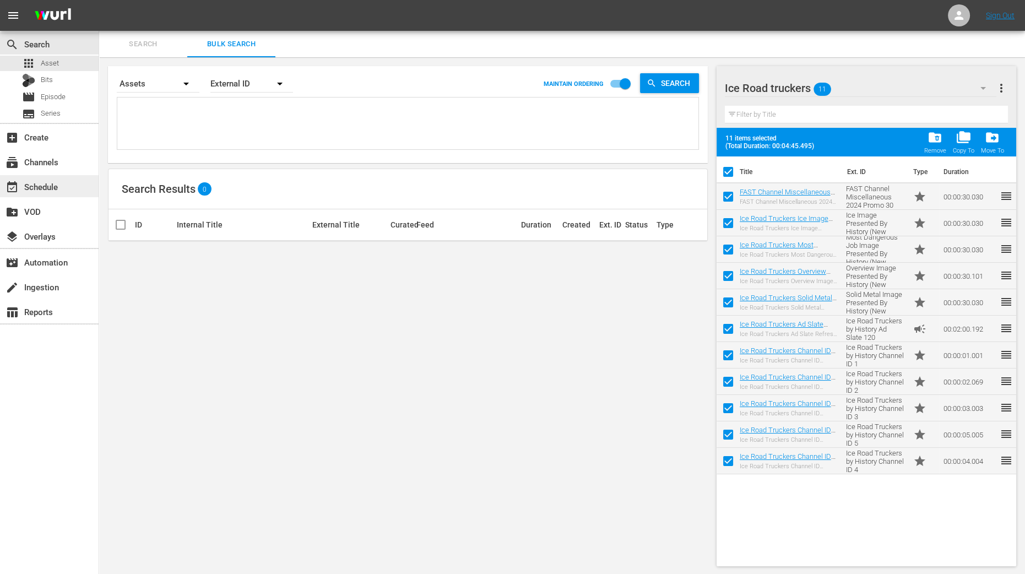
checkbox input "false"
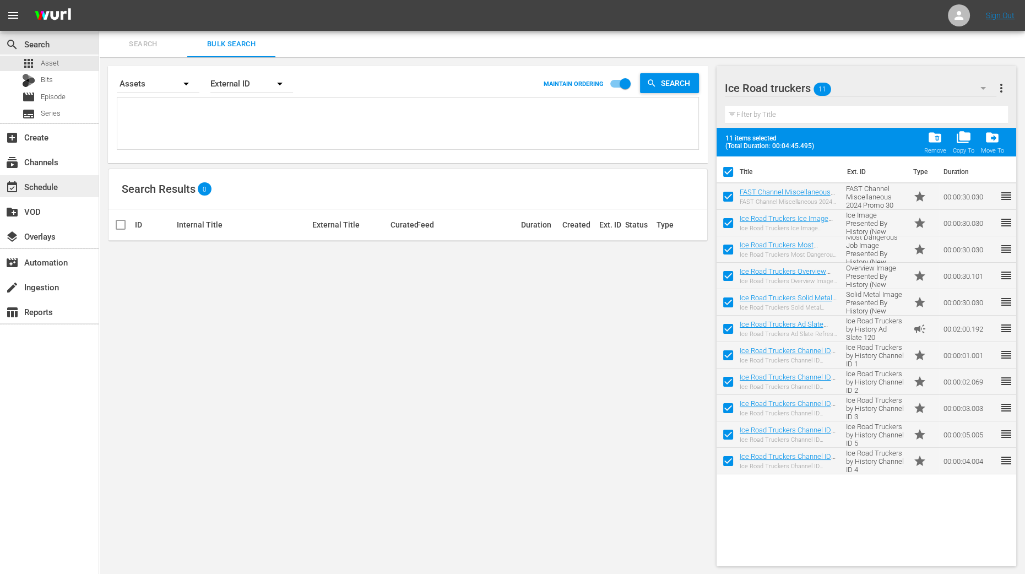
checkbox input "false"
click at [64, 189] on div "event_available Schedule" at bounding box center [49, 186] width 99 height 22
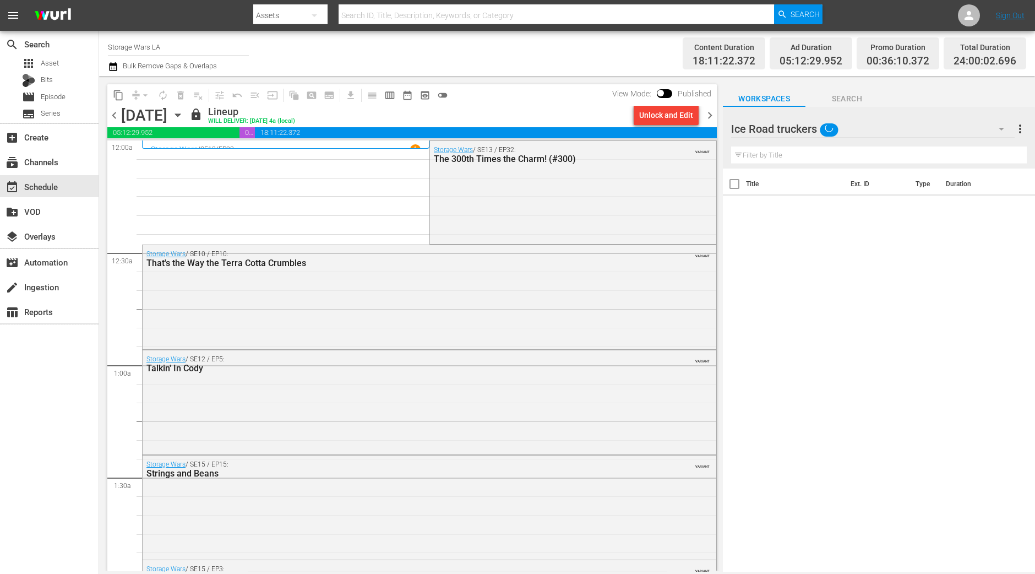
click at [20, 432] on div "search Search apps Asset Bits movie Episode subtitles Series add_box Create sub…" at bounding box center [49, 318] width 99 height 574
drag, startPoint x: 187, startPoint y: 48, endPoint x: 55, endPoint y: 31, distance: 132.7
click at [99, 0] on div "search Search apps Asset Bits movie Episode subtitles Series add_box Create sub…" at bounding box center [567, 0] width 936 height 0
click at [157, 78] on div "Ice Road Truckers (968 - aenetworks_iceroadtruckers_1)" at bounding box center [259, 77] width 285 height 26
type input "Ice Road Truckers (968 - aenetworks_iceroadtruckers_1)"
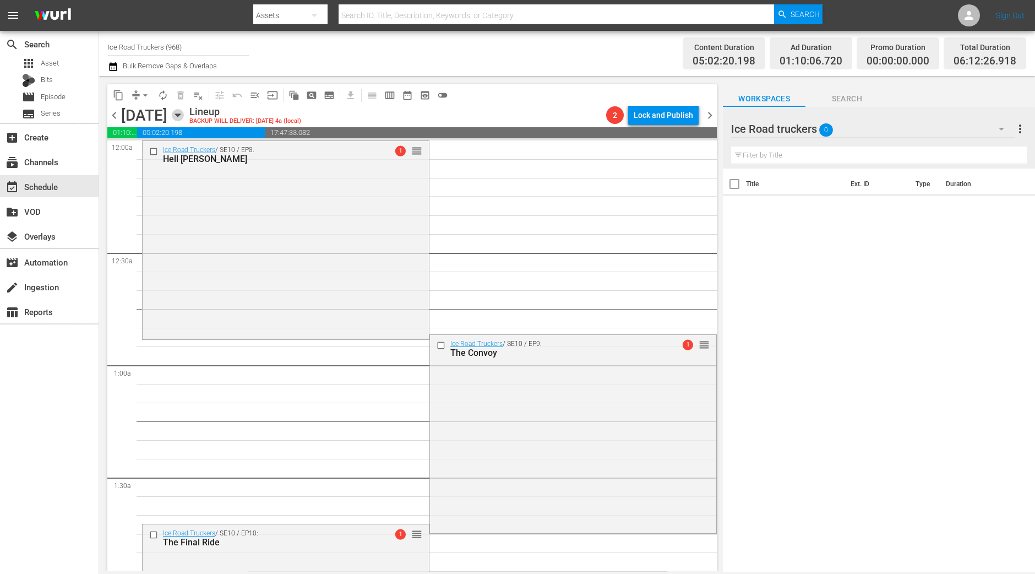
click at [184, 117] on icon "button" at bounding box center [178, 115] width 12 height 12
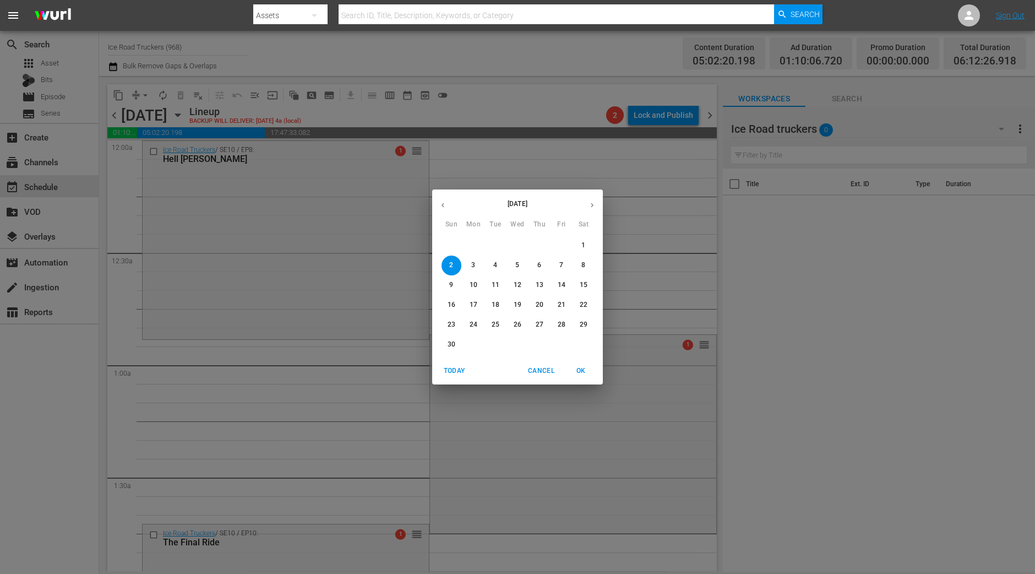
click at [448, 204] on button "button" at bounding box center [442, 204] width 21 height 21
click at [446, 322] on span "26" at bounding box center [452, 324] width 20 height 9
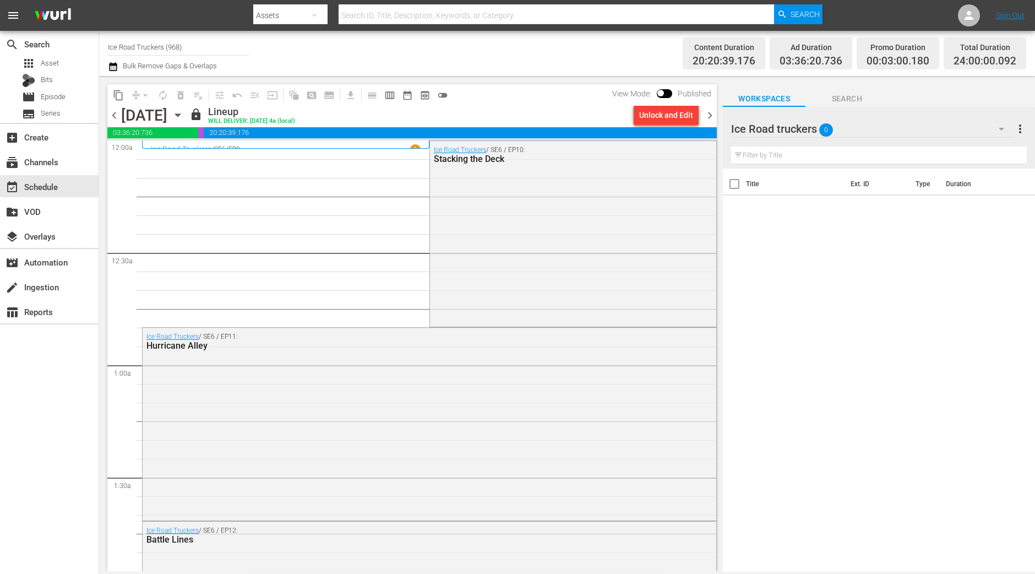
click at [6, 407] on div "search Search apps Asset Bits movie Episode subtitles Series add_box Create sub…" at bounding box center [49, 318] width 99 height 574
click at [707, 111] on span "chevron_right" at bounding box center [710, 115] width 14 height 14
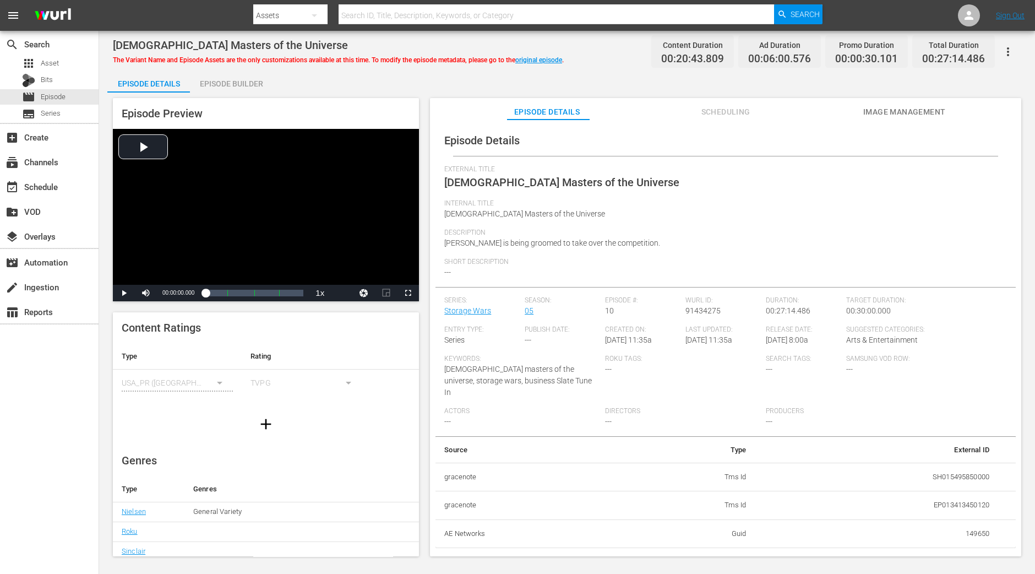
click at [238, 86] on div "Episode Builder" at bounding box center [231, 83] width 83 height 26
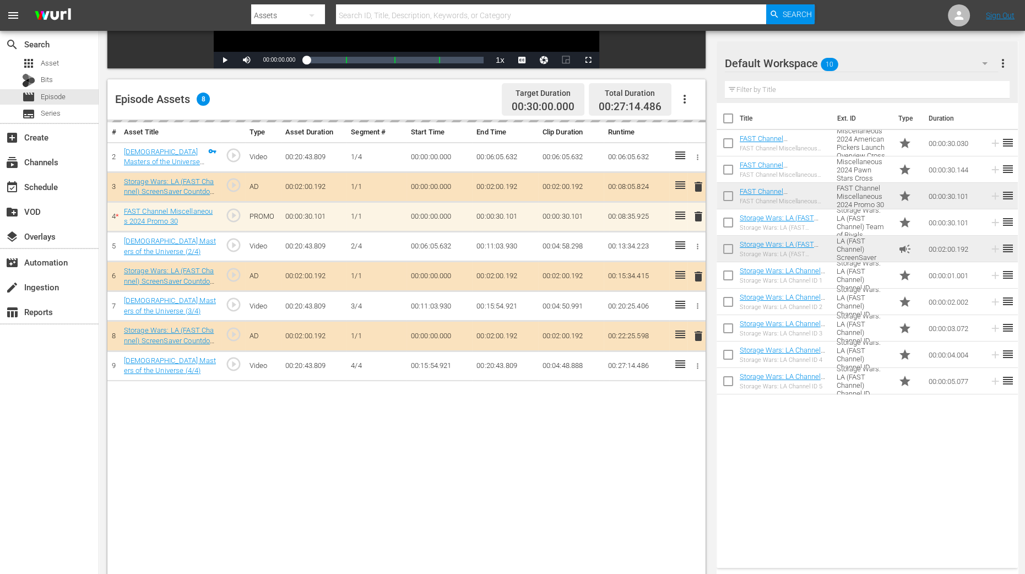
scroll to position [275, 0]
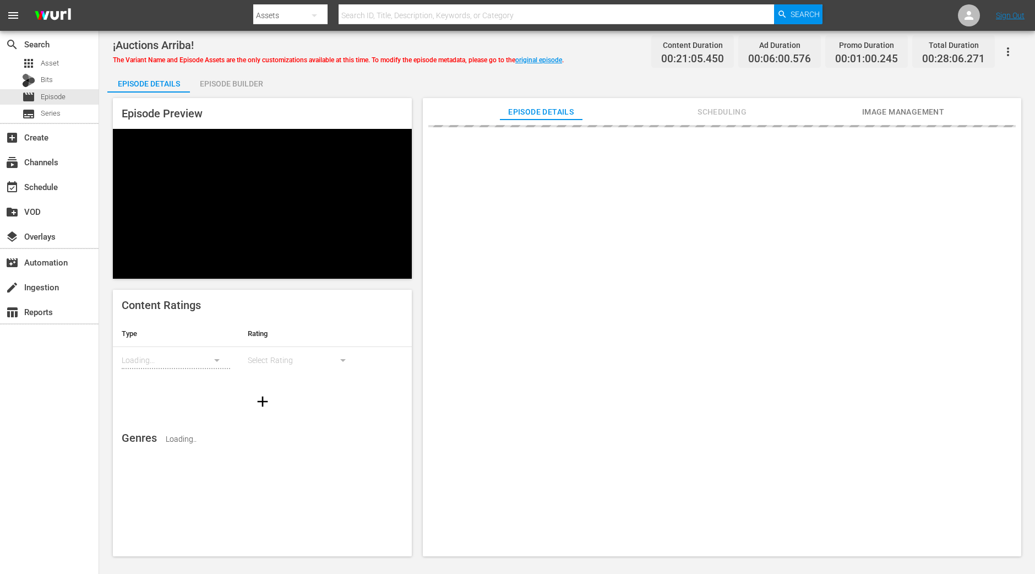
click at [234, 70] on div "Episode Builder" at bounding box center [231, 83] width 83 height 26
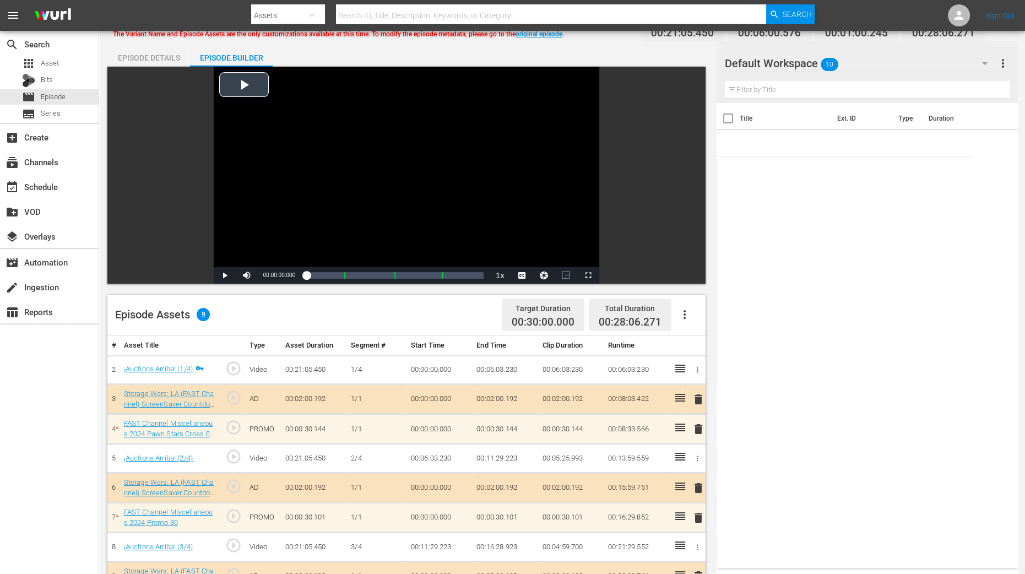
scroll to position [206, 0]
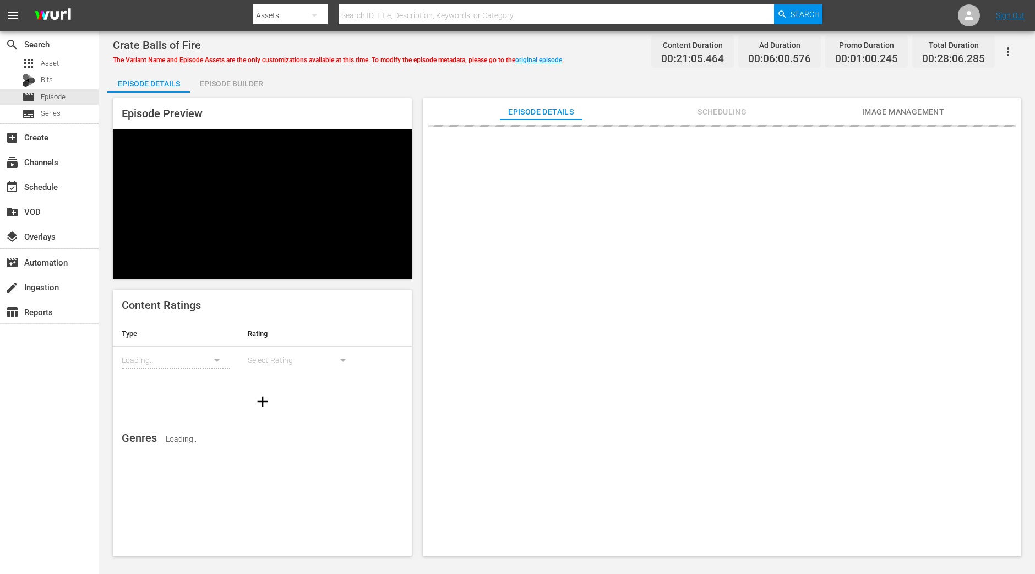
click at [250, 77] on div "Episode Builder" at bounding box center [231, 83] width 83 height 26
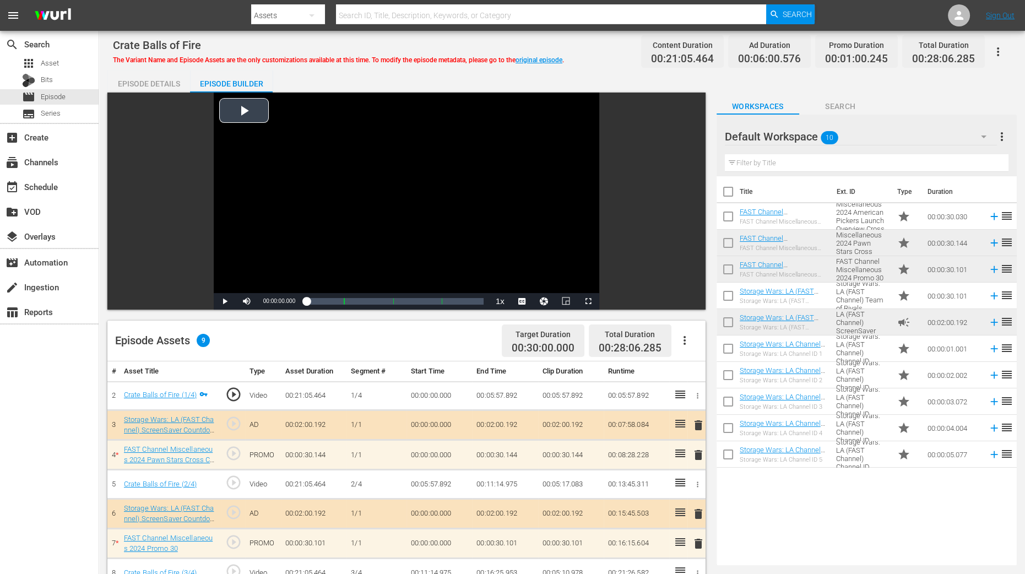
scroll to position [286, 0]
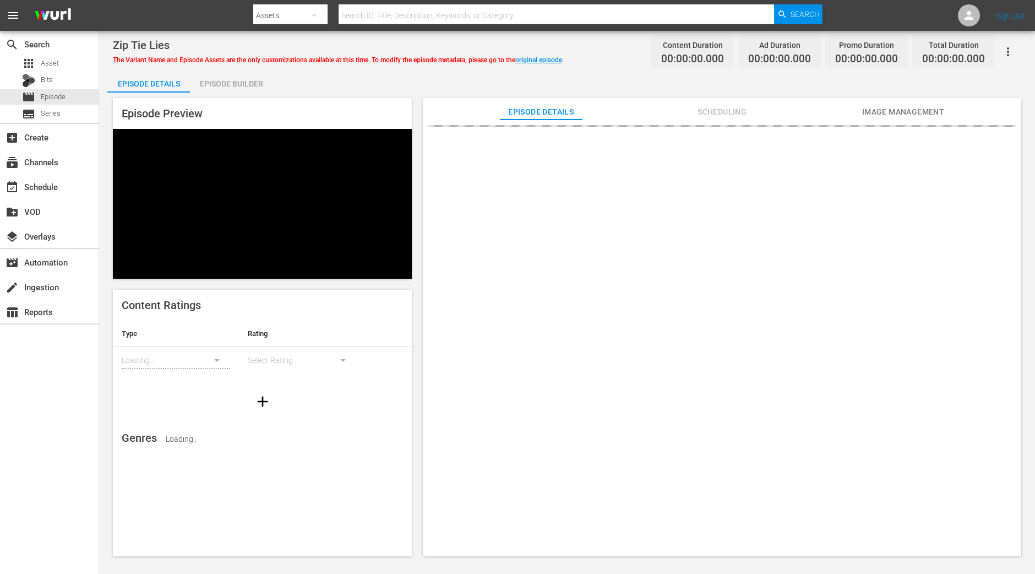
click at [224, 73] on div "Episode Builder" at bounding box center [231, 83] width 83 height 26
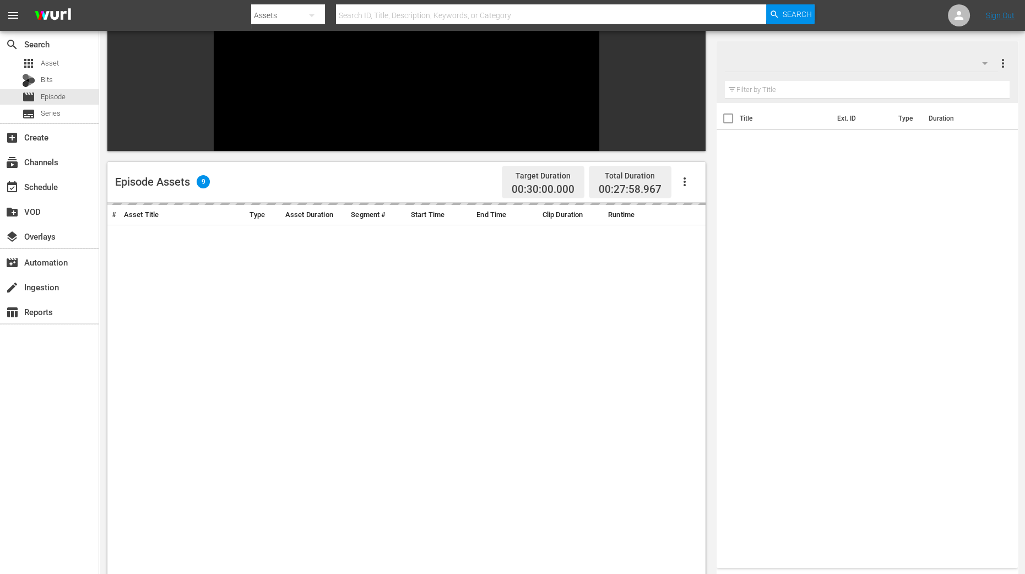
scroll to position [137, 0]
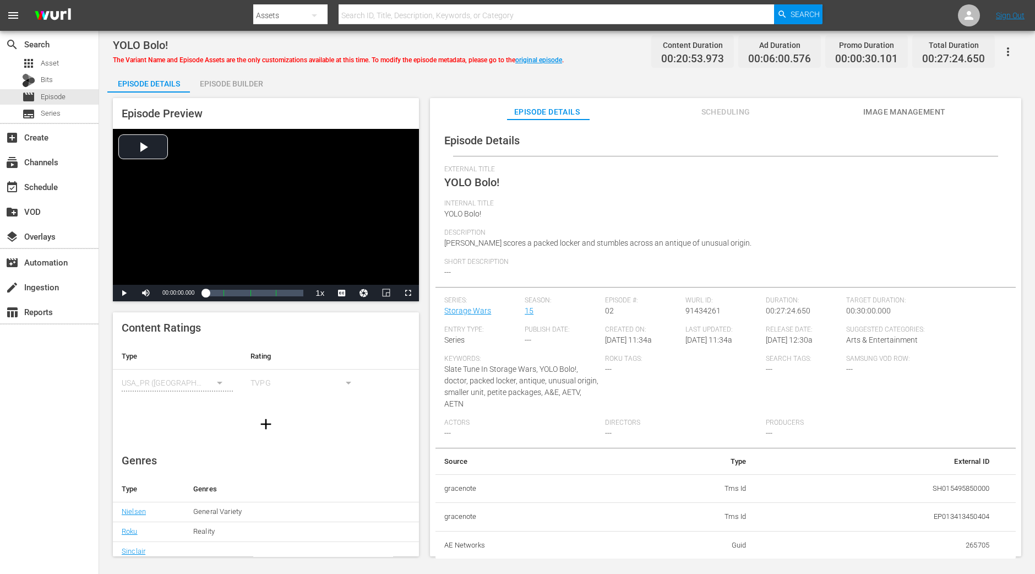
click at [228, 85] on div "Episode Builder" at bounding box center [231, 83] width 83 height 26
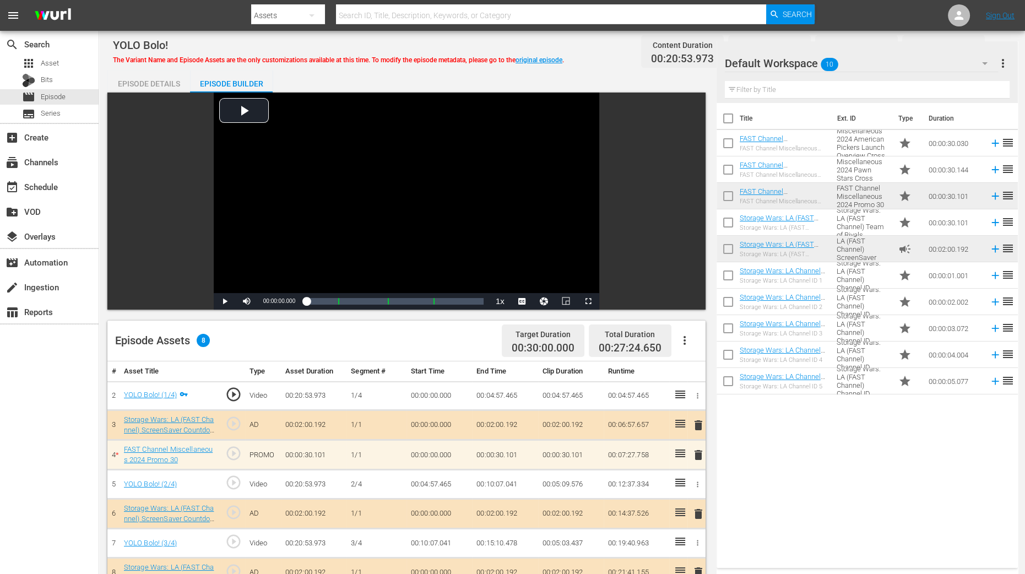
scroll to position [275, 0]
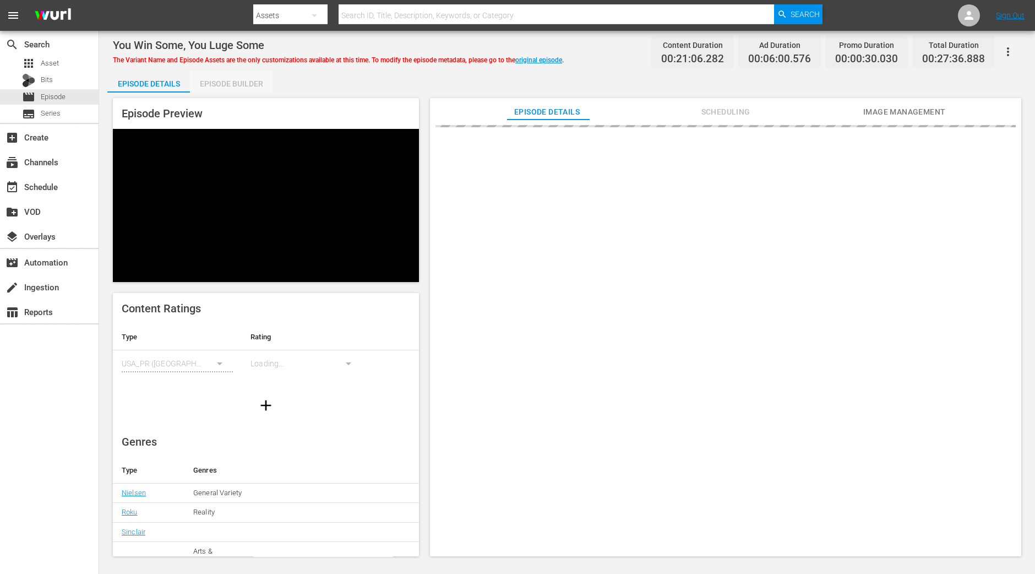
click at [230, 91] on div "Episode Builder" at bounding box center [231, 83] width 83 height 26
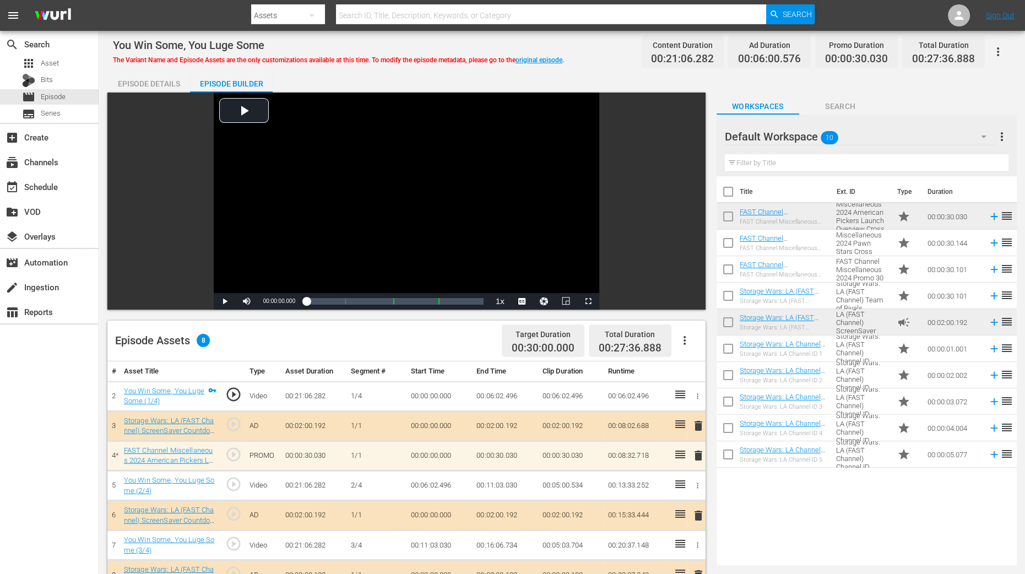
scroll to position [286, 0]
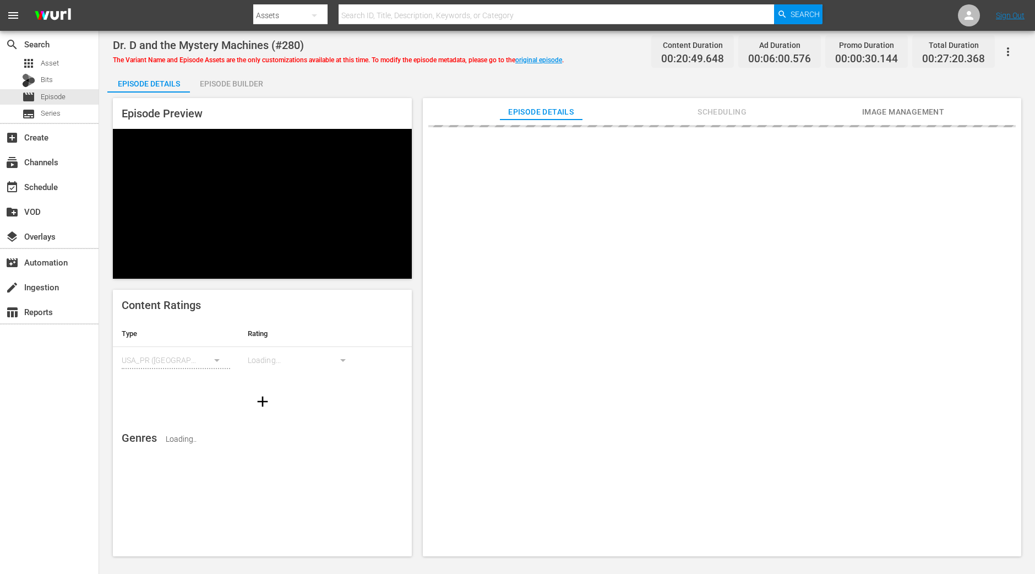
click at [233, 85] on div "Episode Builder" at bounding box center [231, 83] width 83 height 26
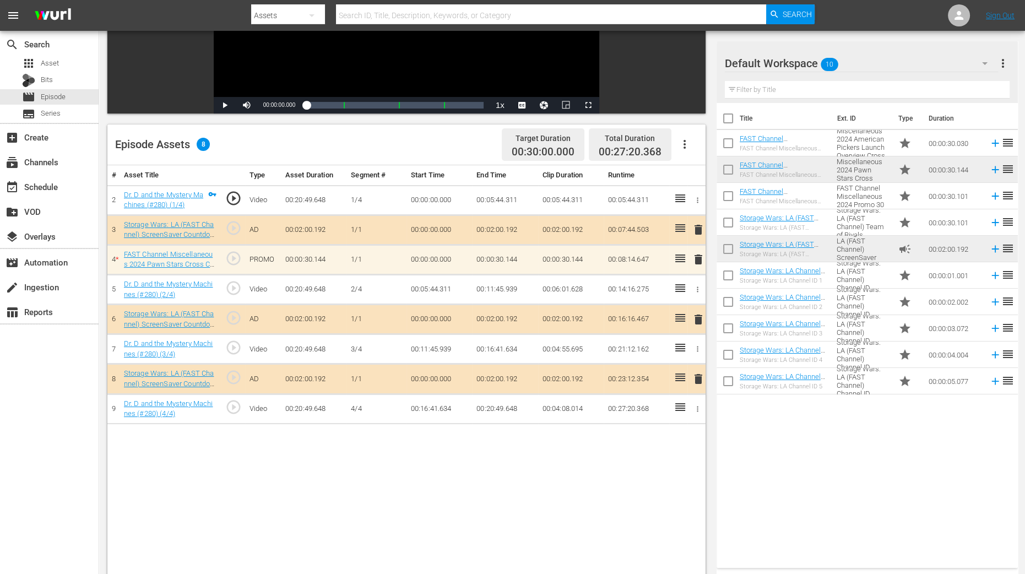
scroll to position [206, 0]
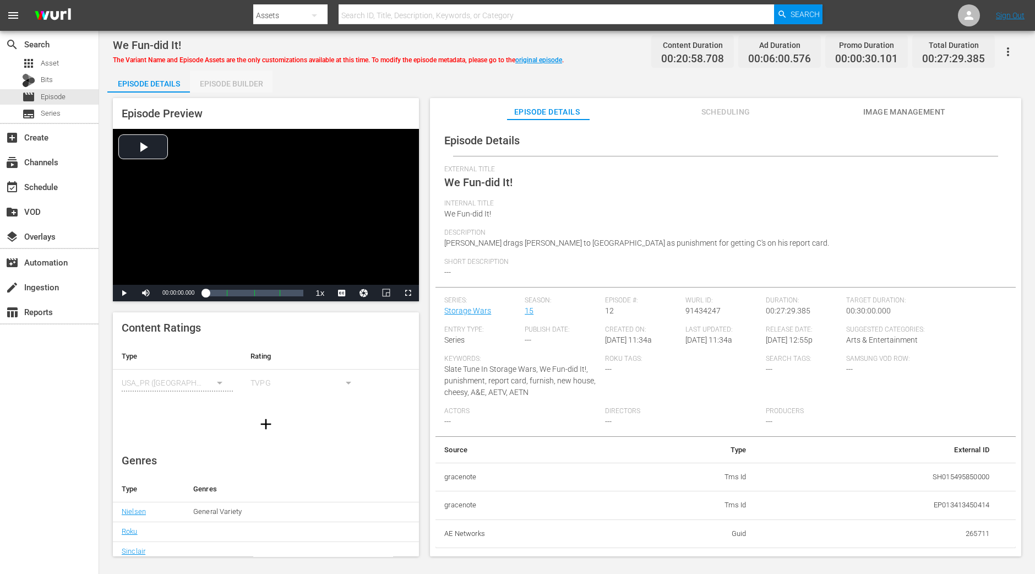
click at [230, 84] on div "Episode Builder" at bounding box center [231, 83] width 83 height 26
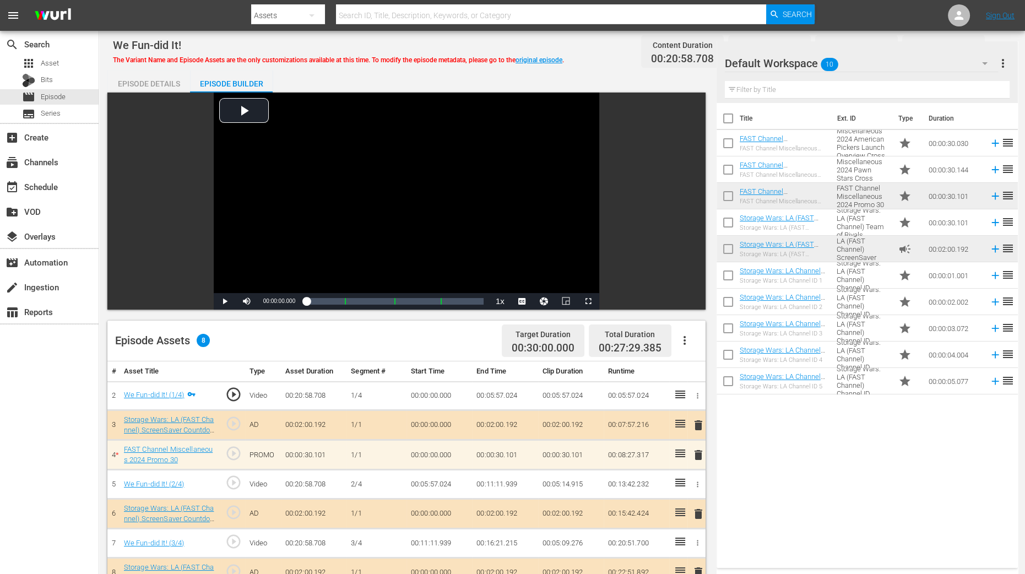
scroll to position [275, 0]
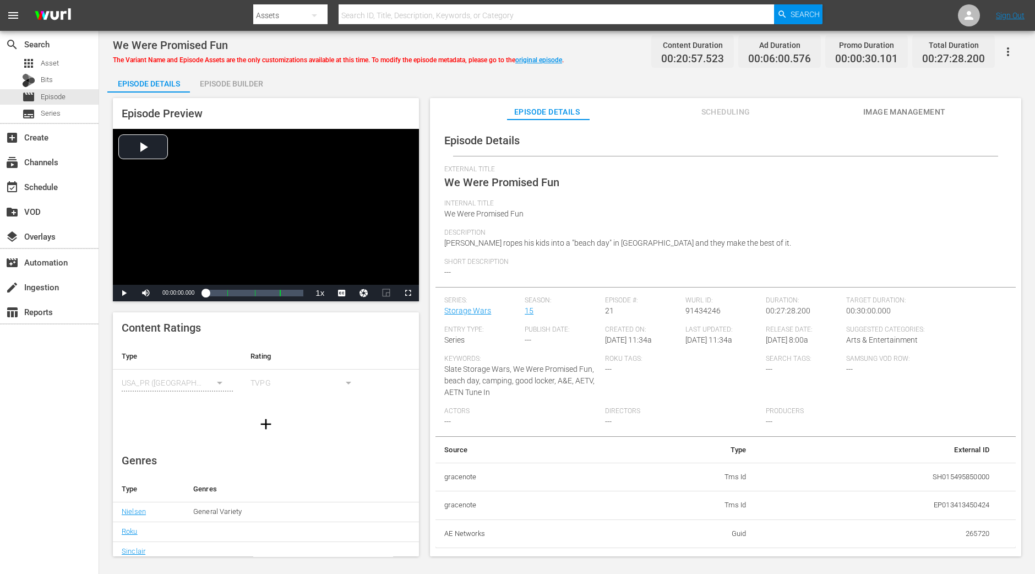
click at [228, 92] on div "Episode Preview Video Player is loading. Play Video Play Mute Current Time 00:0…" at bounding box center [566, 328] width 919 height 472
click at [230, 83] on div "Episode Builder" at bounding box center [231, 83] width 83 height 26
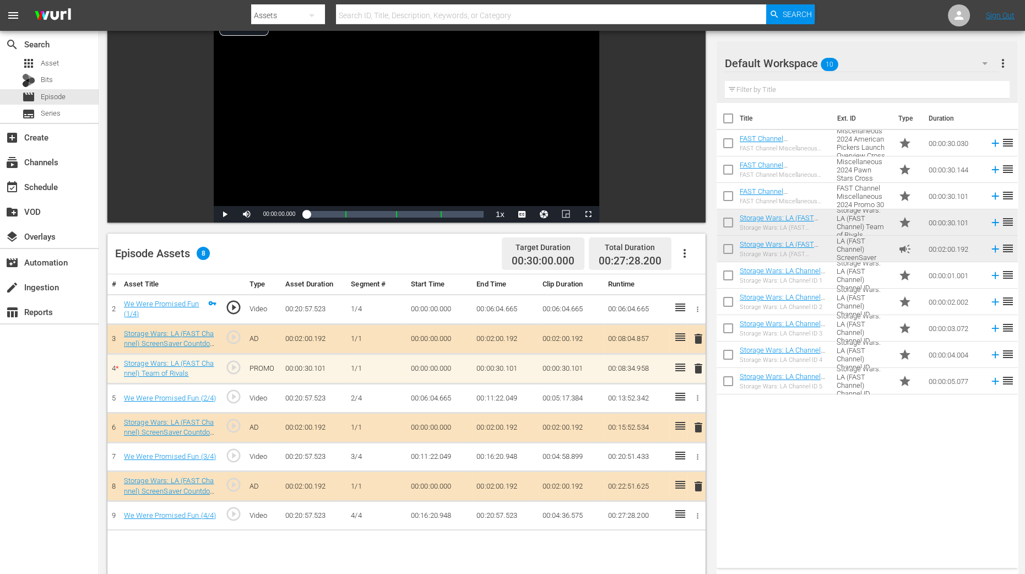
scroll to position [275, 0]
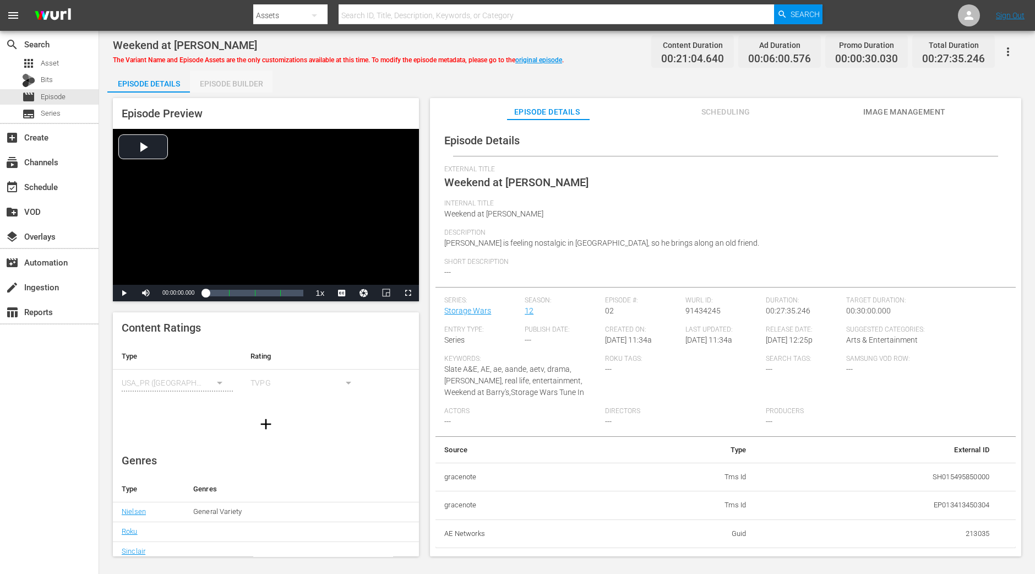
click at [242, 81] on div "Episode Builder" at bounding box center [231, 83] width 83 height 26
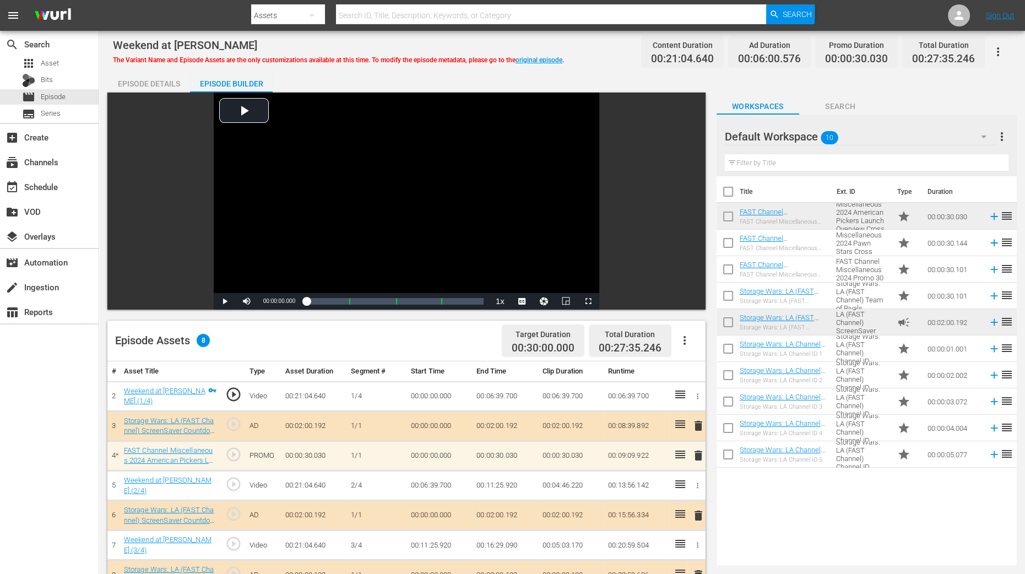
scroll to position [286, 0]
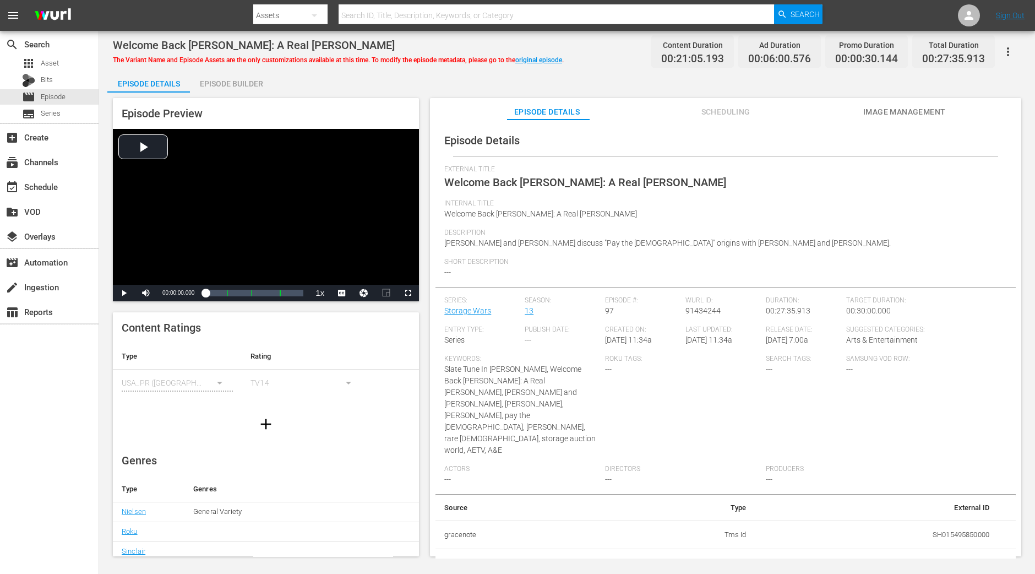
click at [204, 93] on div "Episode Preview Video Player is loading. Play Video Play Mute Current Time 00:0…" at bounding box center [566, 328] width 919 height 472
click at [215, 86] on div "Episode Builder" at bounding box center [231, 83] width 83 height 26
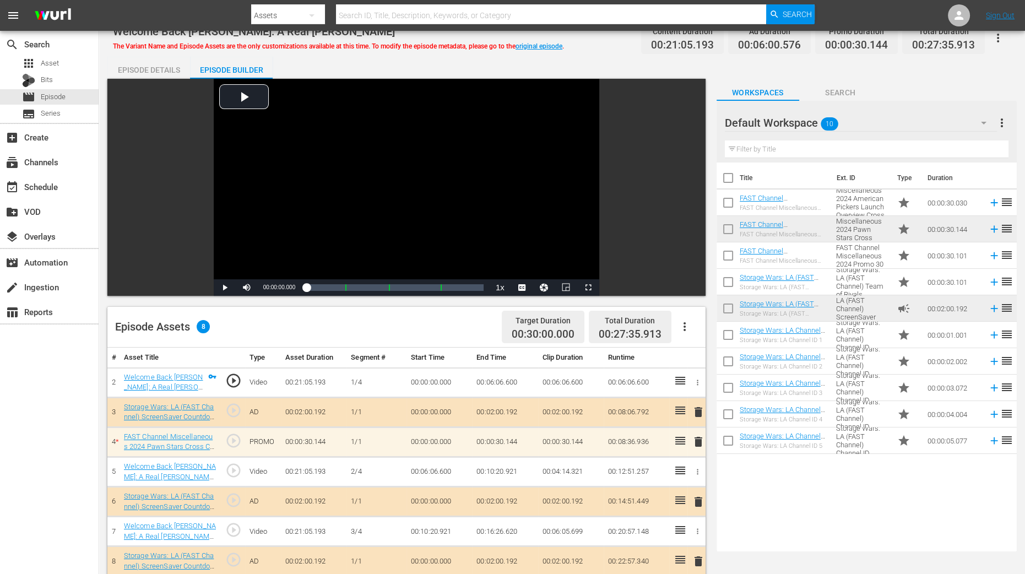
scroll to position [286, 0]
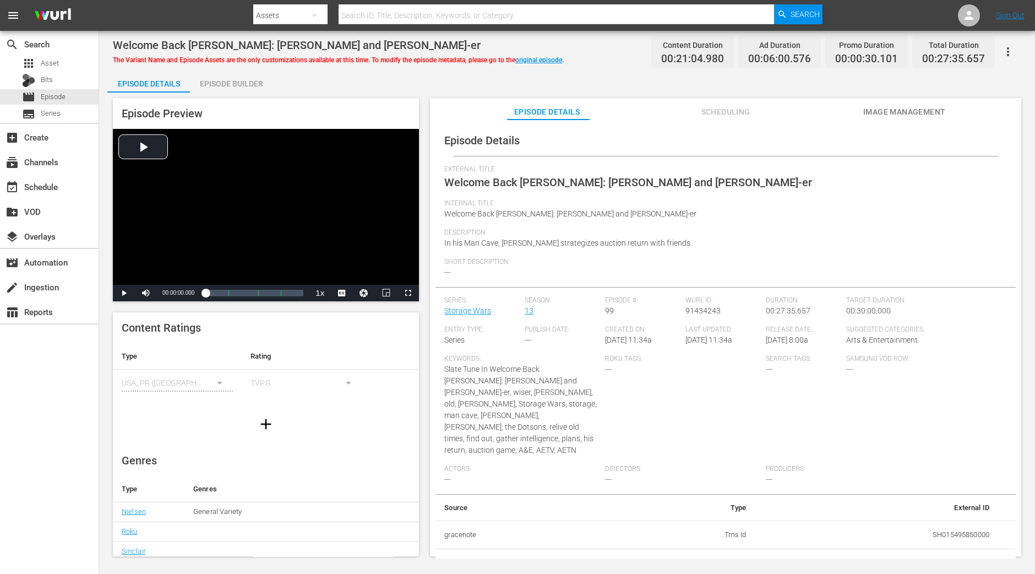
click at [241, 80] on div "Episode Builder" at bounding box center [231, 83] width 83 height 26
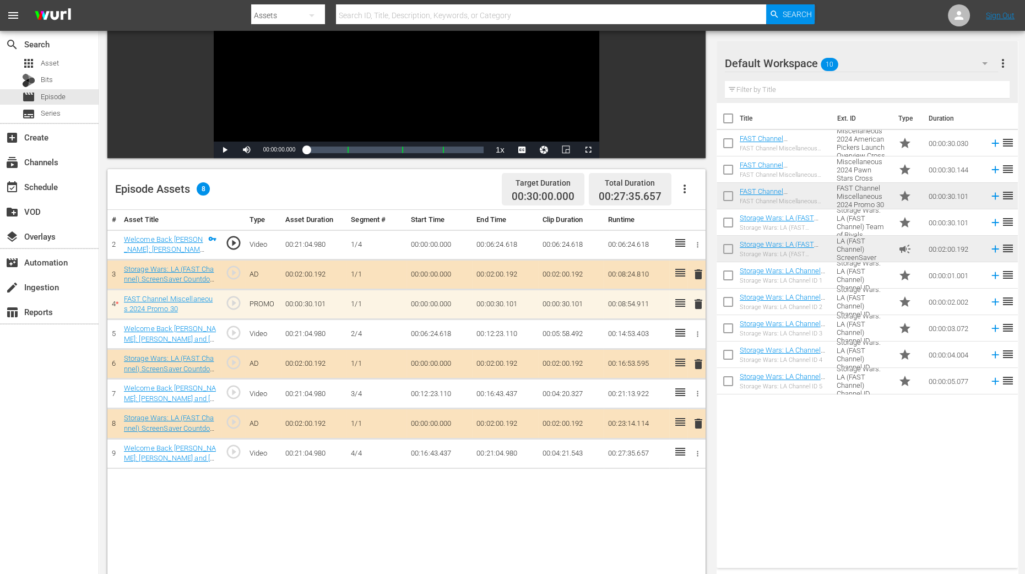
scroll to position [275, 0]
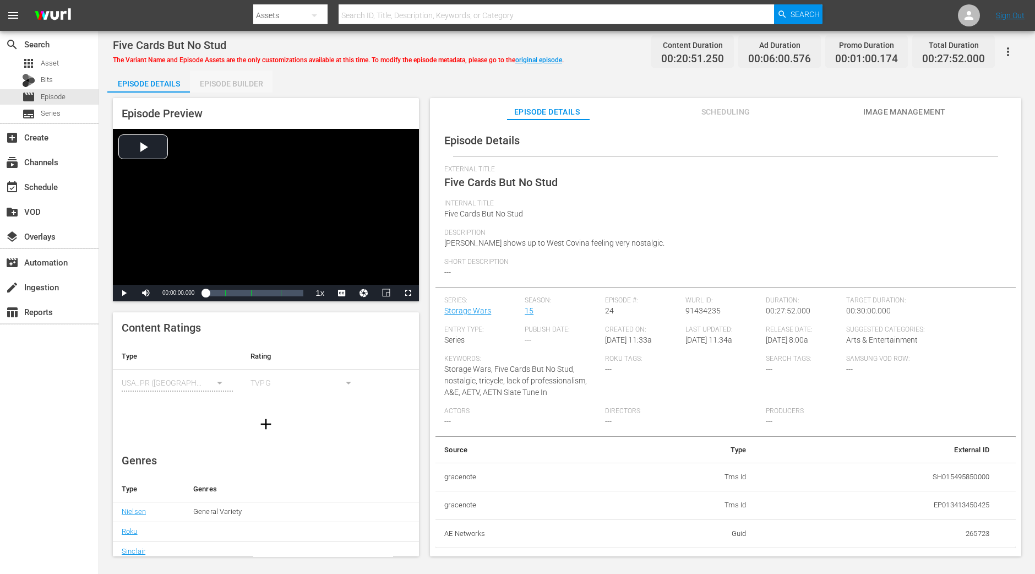
click at [227, 80] on div "Episode Builder" at bounding box center [231, 83] width 83 height 26
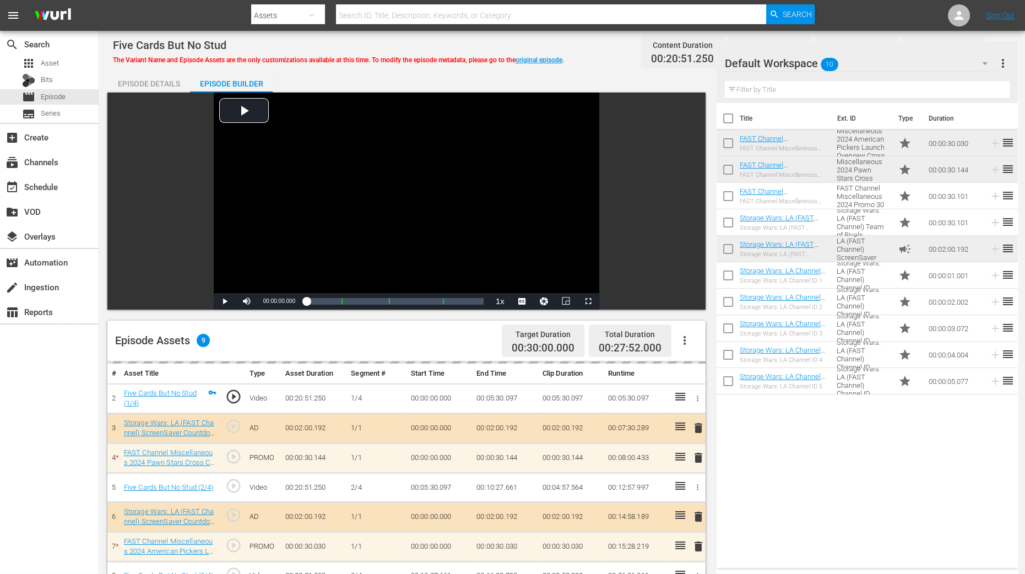
scroll to position [286, 0]
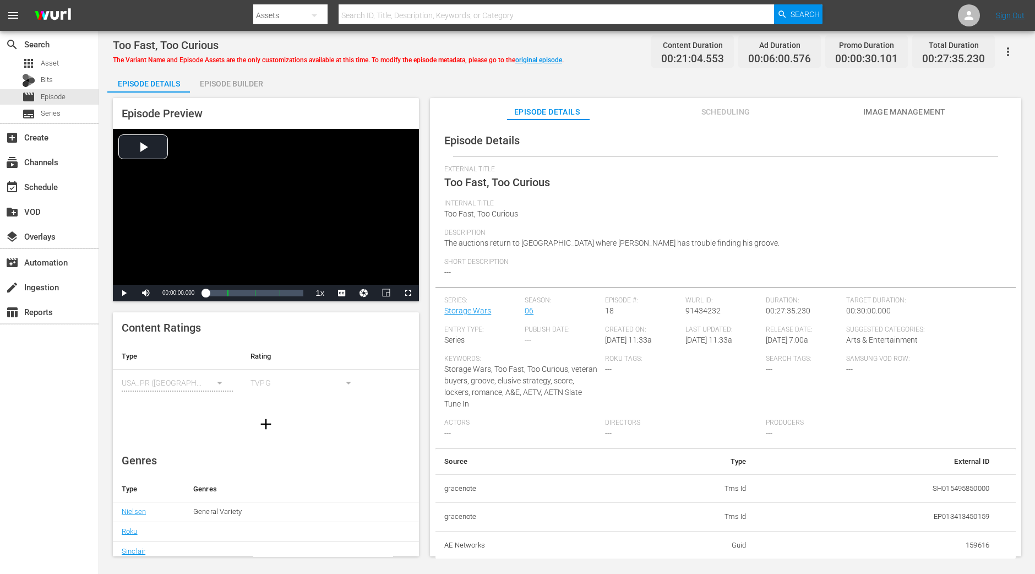
click at [226, 73] on div "Episode Builder" at bounding box center [231, 83] width 83 height 26
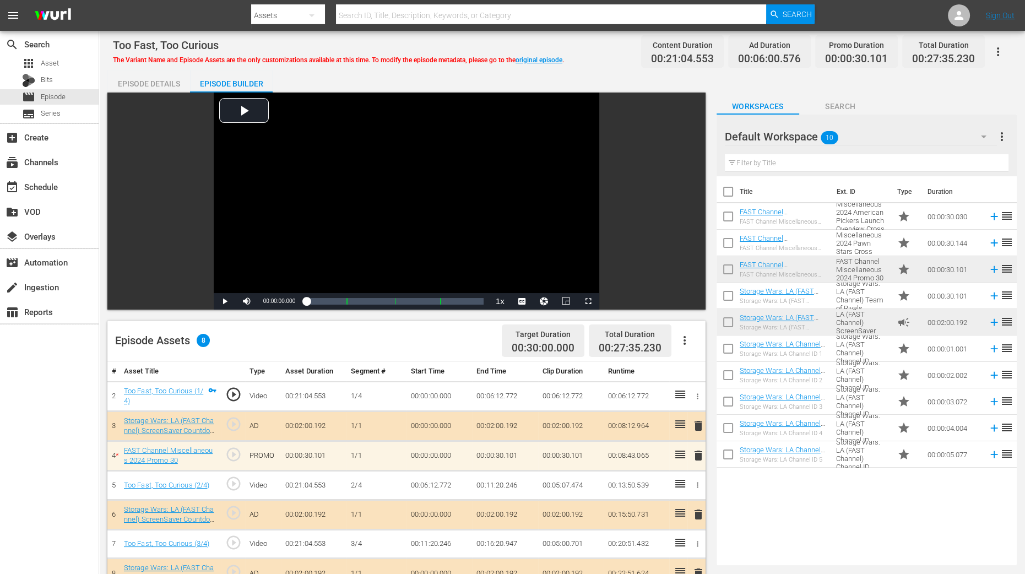
scroll to position [206, 0]
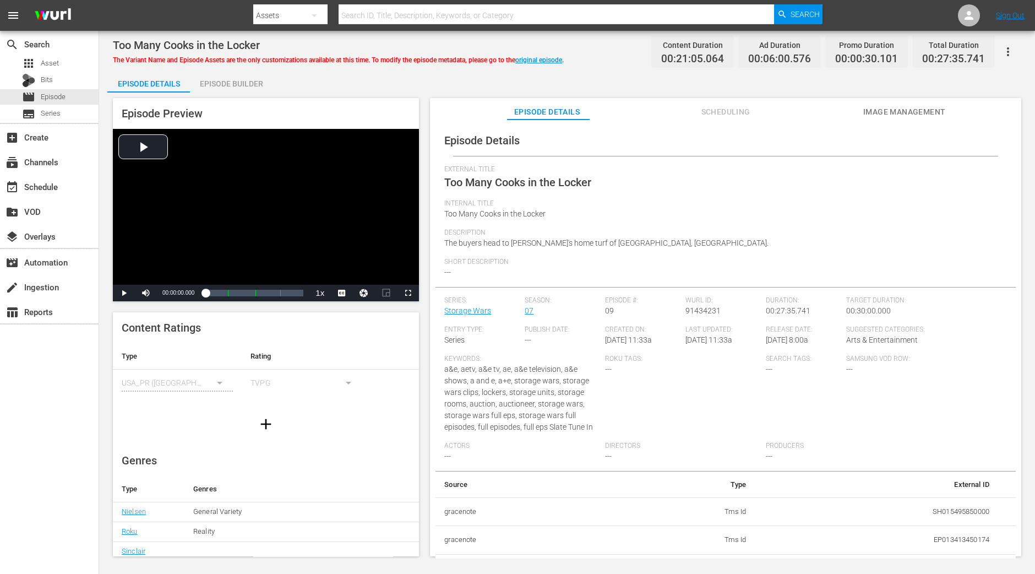
click at [233, 79] on div "Episode Builder" at bounding box center [231, 83] width 83 height 26
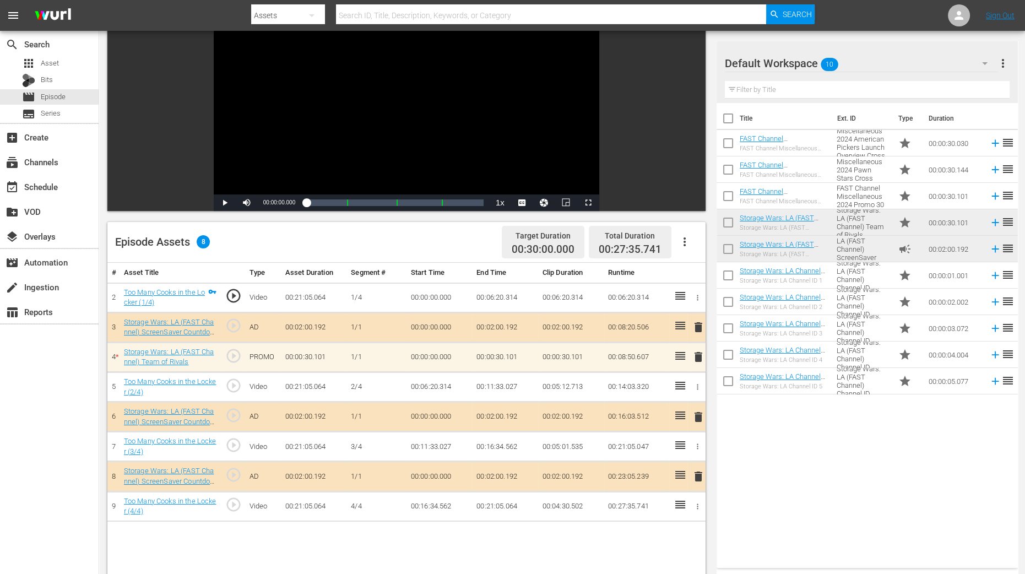
scroll to position [206, 0]
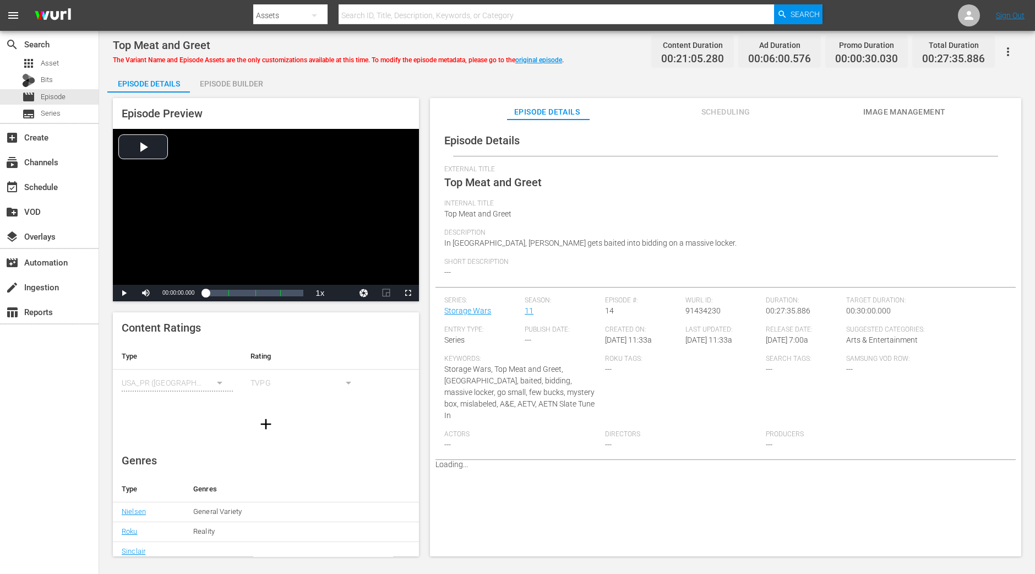
click at [232, 88] on div "Episode Builder" at bounding box center [231, 83] width 83 height 26
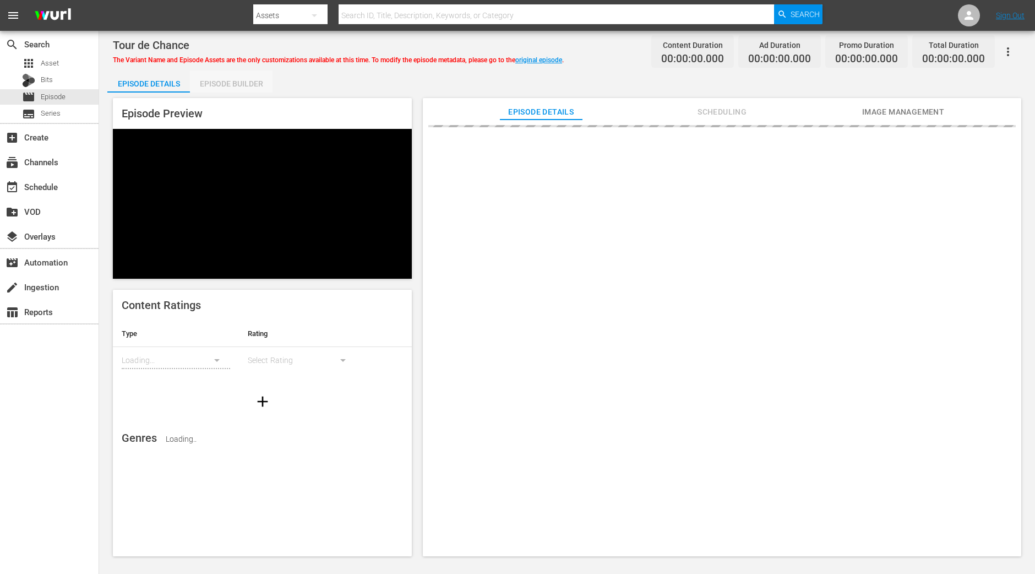
click at [227, 88] on div "Episode Builder" at bounding box center [231, 83] width 83 height 26
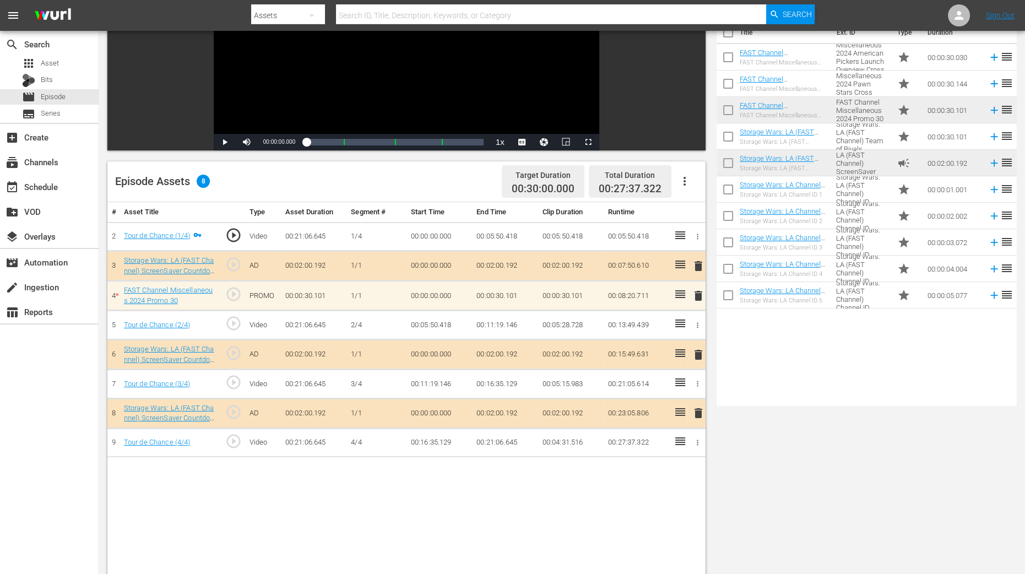
scroll to position [275, 0]
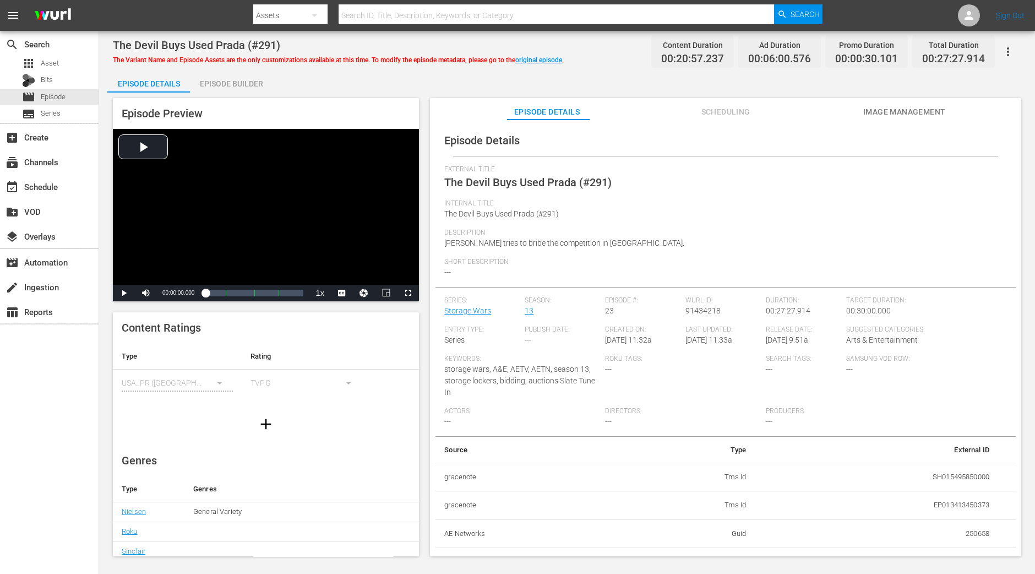
click at [217, 86] on div "Episode Builder" at bounding box center [231, 83] width 83 height 26
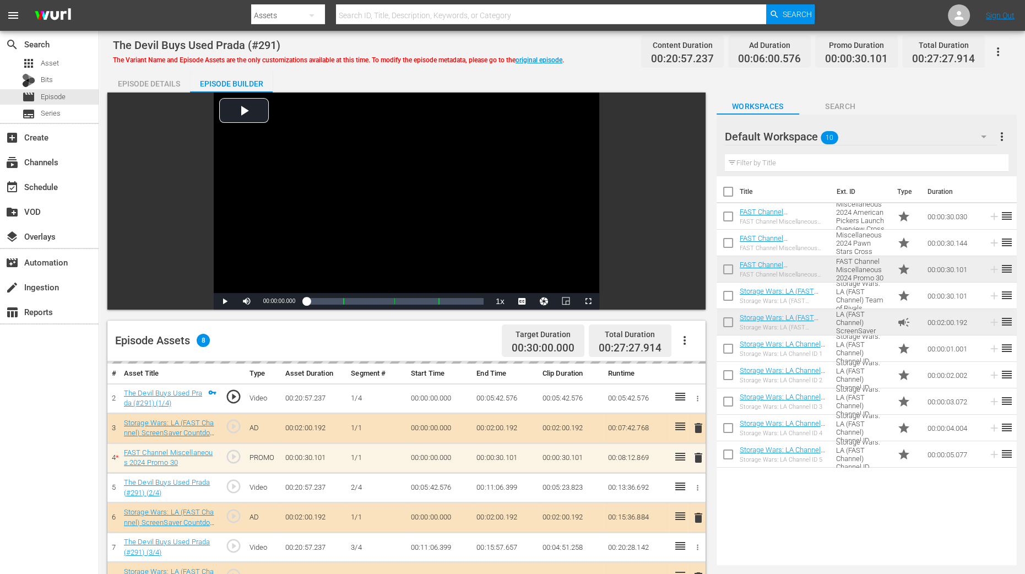
scroll to position [275, 0]
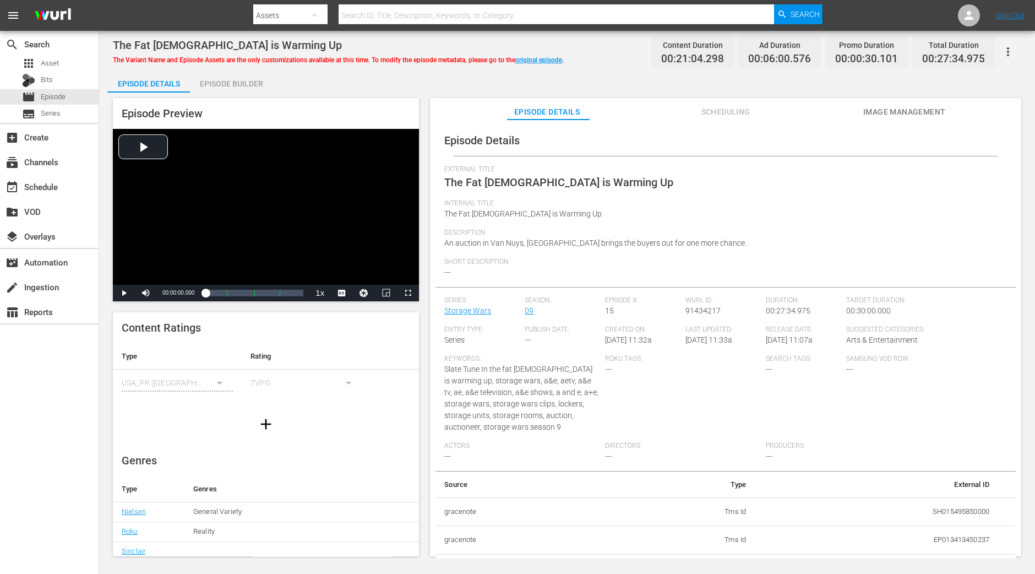
click at [233, 78] on div "Episode Builder" at bounding box center [231, 83] width 83 height 26
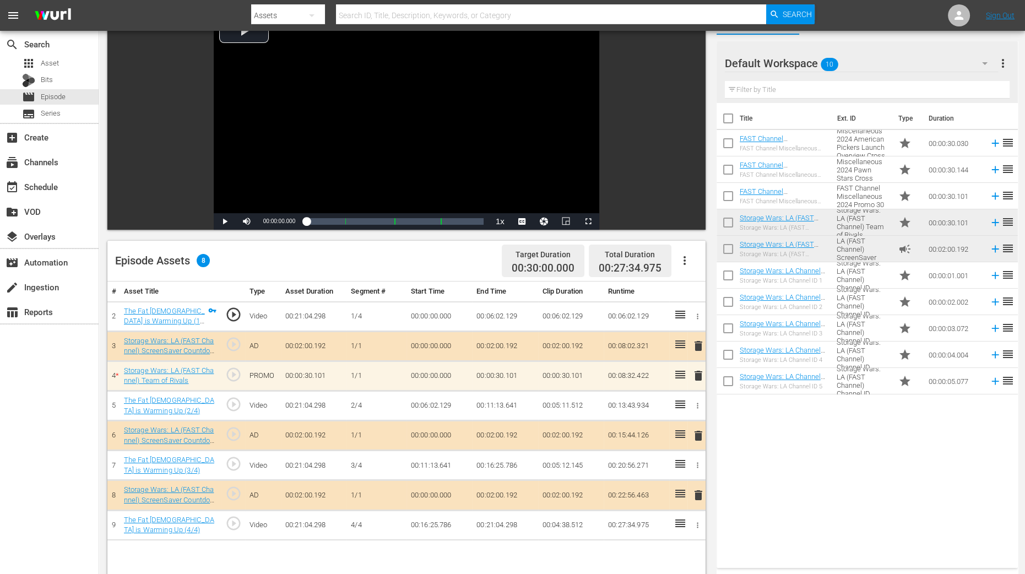
scroll to position [275, 0]
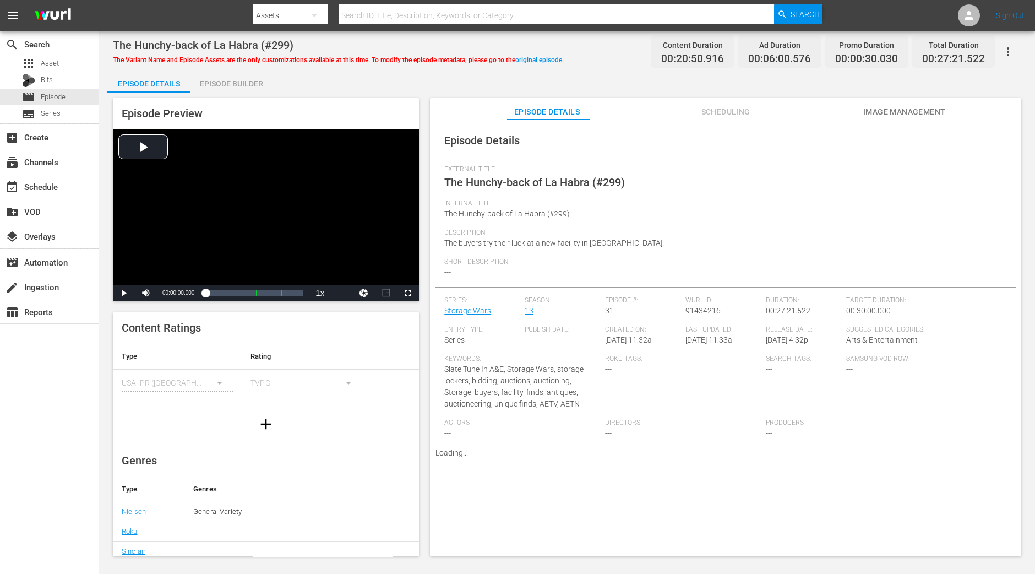
click at [228, 77] on div "Episode Builder" at bounding box center [231, 83] width 83 height 26
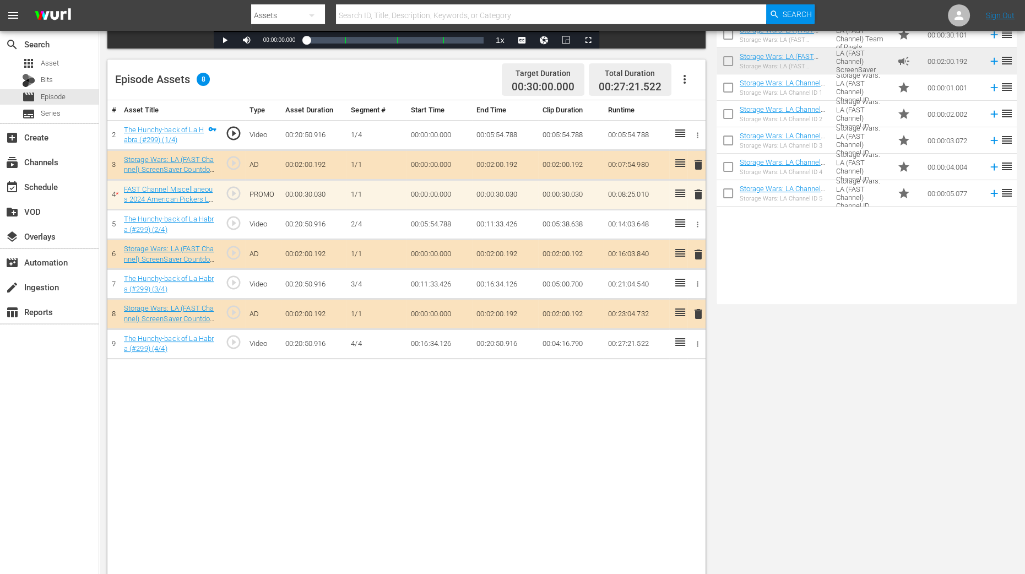
scroll to position [286, 0]
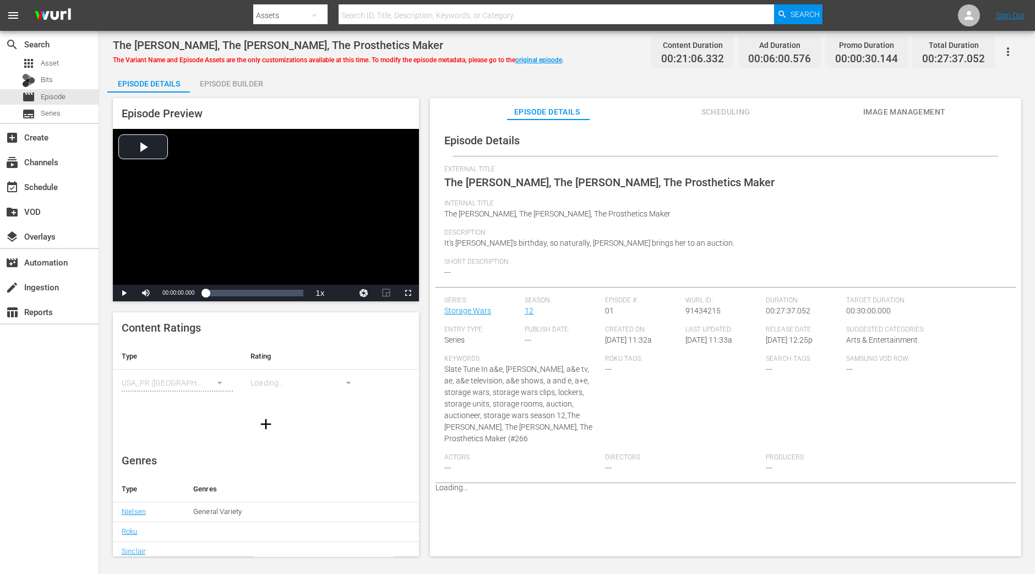
click at [226, 79] on div "Episode Builder" at bounding box center [231, 83] width 83 height 26
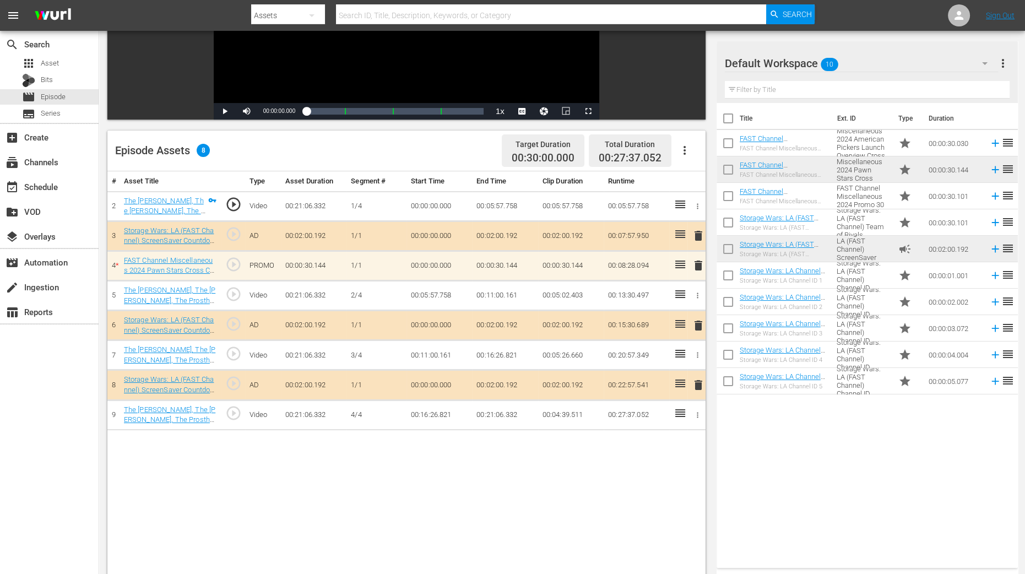
scroll to position [206, 0]
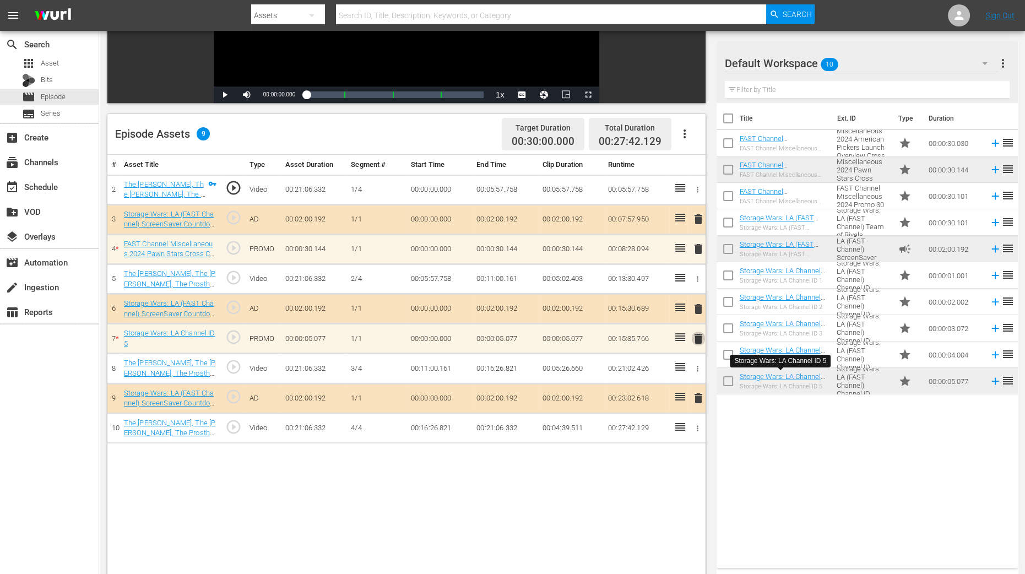
click at [695, 339] on span "delete" at bounding box center [697, 338] width 13 height 13
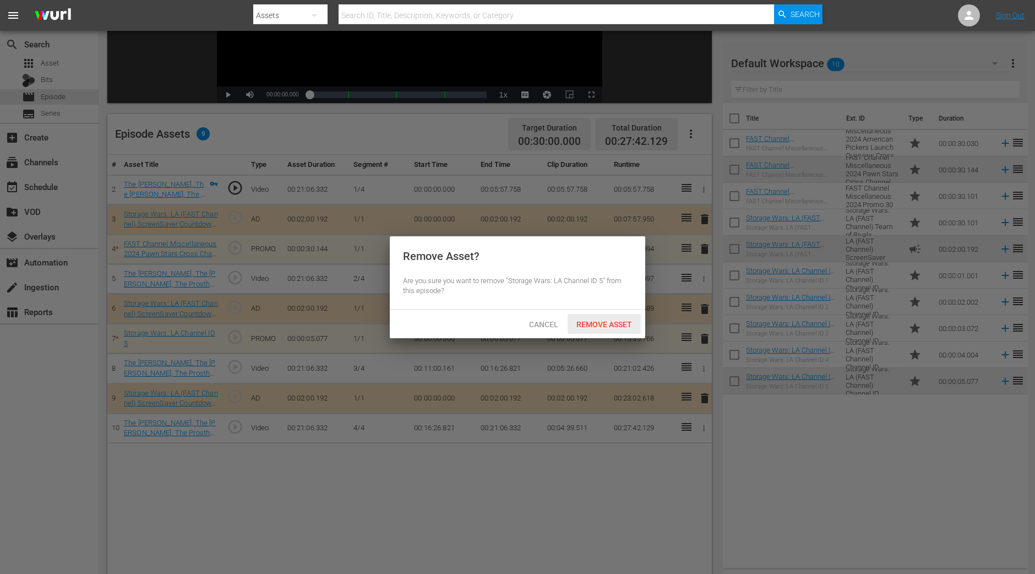
click at [608, 320] on span "Remove Asset" at bounding box center [604, 324] width 73 height 9
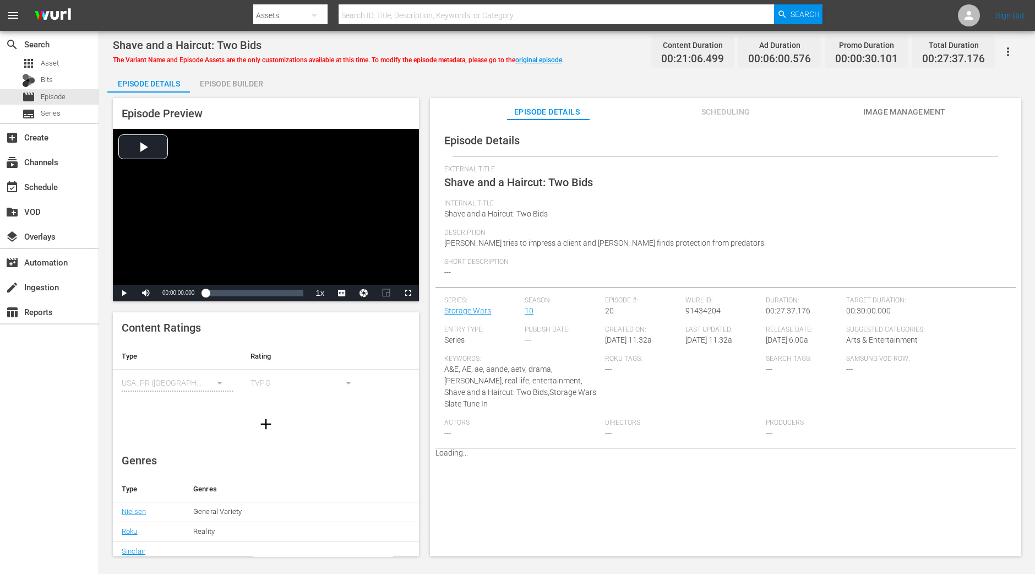
click at [235, 78] on div "Episode Builder" at bounding box center [231, 83] width 83 height 26
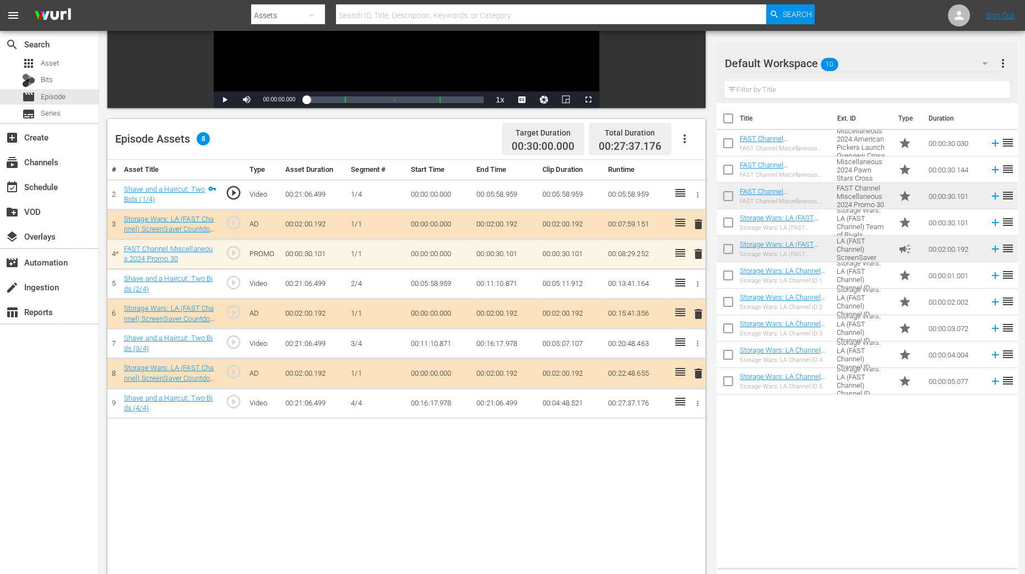
scroll to position [275, 0]
